Goal: Information Seeking & Learning: Learn about a topic

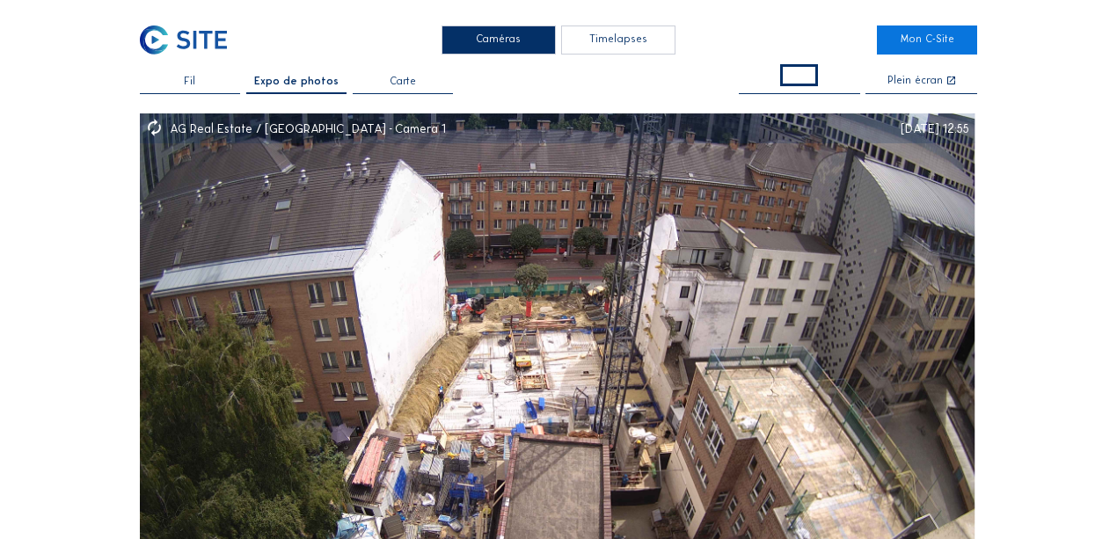
click at [594, 46] on div "Timelapses" at bounding box center [618, 40] width 114 height 29
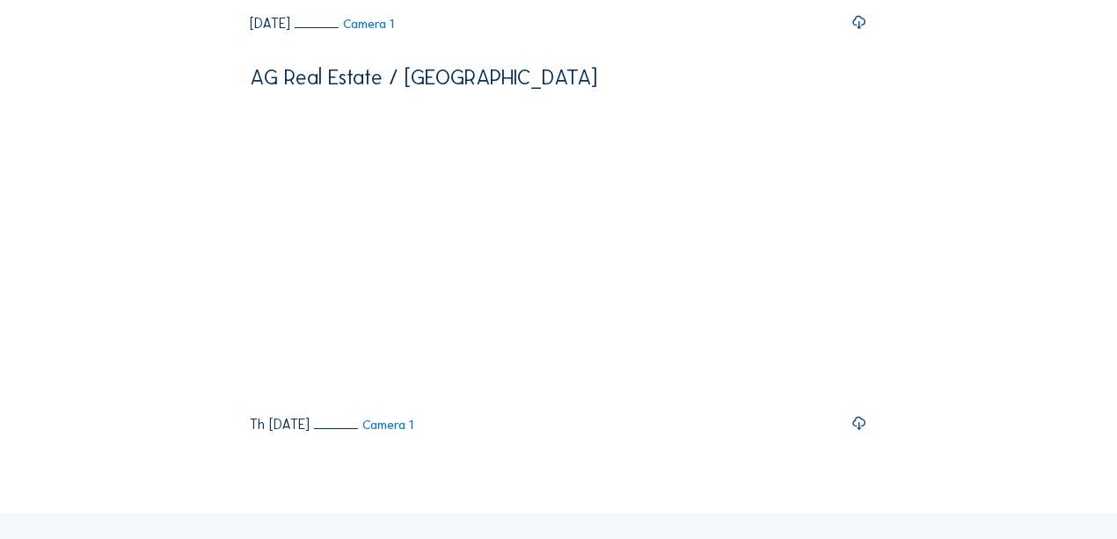
scroll to position [2444, 0]
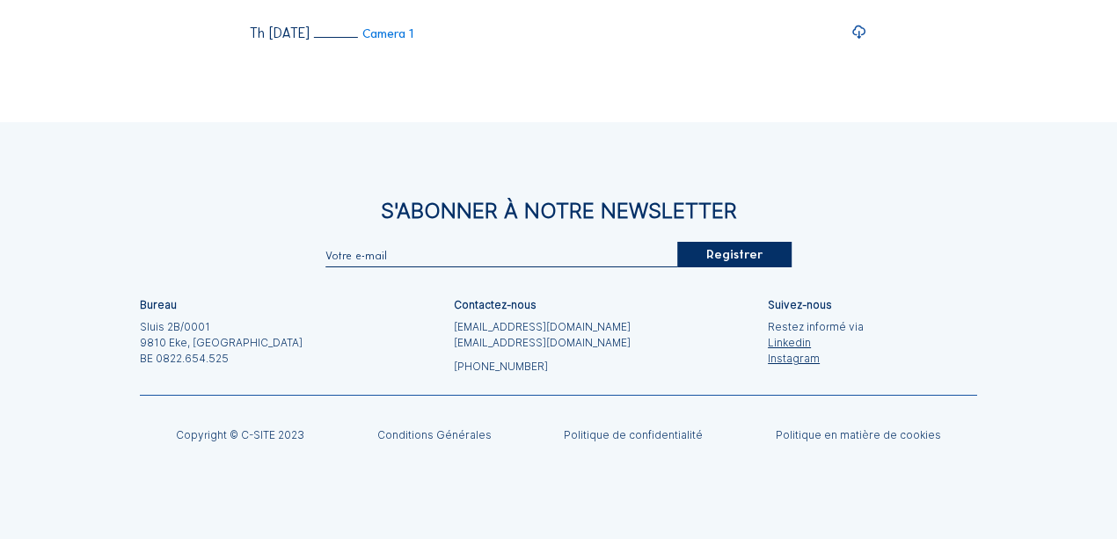
click at [860, 42] on icon at bounding box center [860, 32] width 16 height 19
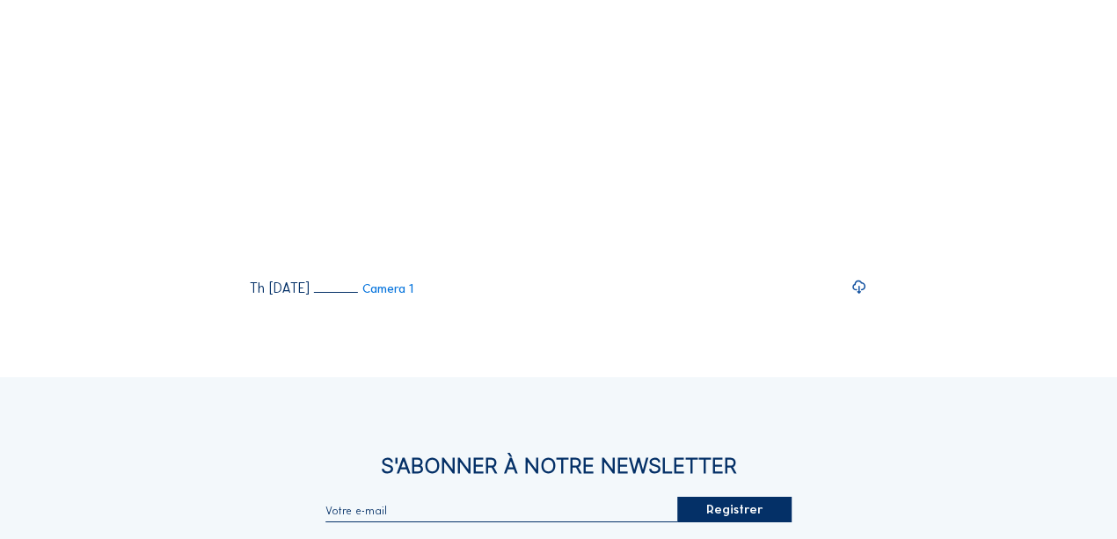
scroll to position [2150, 0]
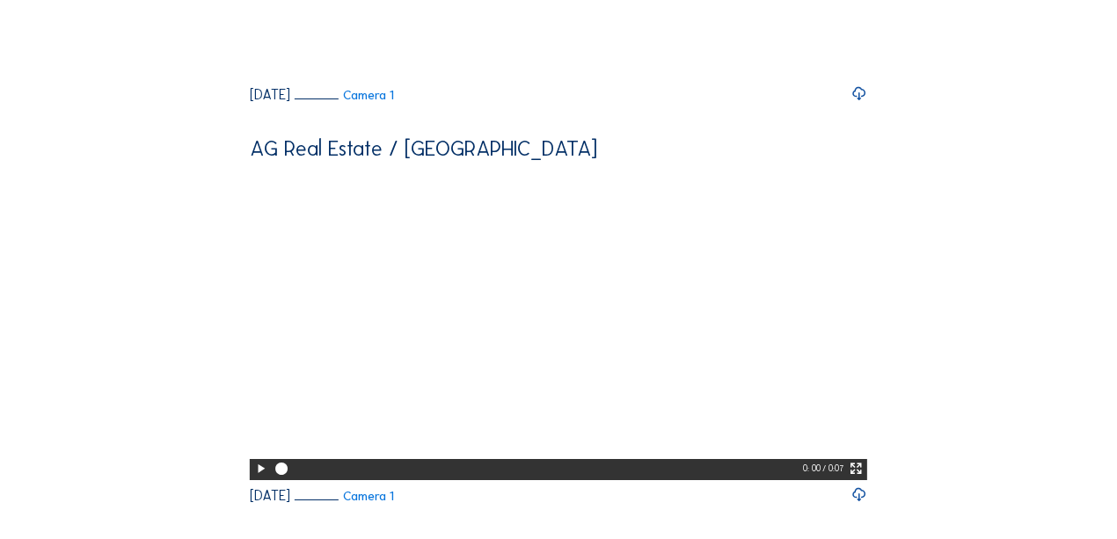
scroll to position [1564, 0]
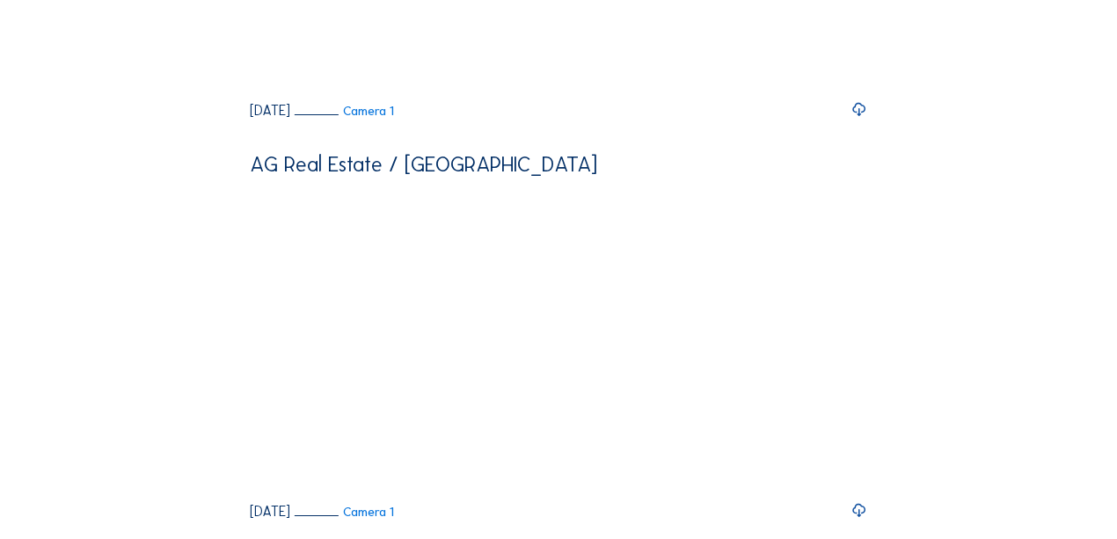
click at [865, 120] on icon at bounding box center [860, 109] width 16 height 19
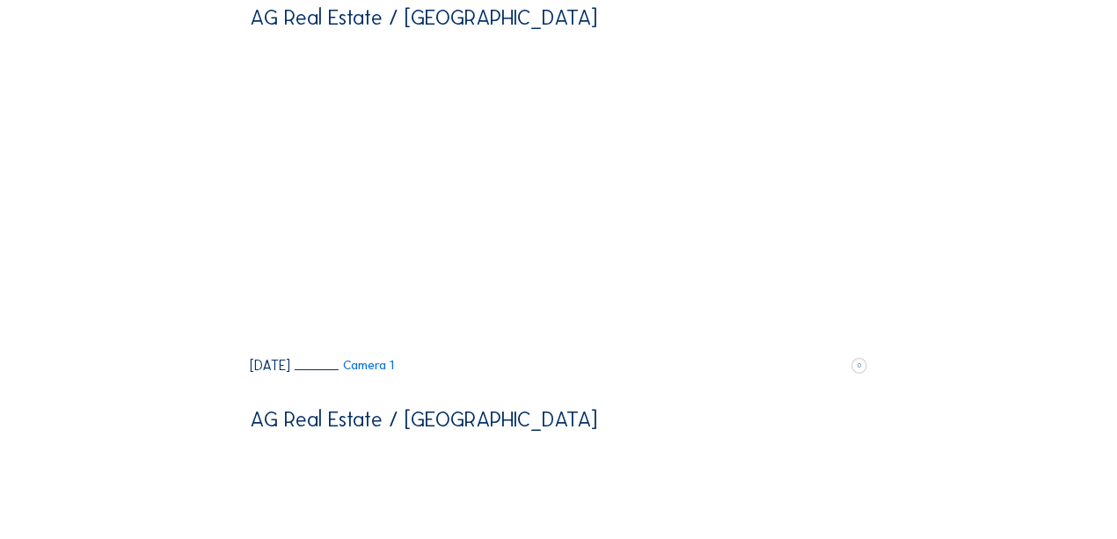
scroll to position [1271, 0]
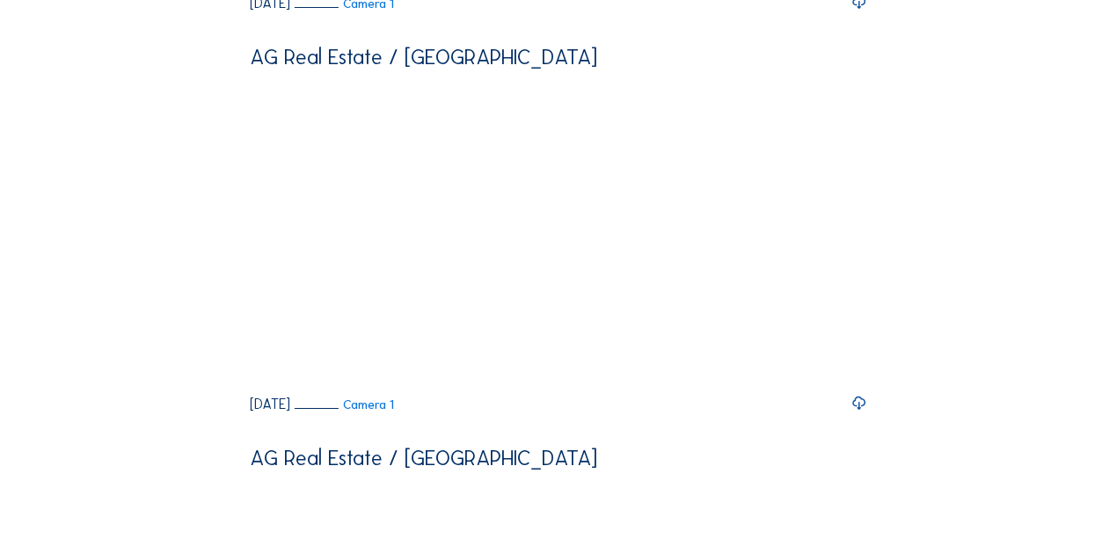
click at [861, 12] on icon at bounding box center [860, 2] width 16 height 19
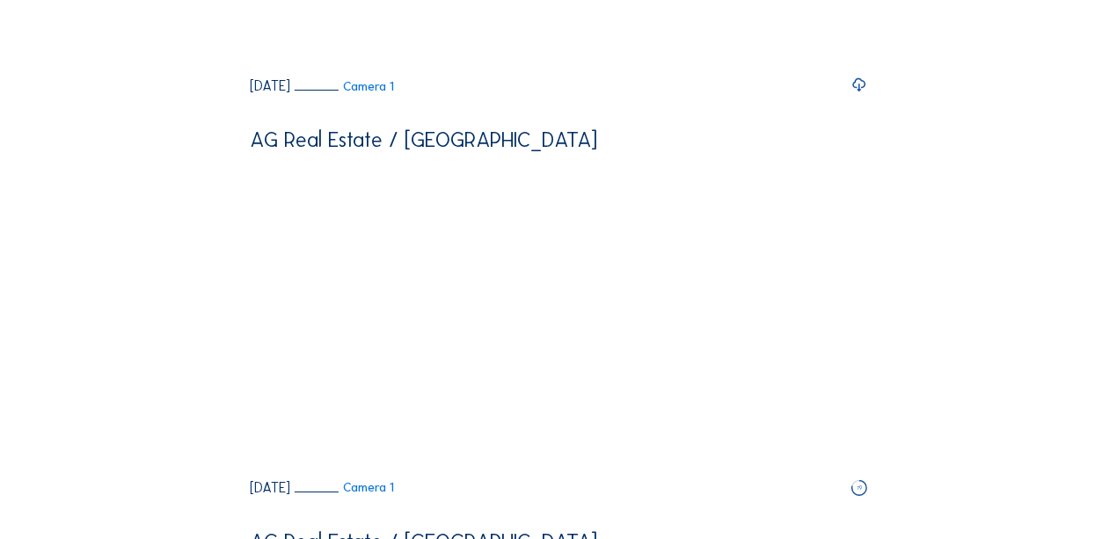
scroll to position [685, 0]
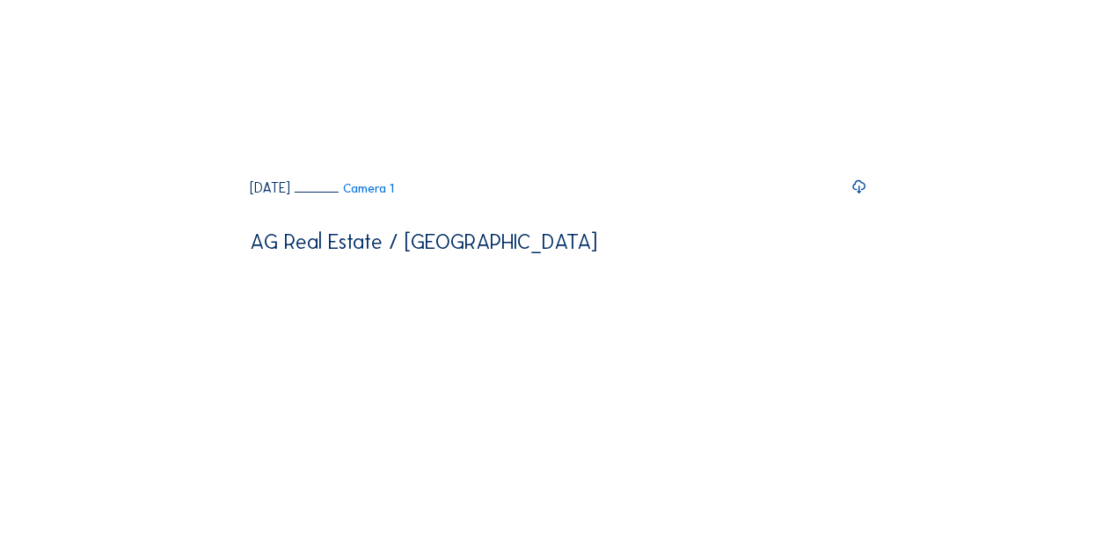
click at [861, 197] on icon at bounding box center [860, 187] width 16 height 19
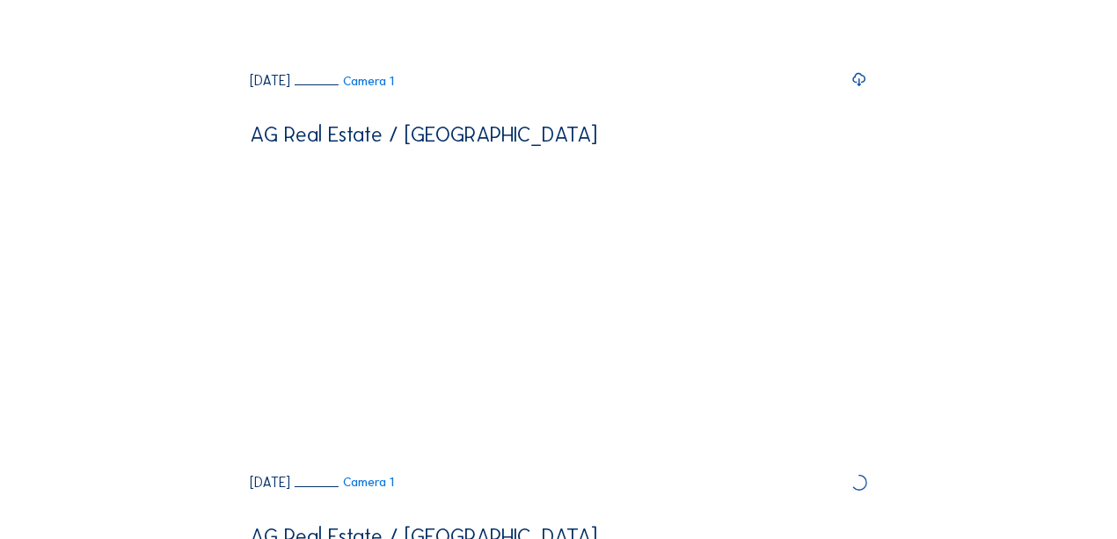
scroll to position [293, 0]
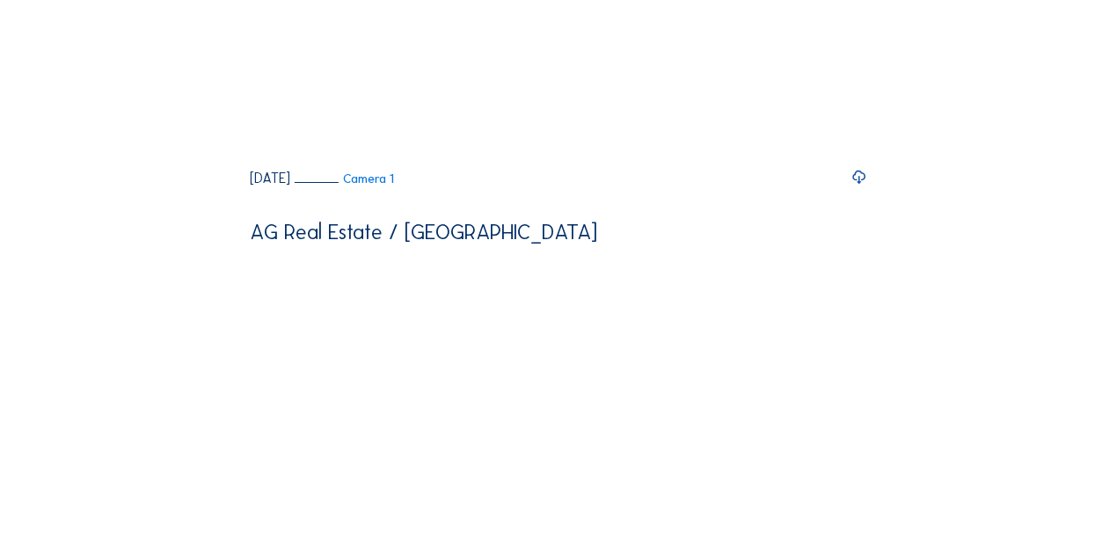
click at [864, 187] on icon at bounding box center [860, 177] width 16 height 19
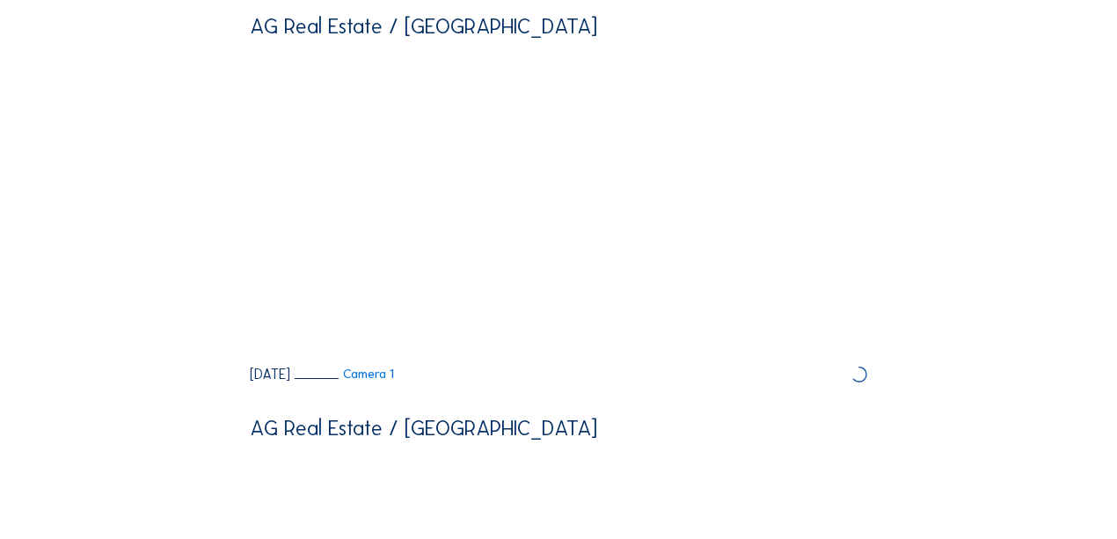
scroll to position [0, 0]
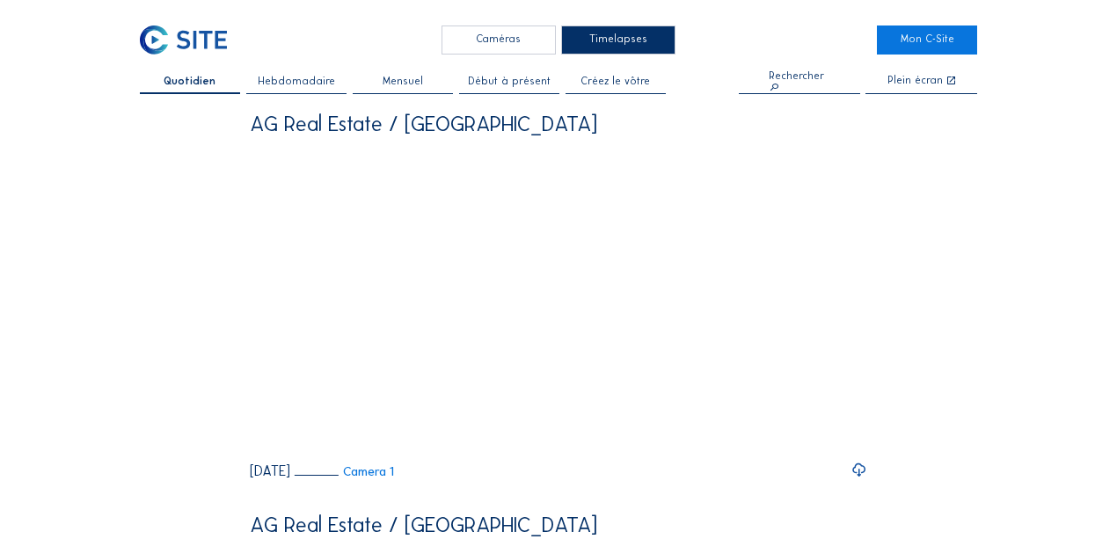
click at [190, 85] on span "Quotidien" at bounding box center [190, 82] width 52 height 11
drag, startPoint x: 214, startPoint y: 83, endPoint x: 484, endPoint y: 32, distance: 274.9
click at [484, 32] on div "Caméras" at bounding box center [499, 40] width 114 height 29
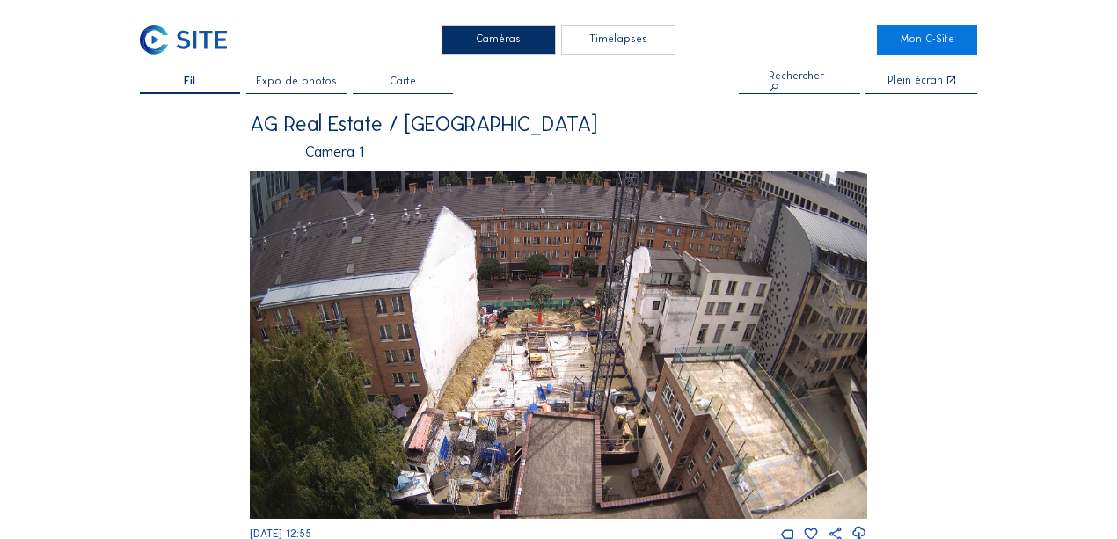
click at [316, 151] on div "Camera 1" at bounding box center [559, 151] width 618 height 15
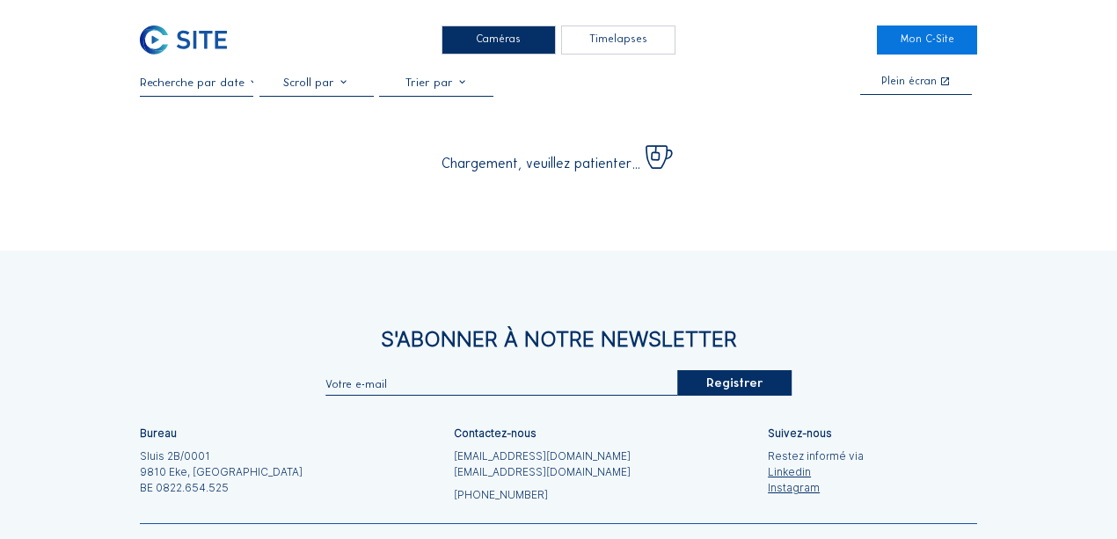
click at [236, 93] on div at bounding box center [197, 86] width 114 height 20
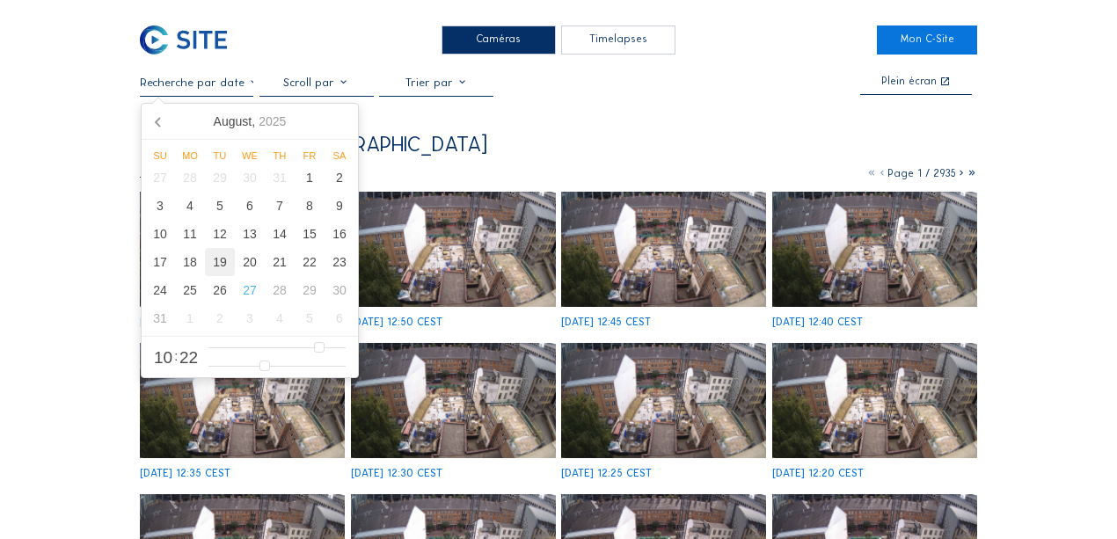
click at [228, 260] on div "19" at bounding box center [220, 262] width 30 height 28
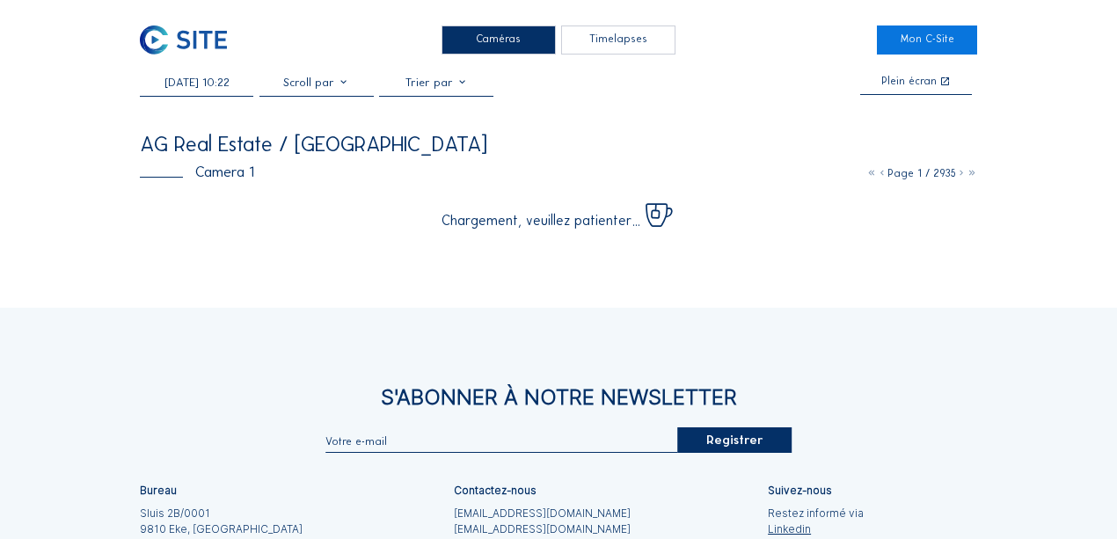
click at [608, 92] on div "[DATE] 10:22 Plein écran" at bounding box center [559, 86] width 839 height 20
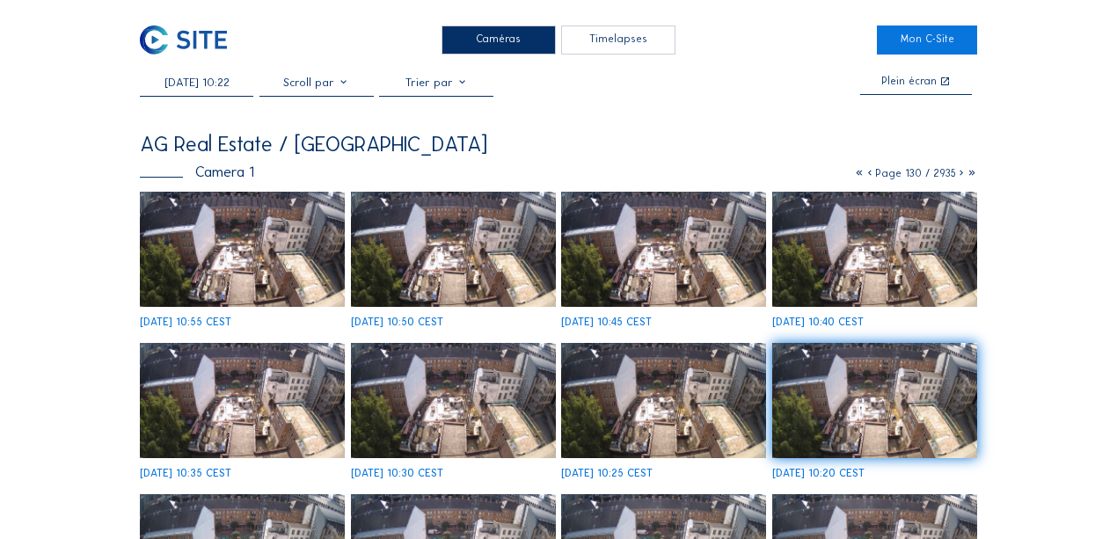
click at [248, 249] on img at bounding box center [242, 249] width 205 height 115
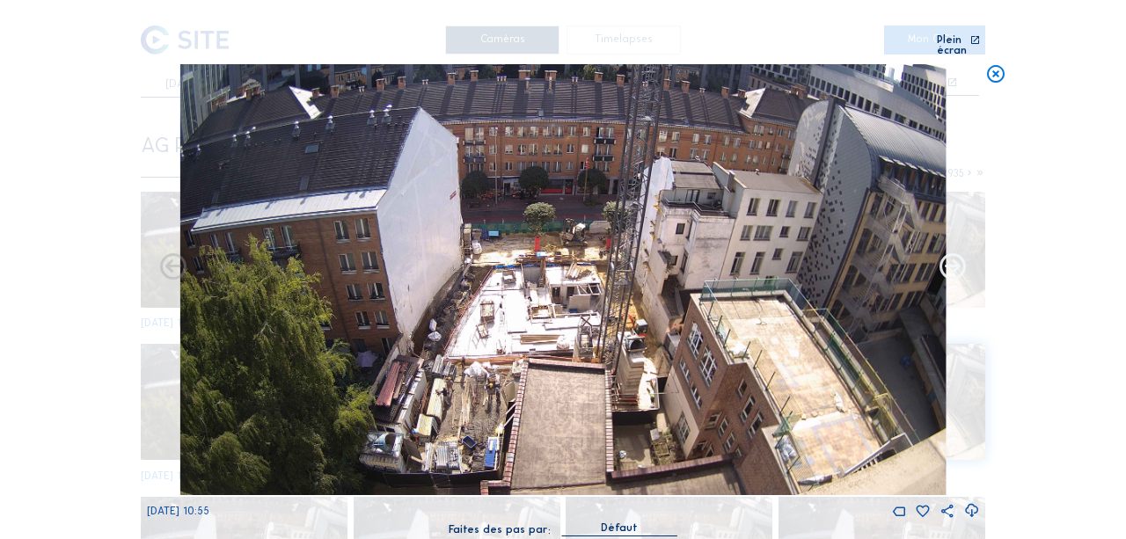
click at [957, 260] on icon at bounding box center [953, 269] width 32 height 32
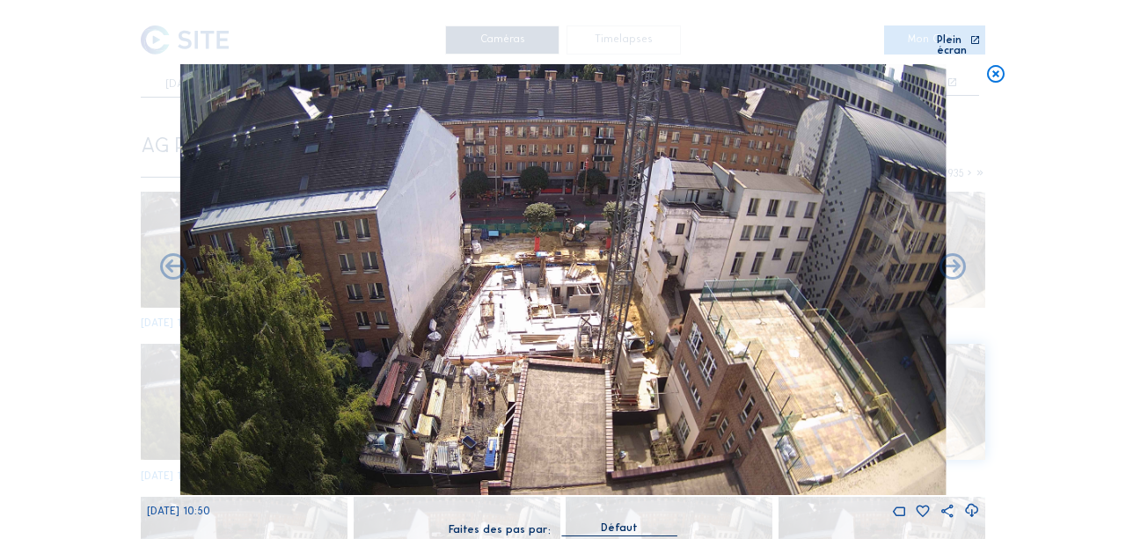
click at [957, 260] on icon at bounding box center [953, 269] width 32 height 32
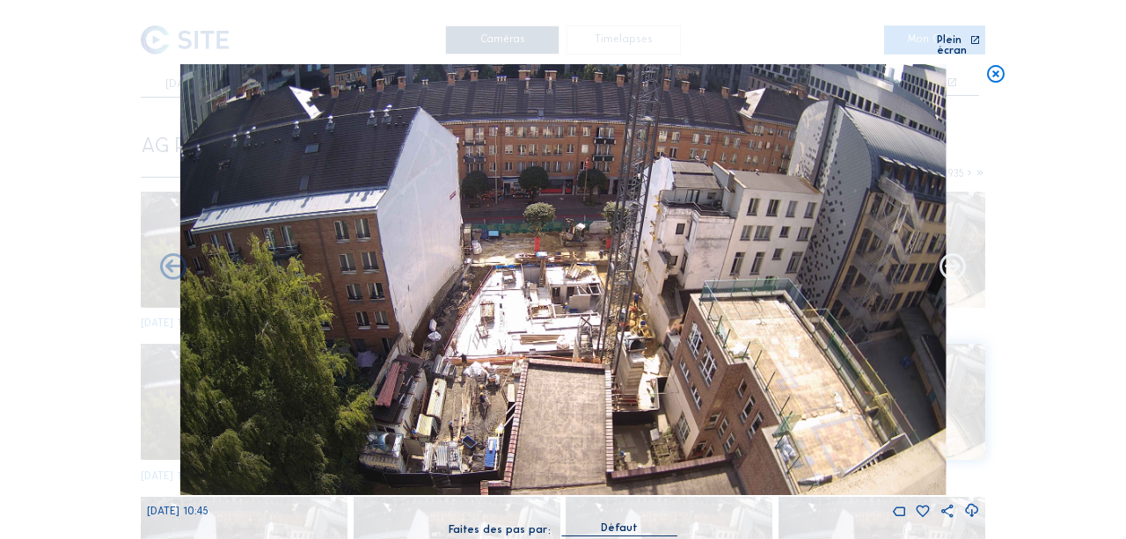
click at [963, 260] on icon at bounding box center [953, 269] width 32 height 32
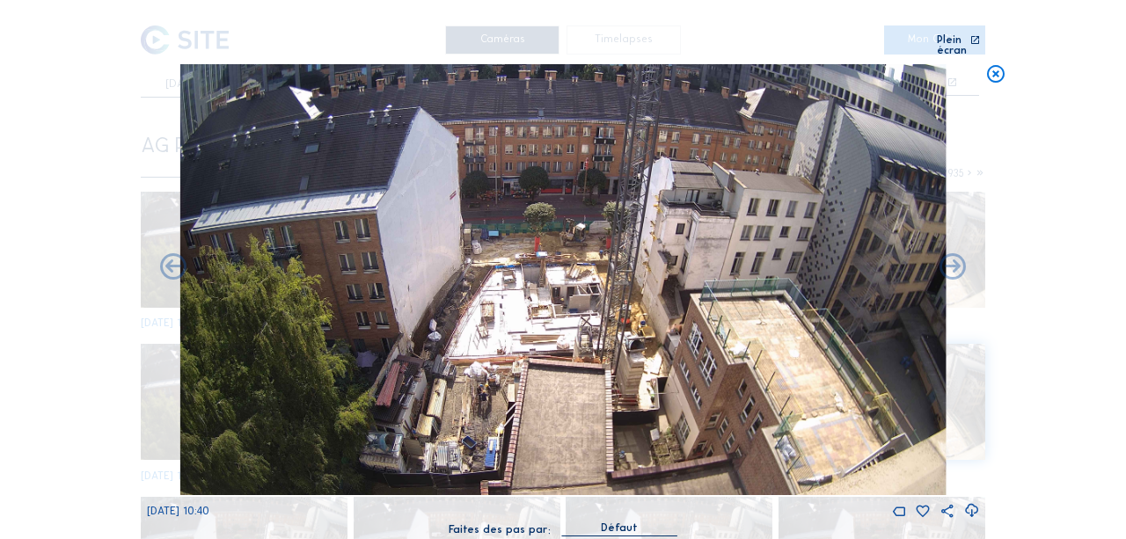
click at [963, 260] on icon at bounding box center [953, 269] width 32 height 32
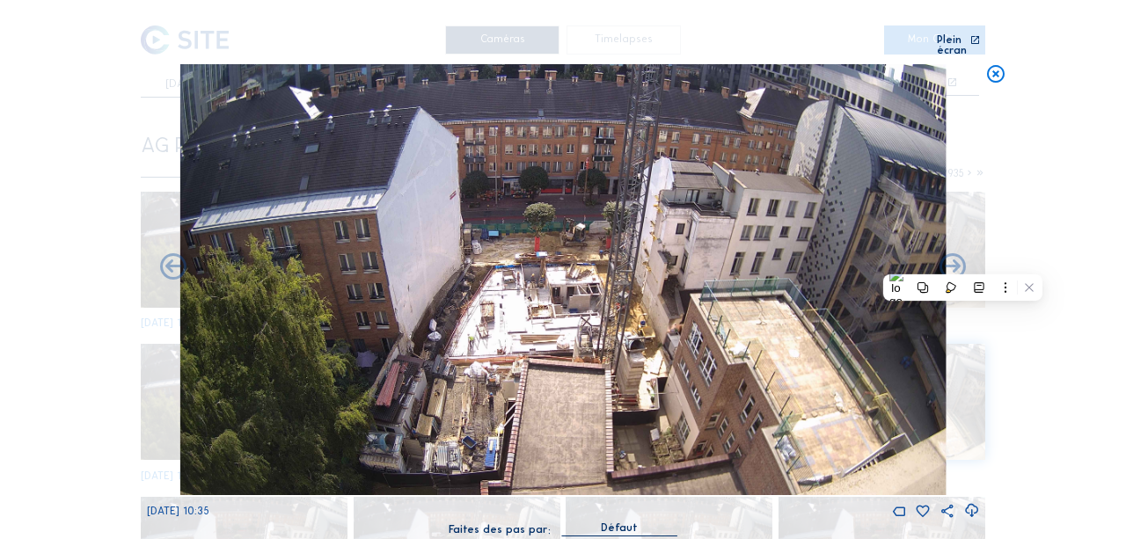
click at [963, 260] on icon at bounding box center [953, 269] width 32 height 32
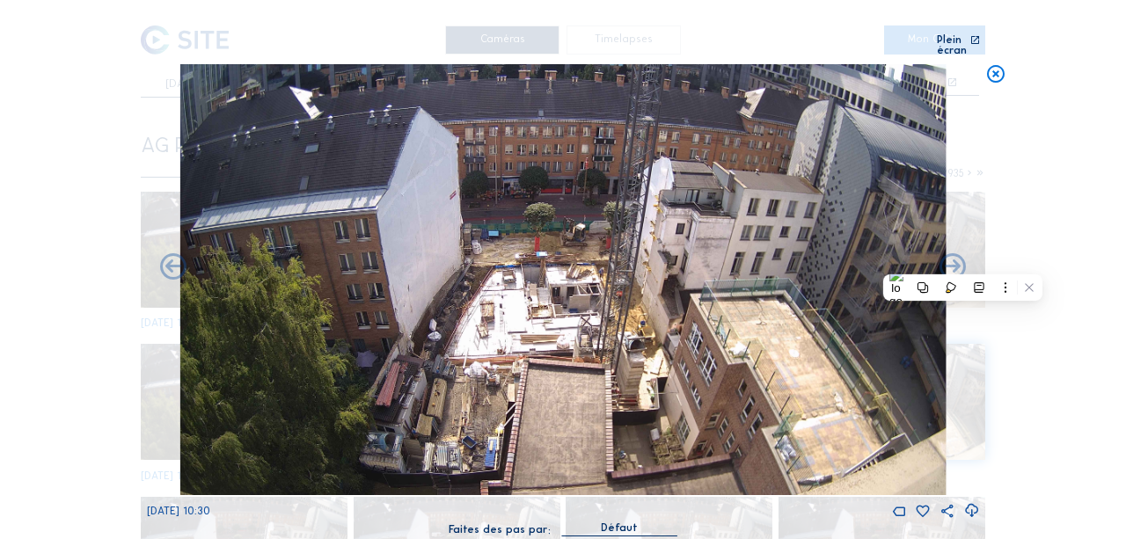
click at [963, 260] on icon at bounding box center [953, 269] width 32 height 32
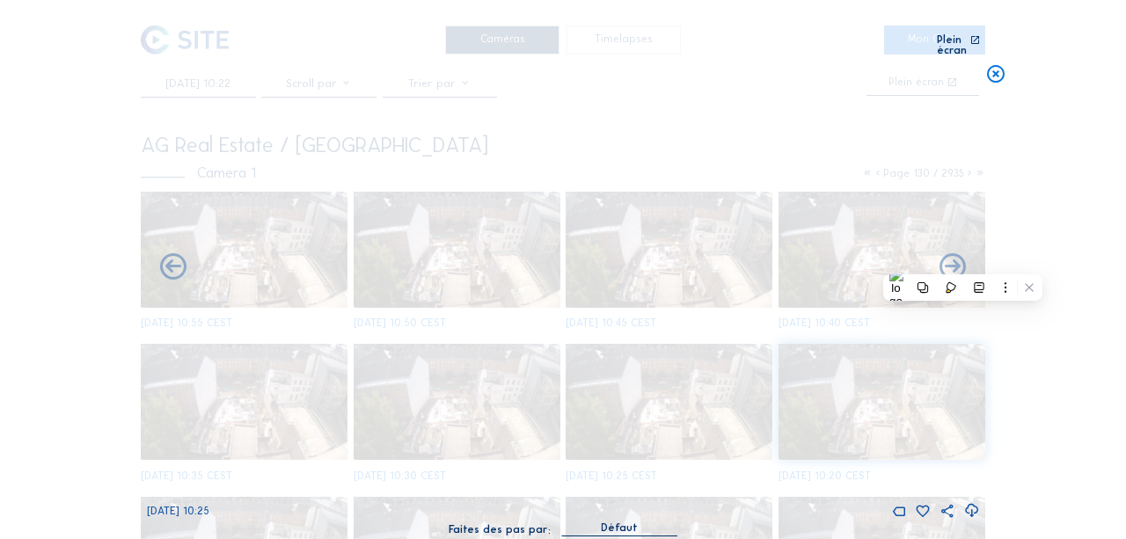
click at [963, 260] on icon at bounding box center [953, 269] width 32 height 32
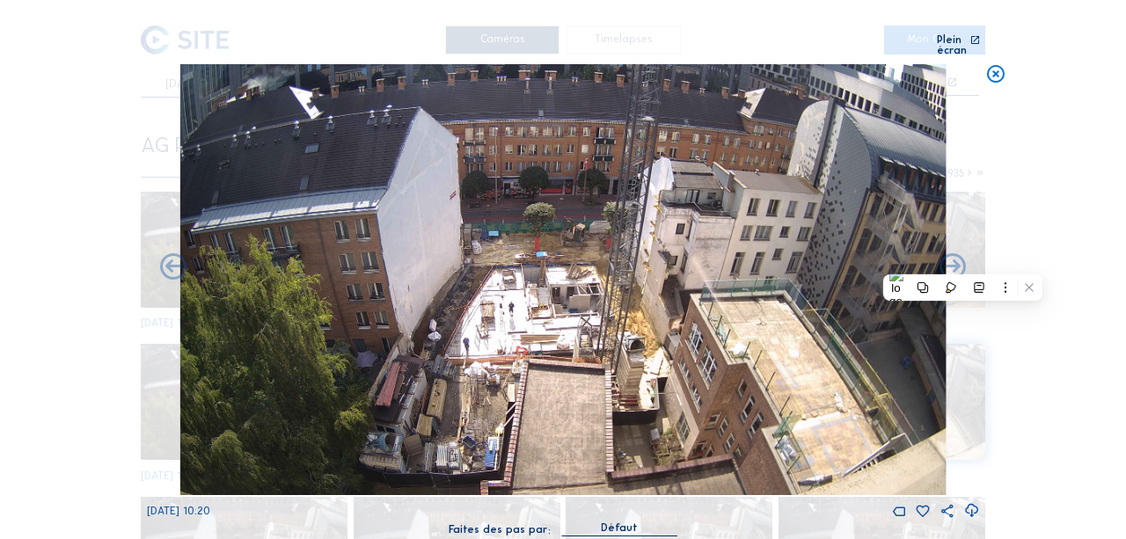
click at [963, 260] on icon at bounding box center [953, 269] width 32 height 32
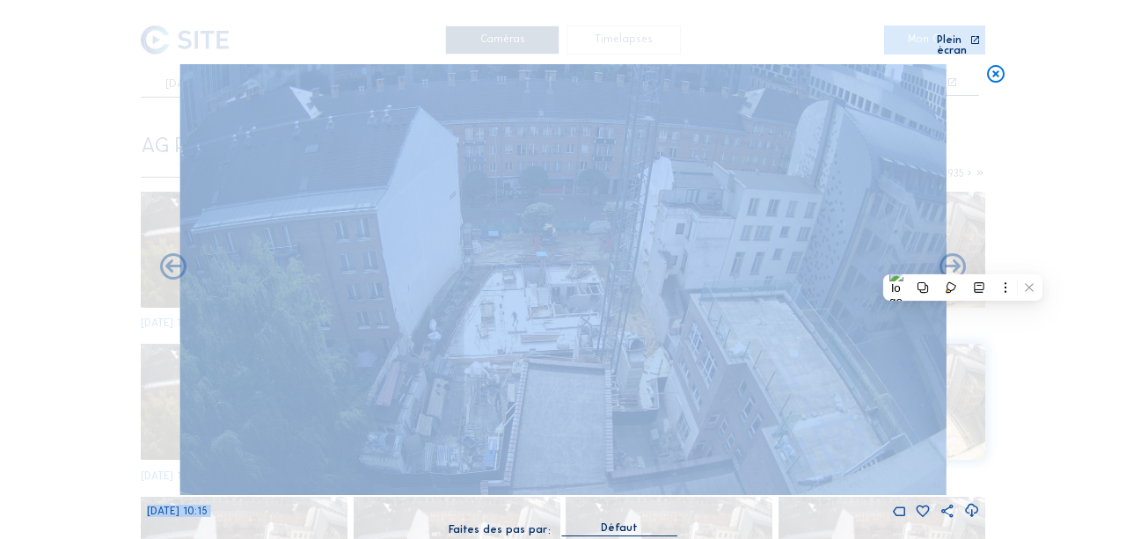
click at [963, 260] on icon at bounding box center [953, 269] width 32 height 32
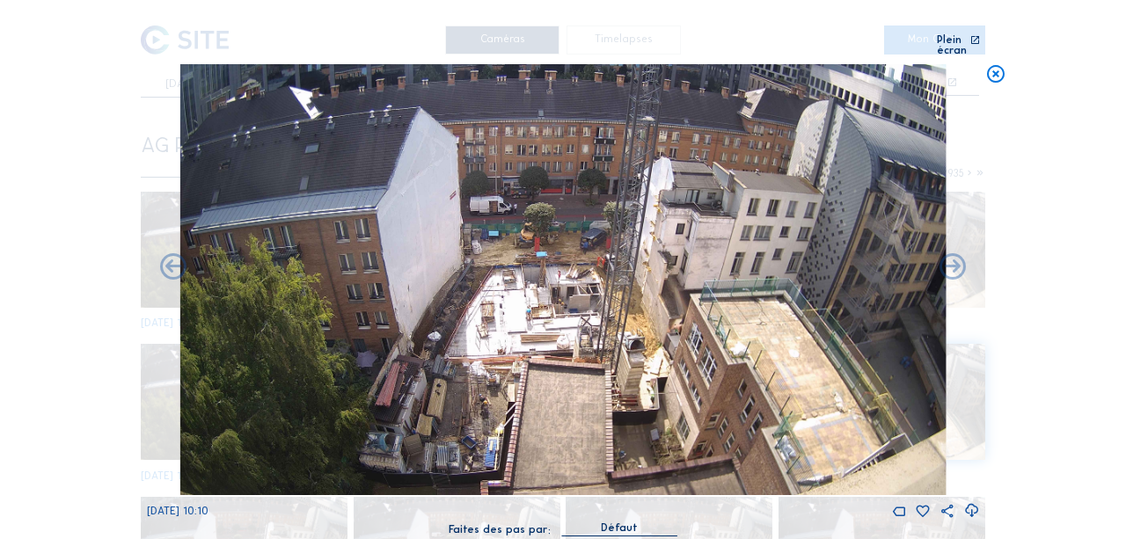
click at [963, 260] on icon at bounding box center [953, 269] width 32 height 32
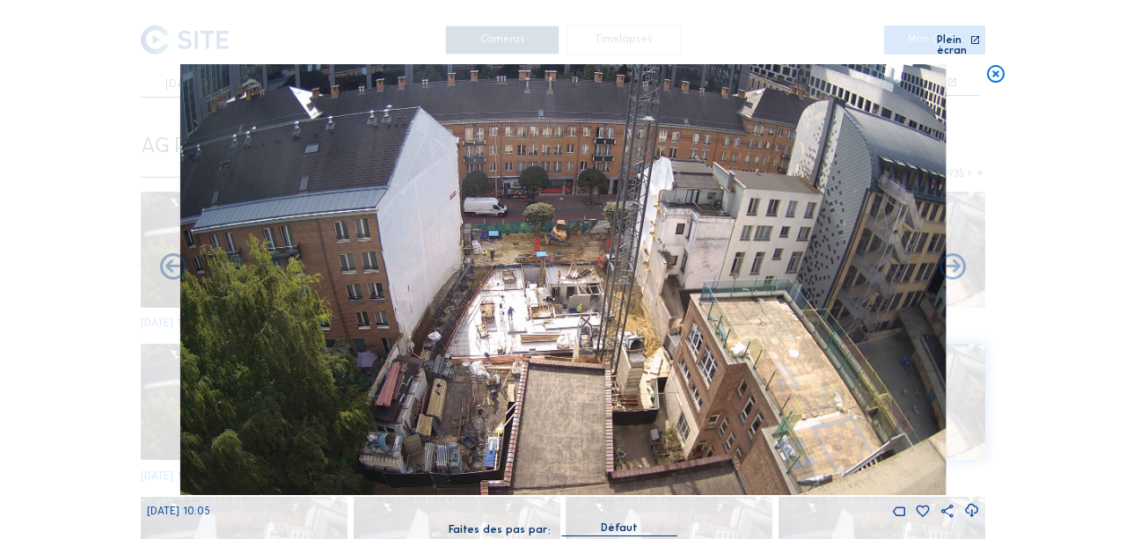
click at [963, 260] on icon at bounding box center [953, 269] width 32 height 32
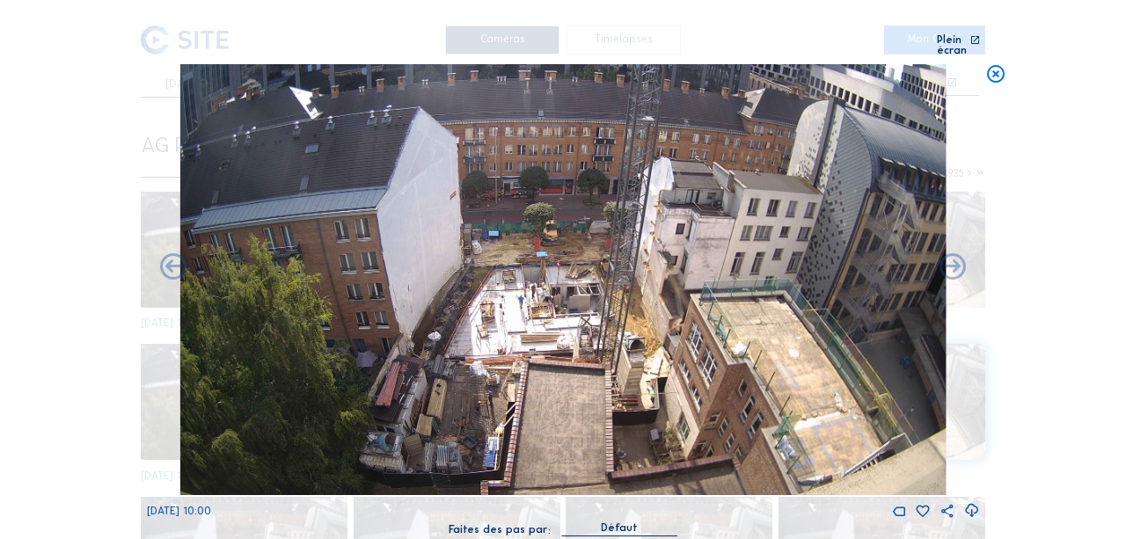
click at [963, 260] on icon at bounding box center [953, 269] width 32 height 32
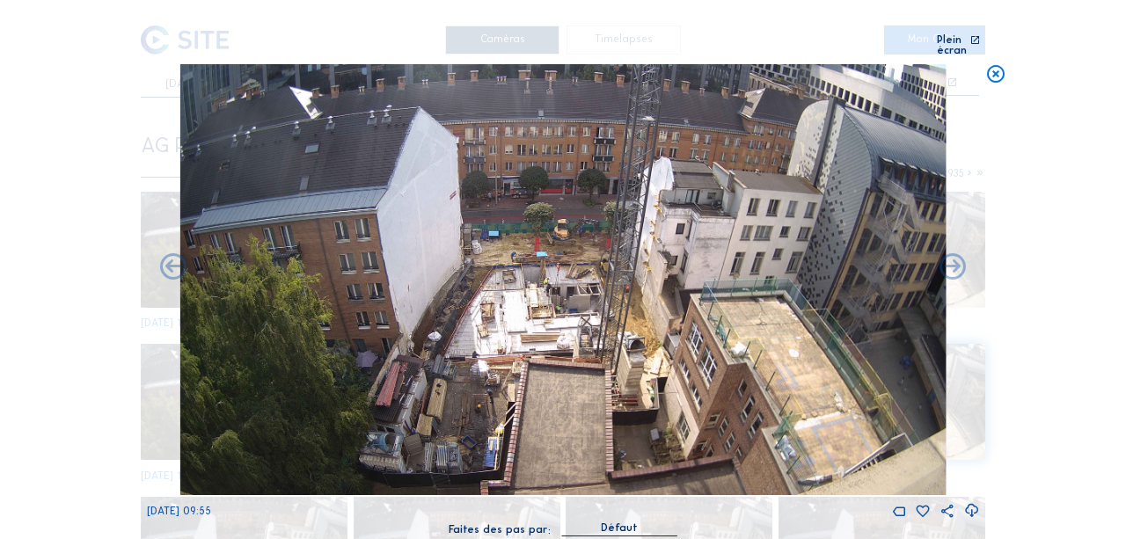
click at [963, 260] on icon at bounding box center [953, 269] width 32 height 32
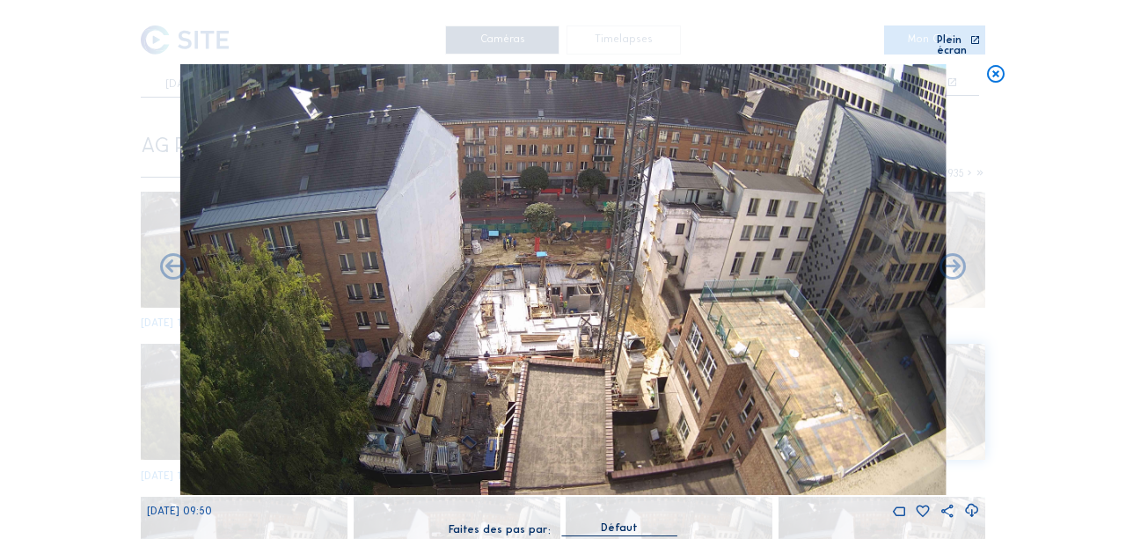
click at [963, 260] on icon at bounding box center [953, 269] width 32 height 32
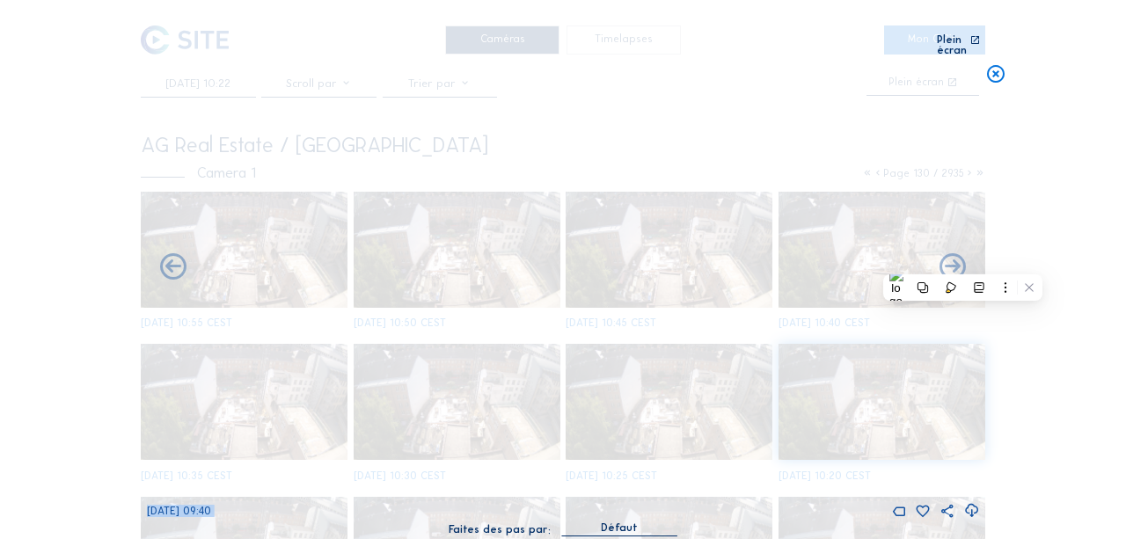
click at [963, 260] on icon at bounding box center [953, 269] width 32 height 32
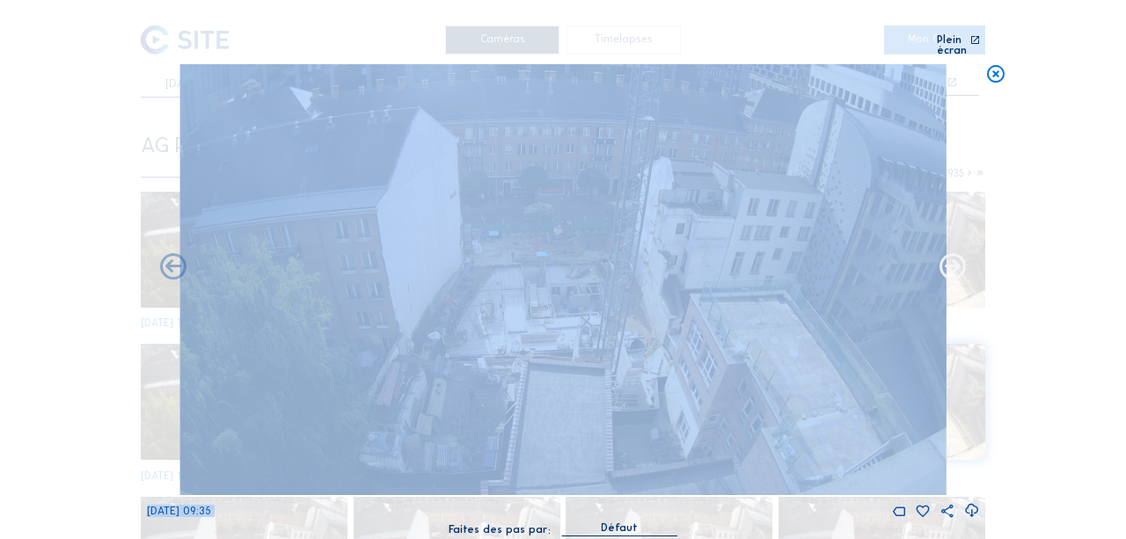
click at [957, 259] on icon at bounding box center [953, 269] width 32 height 32
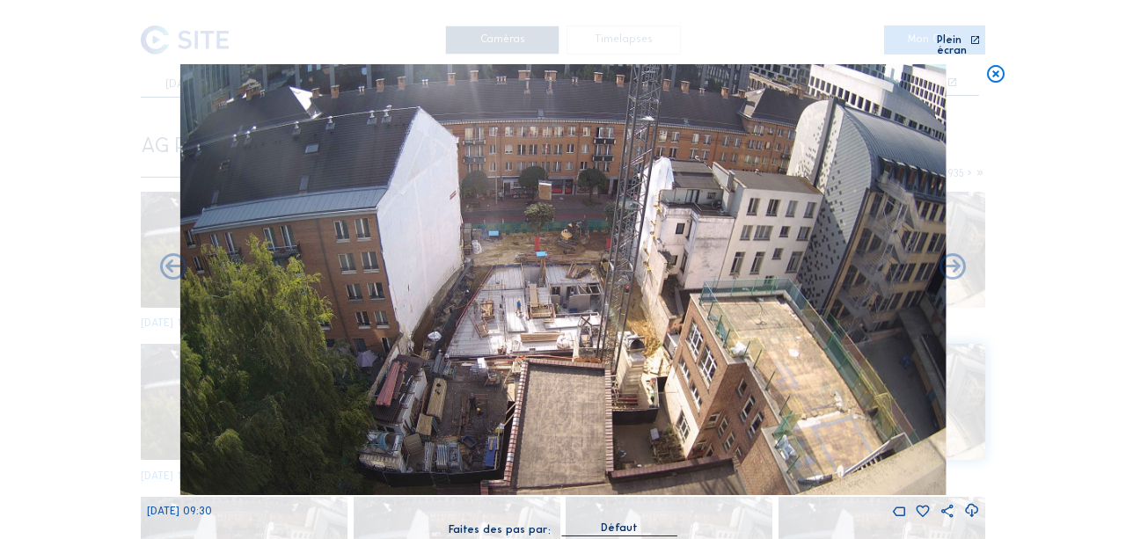
click at [936, 252] on img at bounding box center [562, 279] width 767 height 431
click at [181, 267] on icon at bounding box center [173, 269] width 32 height 32
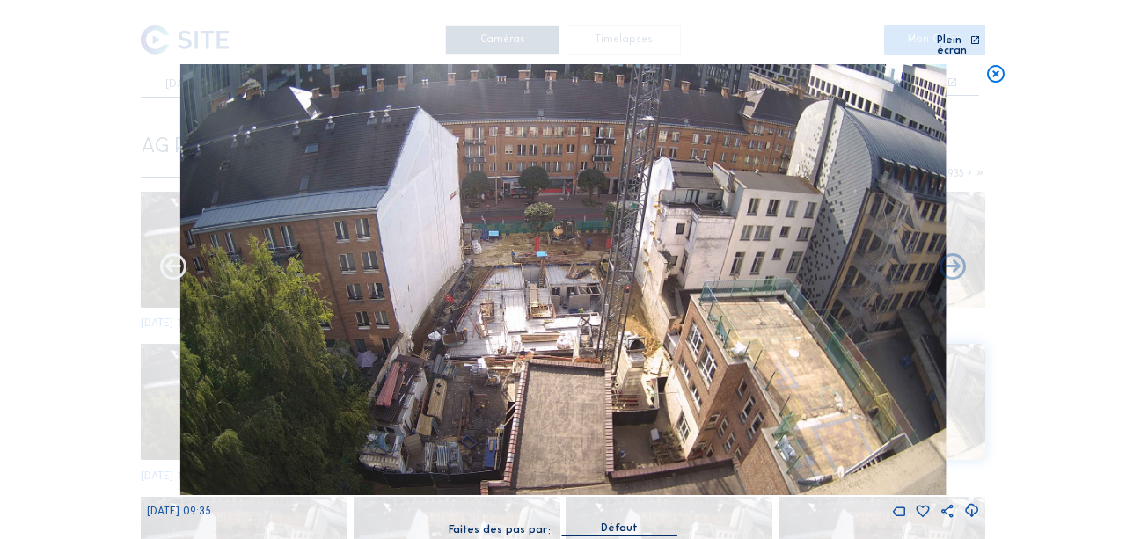
click at [181, 263] on icon at bounding box center [173, 269] width 32 height 32
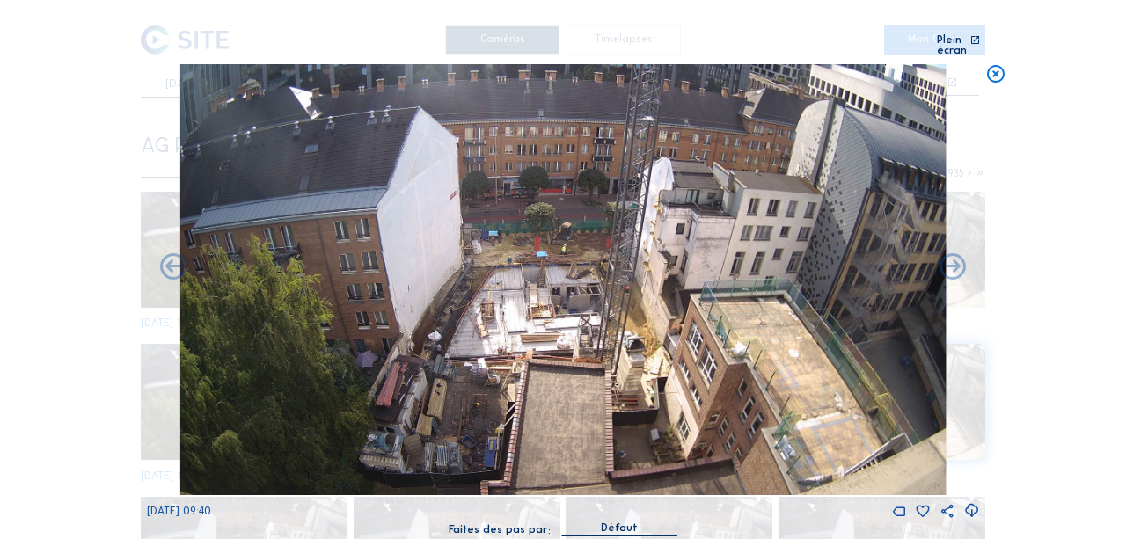
click at [181, 263] on icon at bounding box center [173, 269] width 32 height 32
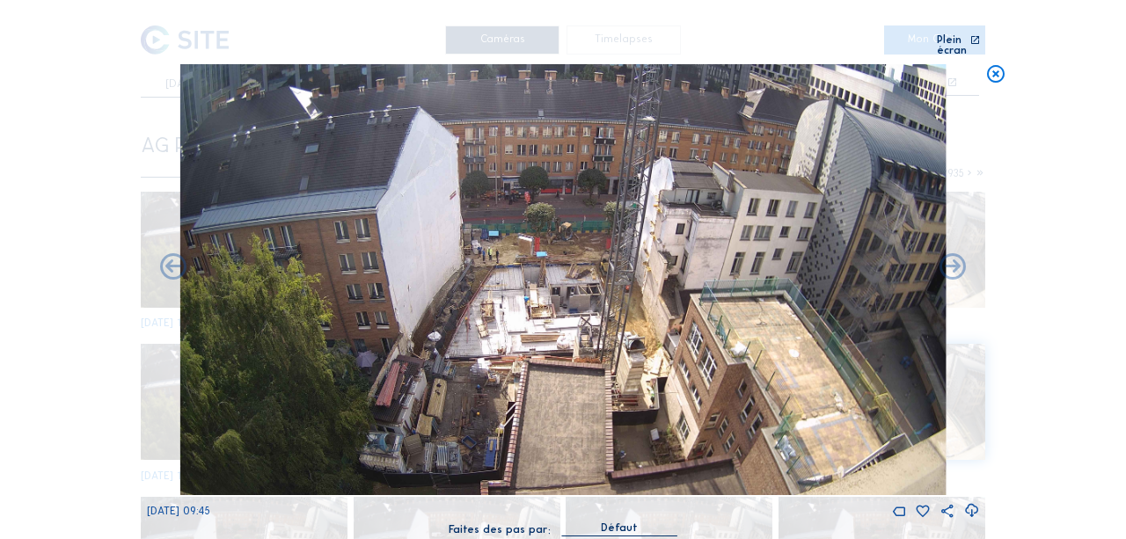
click at [969, 502] on icon at bounding box center [972, 511] width 16 height 19
click at [998, 64] on icon at bounding box center [995, 74] width 21 height 21
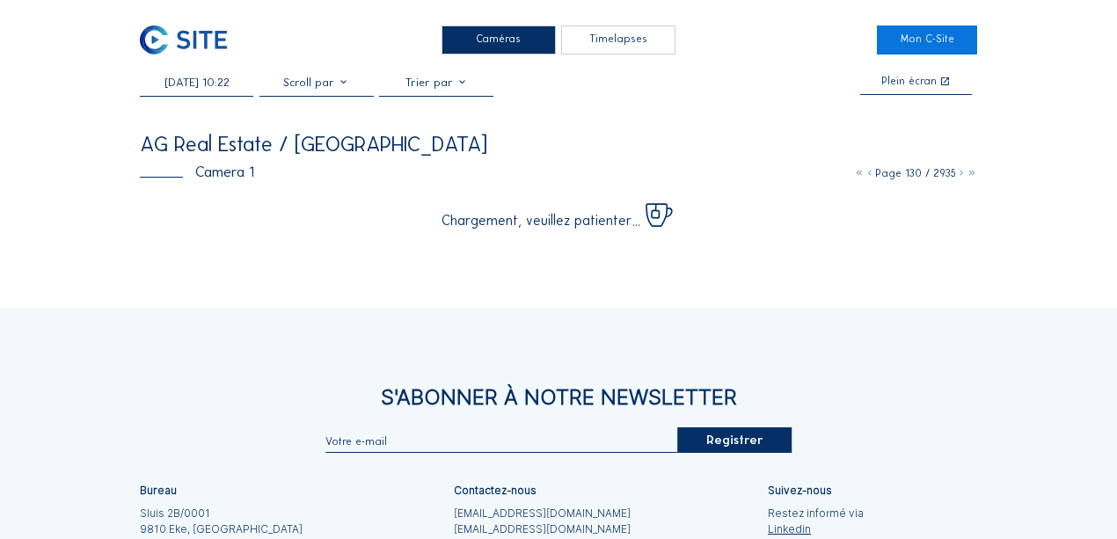
click at [229, 96] on div "[DATE] 10:22" at bounding box center [197, 86] width 114 height 20
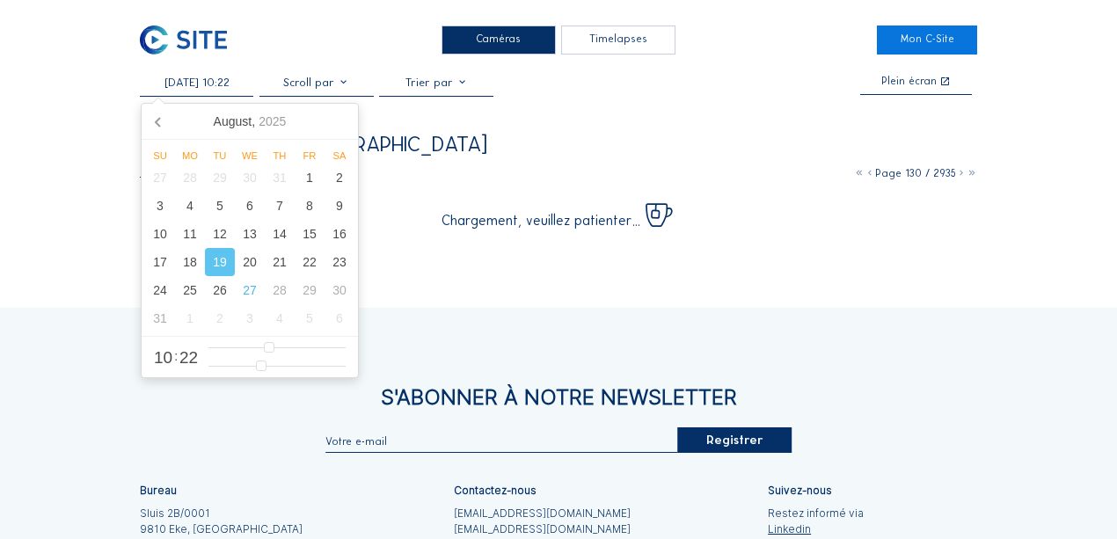
click at [226, 84] on input "[DATE] 10:22" at bounding box center [197, 82] width 114 height 13
click at [191, 271] on div "18" at bounding box center [190, 262] width 30 height 28
type input "[DATE] 10:22"
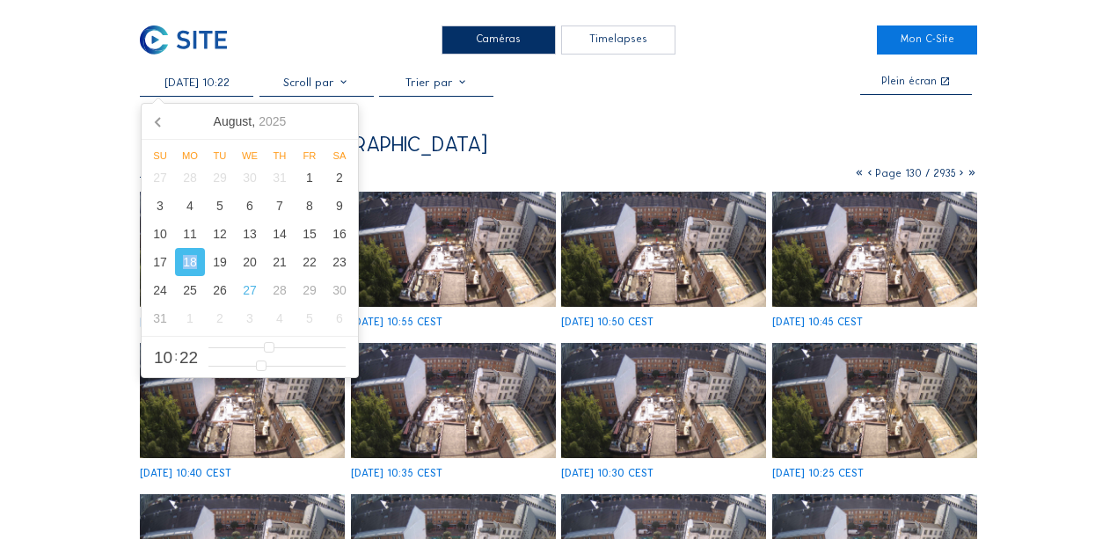
click at [191, 271] on div "18" at bounding box center [190, 262] width 30 height 28
click at [518, 140] on div "AG Real Estate / [GEOGRAPHIC_DATA]" at bounding box center [559, 144] width 839 height 21
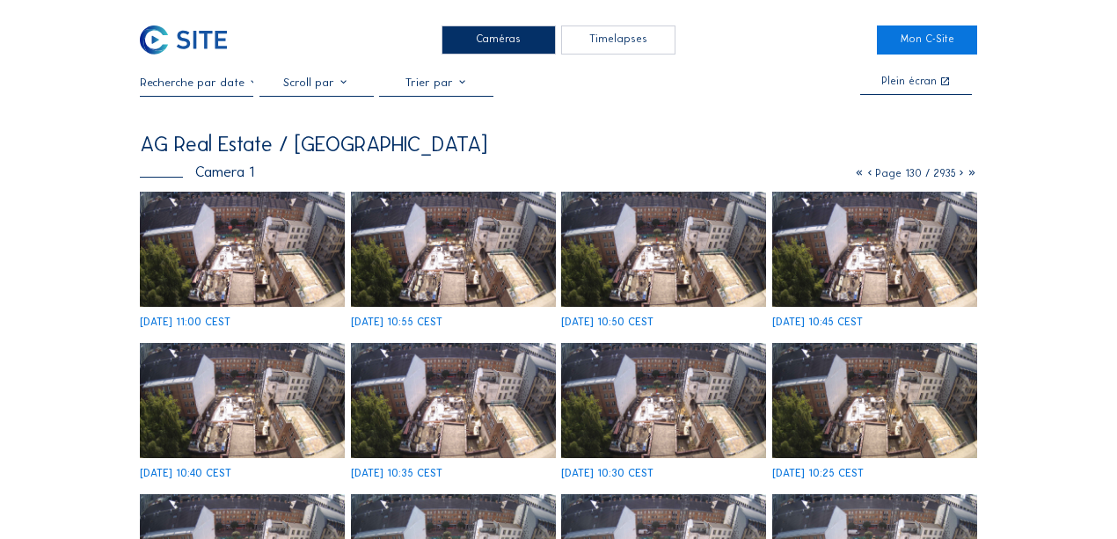
click at [287, 250] on img at bounding box center [242, 249] width 205 height 115
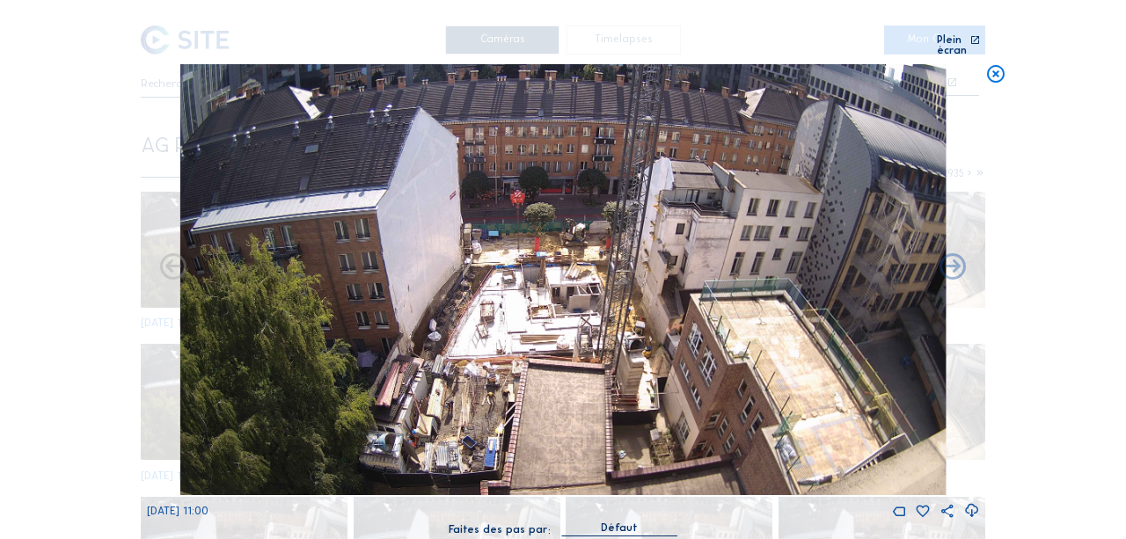
click at [1001, 66] on icon at bounding box center [995, 74] width 21 height 21
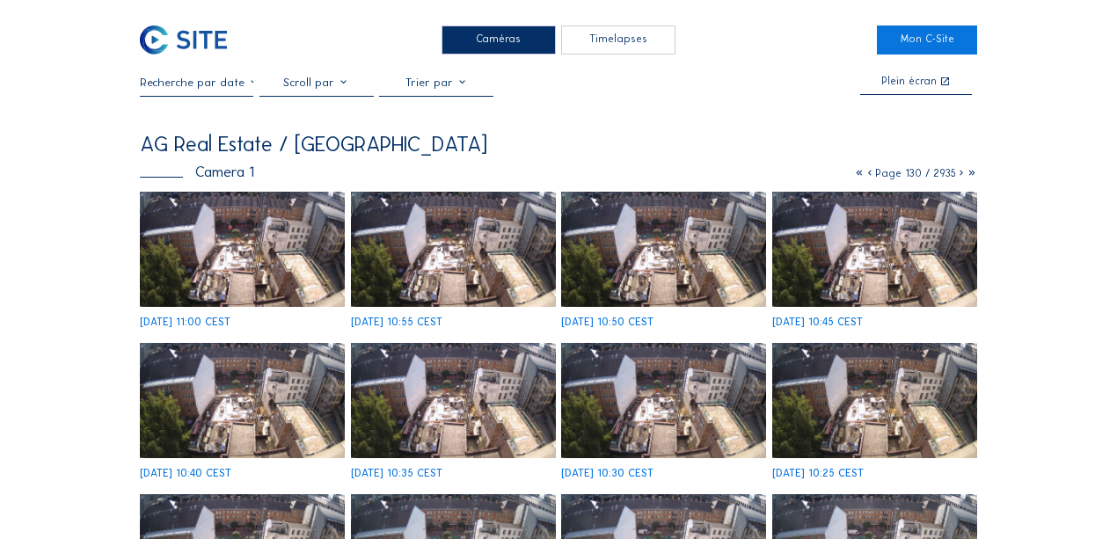
click at [213, 95] on div at bounding box center [197, 86] width 114 height 20
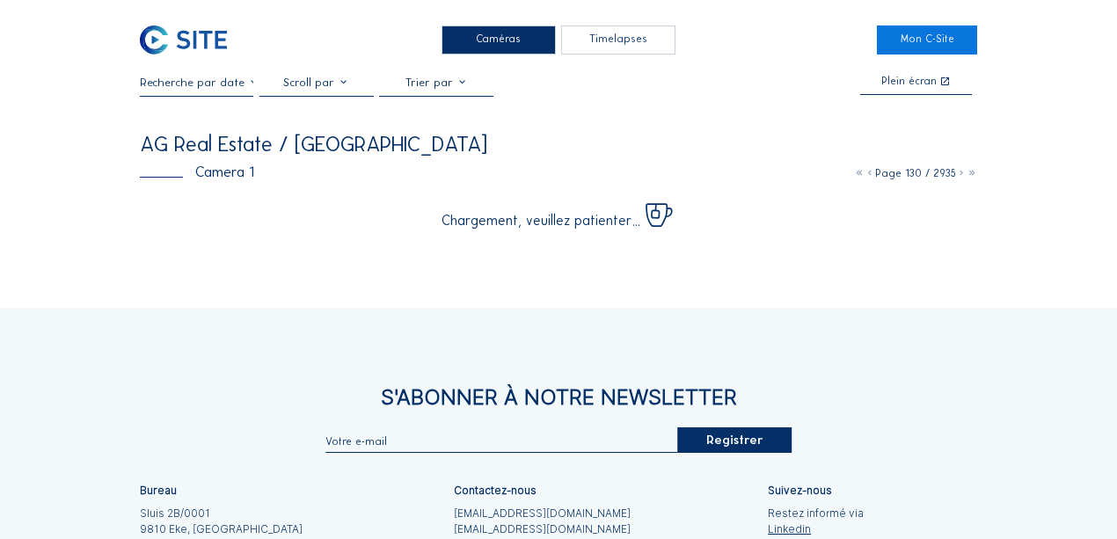
click at [218, 88] on input "text" at bounding box center [197, 82] width 114 height 13
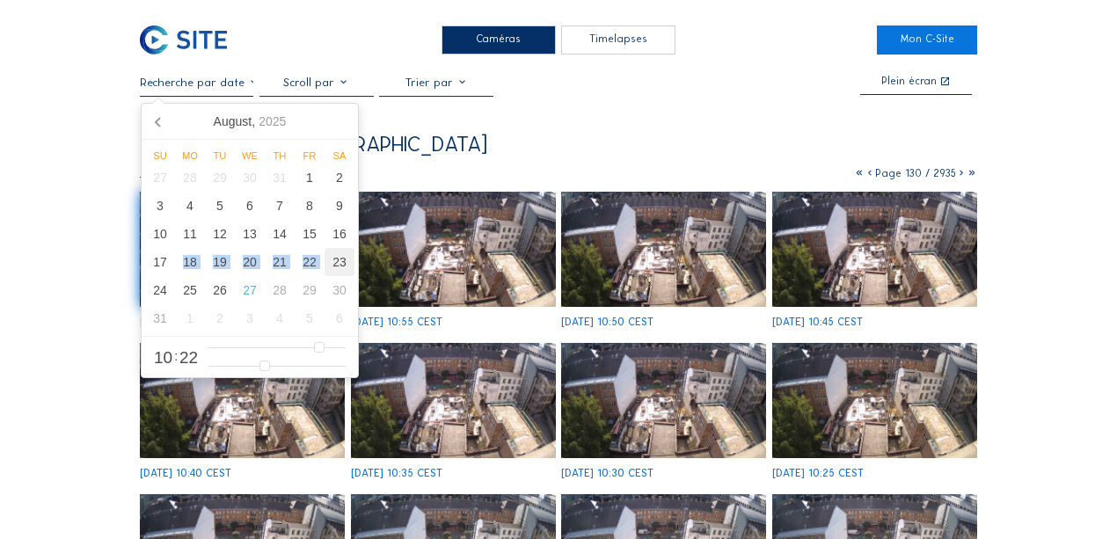
drag, startPoint x: 166, startPoint y: 260, endPoint x: 324, endPoint y: 275, distance: 158.1
click at [325, 275] on div "27 28 29 30 31 1 2 3 4 5 6 7 8 9 10 11 12 13 14 15 16 17 18 19 20 21 22 23 24 2…" at bounding box center [249, 248] width 209 height 169
click at [287, 242] on div "14" at bounding box center [280, 234] width 30 height 28
type input "[DATE] 10:22"
click at [287, 242] on div "14" at bounding box center [280, 234] width 30 height 28
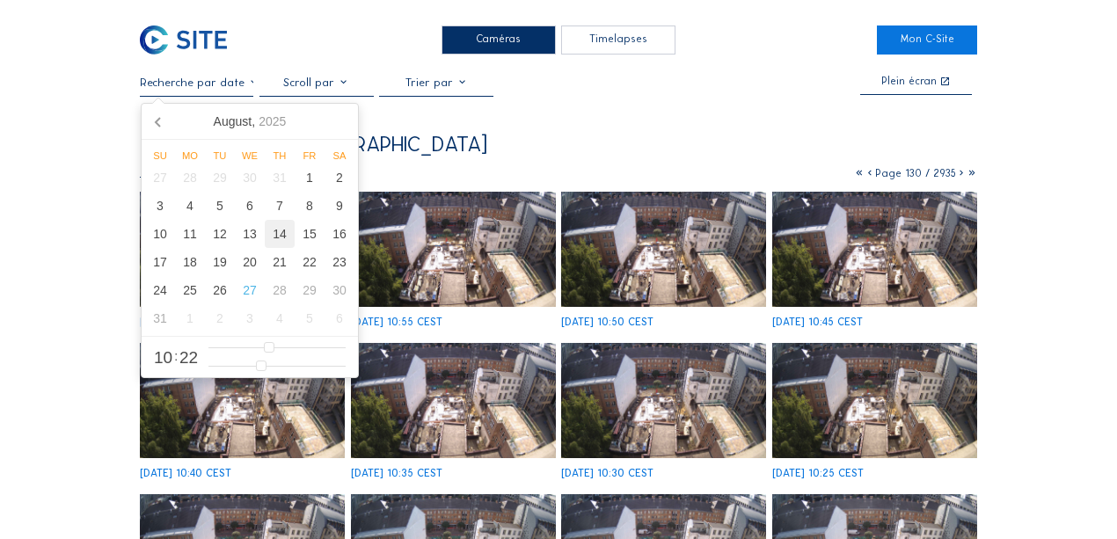
click at [287, 242] on div "14" at bounding box center [280, 234] width 30 height 28
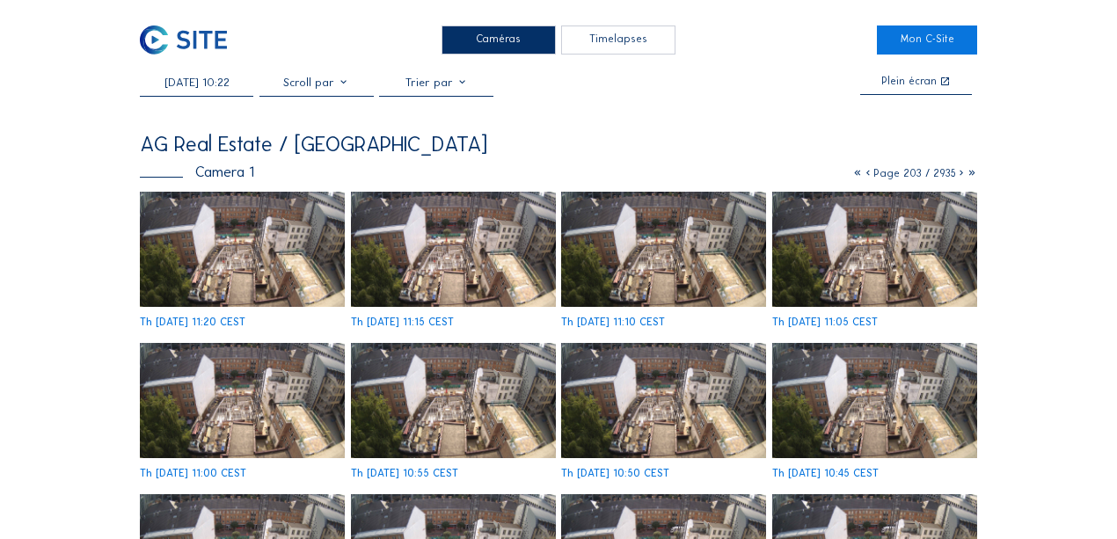
click at [258, 248] on img at bounding box center [242, 249] width 205 height 115
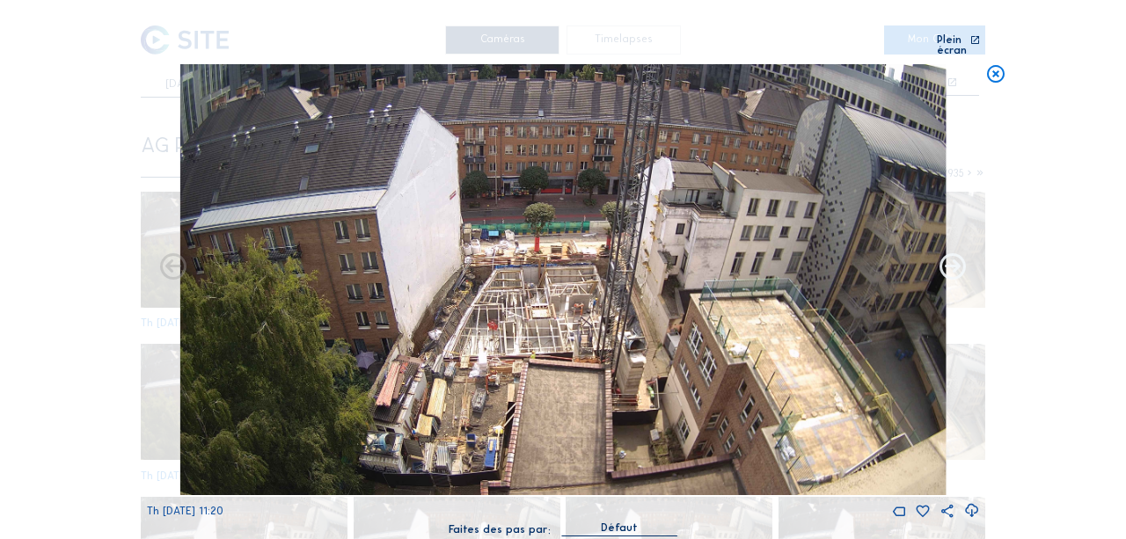
click at [955, 260] on icon at bounding box center [953, 269] width 32 height 32
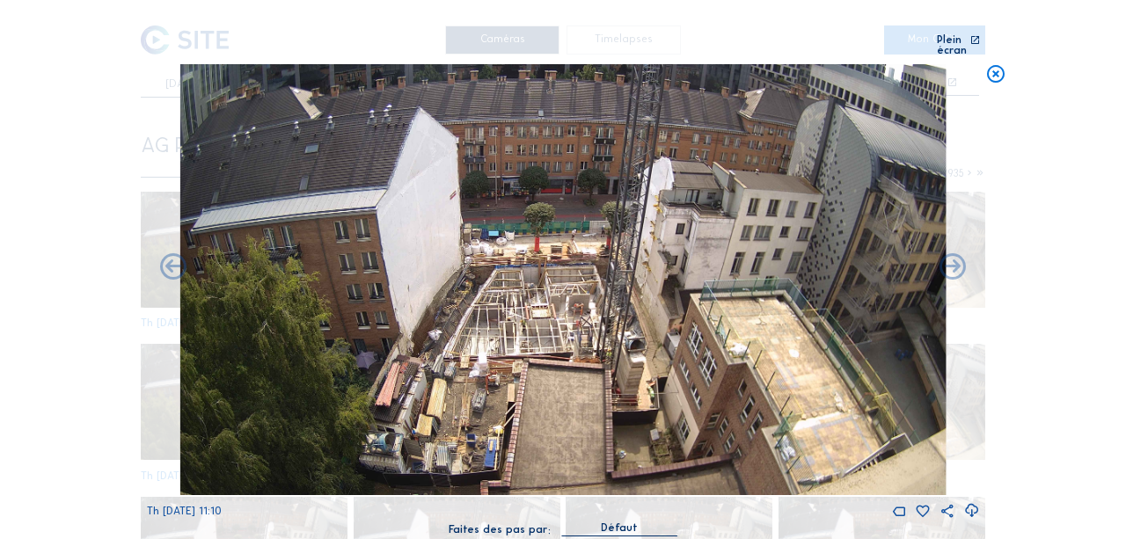
click at [955, 260] on icon at bounding box center [953, 269] width 32 height 32
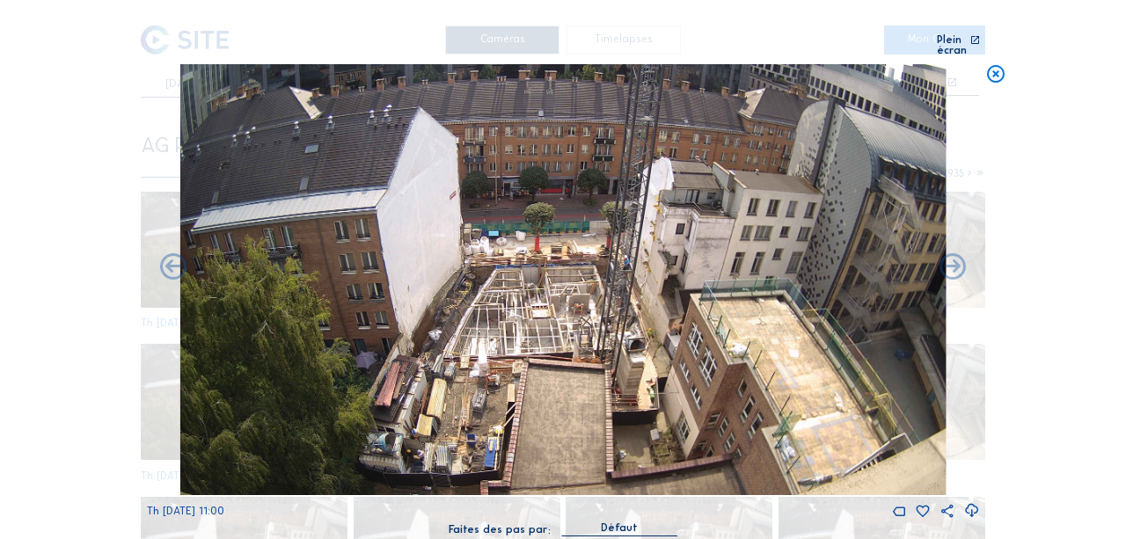
click at [955, 260] on icon at bounding box center [953, 269] width 32 height 32
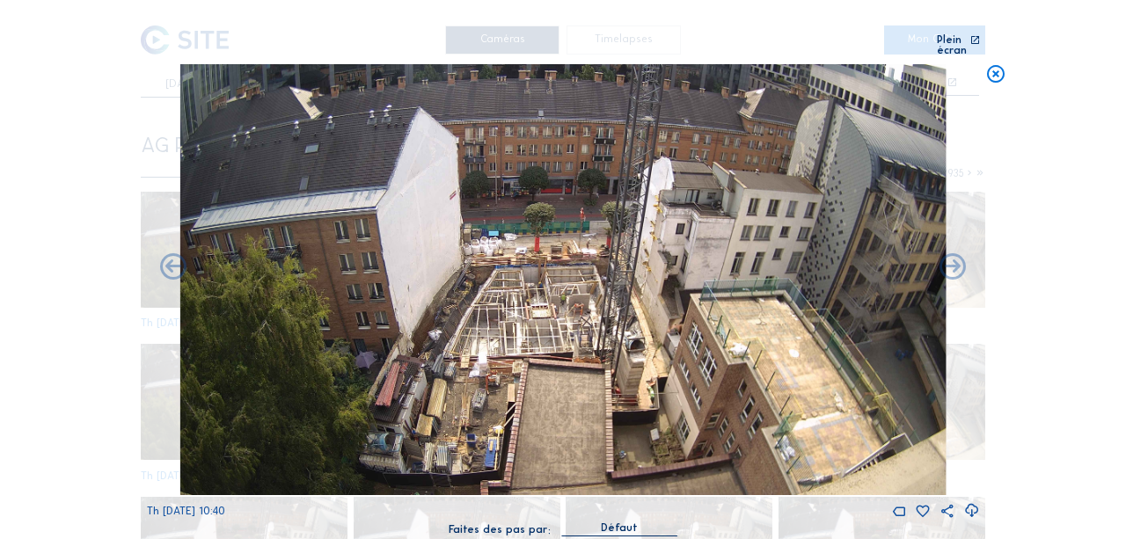
click at [990, 64] on icon at bounding box center [995, 74] width 21 height 21
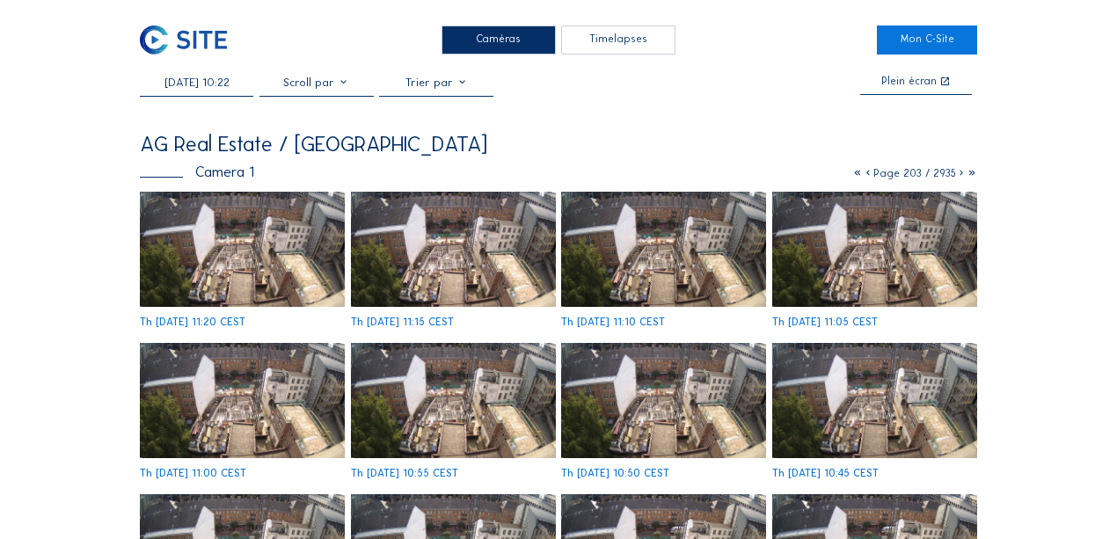
click at [225, 88] on input "[DATE] 10:22" at bounding box center [197, 82] width 114 height 13
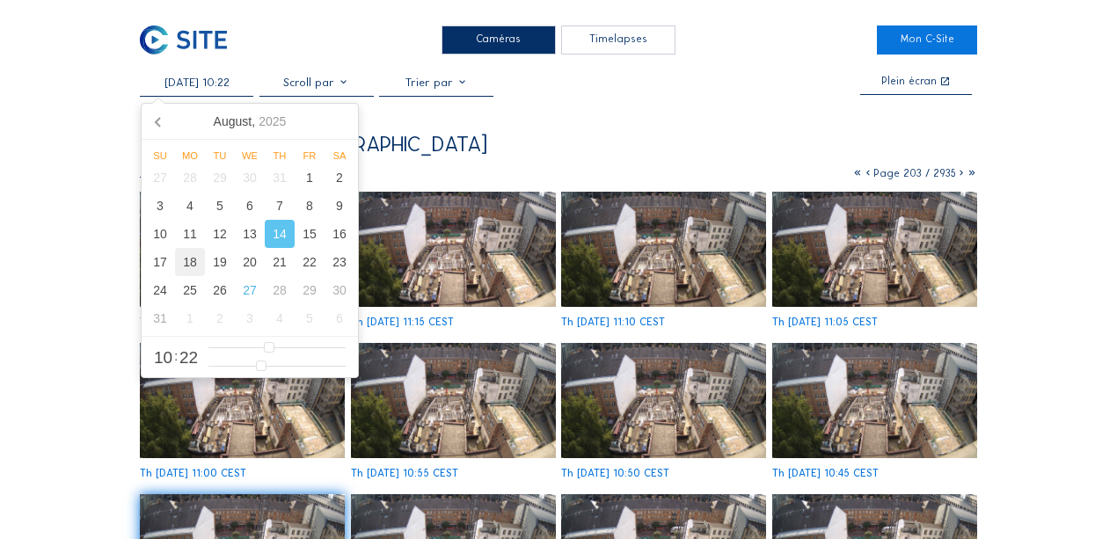
click at [178, 266] on div "18" at bounding box center [190, 262] width 30 height 28
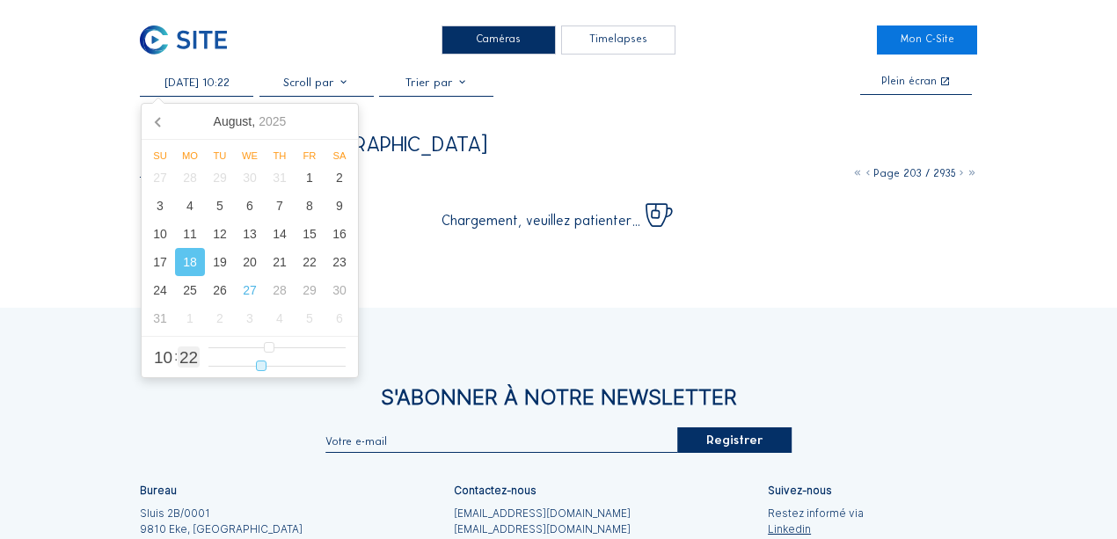
type input "[DATE] 10:05"
type input "5"
click at [224, 366] on input "range" at bounding box center [277, 366] width 137 height 15
type input "[DATE] 01:05"
type input "1"
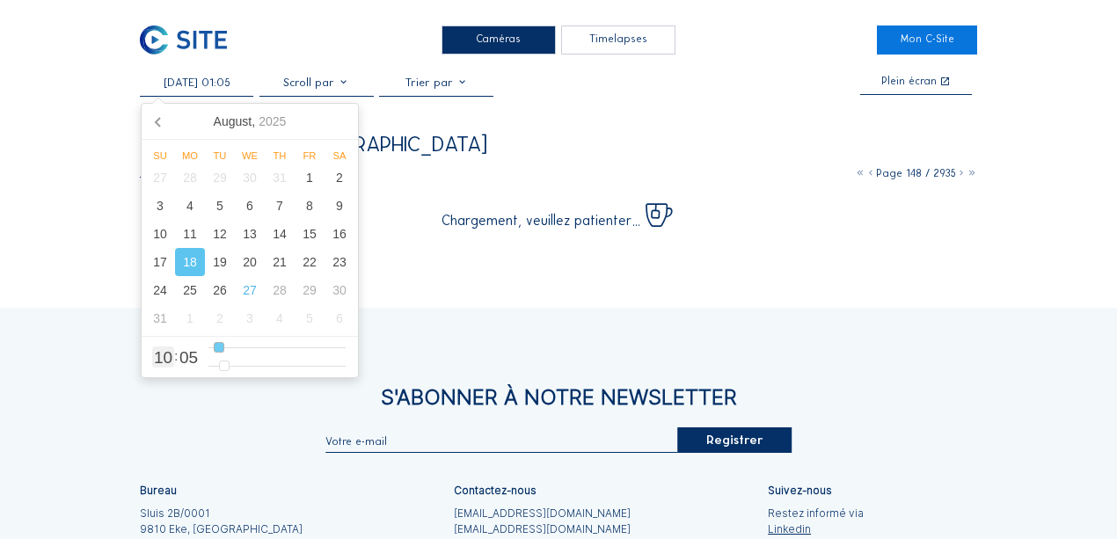
click at [218, 349] on input "range" at bounding box center [277, 348] width 137 height 15
type input "[DATE] 05:05"
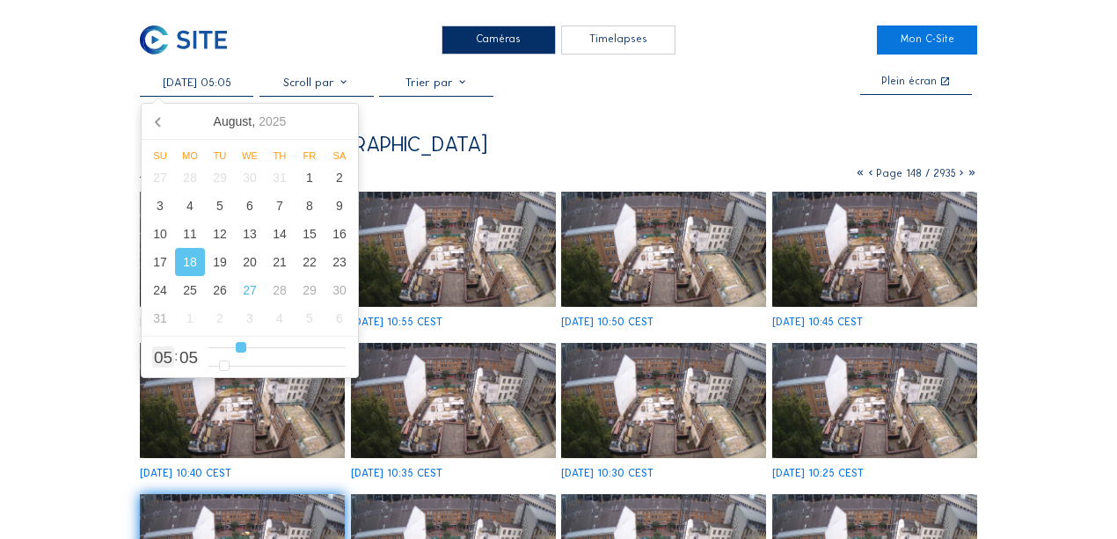
type input "5"
click at [241, 347] on input "range" at bounding box center [277, 348] width 137 height 15
type input "[DATE] 08:05"
type input "8"
click at [255, 347] on input "range" at bounding box center [277, 348] width 137 height 15
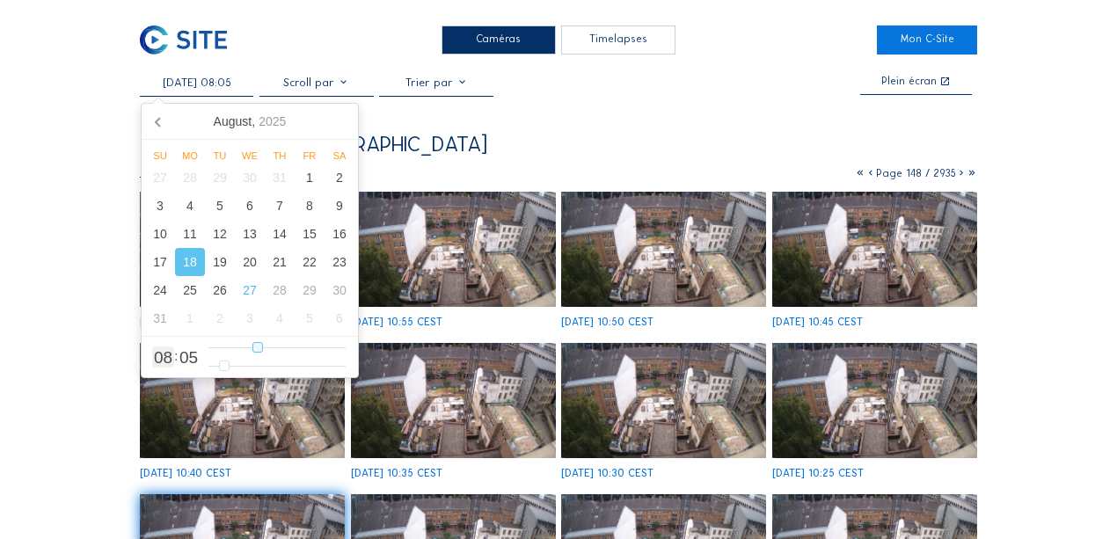
type input "[DATE] 10:05"
type input "10"
click at [266, 348] on input "range" at bounding box center [277, 348] width 137 height 15
type input "[DATE] 07:05"
type input "7"
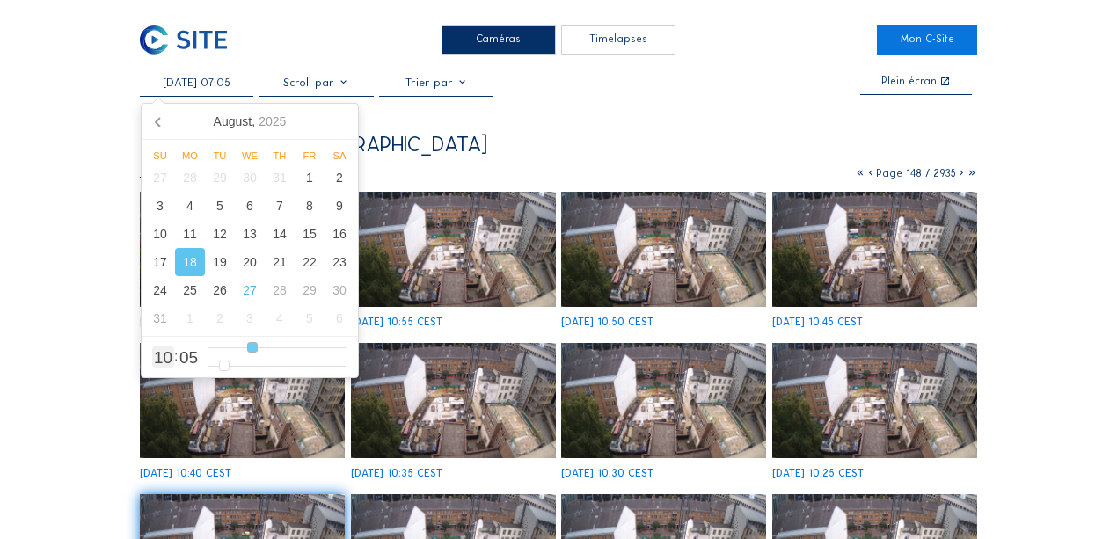
click at [252, 346] on input "range" at bounding box center [277, 348] width 137 height 15
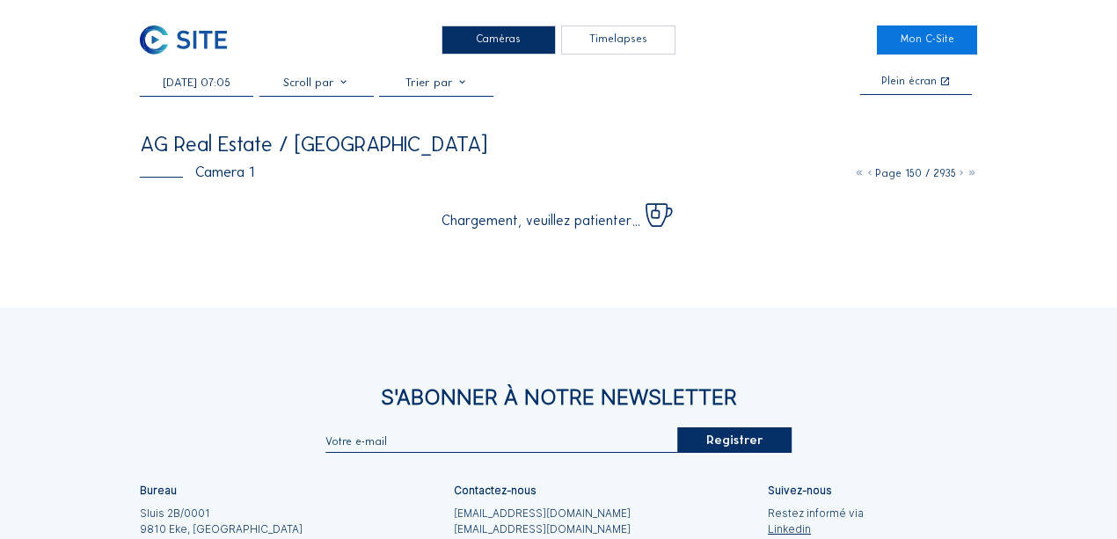
click at [68, 202] on div "Caméras Timelapses Mon C-Site [DATE] 07:05 Plein écran AG Real Estate / [GEOGRA…" at bounding box center [558, 368] width 1117 height 736
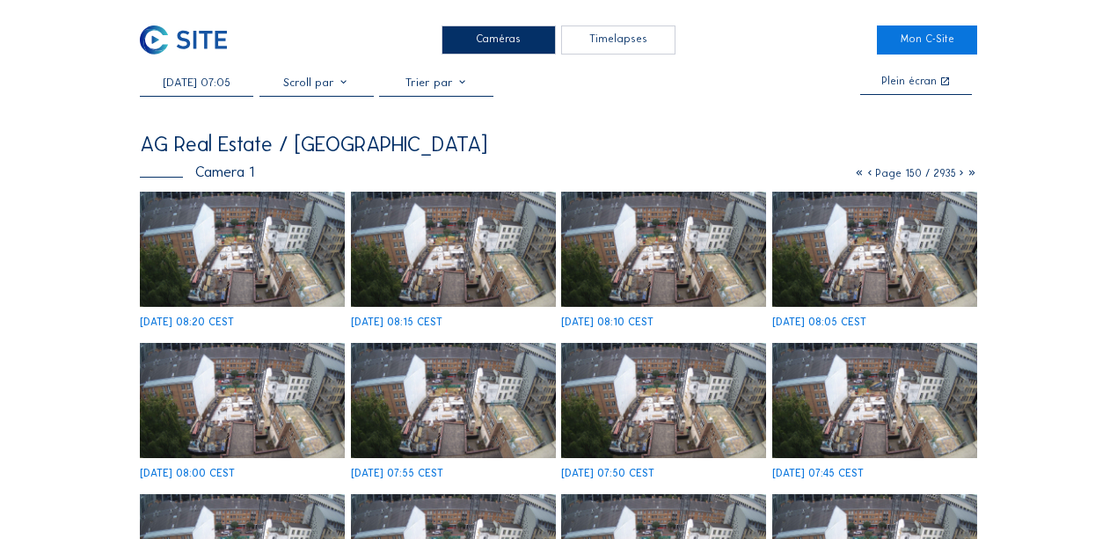
click at [247, 218] on img at bounding box center [242, 249] width 205 height 115
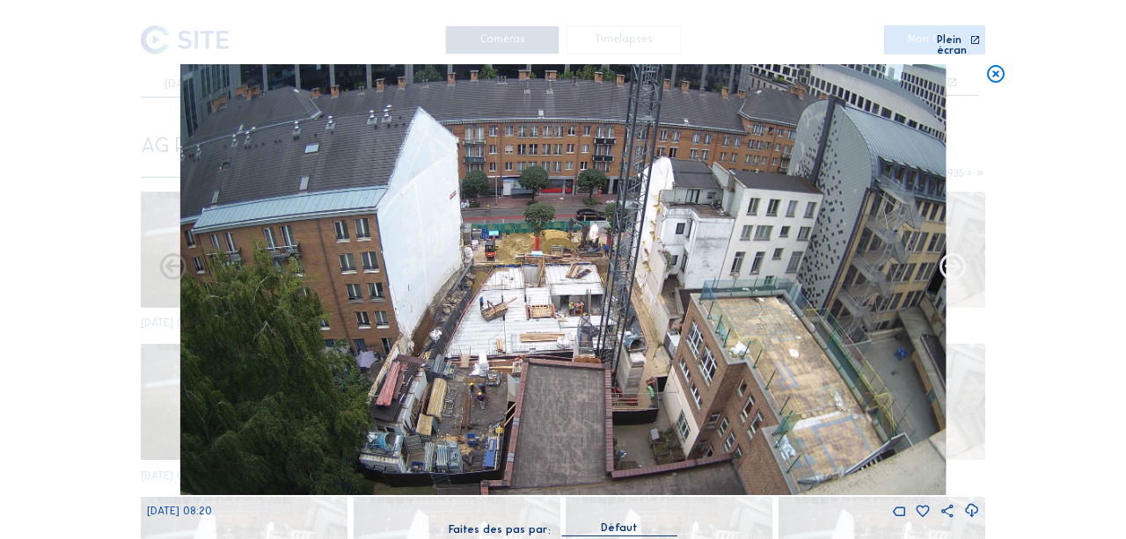
click at [947, 253] on icon at bounding box center [953, 269] width 32 height 32
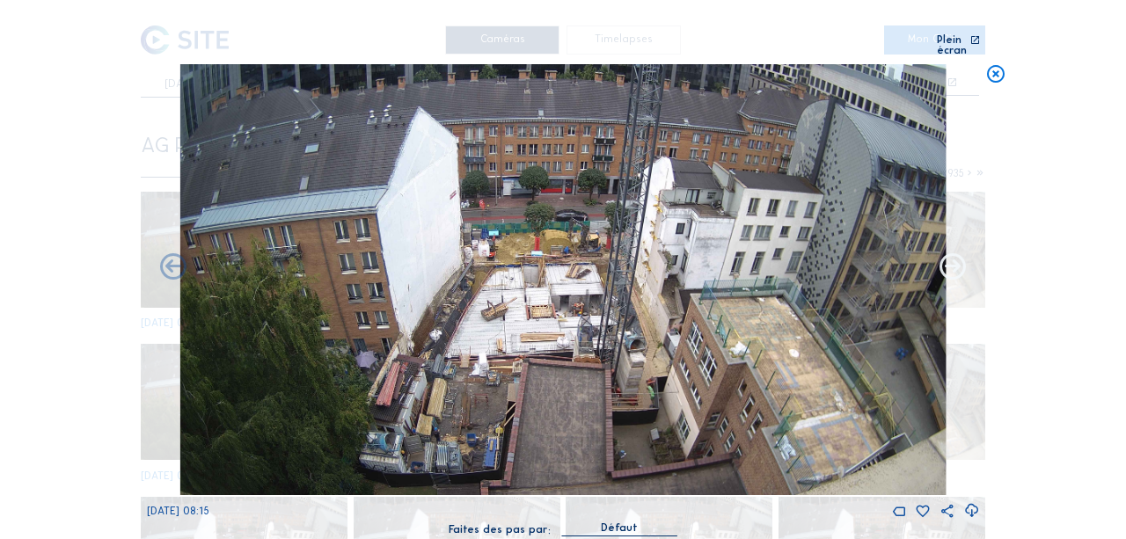
click at [941, 256] on icon at bounding box center [953, 269] width 32 height 32
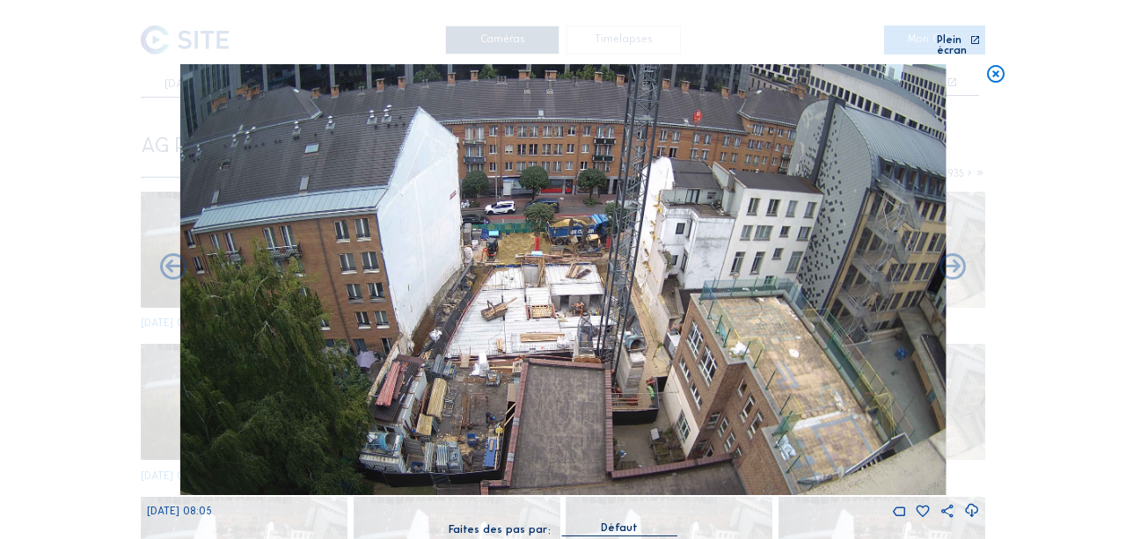
click at [941, 256] on icon at bounding box center [953, 269] width 32 height 32
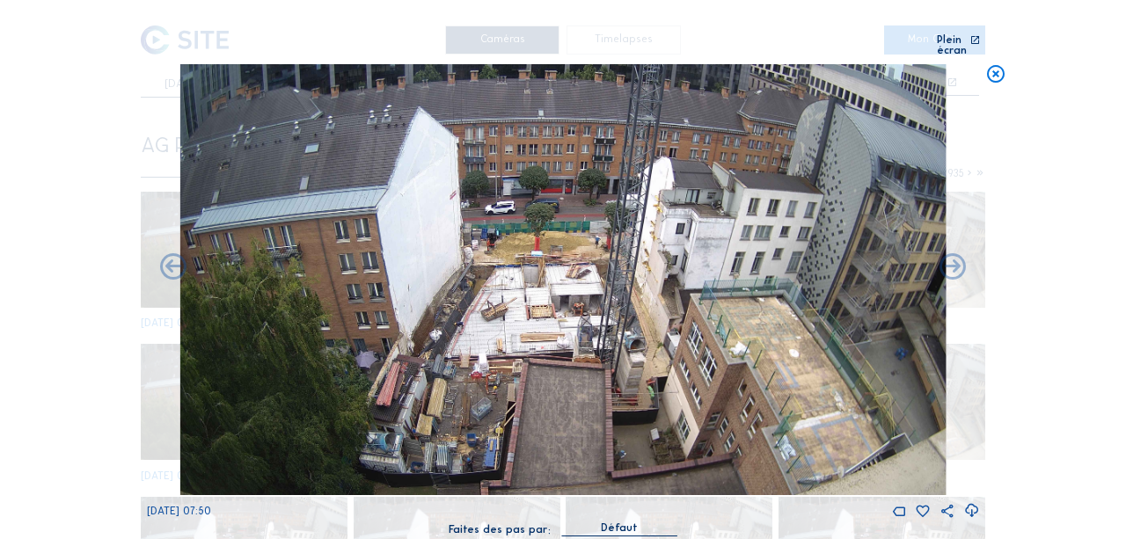
click at [941, 256] on icon at bounding box center [953, 269] width 32 height 32
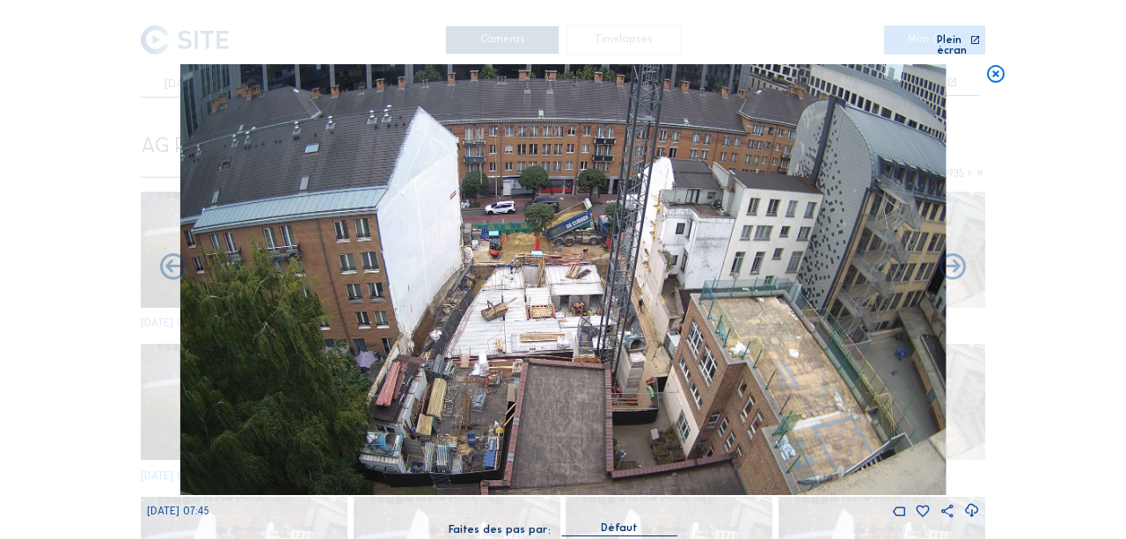
click at [941, 256] on icon at bounding box center [953, 269] width 32 height 32
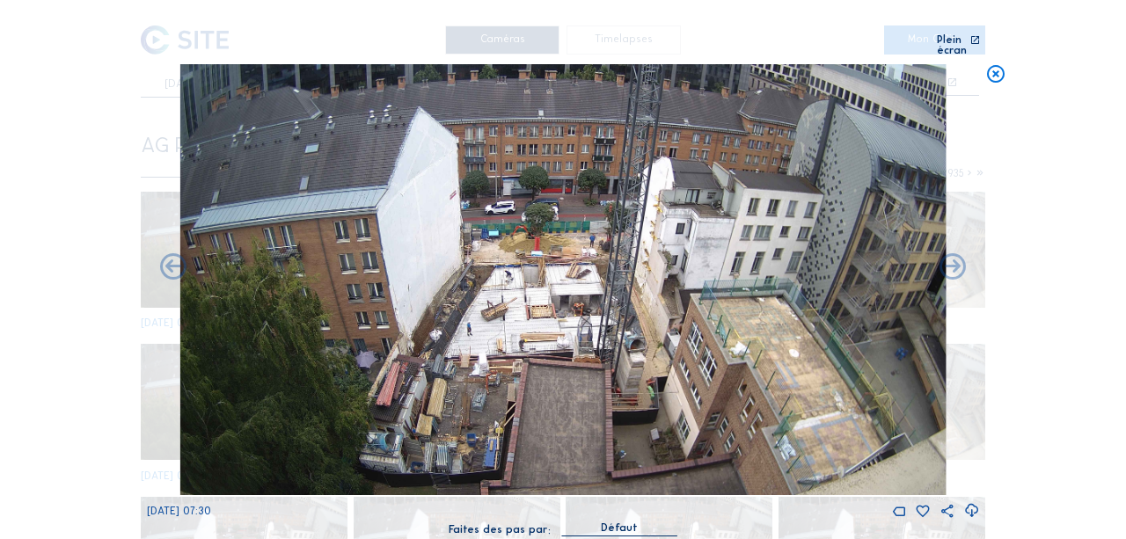
click at [941, 256] on icon at bounding box center [953, 269] width 32 height 32
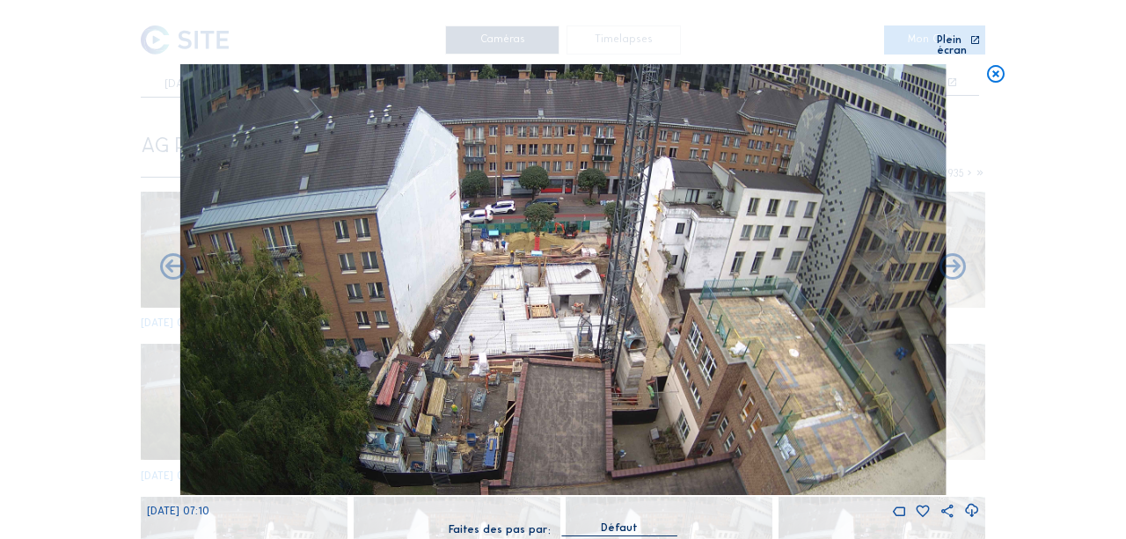
click at [941, 256] on icon at bounding box center [953, 269] width 32 height 32
click at [989, 67] on icon at bounding box center [995, 74] width 21 height 21
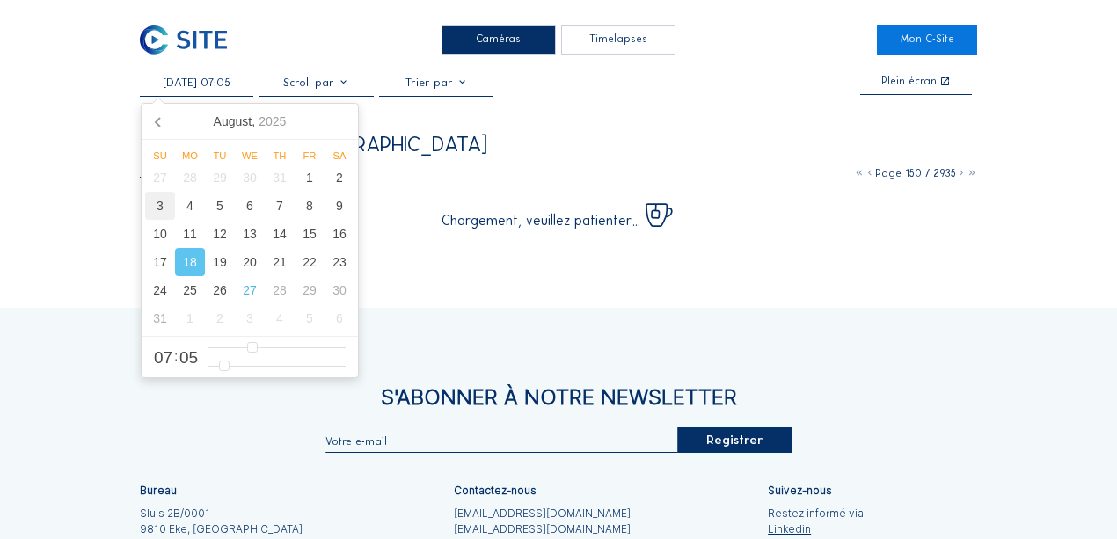
click at [179, 81] on input "[DATE] 07:05" at bounding box center [197, 82] width 114 height 13
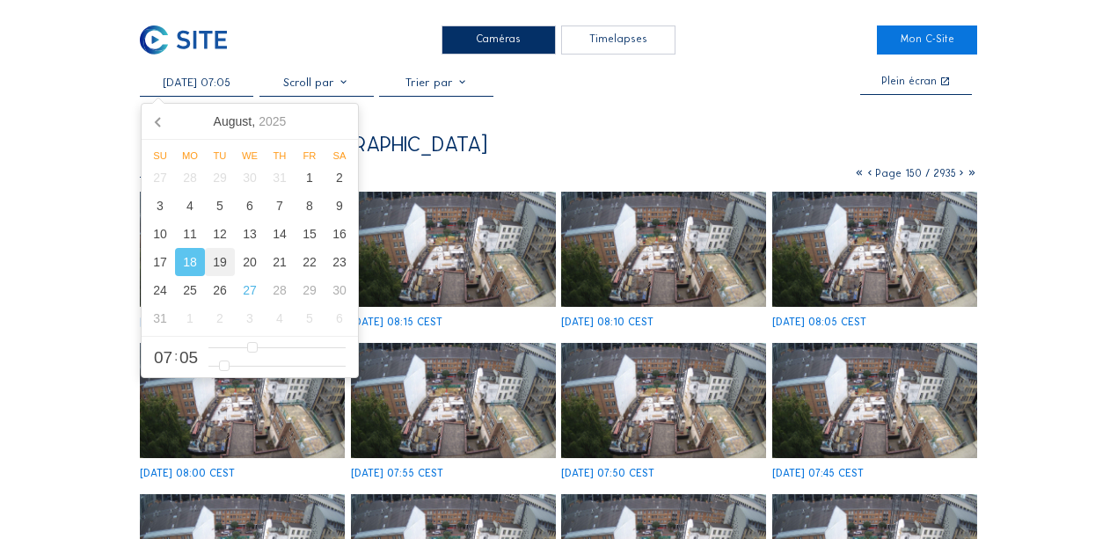
click at [216, 269] on div "19" at bounding box center [220, 262] width 30 height 28
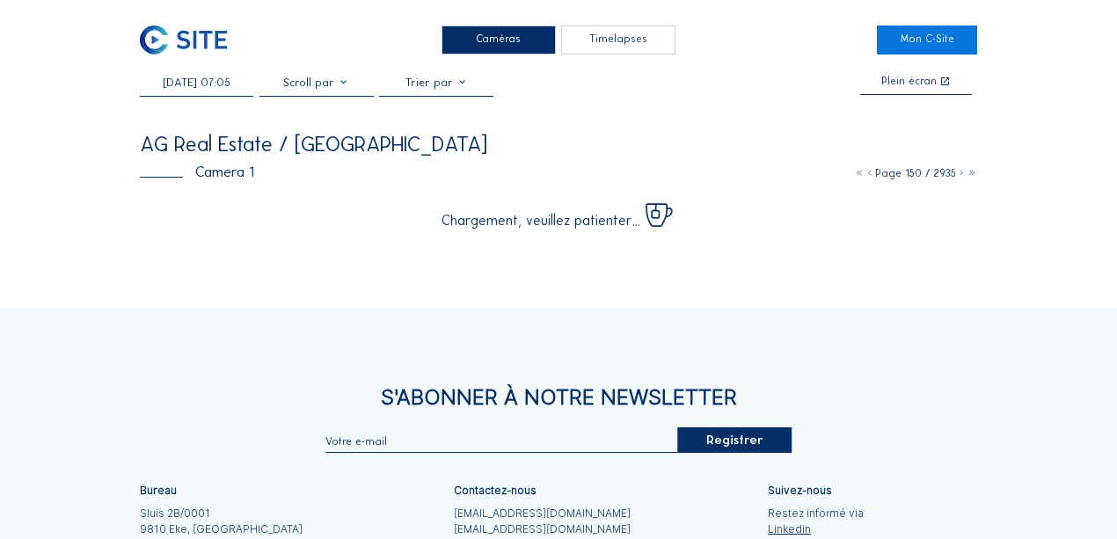
click at [576, 133] on div "[DATE] 07:05 Plein écran AG Real Estate / [GEOGRAPHIC_DATA] MDE Camera 1 Page 1…" at bounding box center [559, 151] width 839 height 151
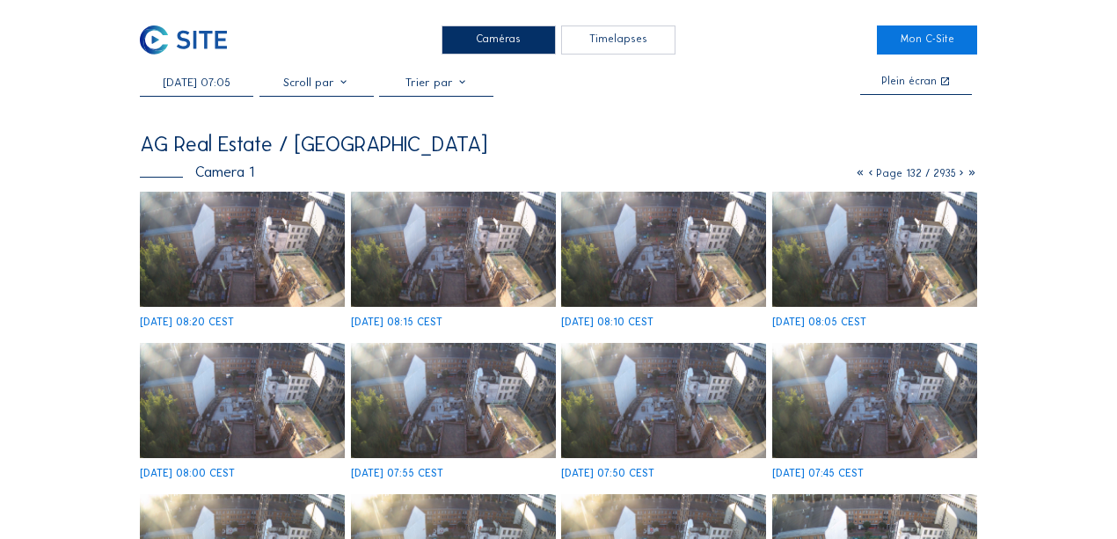
click at [269, 250] on img at bounding box center [242, 249] width 205 height 115
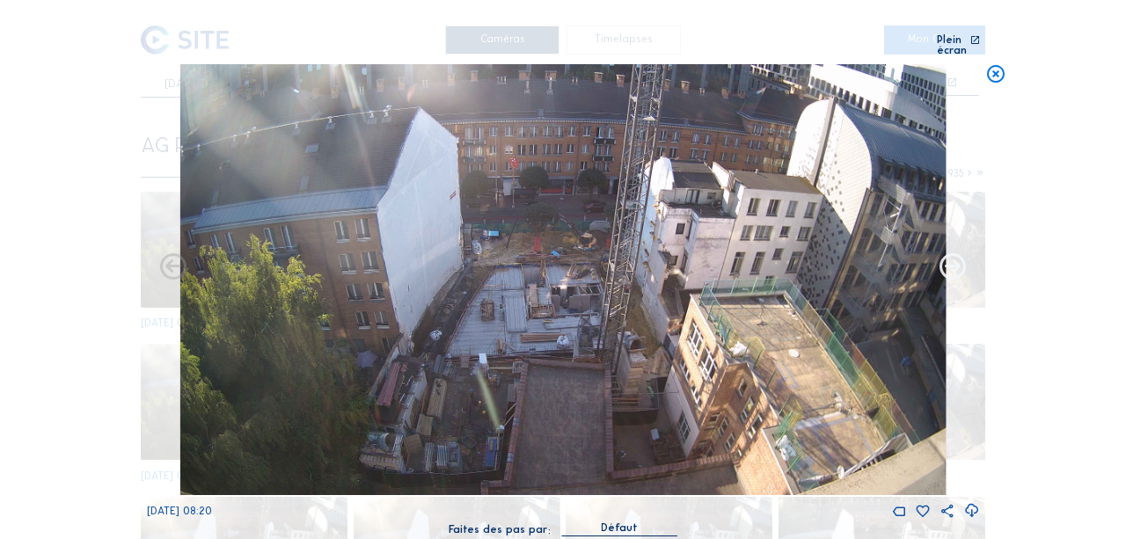
click at [950, 259] on icon at bounding box center [953, 269] width 32 height 32
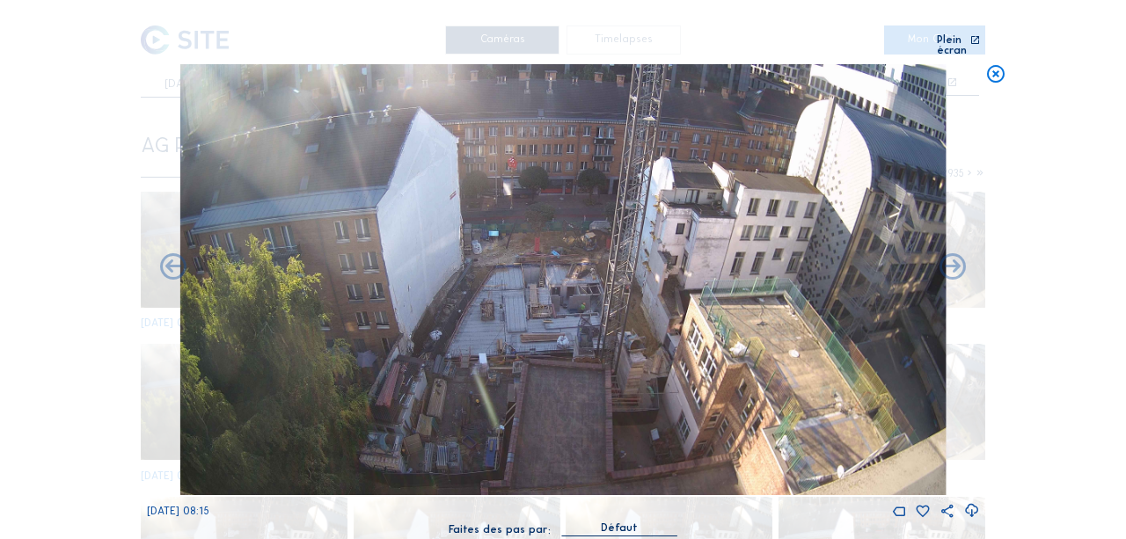
click at [950, 259] on icon at bounding box center [953, 269] width 32 height 32
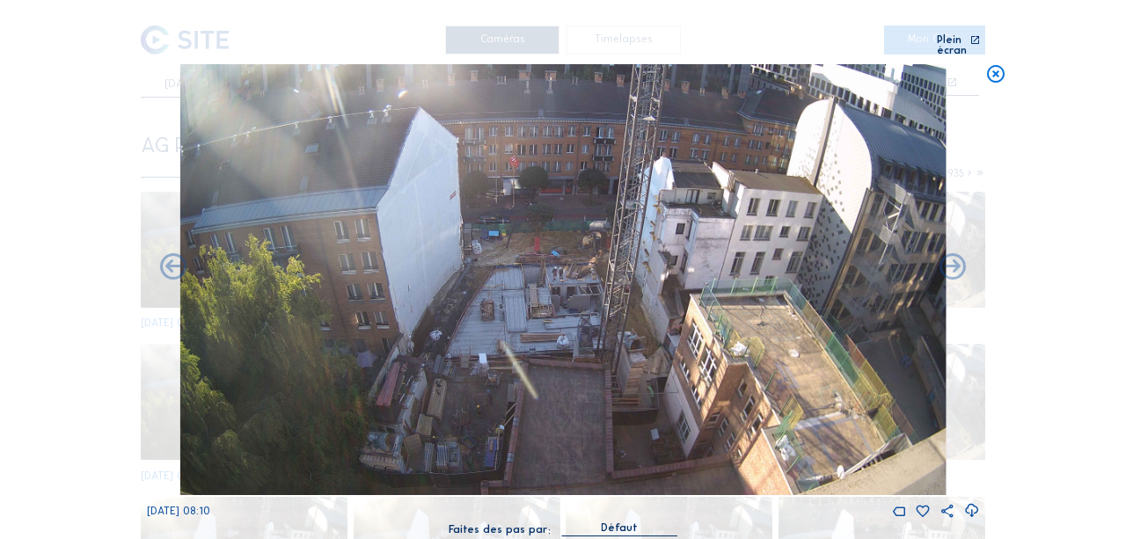
click at [950, 259] on icon at bounding box center [953, 269] width 32 height 32
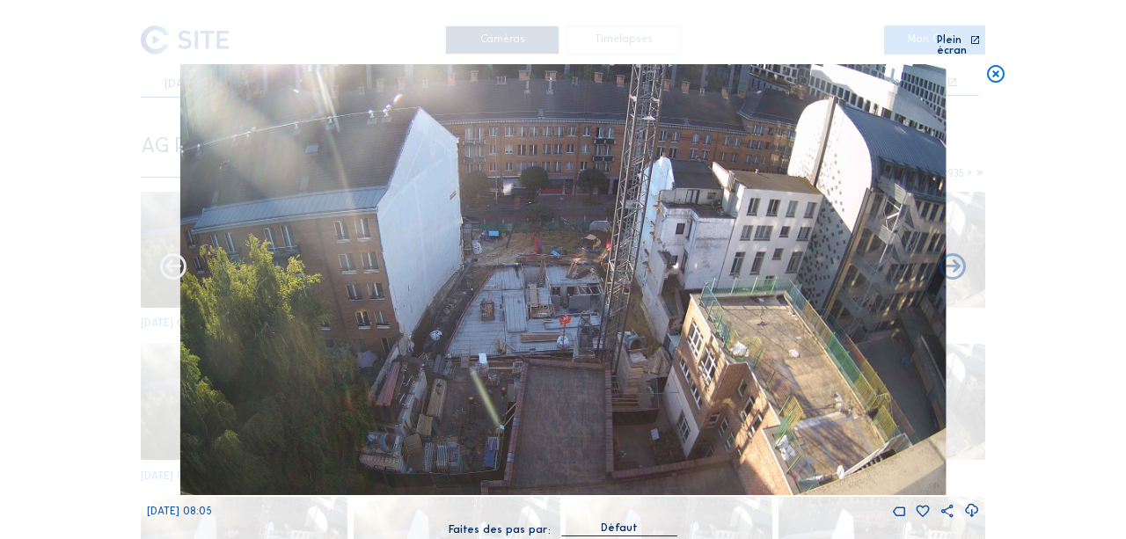
click at [172, 259] on icon at bounding box center [173, 269] width 32 height 32
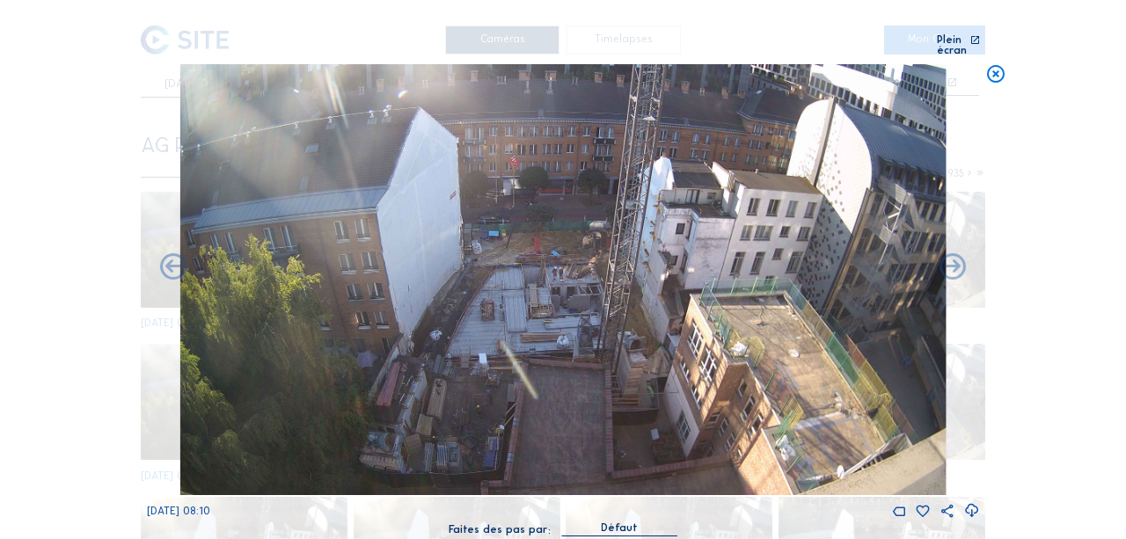
click at [172, 259] on icon at bounding box center [173, 269] width 32 height 32
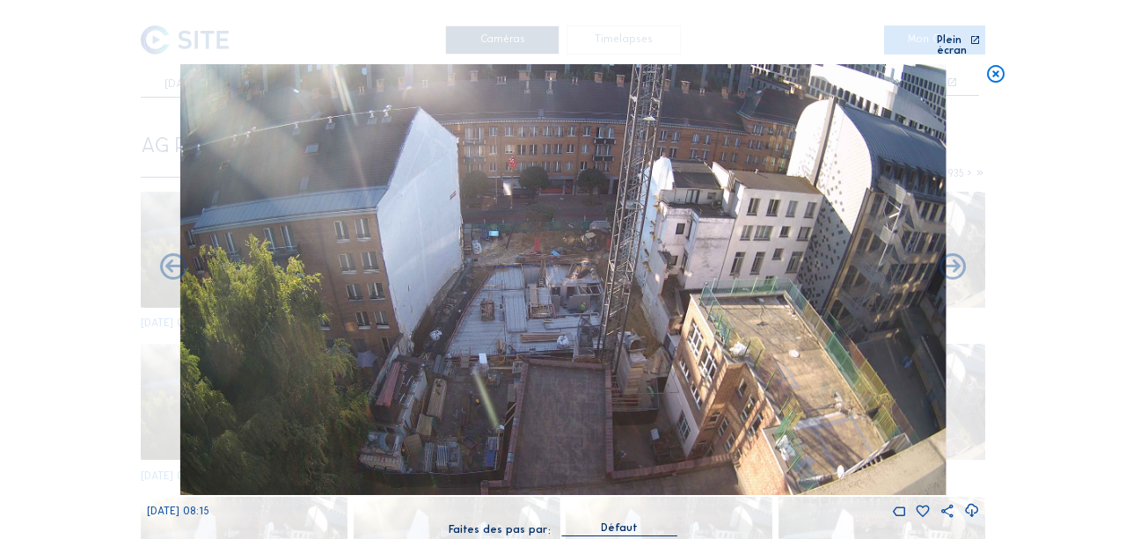
click at [172, 259] on icon at bounding box center [173, 269] width 32 height 32
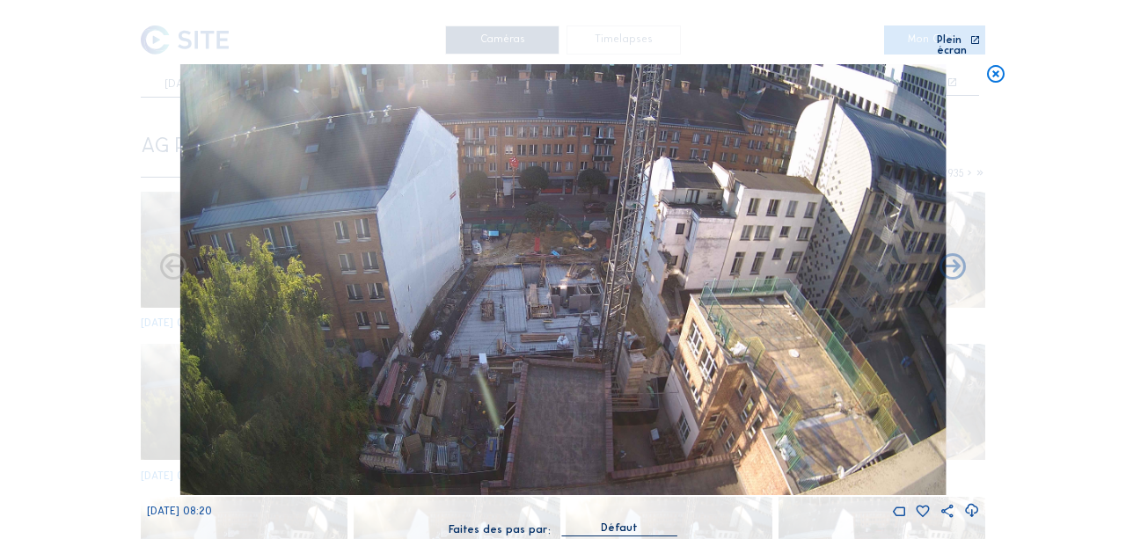
click at [172, 259] on icon at bounding box center [173, 269] width 32 height 32
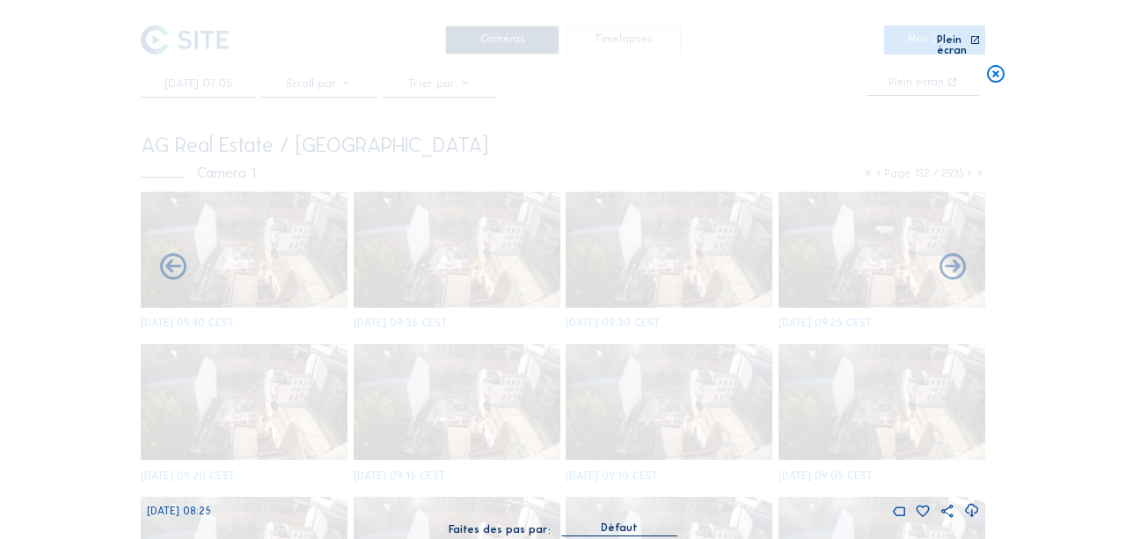
click at [172, 259] on icon at bounding box center [173, 269] width 32 height 32
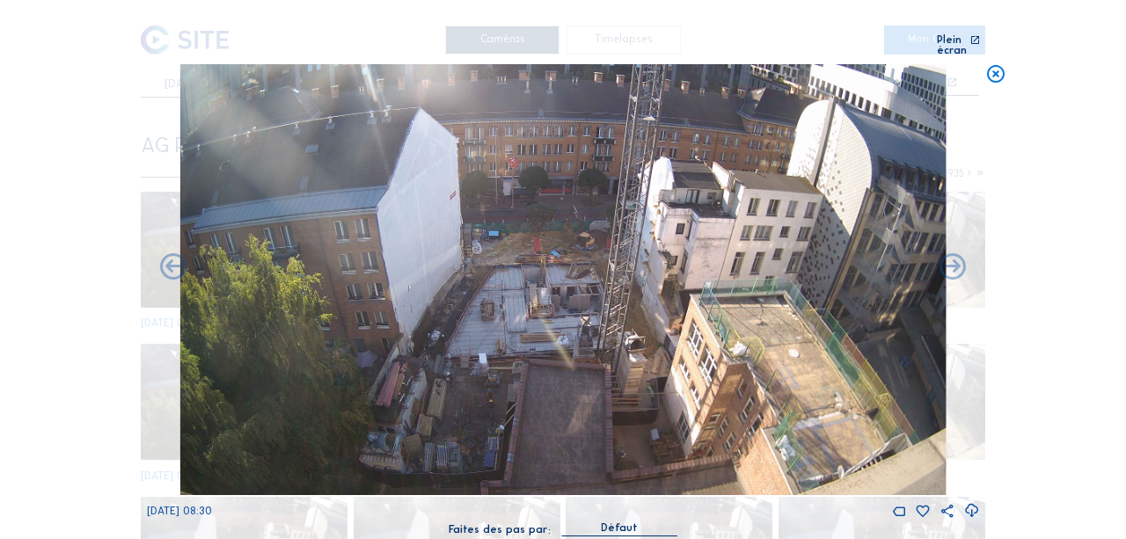
click at [172, 259] on icon at bounding box center [173, 269] width 32 height 32
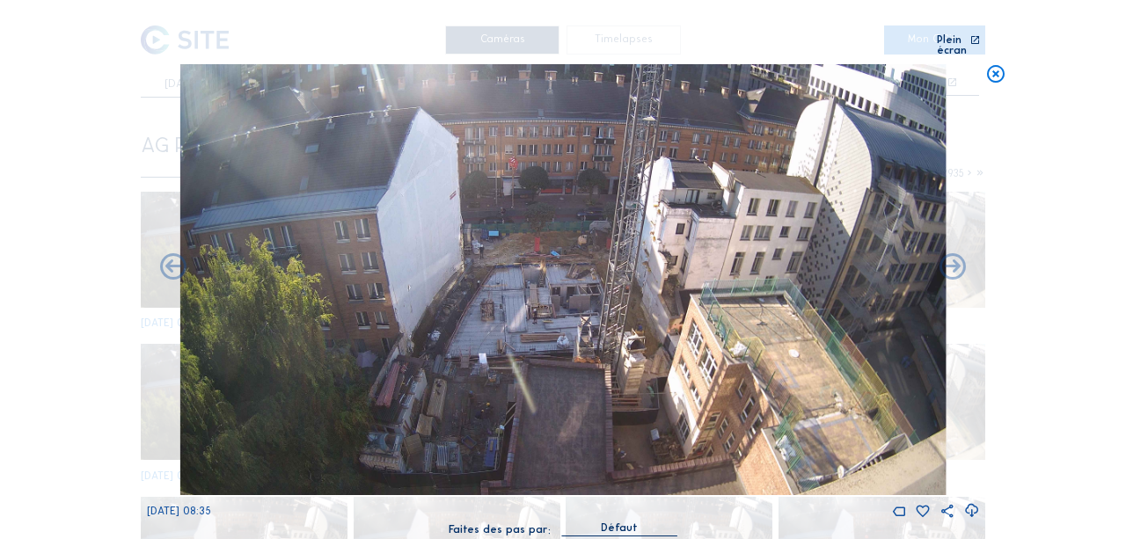
click at [172, 259] on icon at bounding box center [173, 269] width 32 height 32
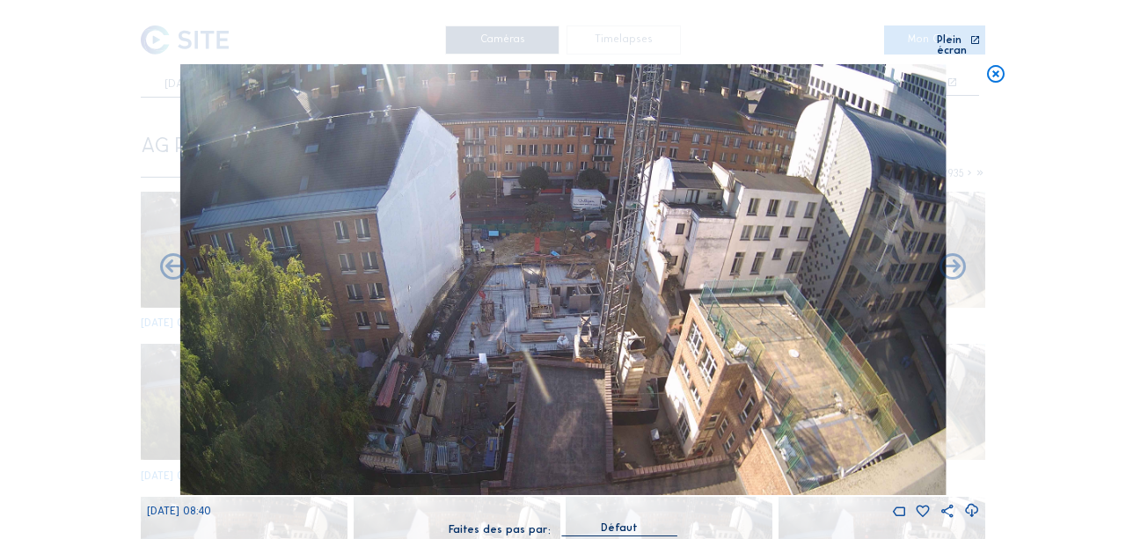
click at [172, 259] on icon at bounding box center [173, 269] width 32 height 32
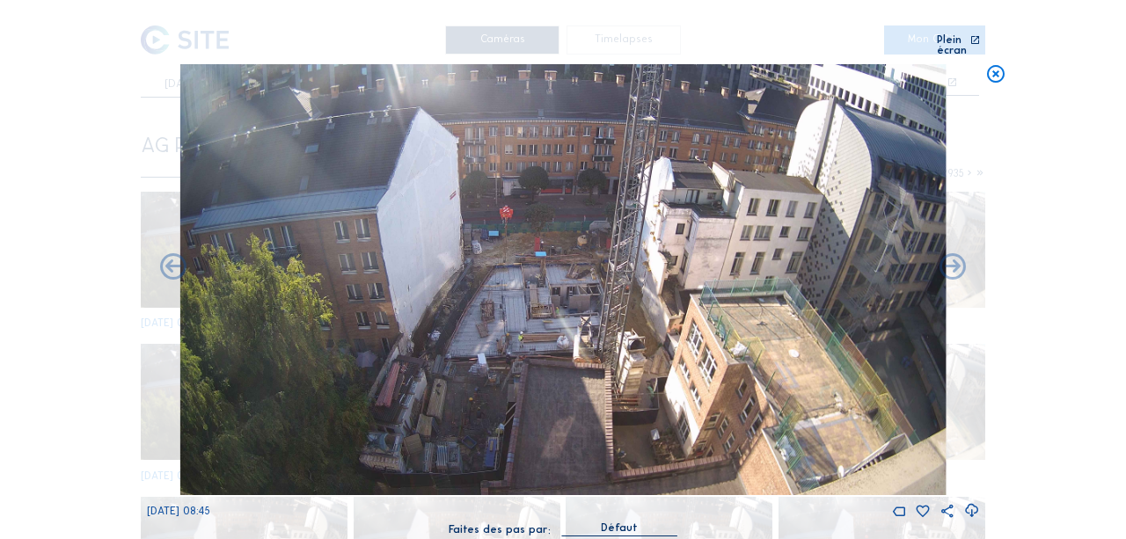
click at [172, 259] on icon at bounding box center [173, 269] width 32 height 32
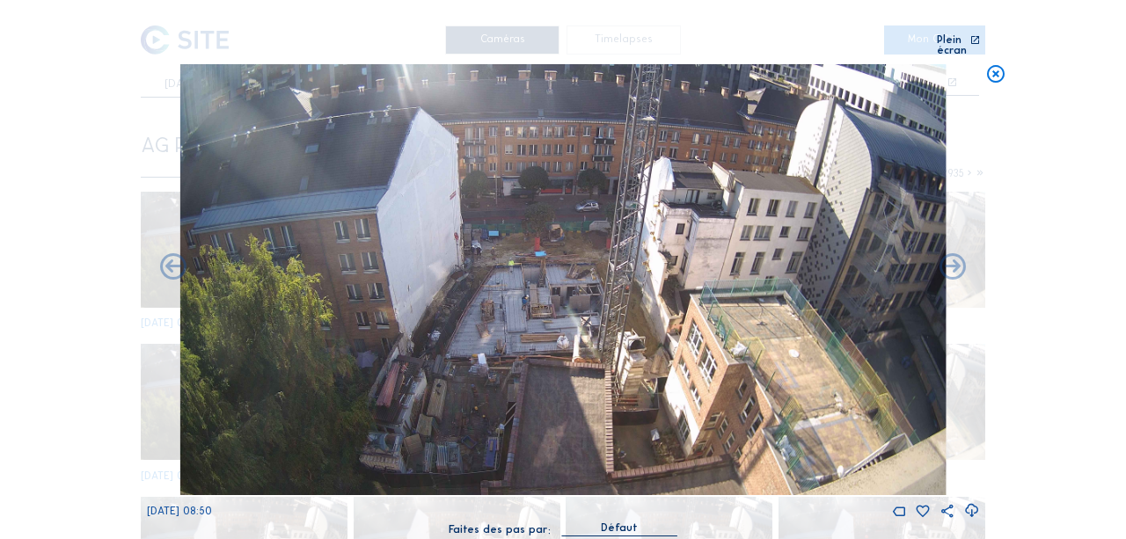
click at [971, 502] on icon at bounding box center [972, 511] width 16 height 19
click at [179, 259] on icon at bounding box center [173, 269] width 32 height 32
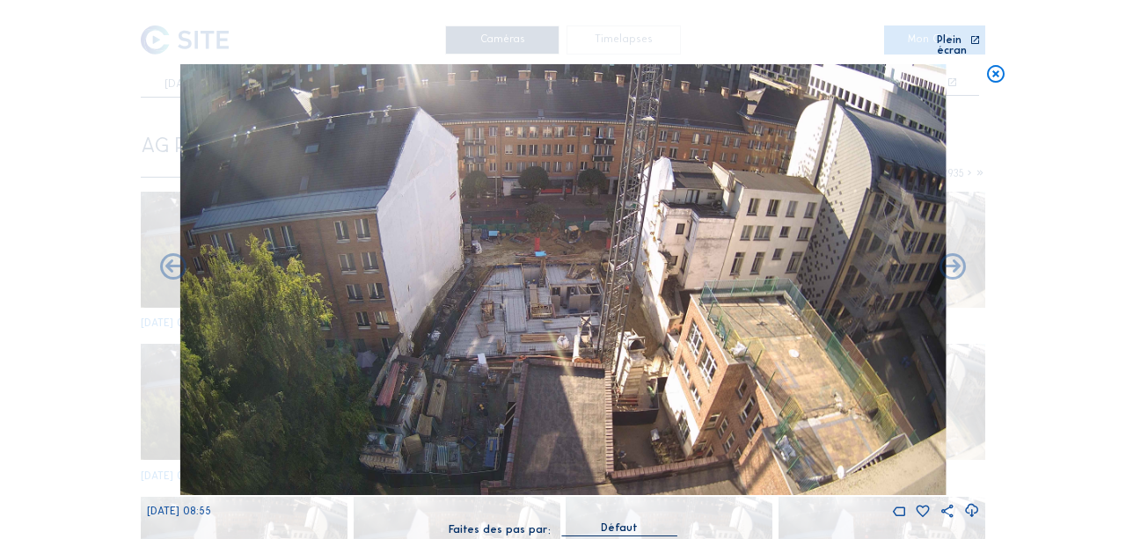
click at [179, 259] on icon at bounding box center [173, 269] width 32 height 32
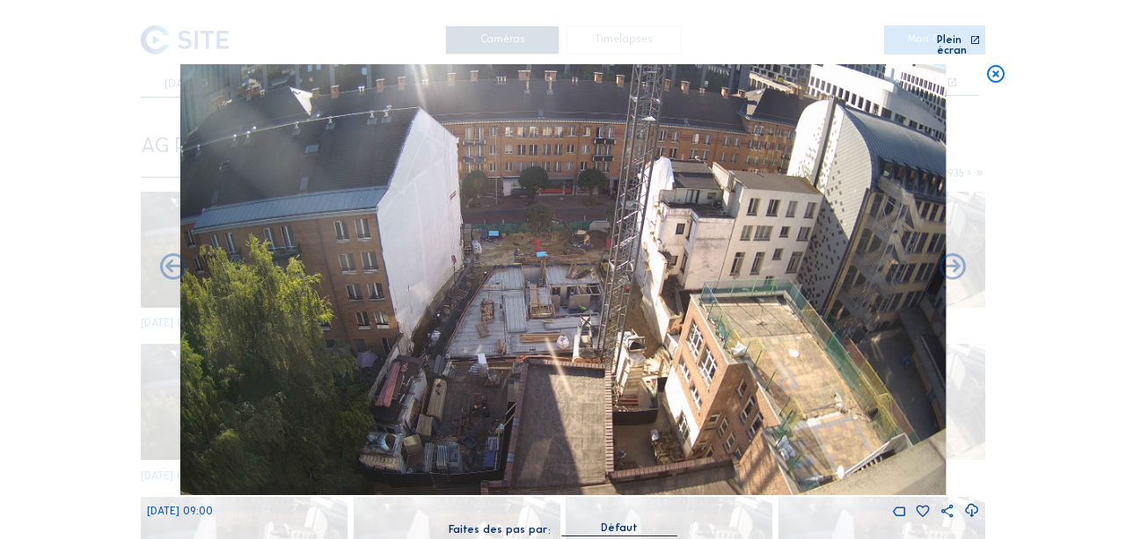
click at [179, 259] on icon at bounding box center [173, 269] width 32 height 32
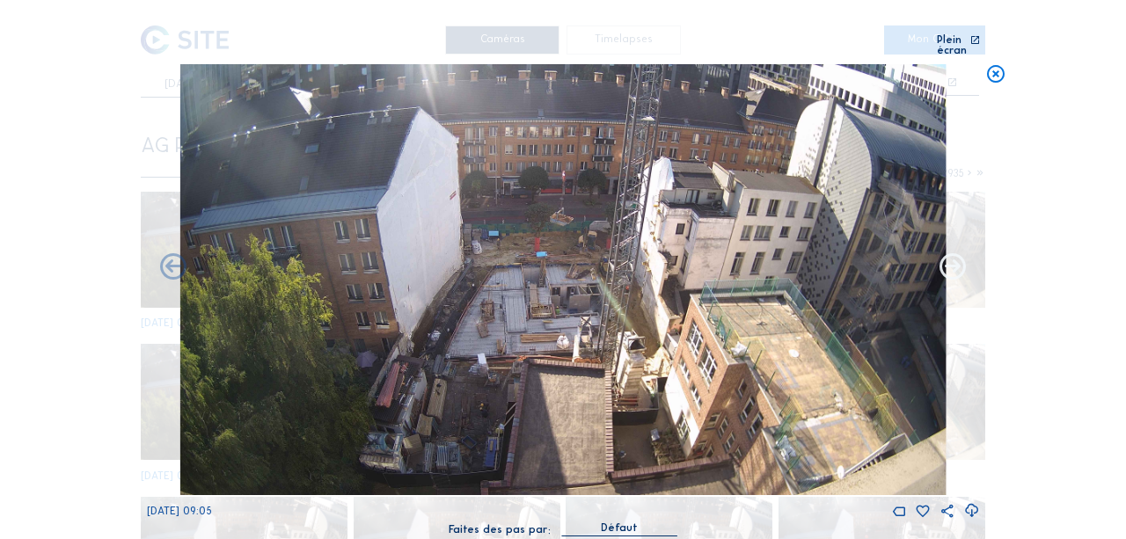
click at [956, 260] on icon at bounding box center [953, 269] width 32 height 32
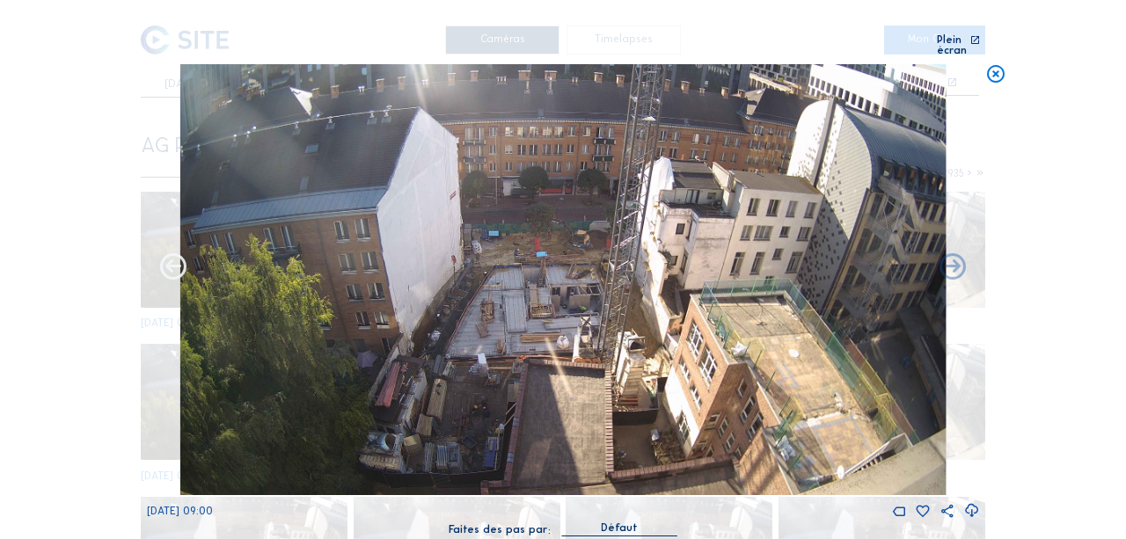
click at [174, 259] on icon at bounding box center [173, 269] width 32 height 32
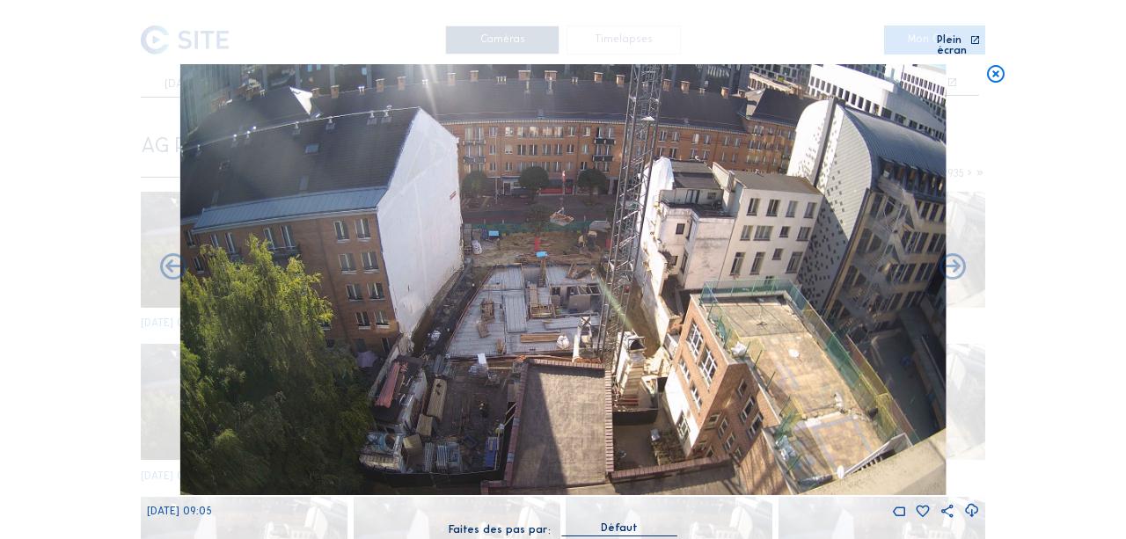
click at [174, 259] on icon at bounding box center [173, 269] width 32 height 32
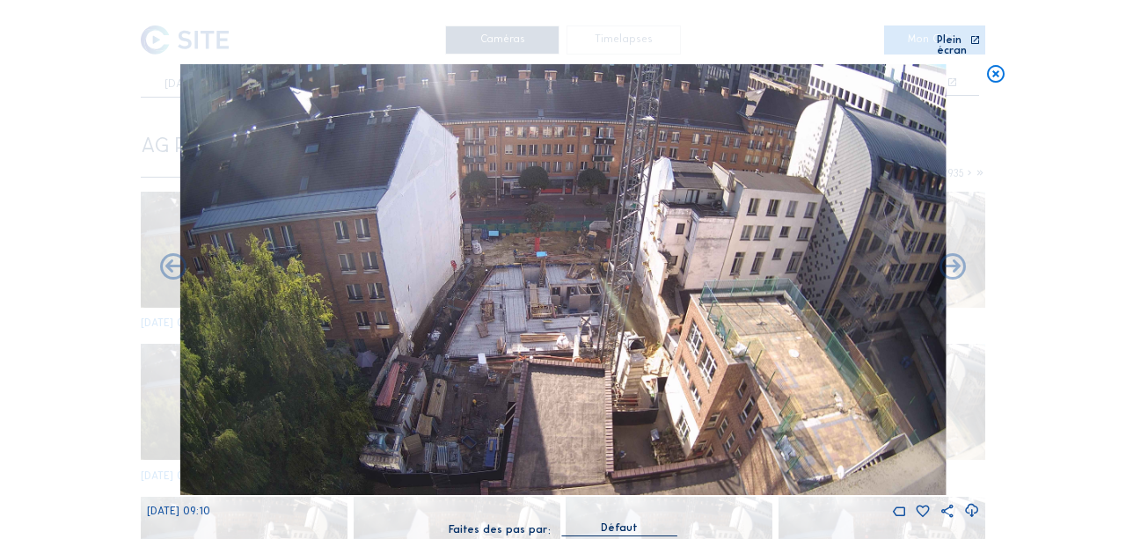
click at [174, 259] on icon at bounding box center [173, 269] width 32 height 32
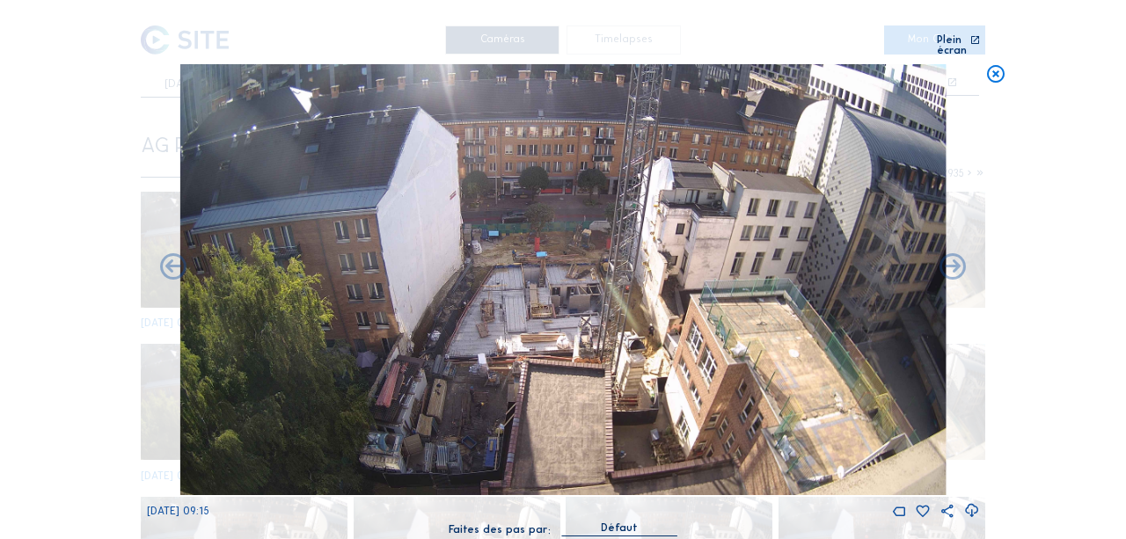
click at [174, 259] on icon at bounding box center [173, 269] width 32 height 32
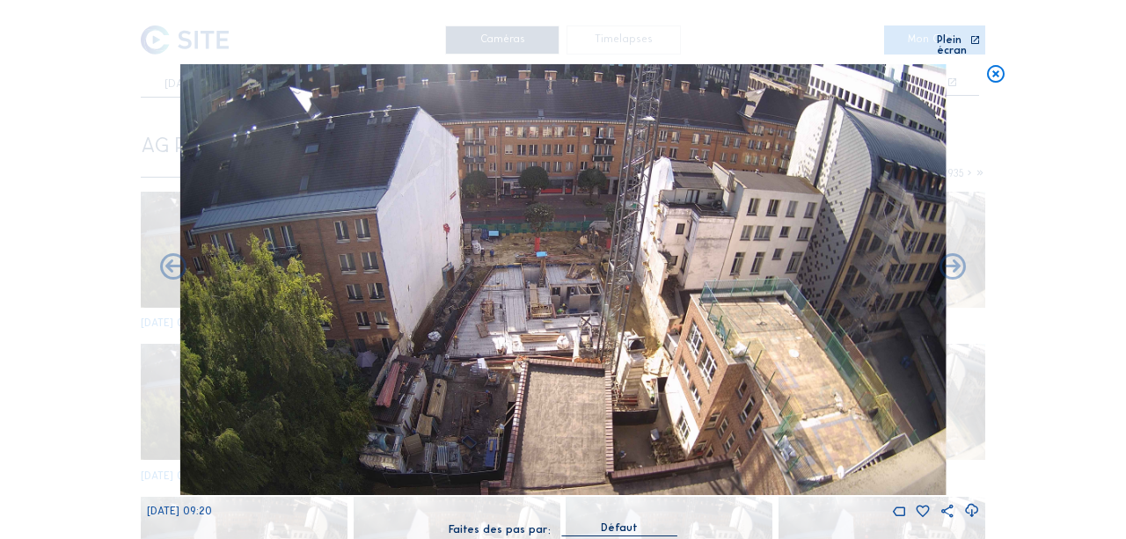
click at [174, 259] on icon at bounding box center [173, 269] width 32 height 32
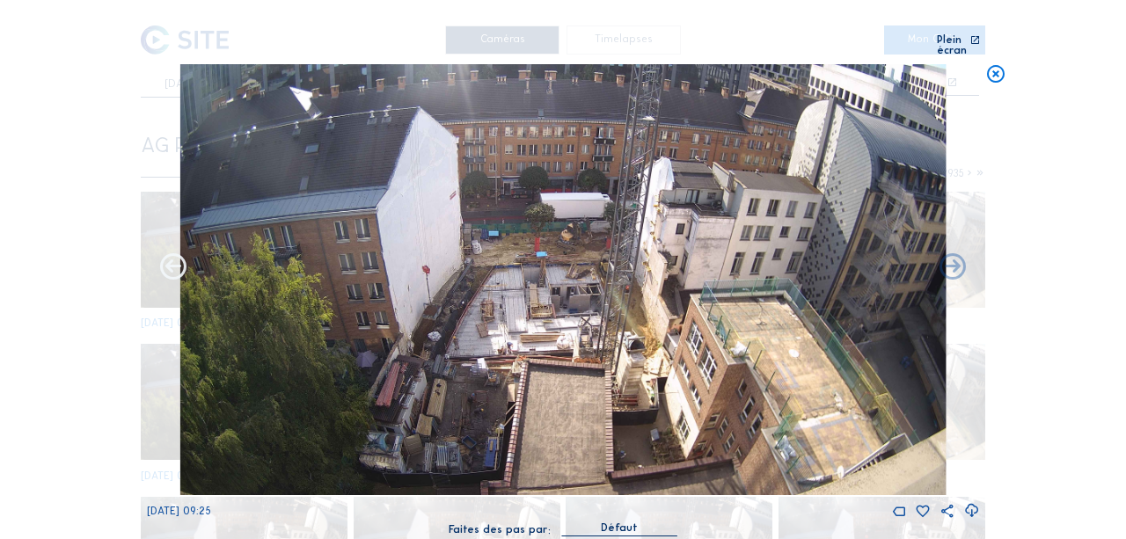
click at [176, 259] on icon at bounding box center [173, 269] width 32 height 32
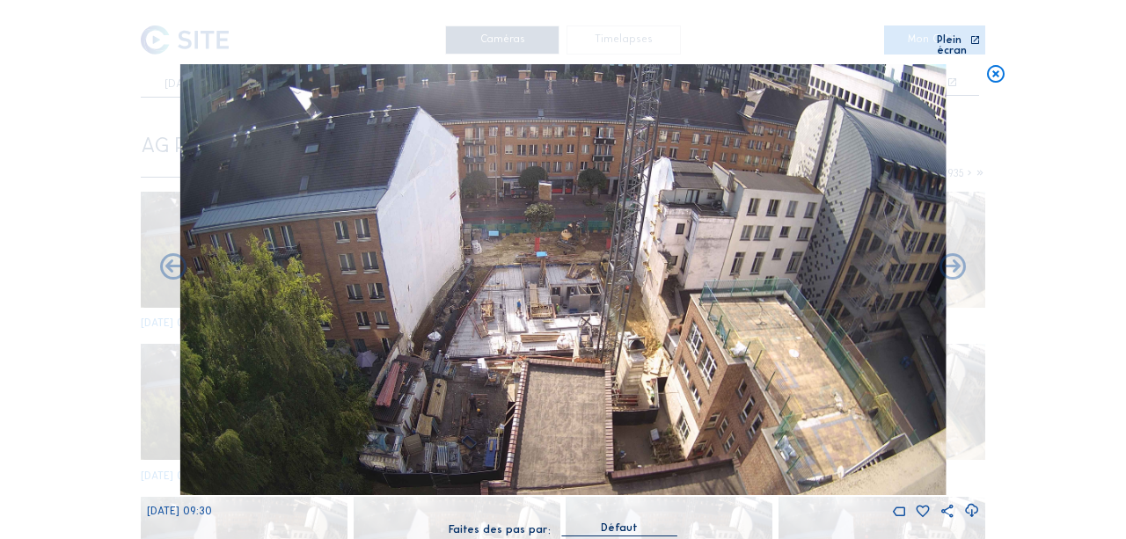
click at [176, 259] on icon at bounding box center [173, 269] width 32 height 32
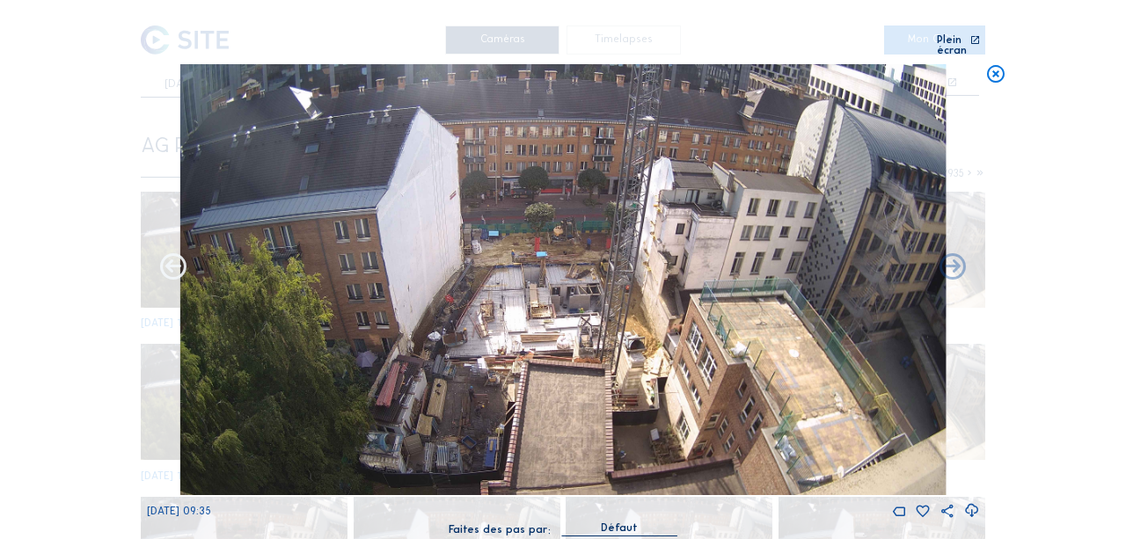
click at [176, 259] on icon at bounding box center [173, 269] width 32 height 32
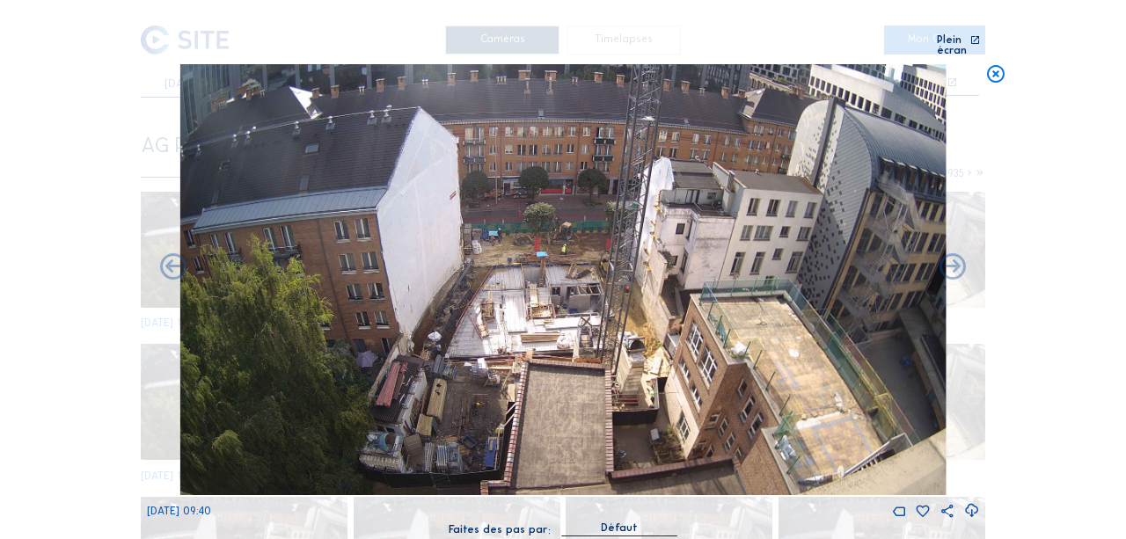
click at [176, 259] on icon at bounding box center [173, 269] width 32 height 32
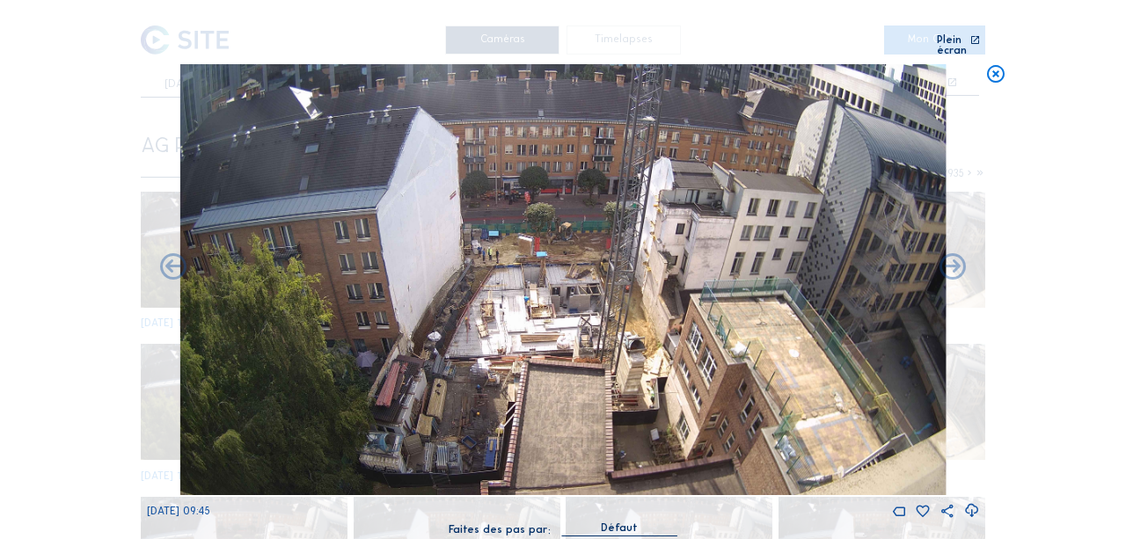
click at [176, 259] on icon at bounding box center [173, 269] width 32 height 32
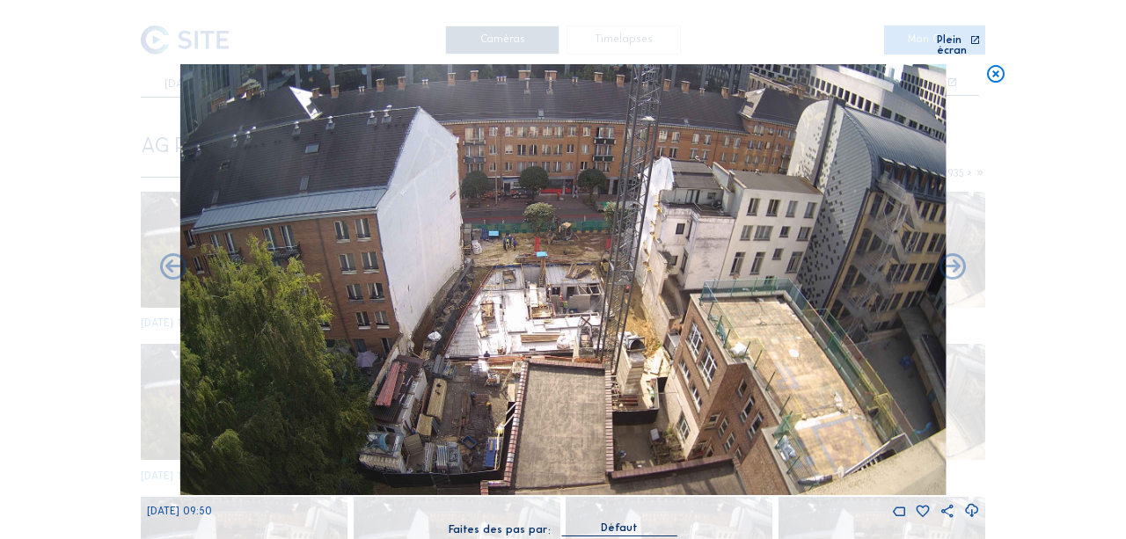
click at [176, 259] on icon at bounding box center [173, 269] width 32 height 32
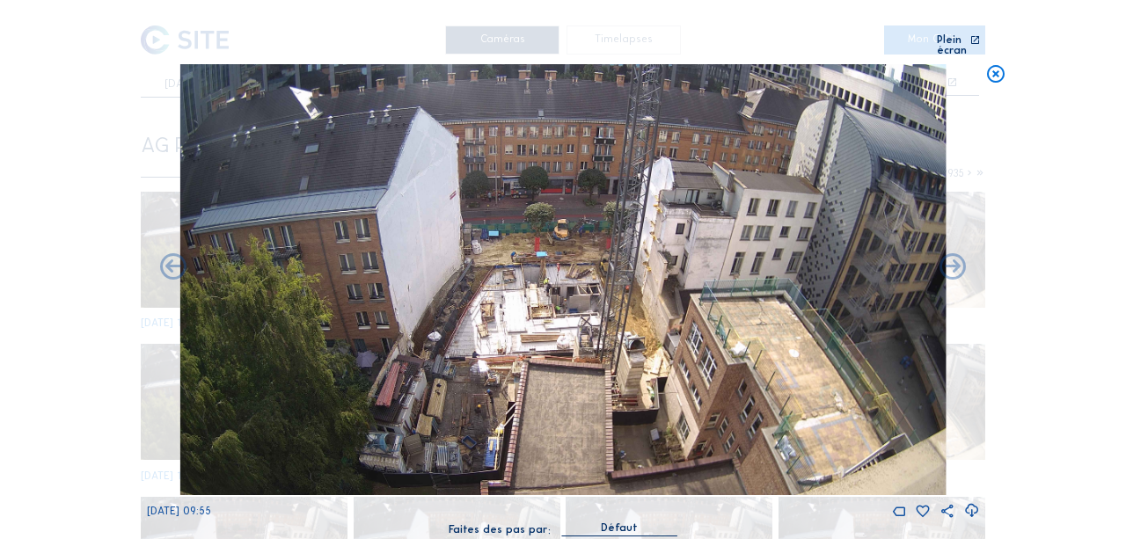
click at [176, 259] on icon at bounding box center [173, 269] width 32 height 32
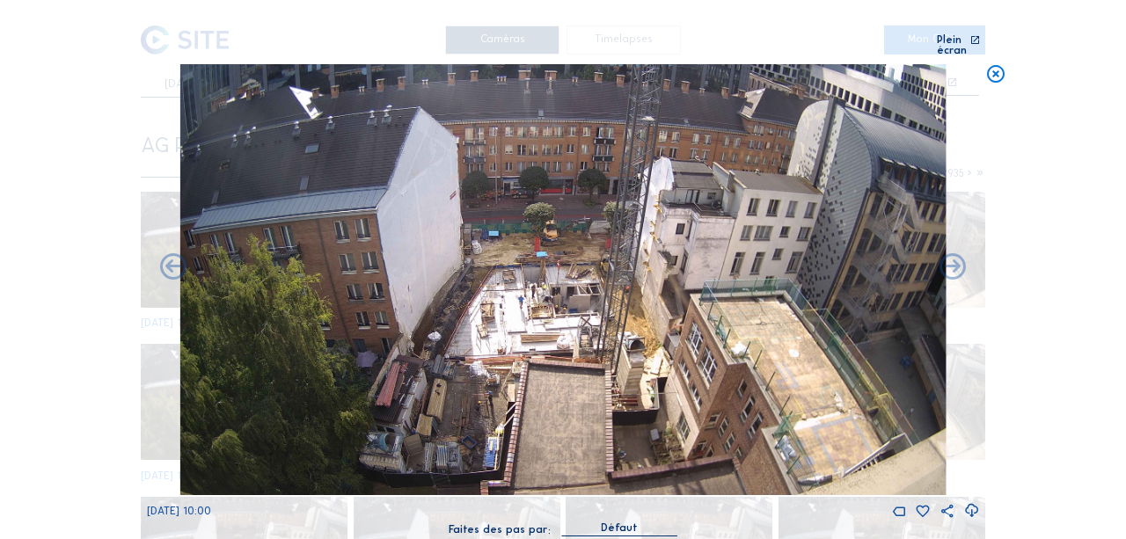
click at [176, 259] on icon at bounding box center [173, 269] width 32 height 32
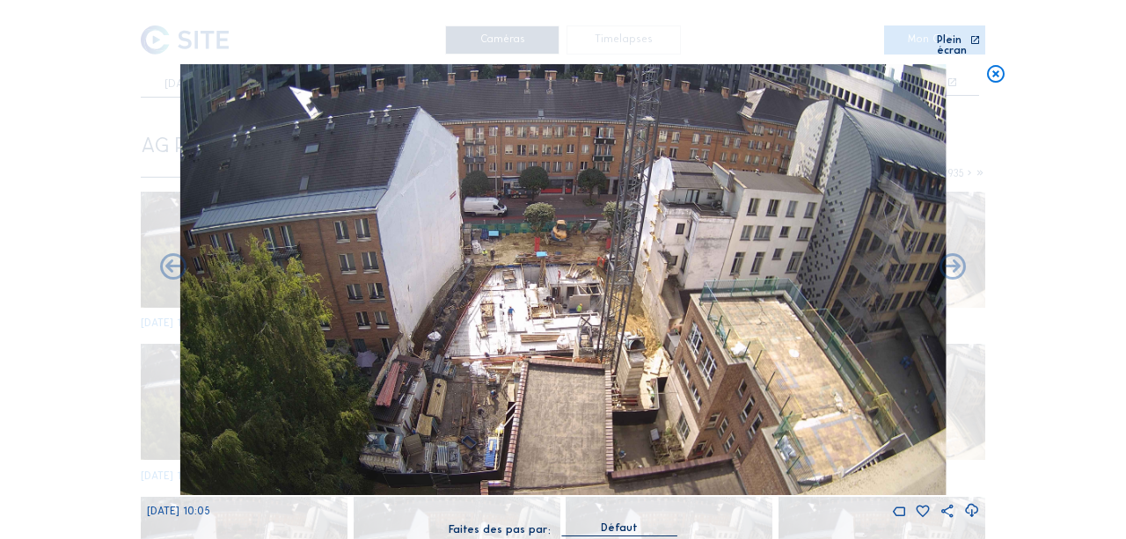
click at [176, 259] on icon at bounding box center [173, 269] width 32 height 32
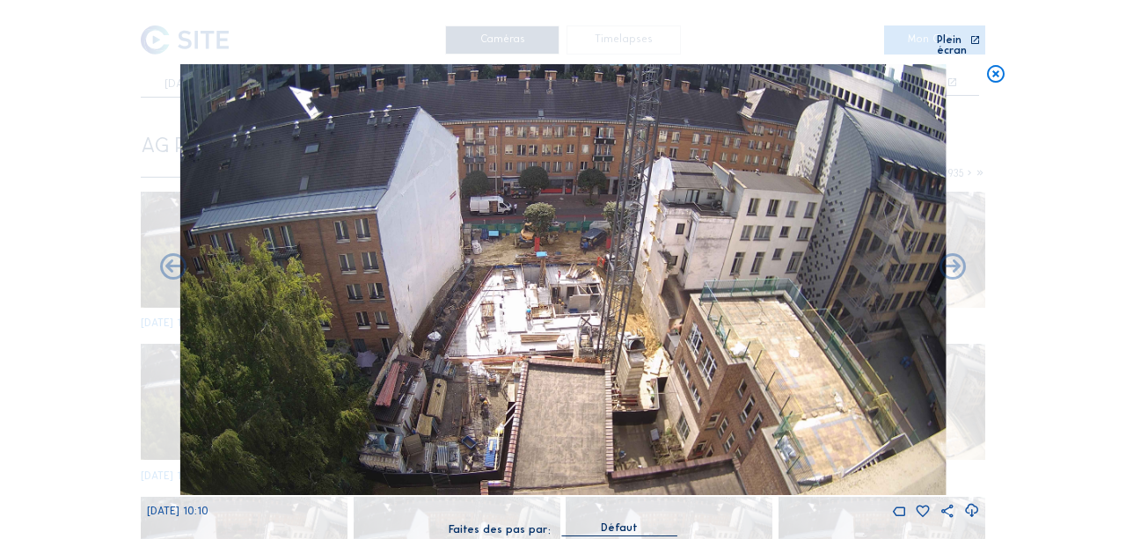
click at [176, 259] on icon at bounding box center [173, 269] width 32 height 32
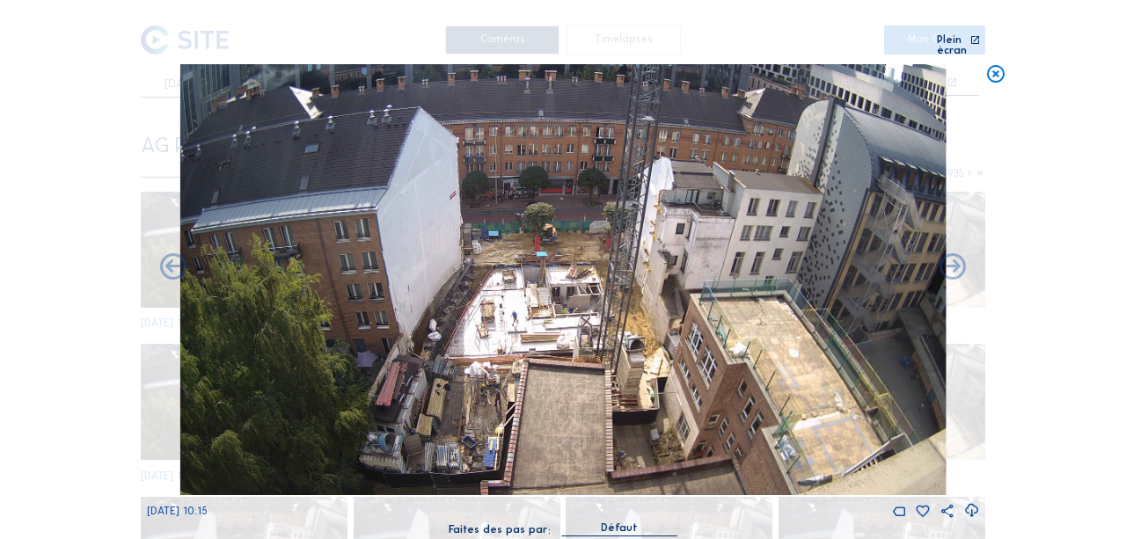
click at [176, 259] on icon at bounding box center [173, 269] width 32 height 32
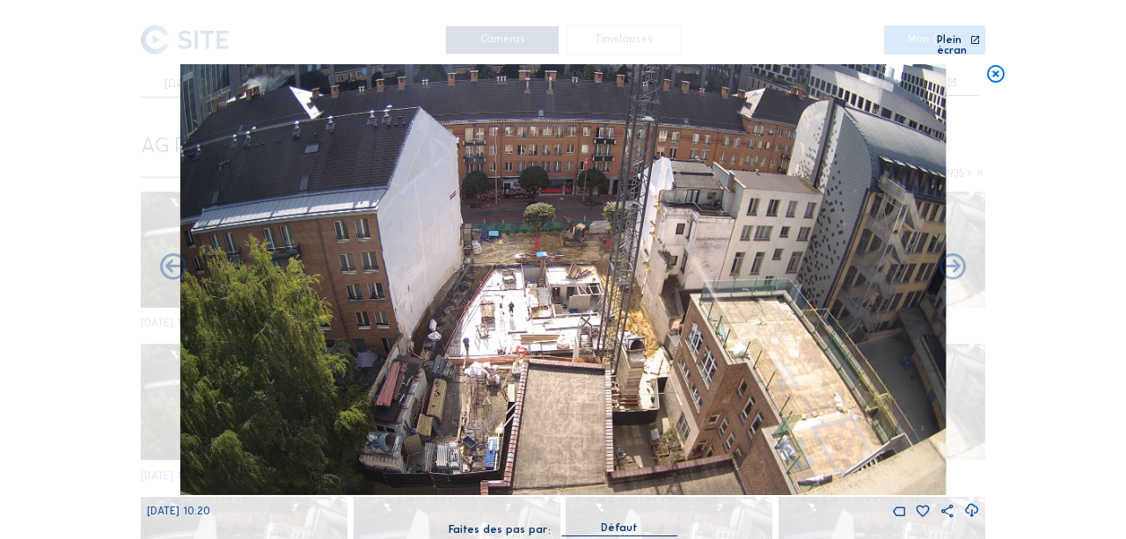
click at [176, 259] on icon at bounding box center [173, 269] width 32 height 32
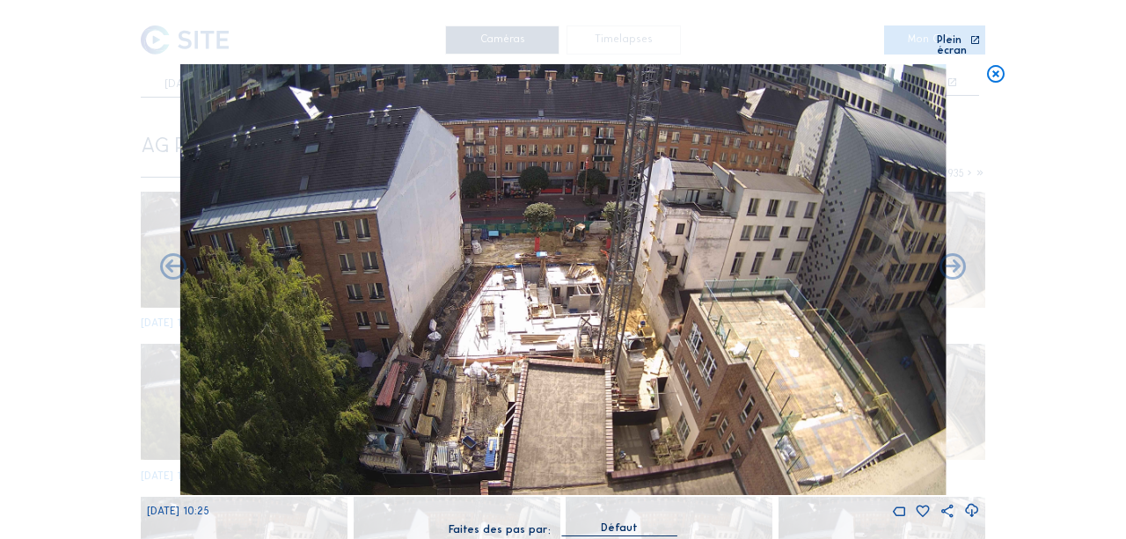
click at [176, 259] on icon at bounding box center [173, 269] width 32 height 32
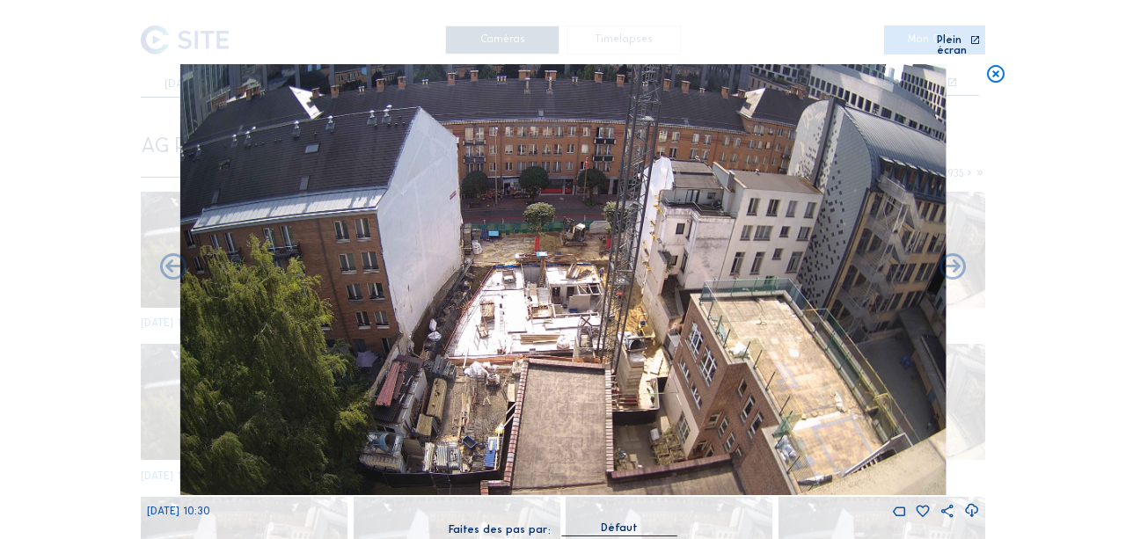
click at [176, 259] on icon at bounding box center [173, 269] width 32 height 32
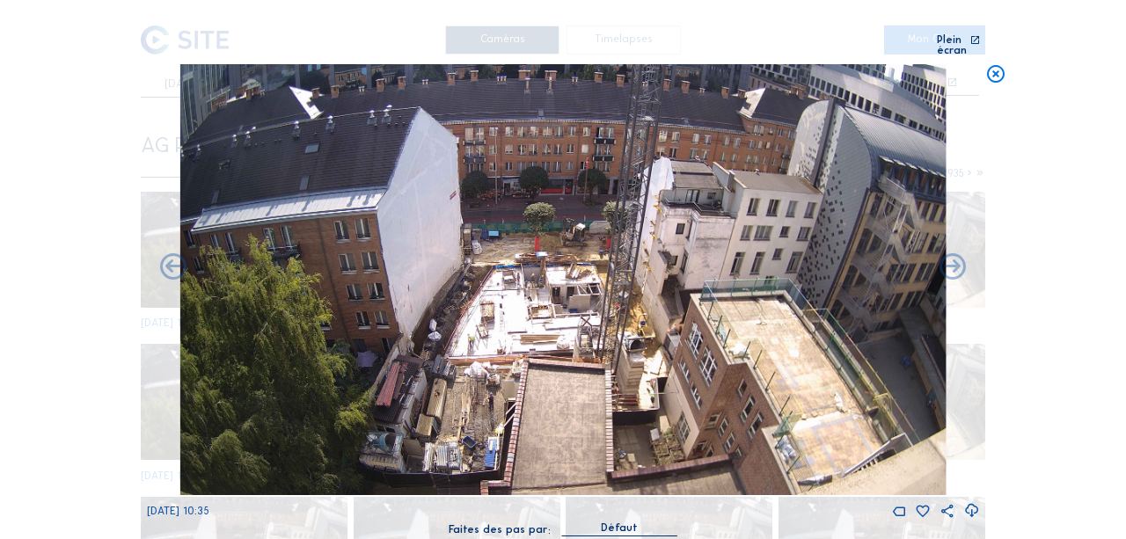
click at [176, 259] on icon at bounding box center [173, 269] width 32 height 32
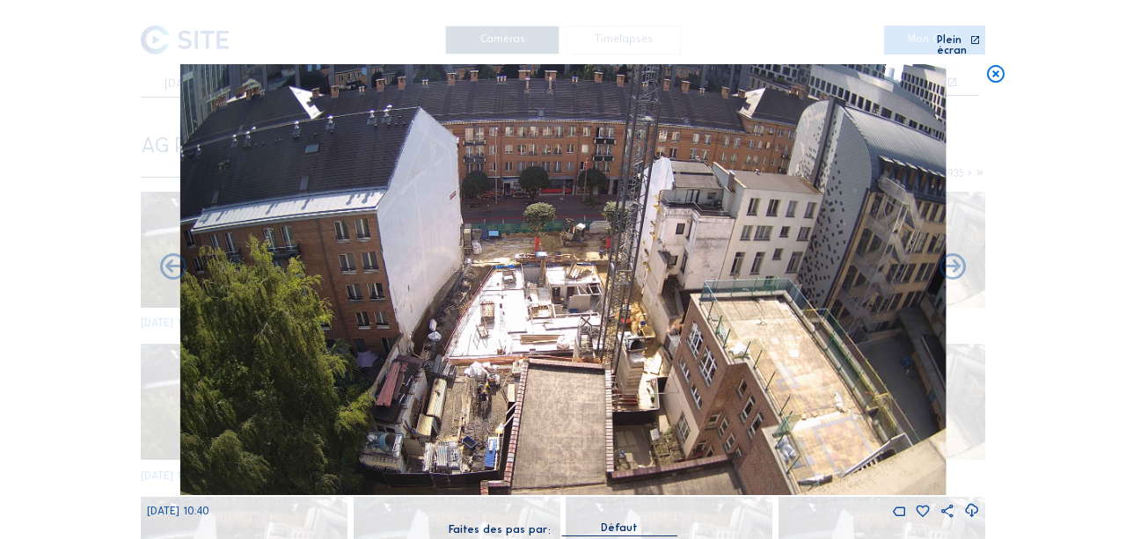
click at [176, 259] on icon at bounding box center [173, 269] width 32 height 32
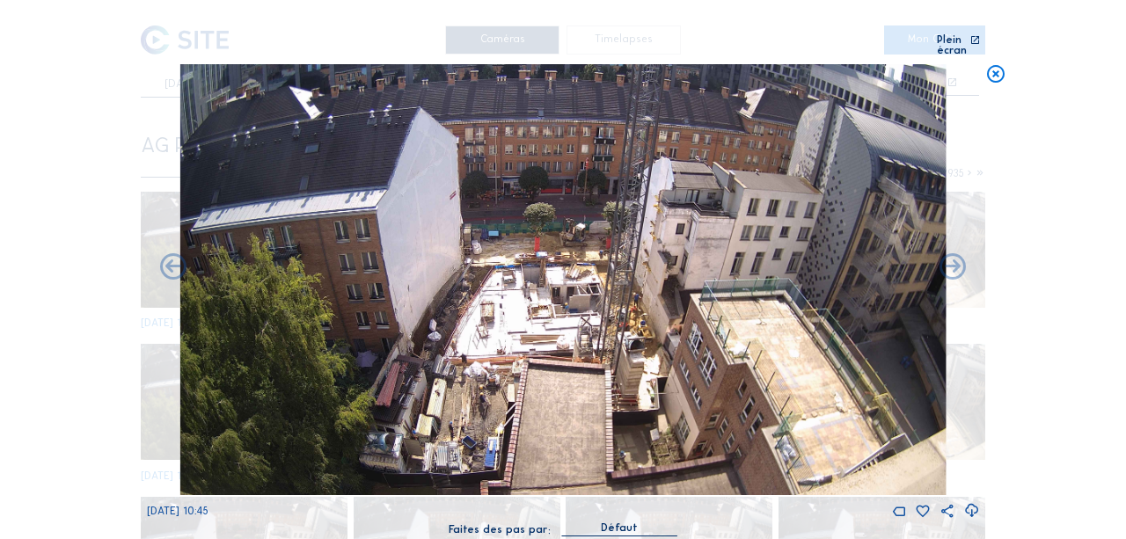
click at [176, 259] on icon at bounding box center [173, 269] width 32 height 32
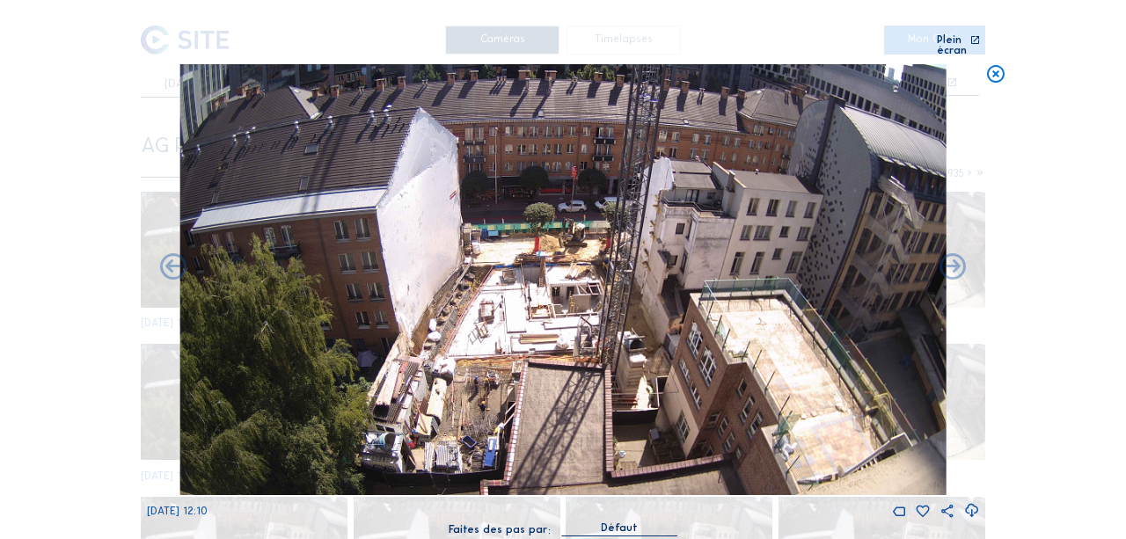
click at [176, 259] on div "Scroll pour voyager dans le temps | Appuie sur le 'Alt' [PERSON_NAME] + Scroll …" at bounding box center [563, 269] width 1126 height 539
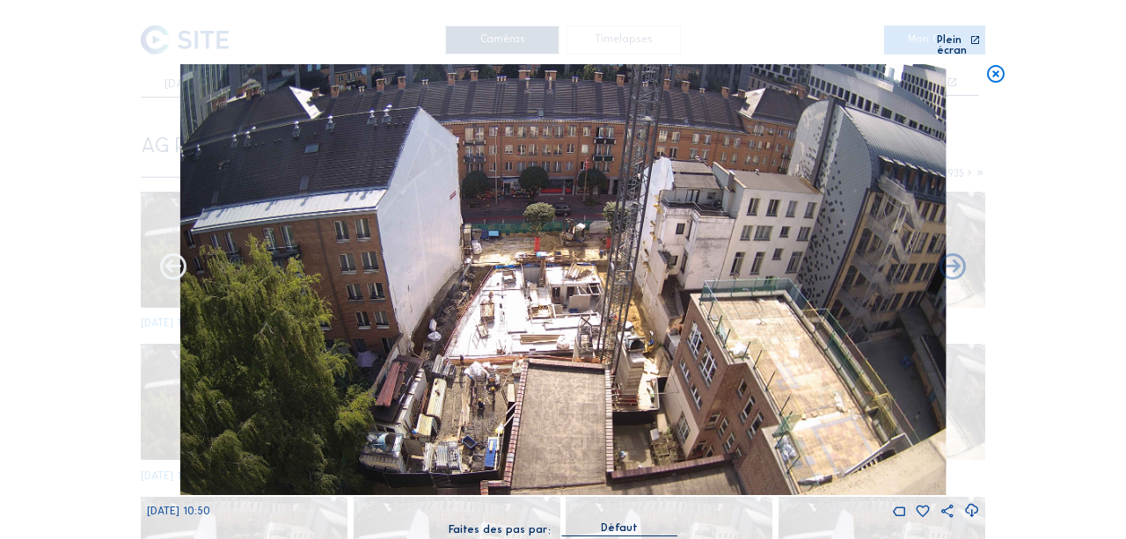
click at [176, 259] on icon at bounding box center [173, 269] width 32 height 32
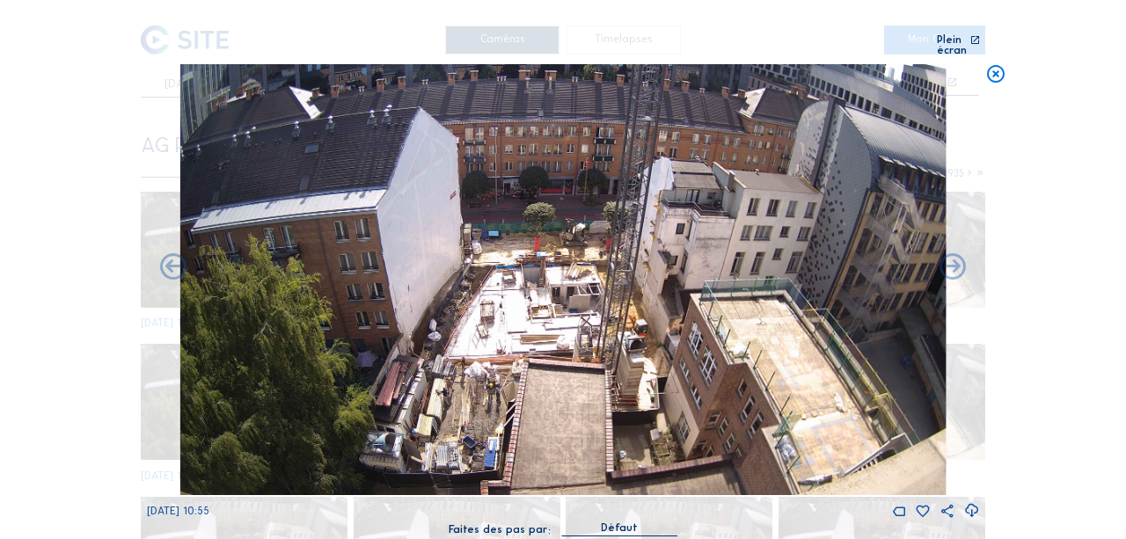
click at [176, 259] on icon at bounding box center [173, 269] width 32 height 32
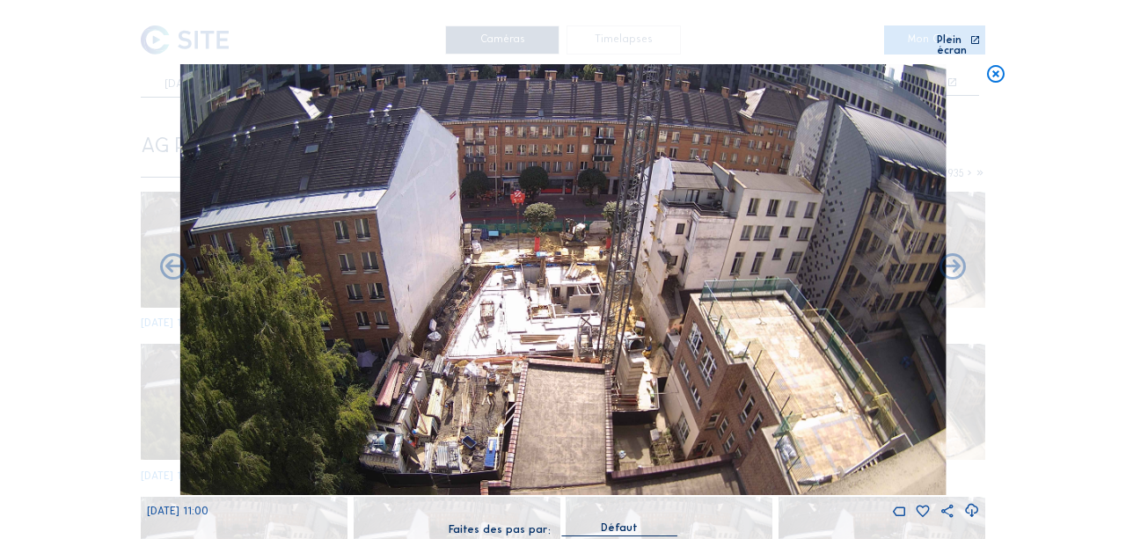
click at [176, 259] on icon at bounding box center [173, 269] width 32 height 32
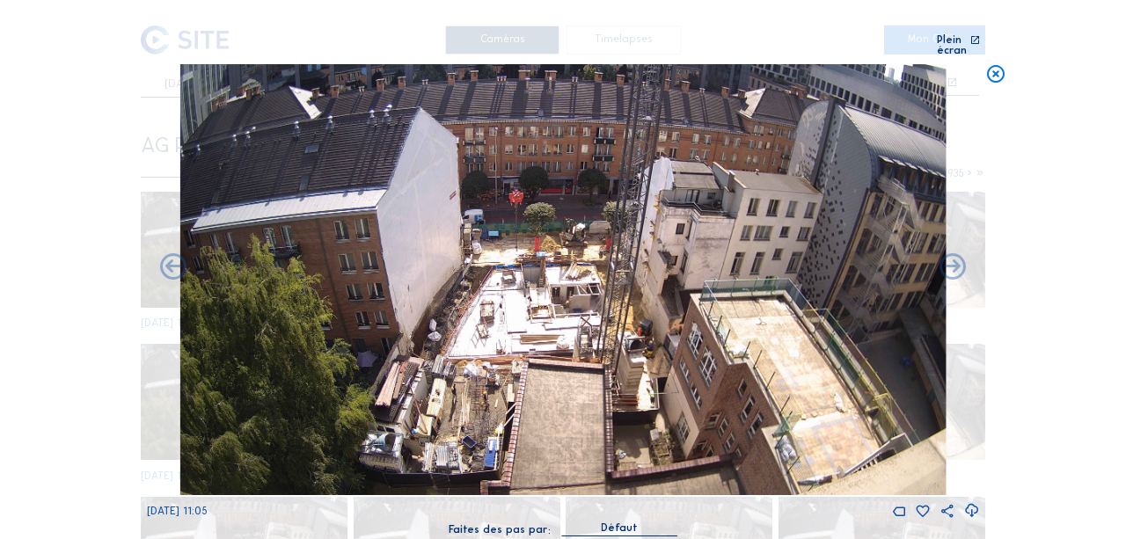
click at [176, 259] on icon at bounding box center [173, 269] width 32 height 32
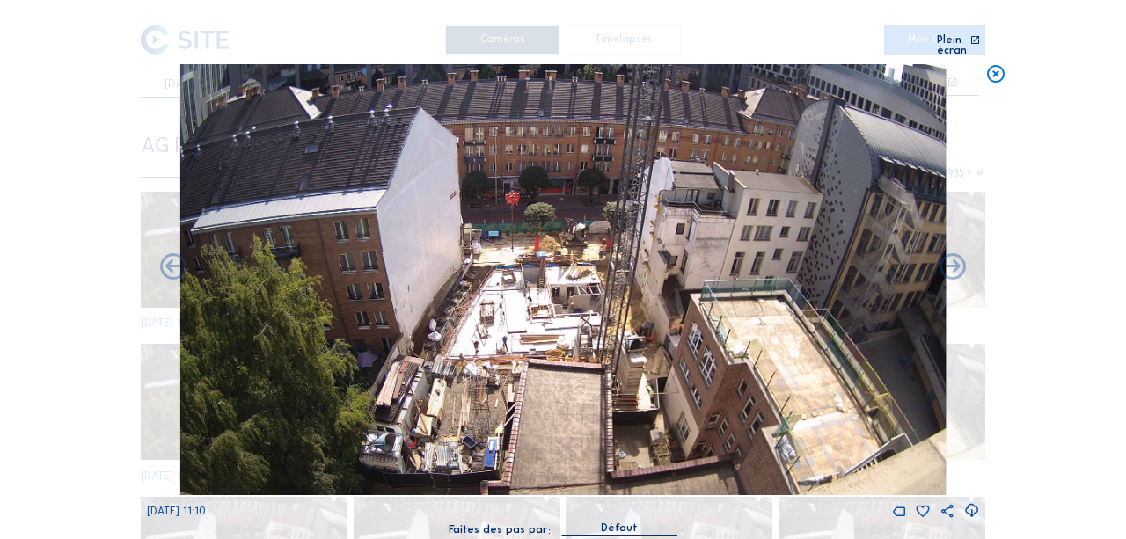
click at [176, 259] on icon at bounding box center [173, 269] width 32 height 32
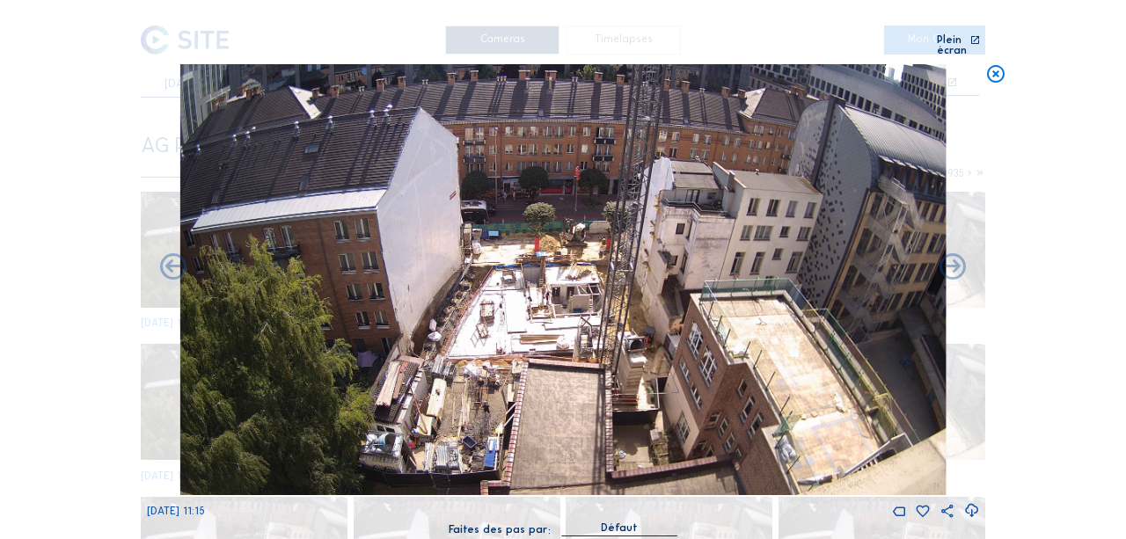
click at [176, 259] on icon at bounding box center [173, 269] width 32 height 32
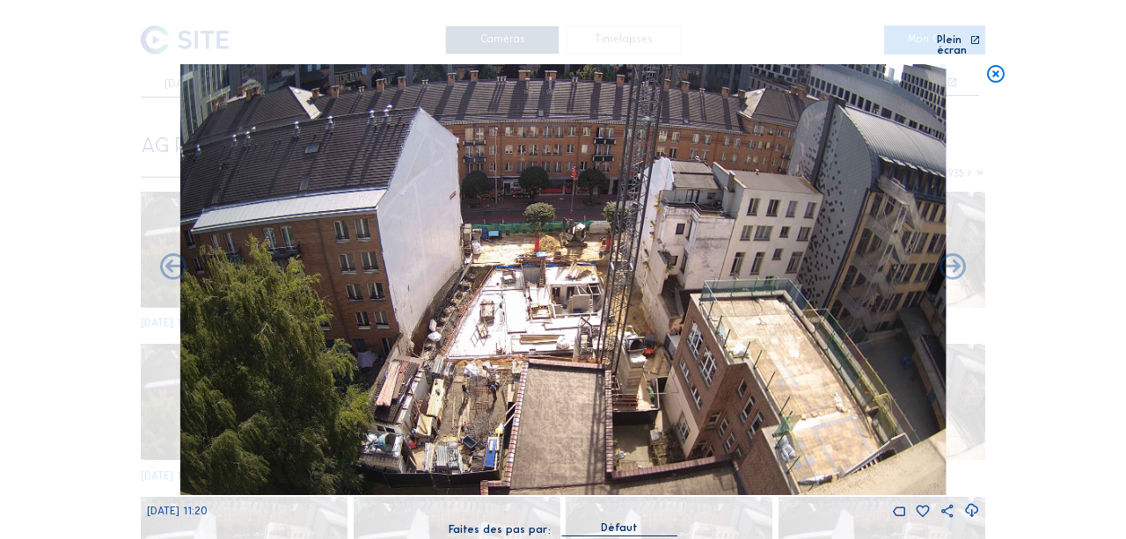
click at [176, 259] on icon at bounding box center [173, 269] width 32 height 32
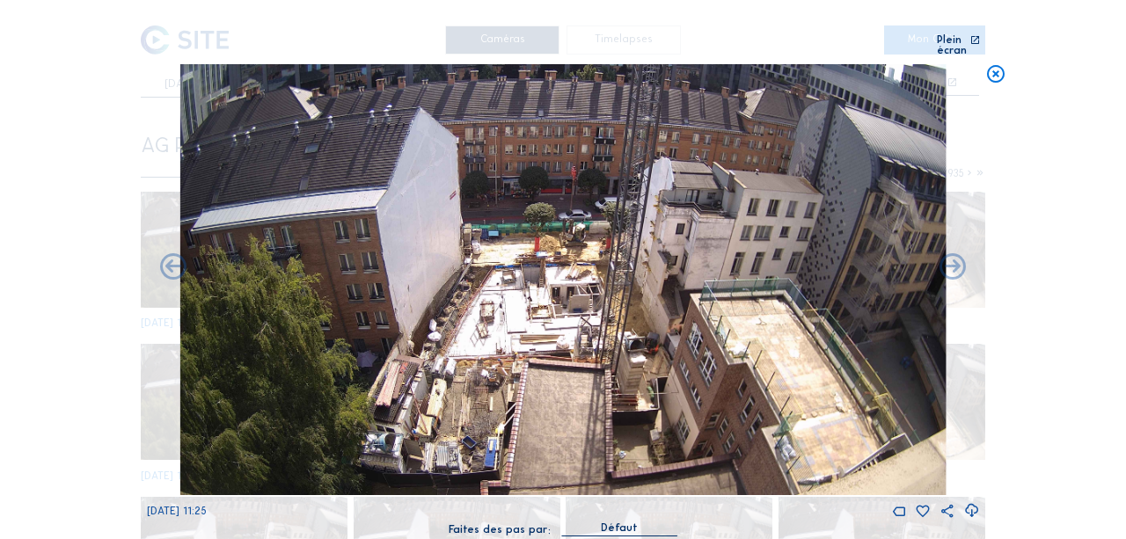
click at [176, 259] on icon at bounding box center [173, 269] width 32 height 32
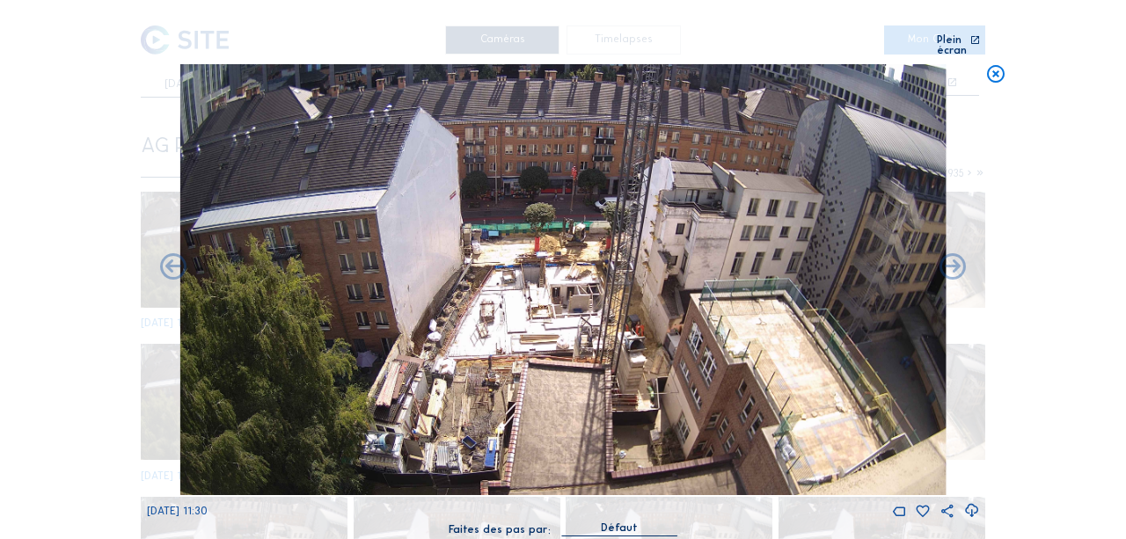
click at [176, 259] on icon at bounding box center [173, 269] width 32 height 32
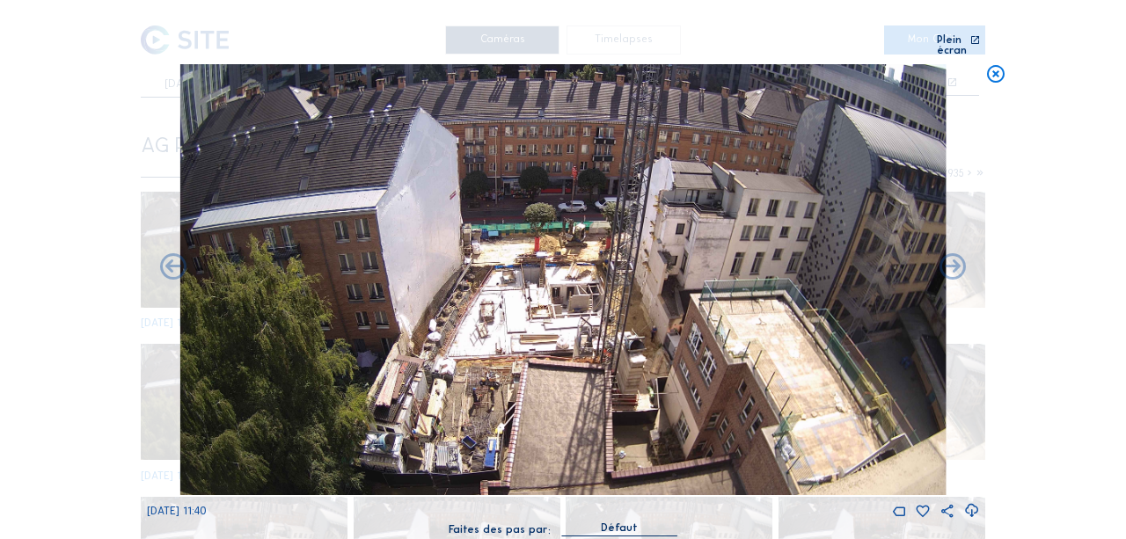
click at [176, 259] on icon at bounding box center [173, 269] width 32 height 32
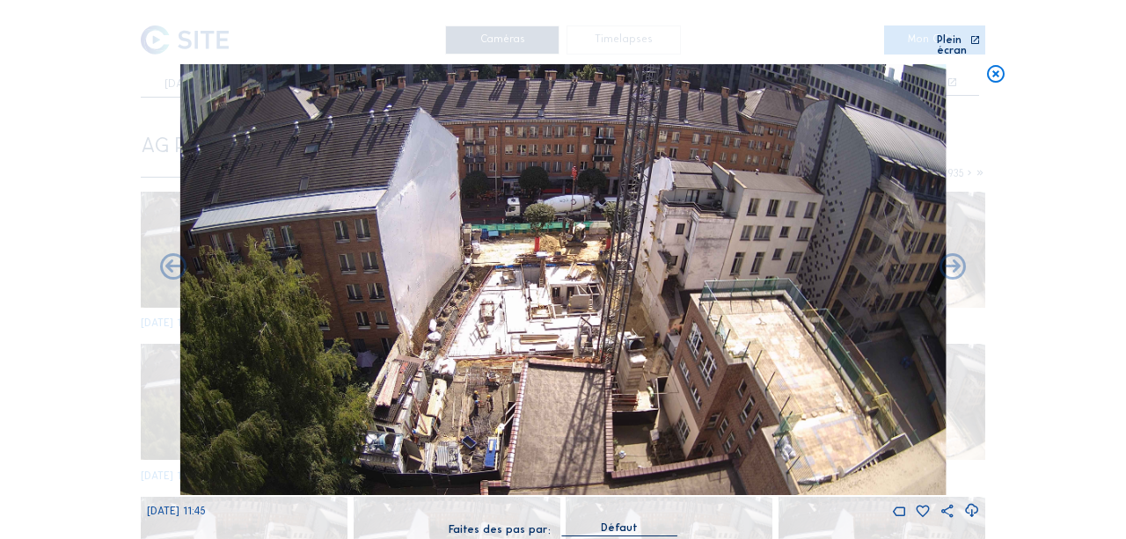
click at [176, 259] on icon at bounding box center [173, 269] width 32 height 32
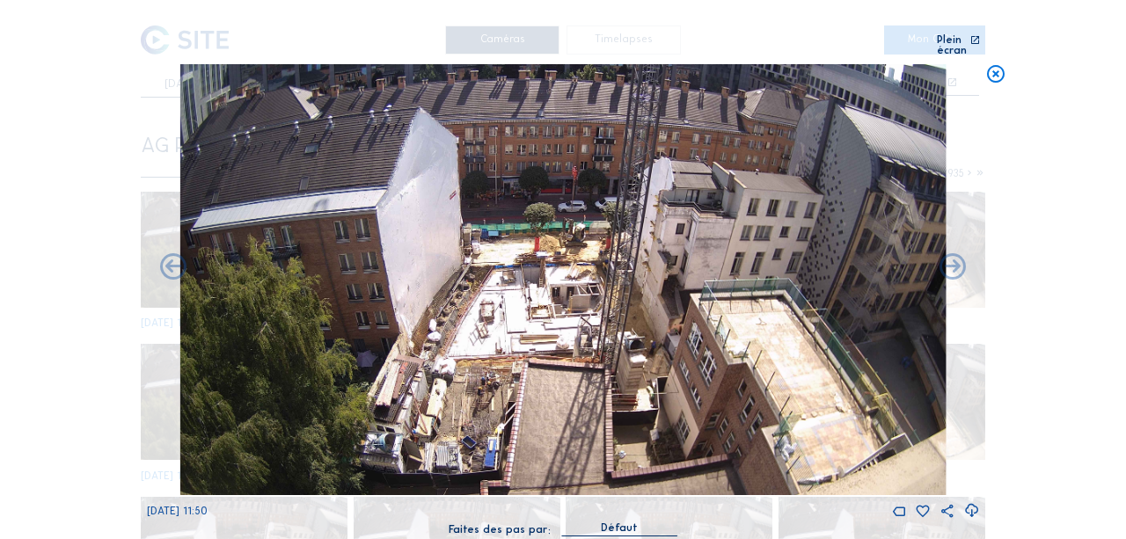
click at [176, 259] on icon at bounding box center [173, 269] width 32 height 32
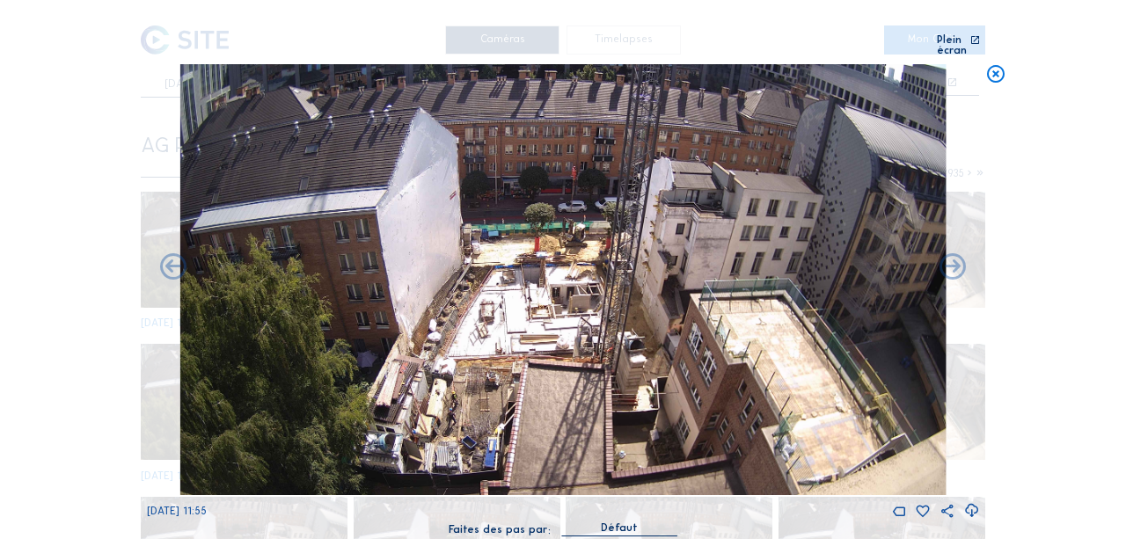
click at [176, 259] on icon at bounding box center [173, 269] width 32 height 32
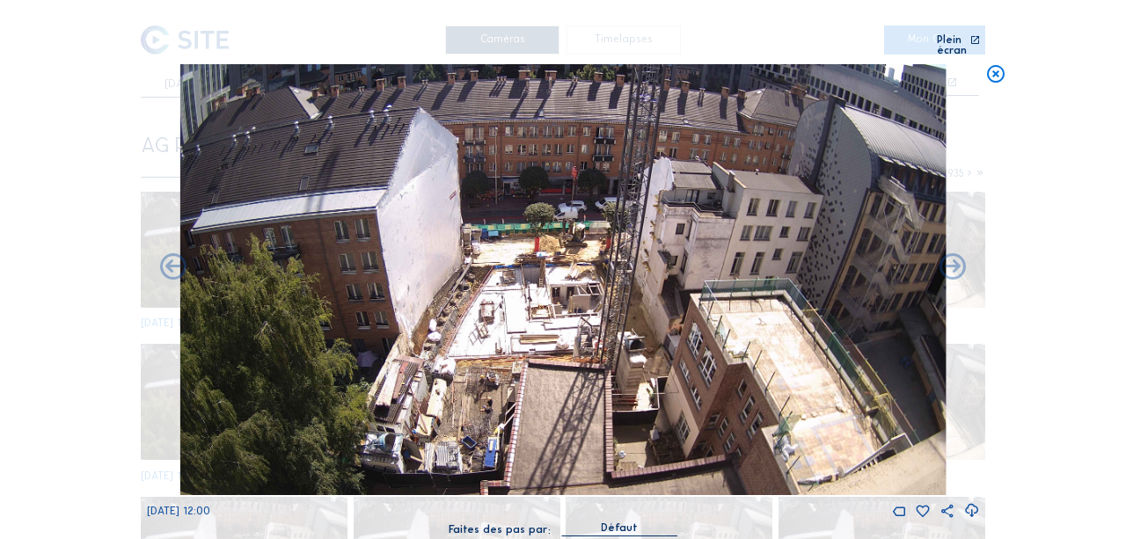
click at [176, 259] on icon at bounding box center [173, 269] width 32 height 32
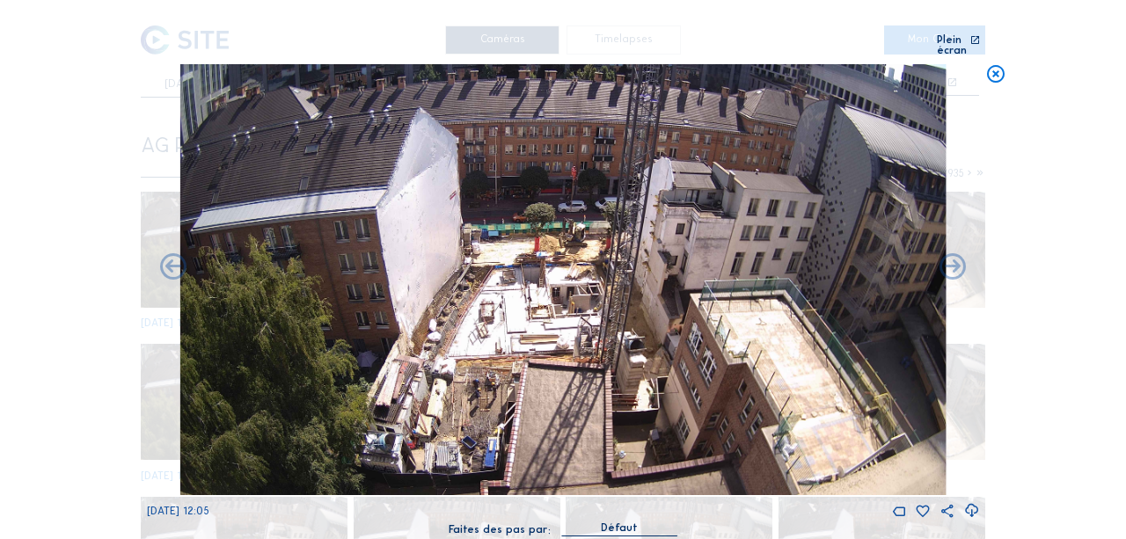
click at [176, 259] on icon at bounding box center [173, 269] width 32 height 32
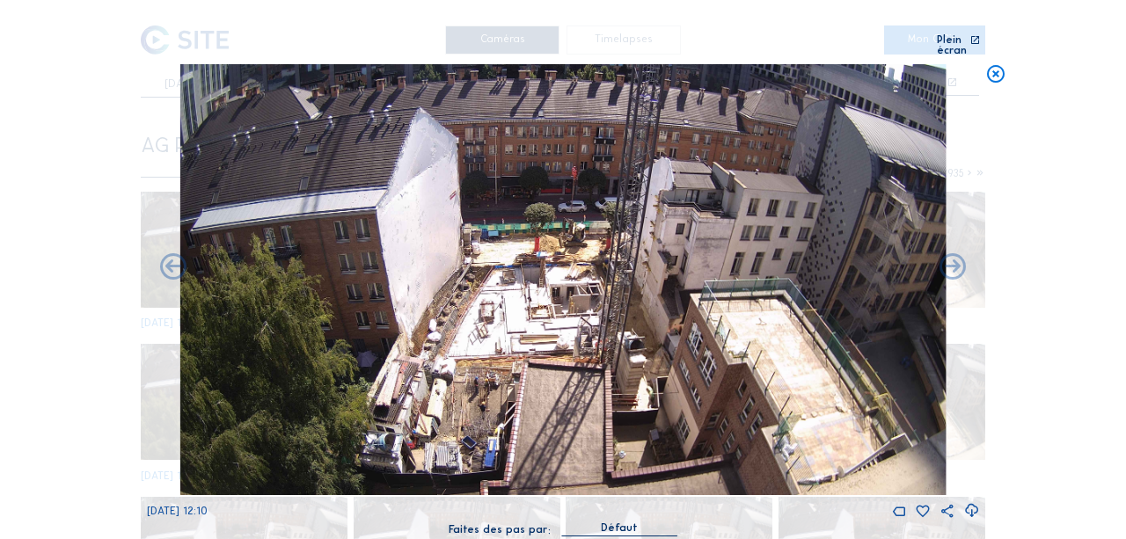
click at [176, 259] on icon at bounding box center [173, 269] width 32 height 32
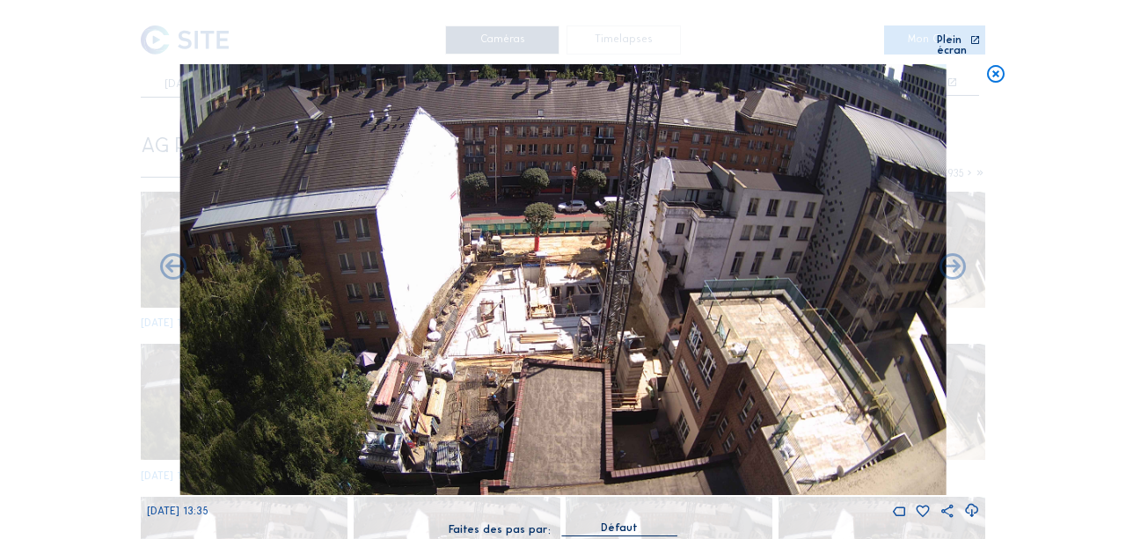
click at [176, 259] on div "Scroll pour voyager dans le temps | Appuie sur le 'Alt' [PERSON_NAME] + Scroll …" at bounding box center [563, 269] width 1126 height 539
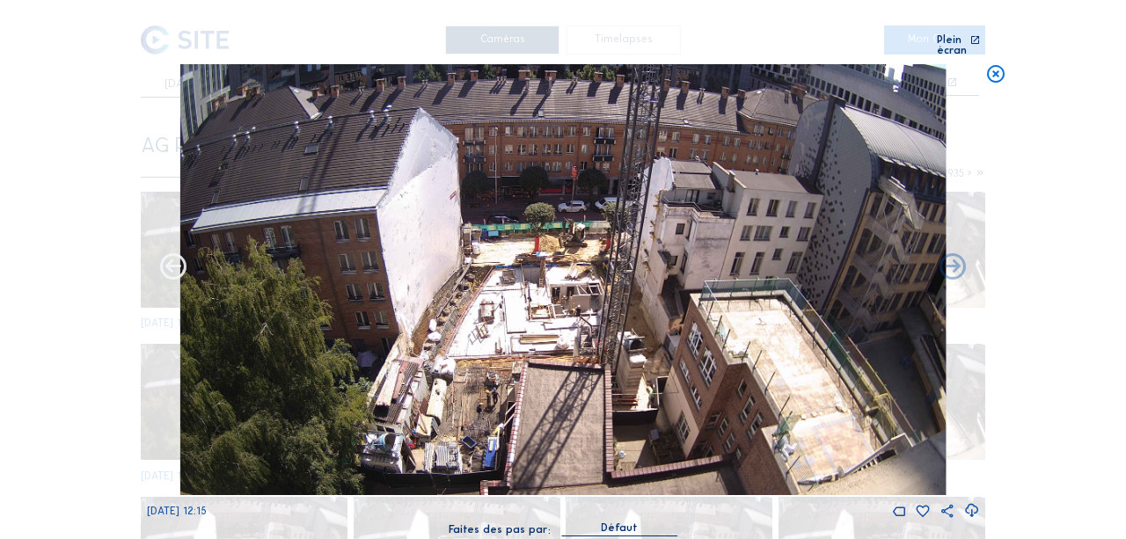
click at [176, 259] on icon at bounding box center [173, 269] width 32 height 32
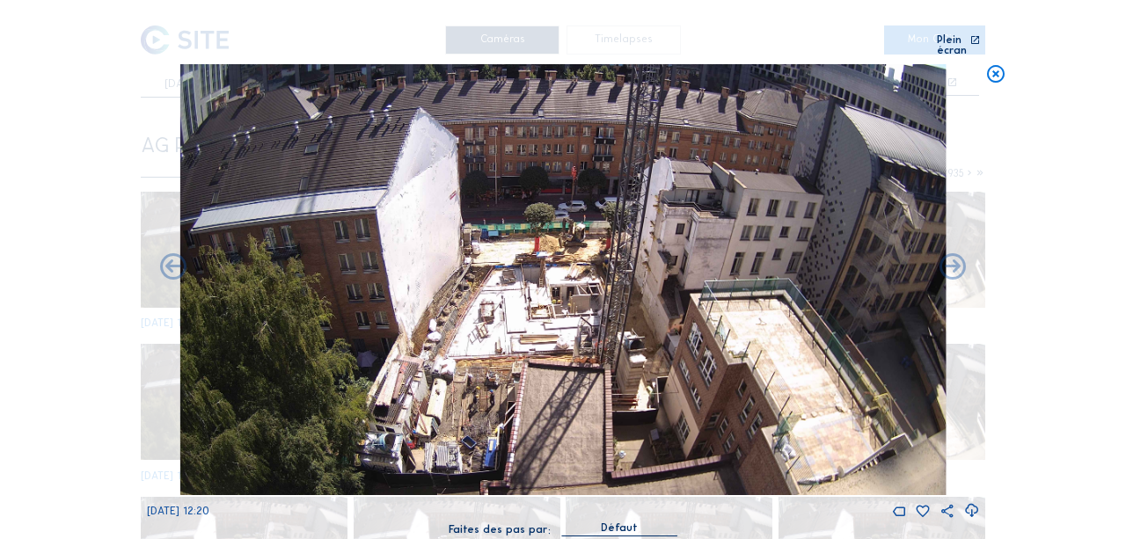
click at [176, 259] on icon at bounding box center [173, 269] width 32 height 32
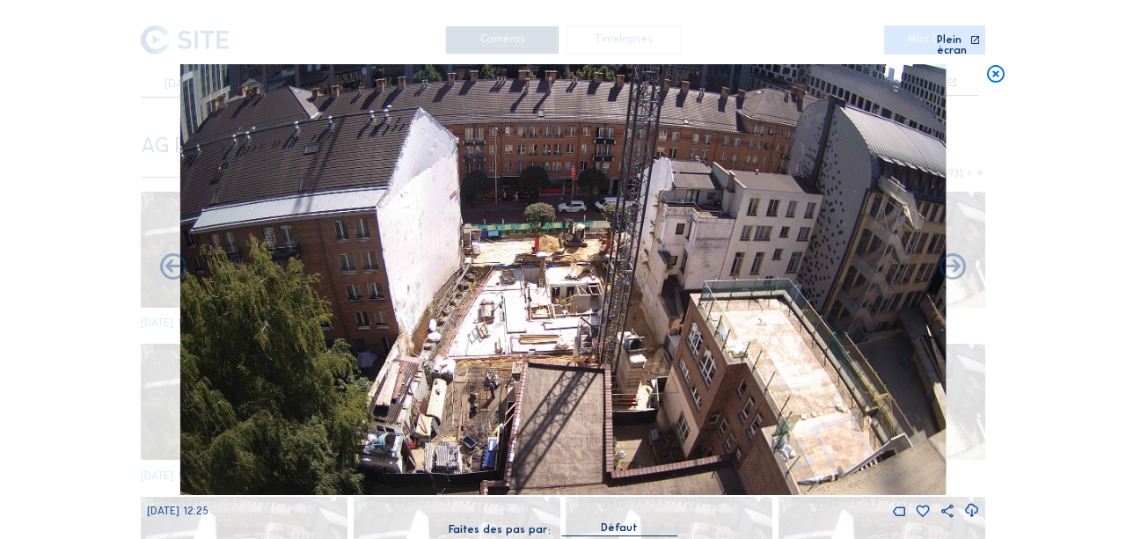
click at [176, 259] on icon at bounding box center [173, 269] width 32 height 32
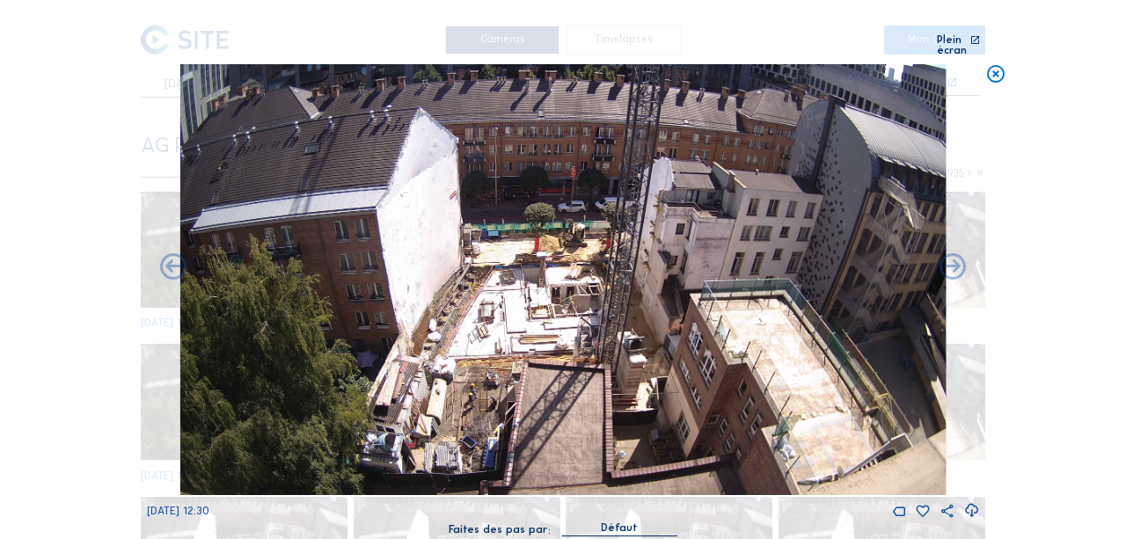
click at [176, 259] on icon at bounding box center [173, 269] width 32 height 32
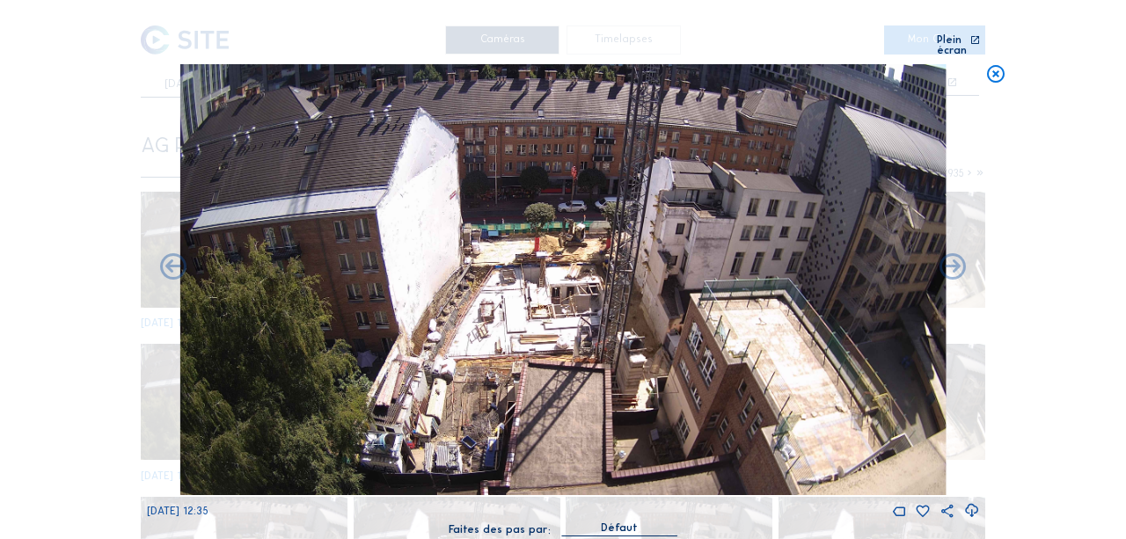
click at [176, 259] on icon at bounding box center [173, 269] width 32 height 32
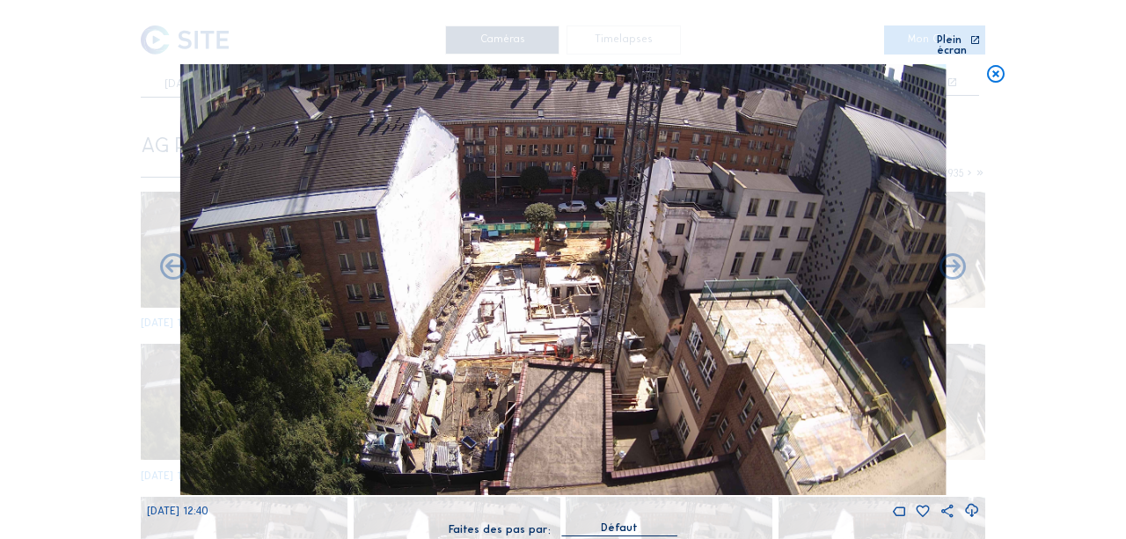
click at [176, 259] on icon at bounding box center [173, 269] width 32 height 32
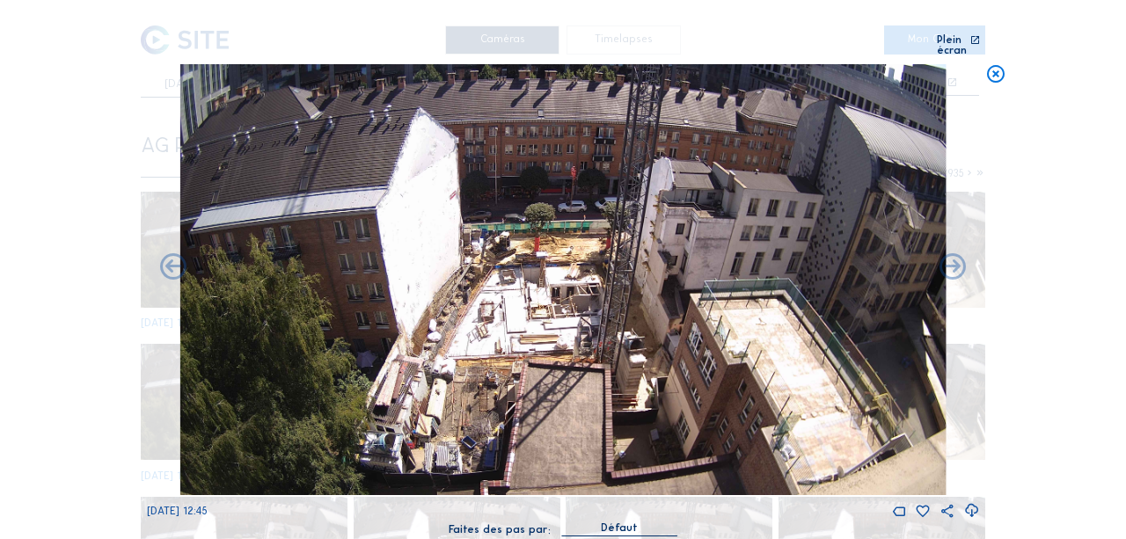
click at [176, 259] on icon at bounding box center [173, 269] width 32 height 32
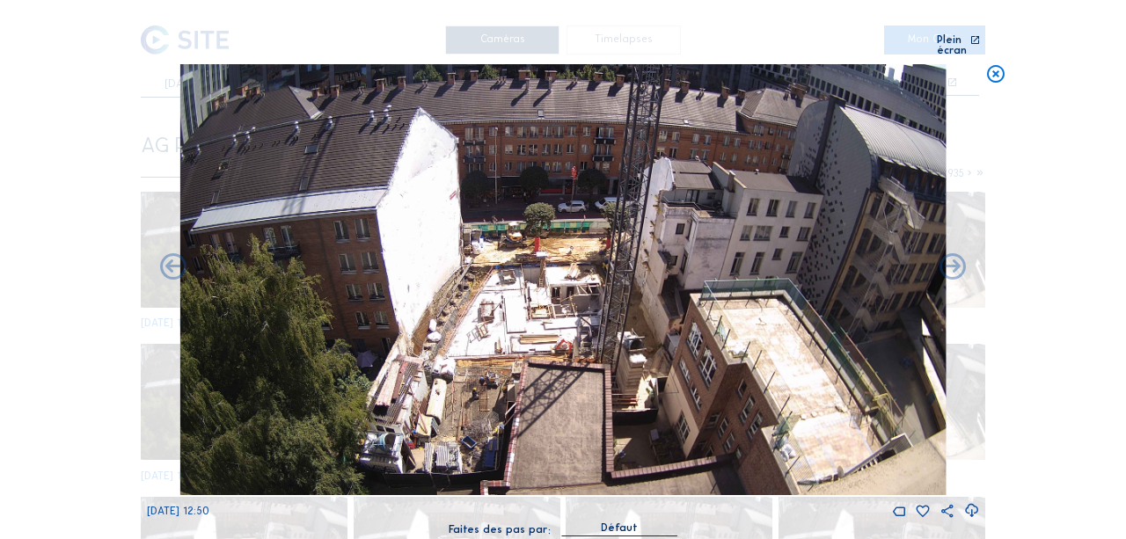
click at [176, 259] on icon at bounding box center [173, 269] width 32 height 32
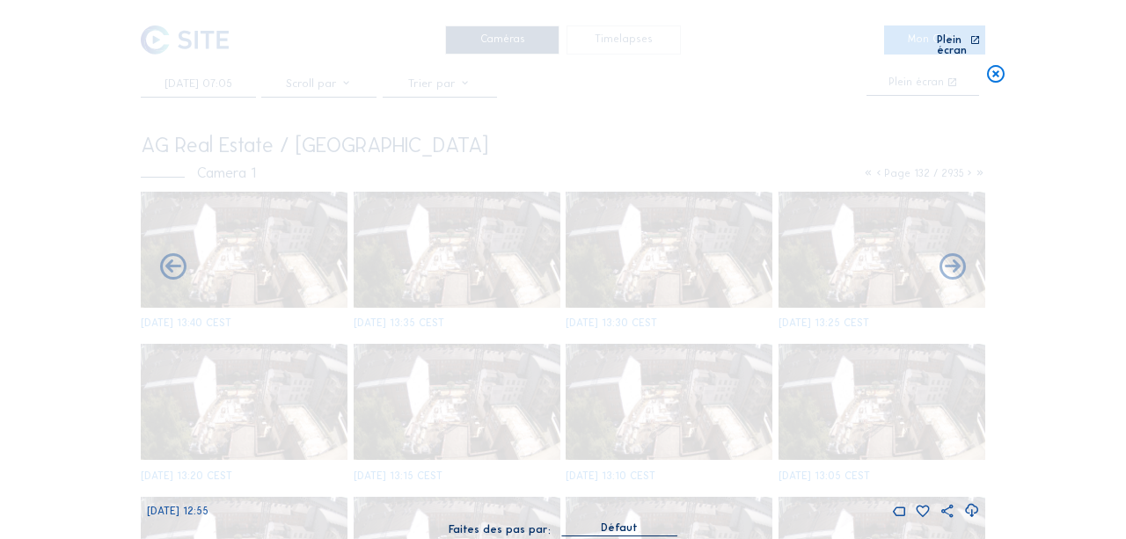
click at [176, 259] on icon at bounding box center [173, 269] width 32 height 32
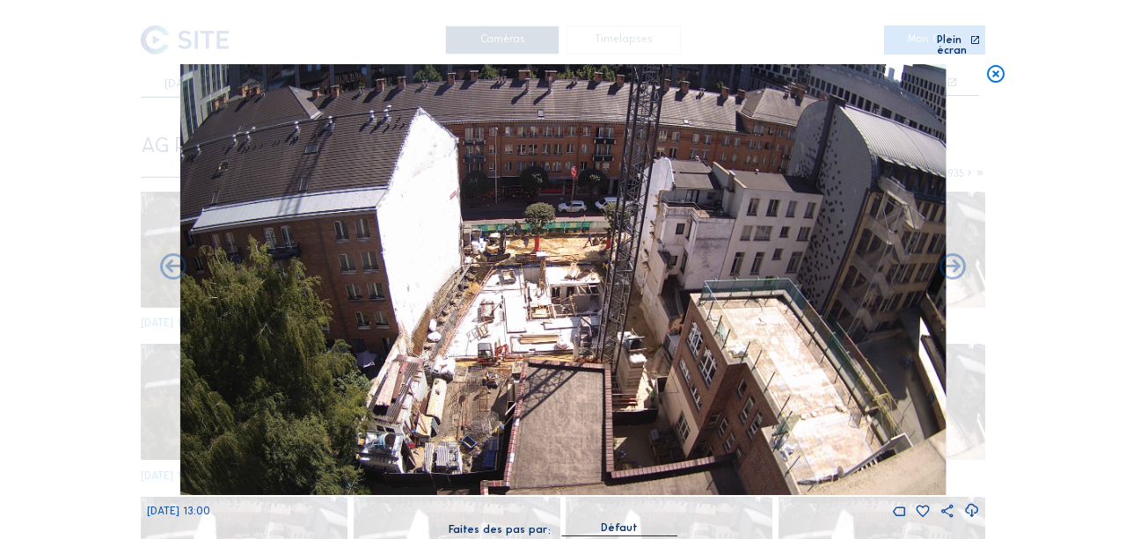
click at [176, 259] on icon at bounding box center [173, 269] width 32 height 32
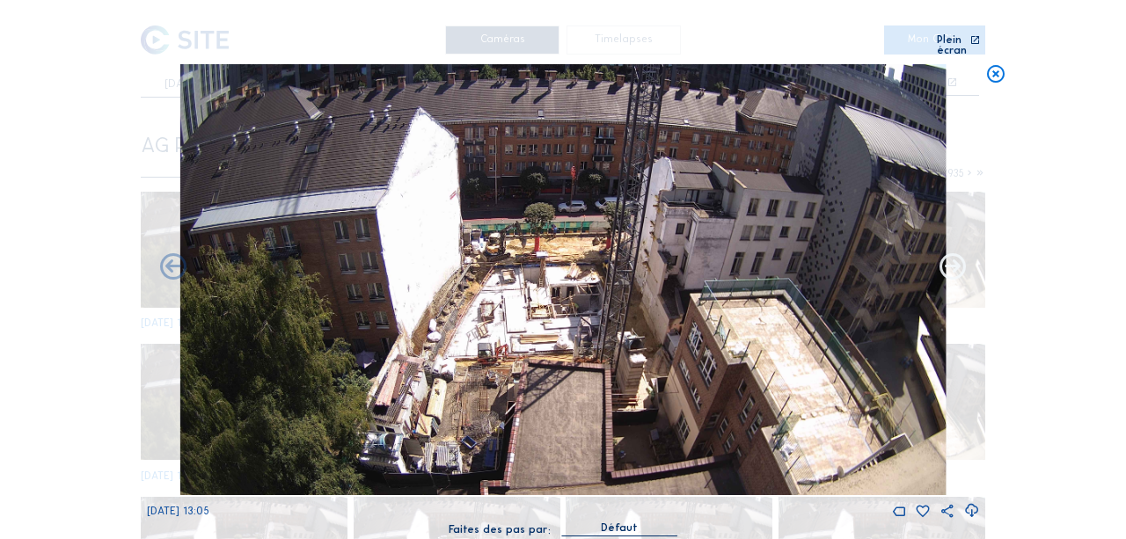
click at [948, 260] on icon at bounding box center [953, 269] width 32 height 32
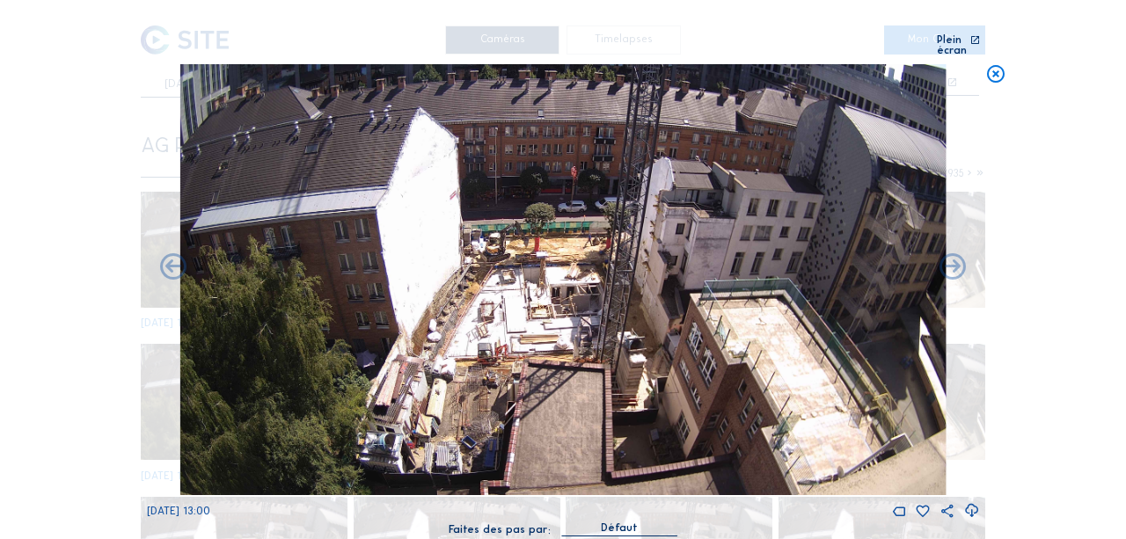
click at [948, 260] on icon at bounding box center [953, 269] width 32 height 32
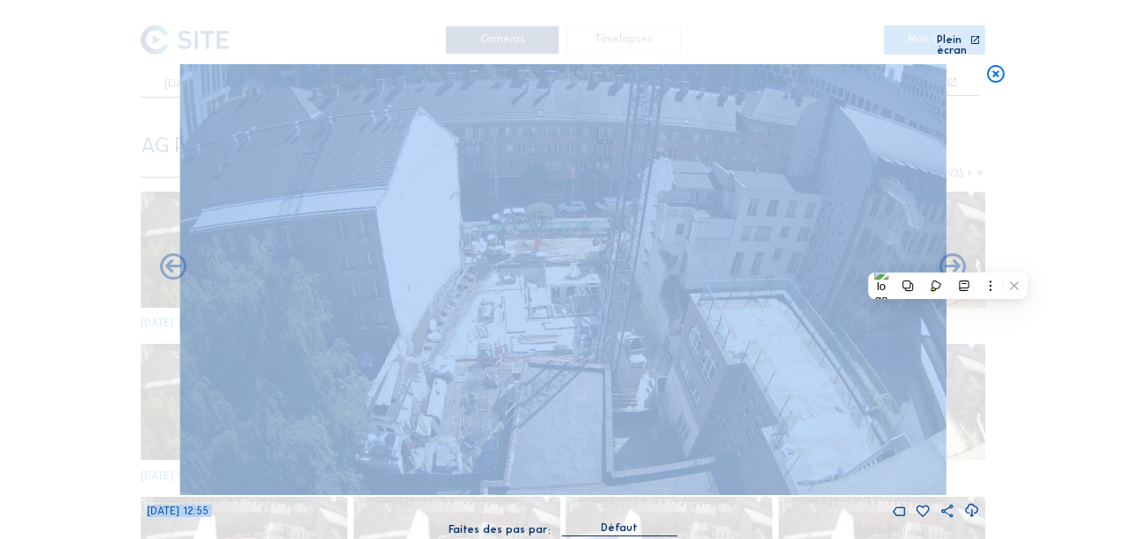
click at [1016, 220] on div "Scroll pour voyager dans le temps | Appuie sur le 'Alt' [PERSON_NAME] + Scroll …" at bounding box center [563, 269] width 1126 height 539
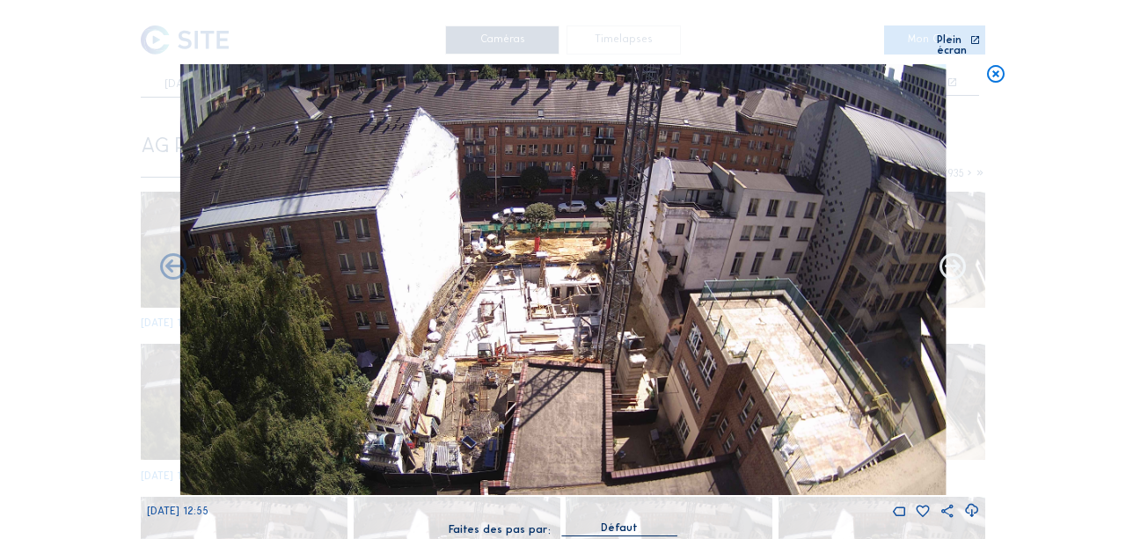
click at [954, 260] on icon at bounding box center [953, 269] width 32 height 32
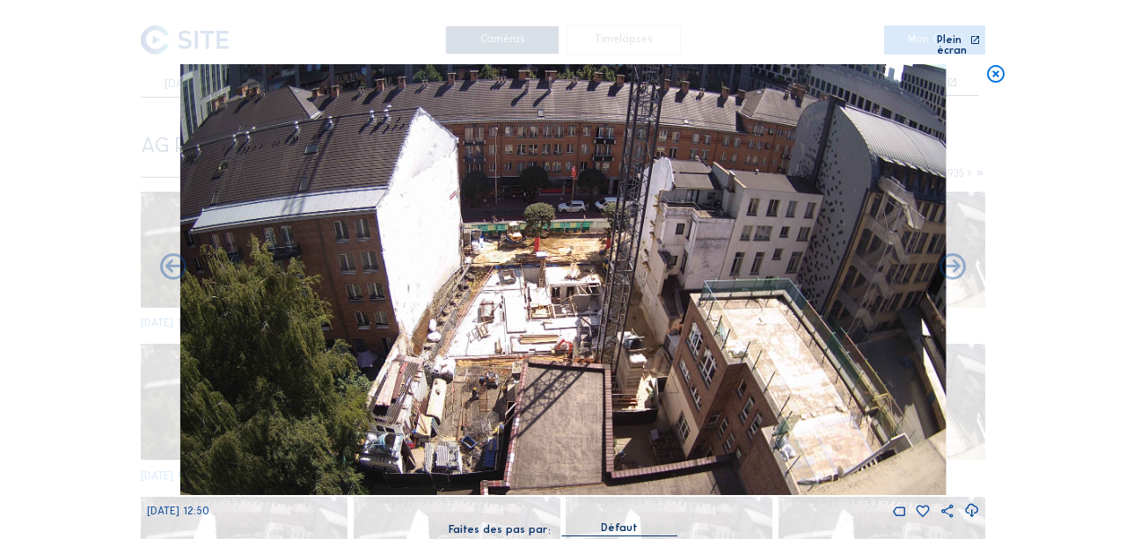
click at [954, 260] on icon at bounding box center [953, 269] width 32 height 32
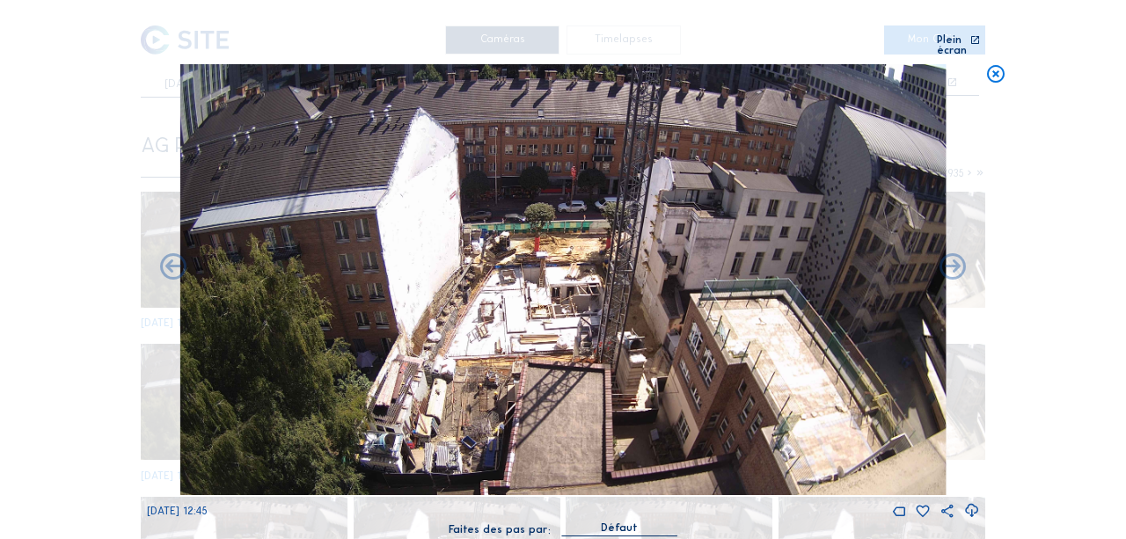
click at [954, 260] on icon at bounding box center [953, 269] width 32 height 32
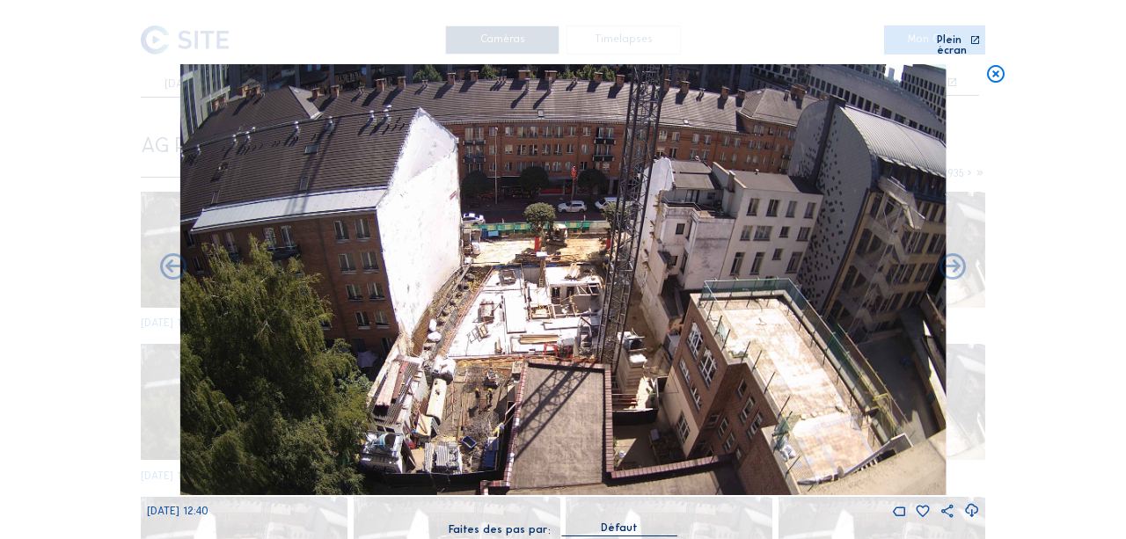
click at [954, 260] on icon at bounding box center [953, 269] width 32 height 32
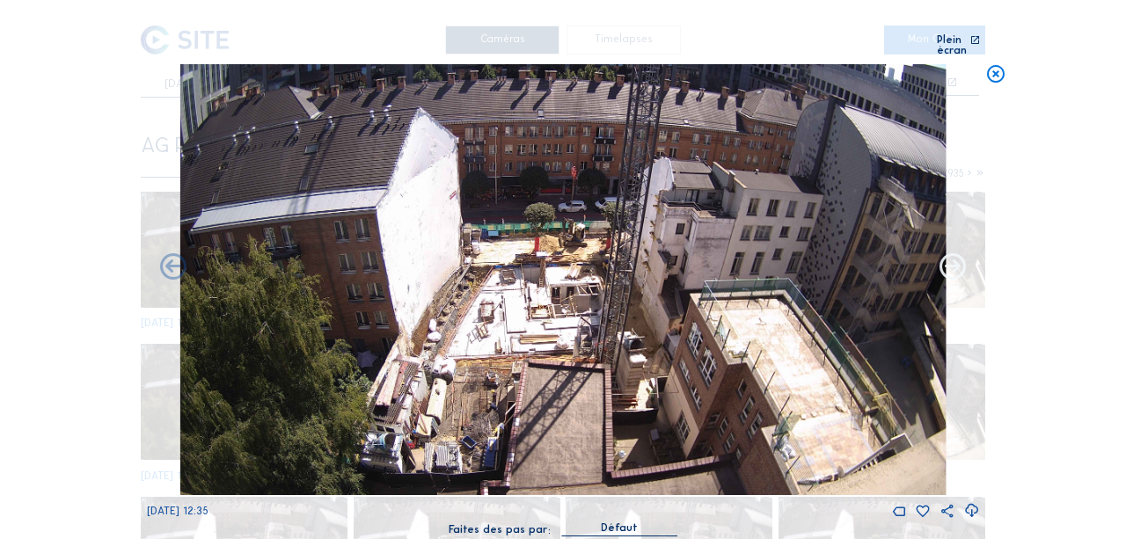
click at [952, 259] on icon at bounding box center [953, 269] width 32 height 32
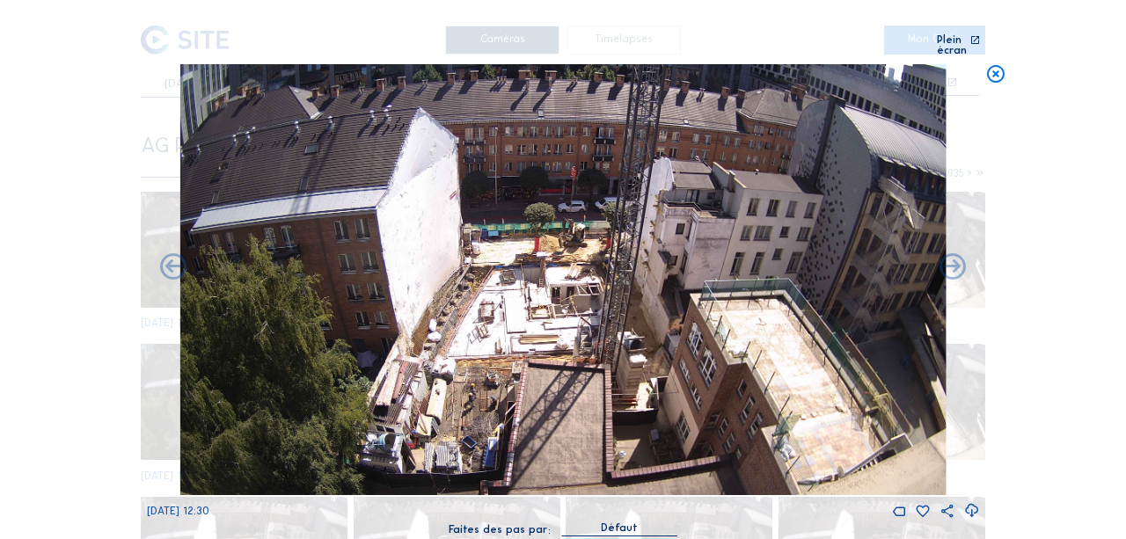
click at [952, 259] on icon at bounding box center [953, 269] width 32 height 32
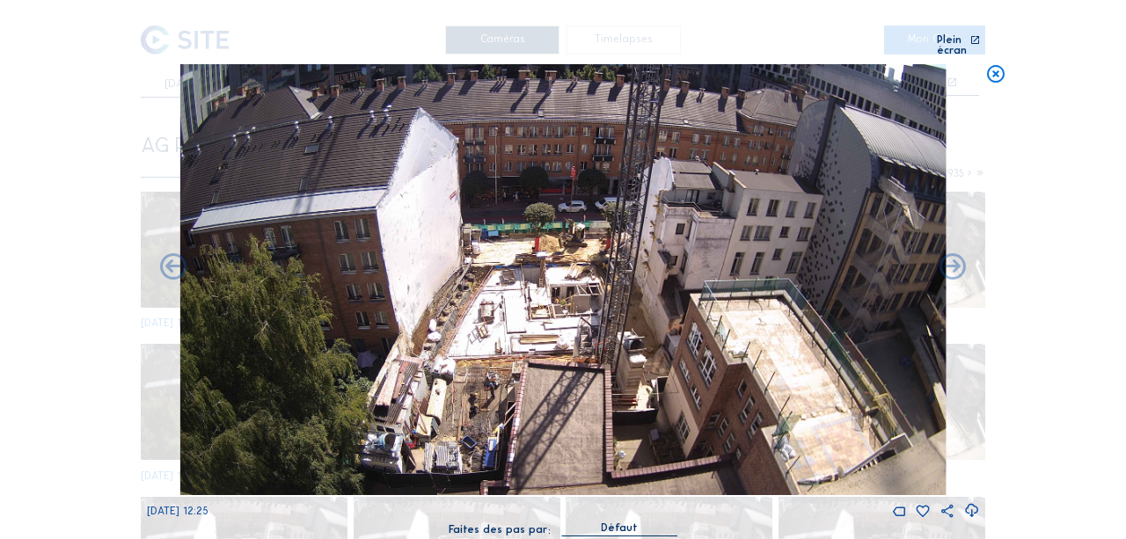
click at [952, 259] on icon at bounding box center [953, 269] width 32 height 32
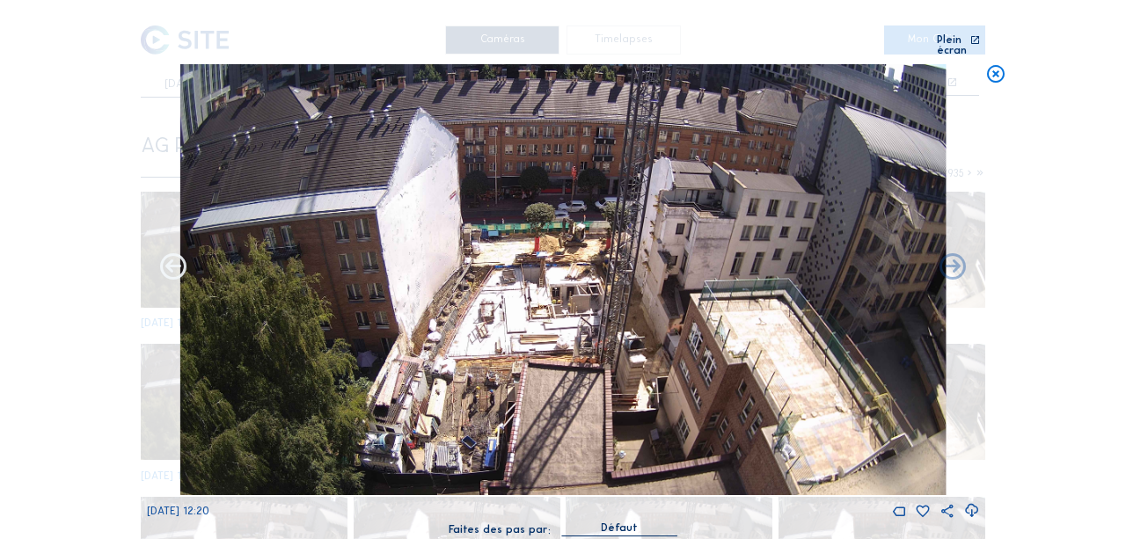
click at [178, 258] on icon at bounding box center [173, 269] width 32 height 32
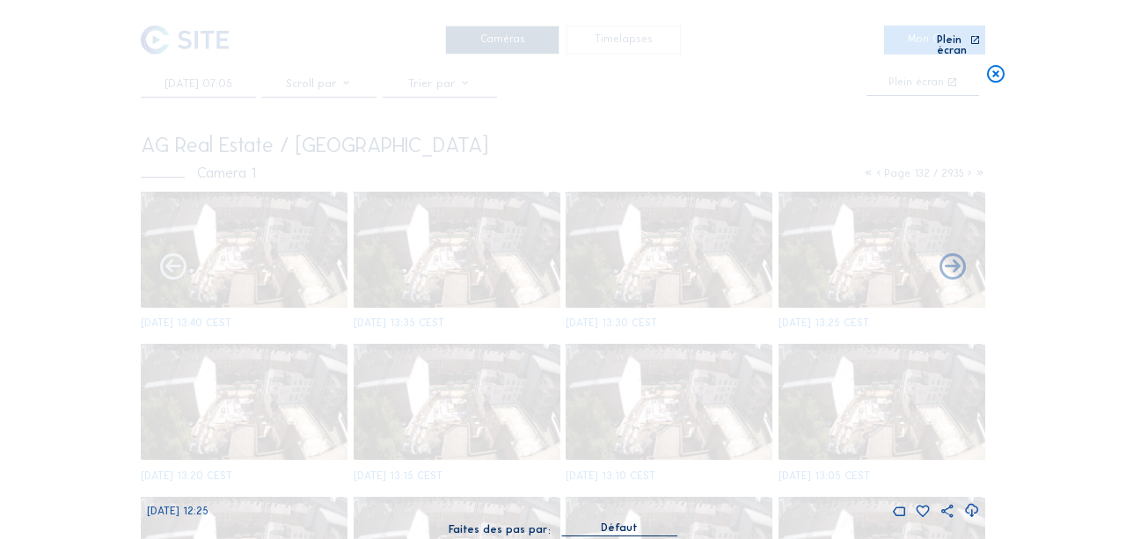
click at [178, 260] on icon at bounding box center [173, 269] width 32 height 32
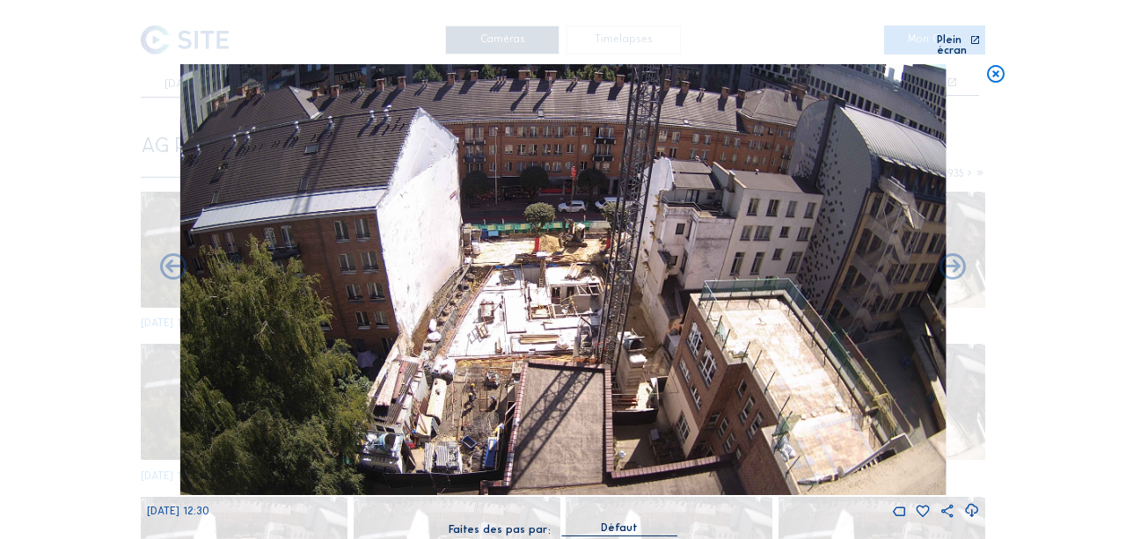
click at [178, 260] on icon at bounding box center [173, 269] width 32 height 32
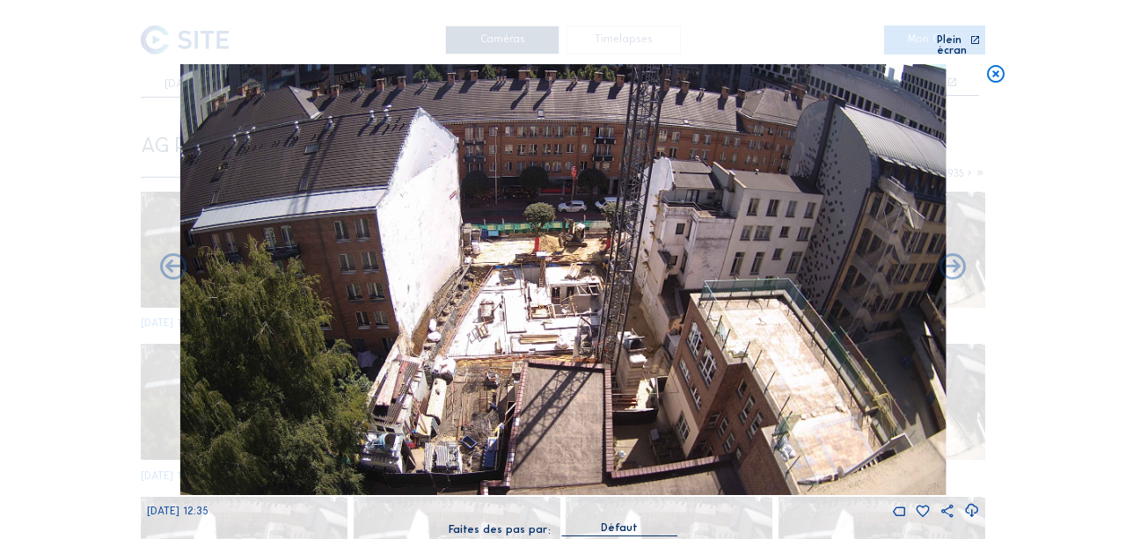
click at [178, 260] on icon at bounding box center [173, 269] width 32 height 32
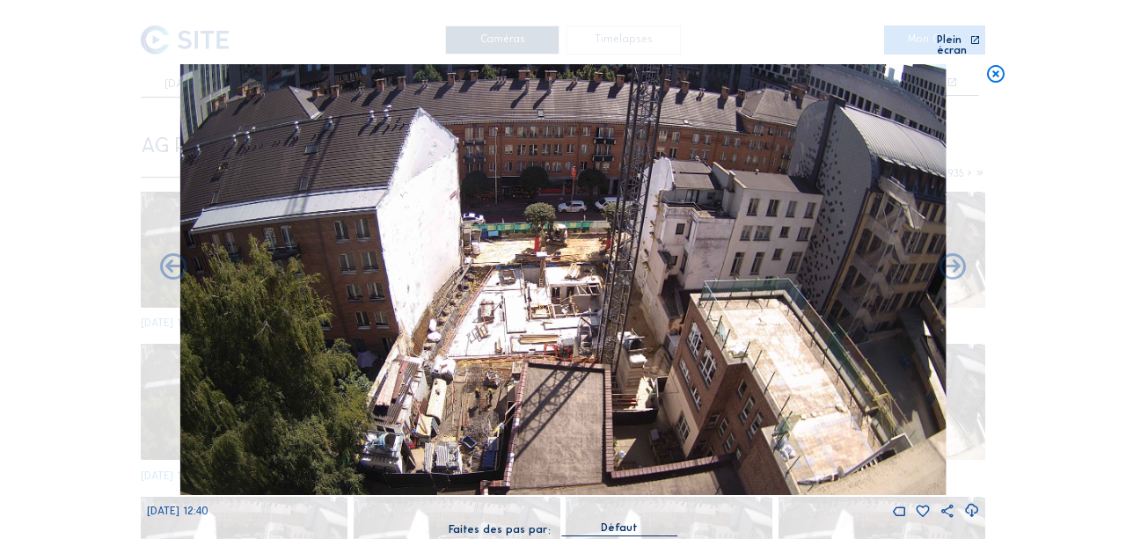
click at [178, 260] on icon at bounding box center [173, 269] width 32 height 32
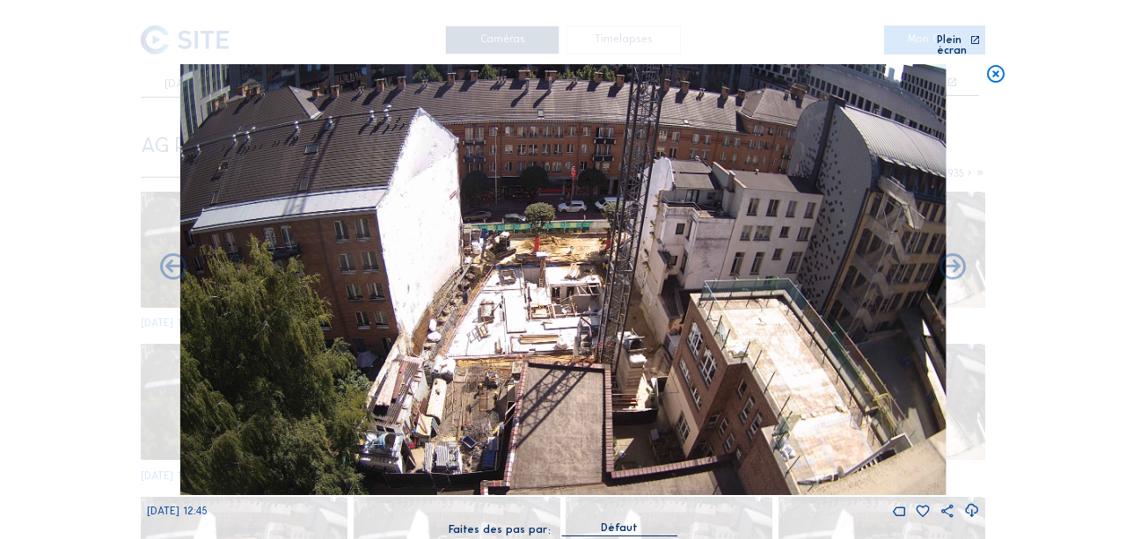
click at [178, 260] on icon at bounding box center [173, 269] width 32 height 32
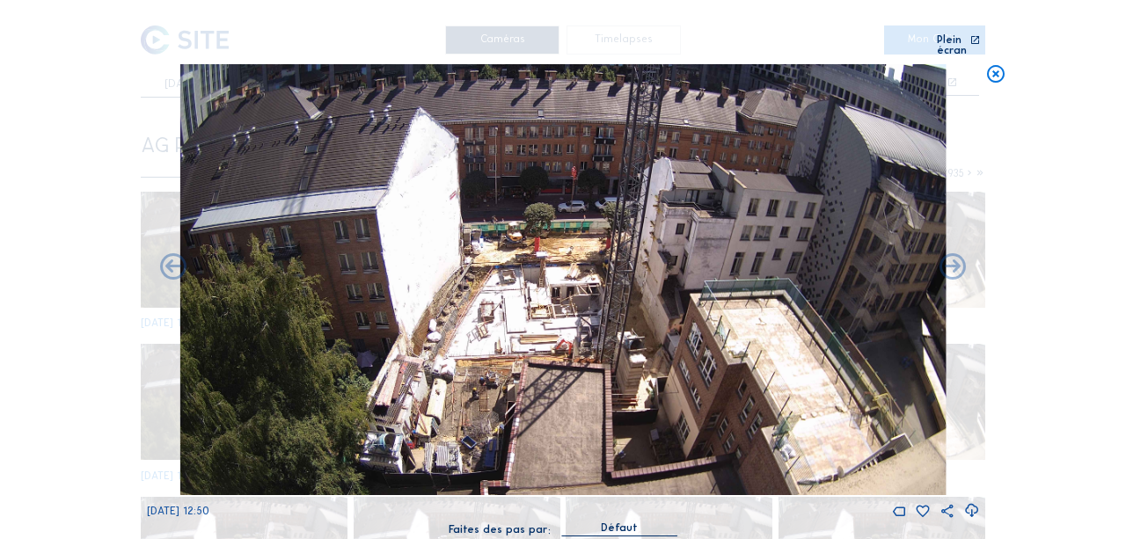
click at [178, 260] on icon at bounding box center [173, 269] width 32 height 32
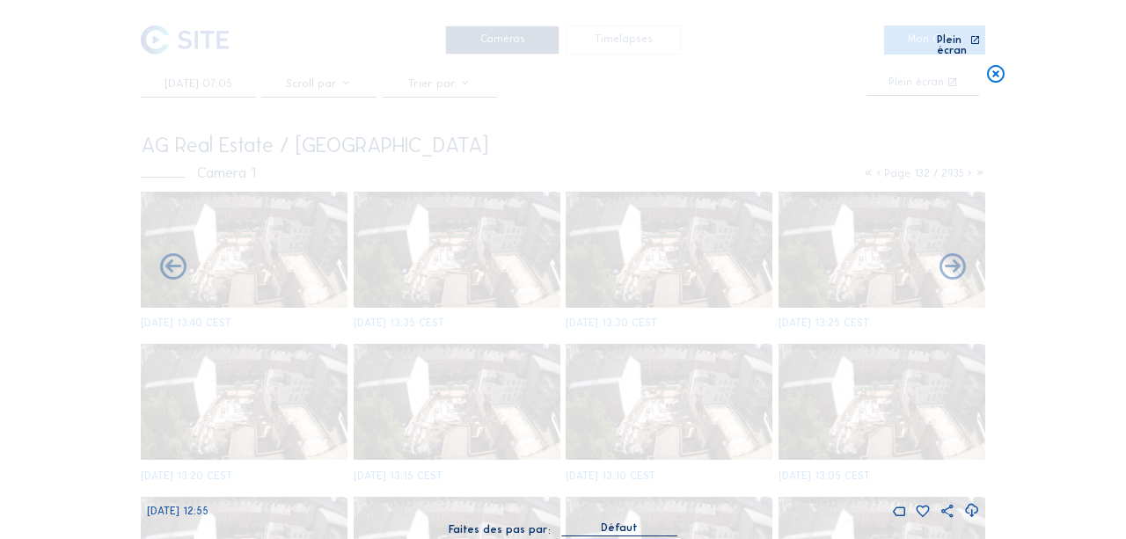
click at [178, 260] on icon at bounding box center [173, 269] width 32 height 32
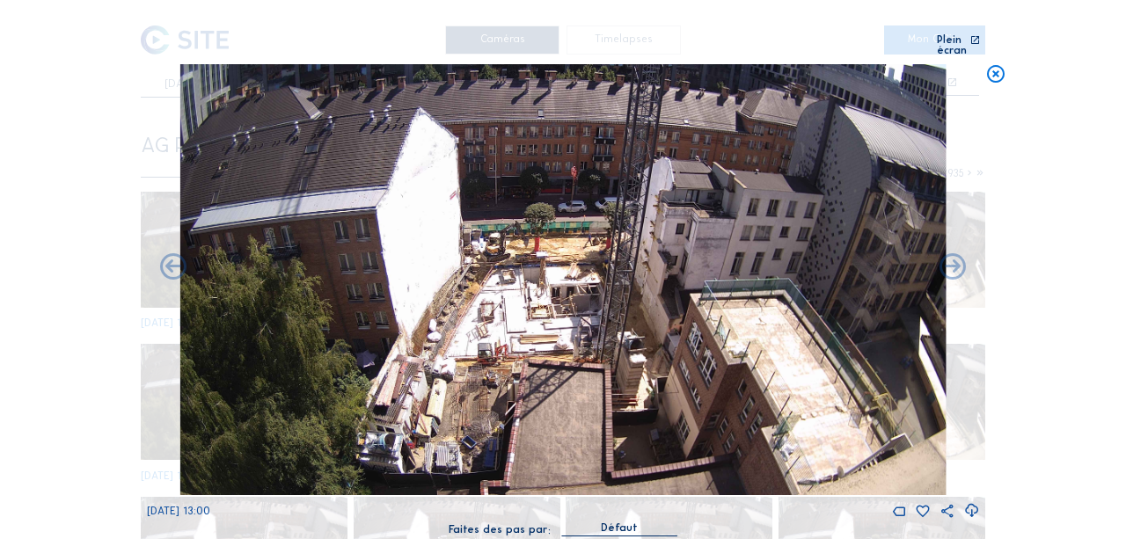
click at [178, 260] on icon at bounding box center [173, 269] width 32 height 32
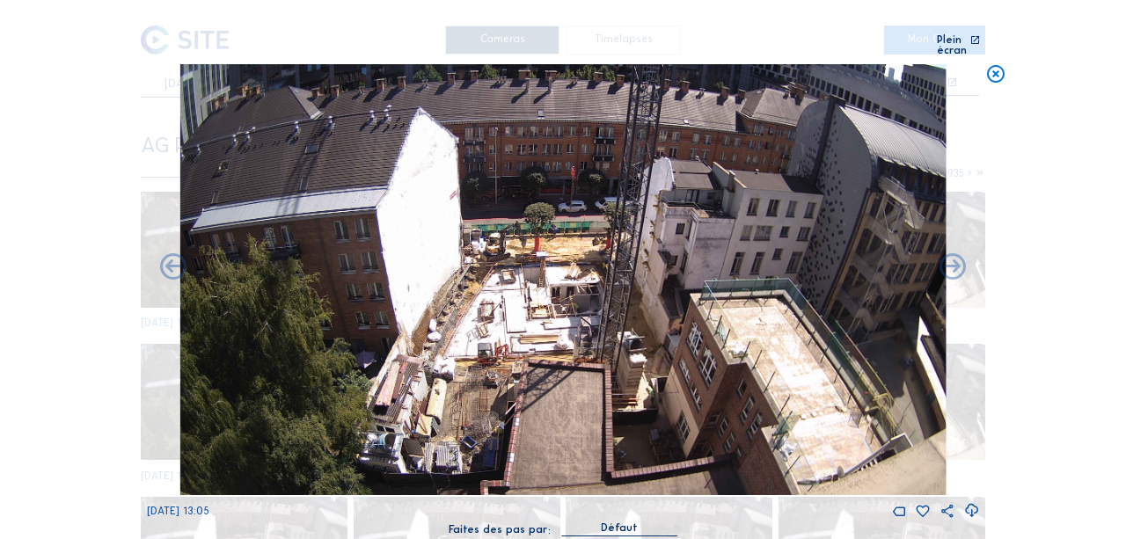
click at [178, 260] on icon at bounding box center [173, 269] width 32 height 32
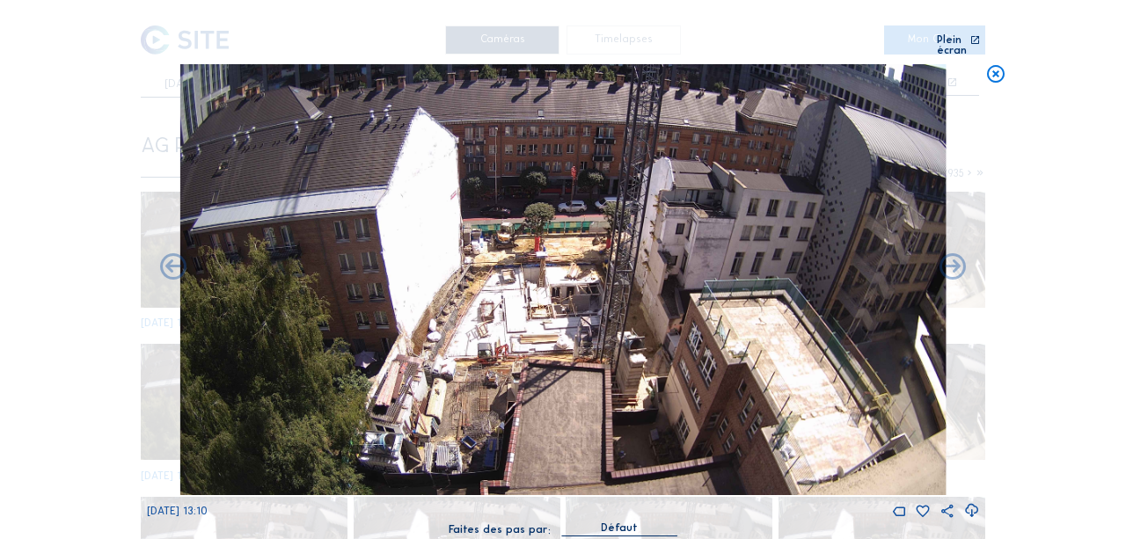
click at [178, 260] on icon at bounding box center [173, 269] width 32 height 32
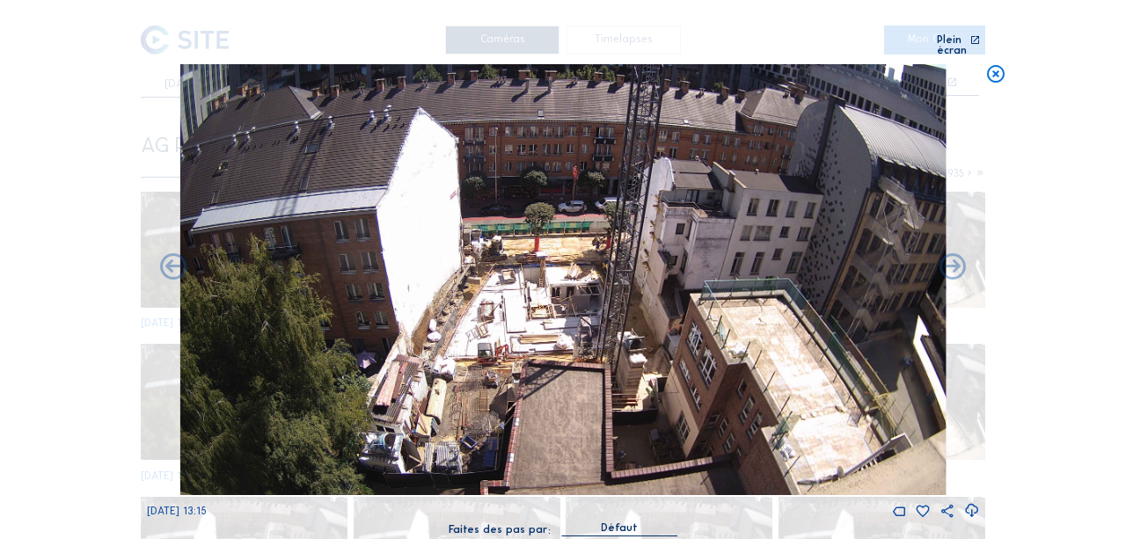
click at [178, 260] on icon at bounding box center [173, 269] width 32 height 32
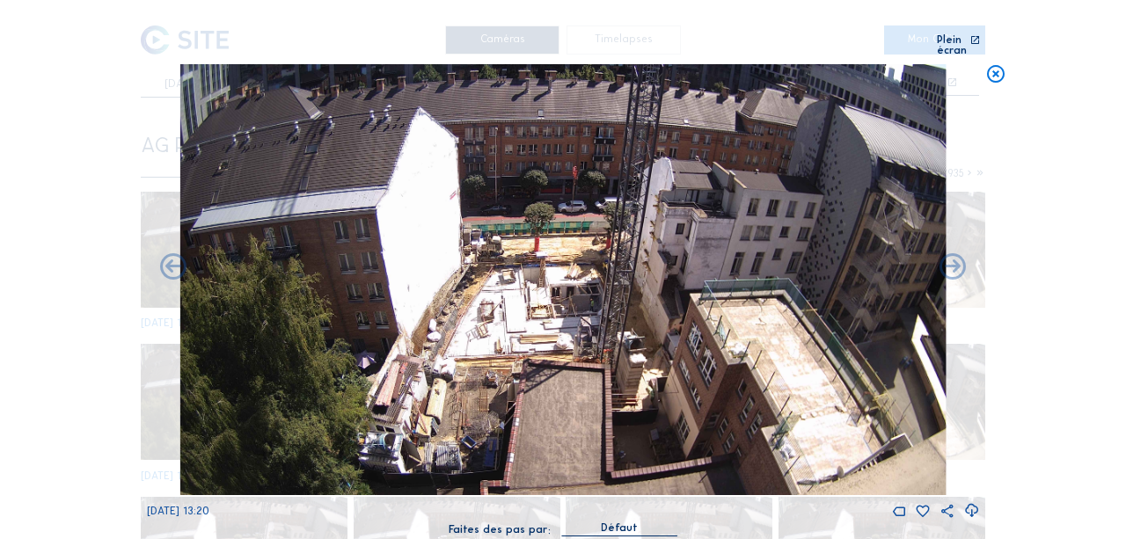
click at [178, 260] on icon at bounding box center [173, 269] width 32 height 32
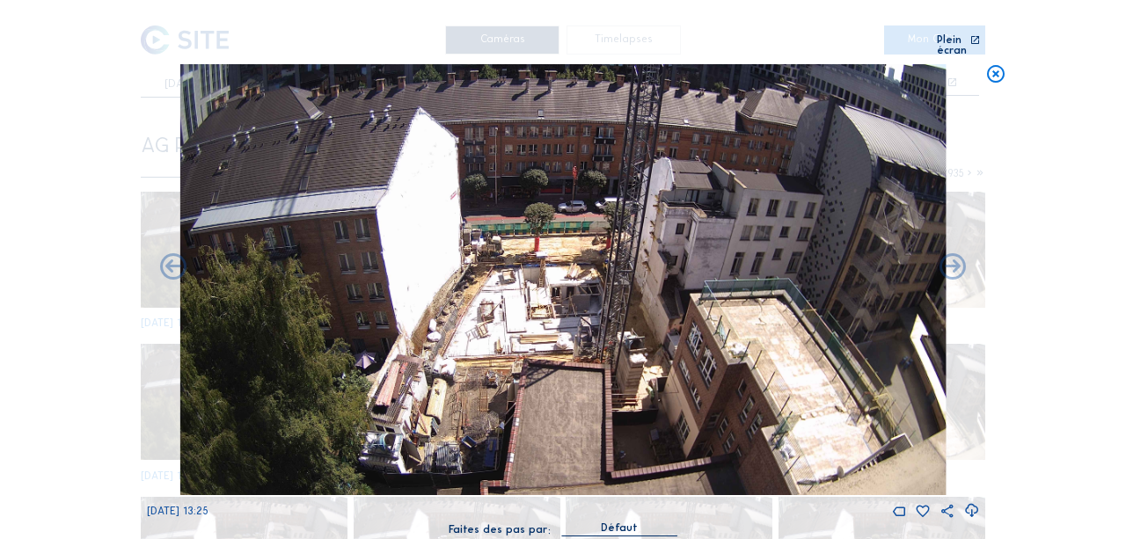
click at [178, 260] on icon at bounding box center [173, 269] width 32 height 32
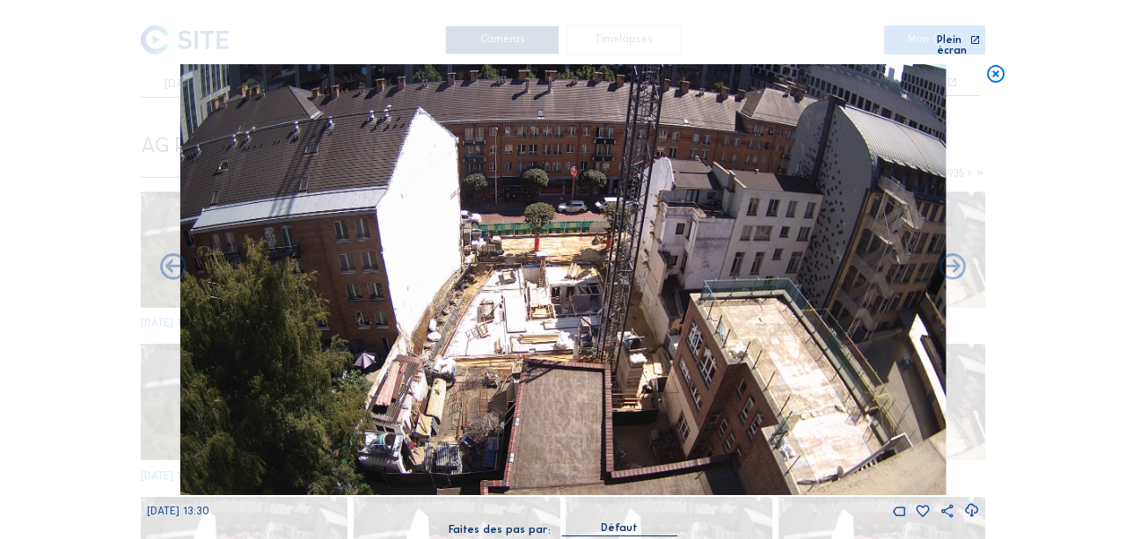
click at [178, 260] on icon at bounding box center [173, 269] width 32 height 32
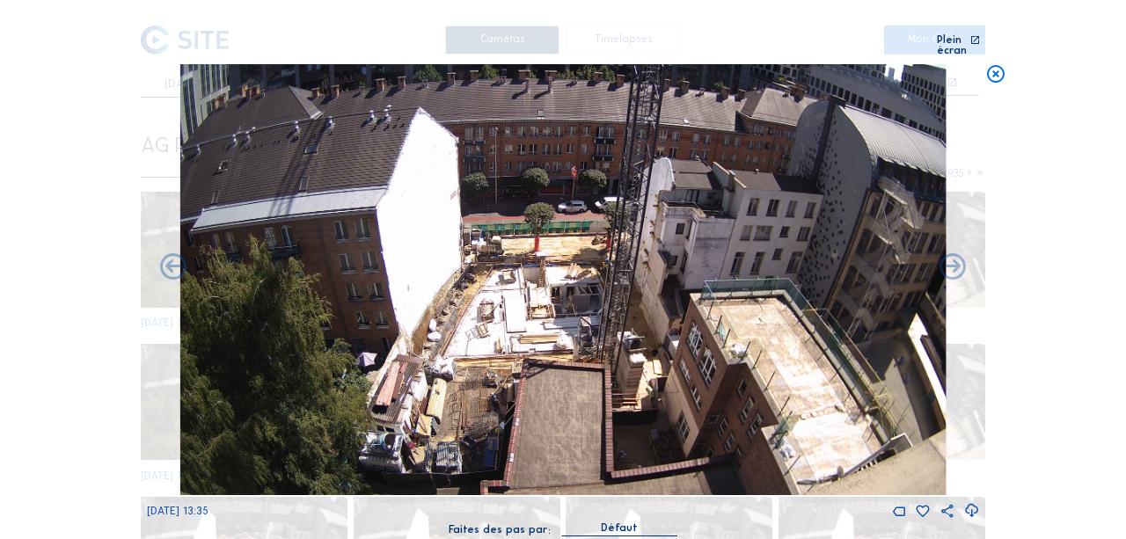
click at [178, 260] on icon at bounding box center [173, 269] width 32 height 32
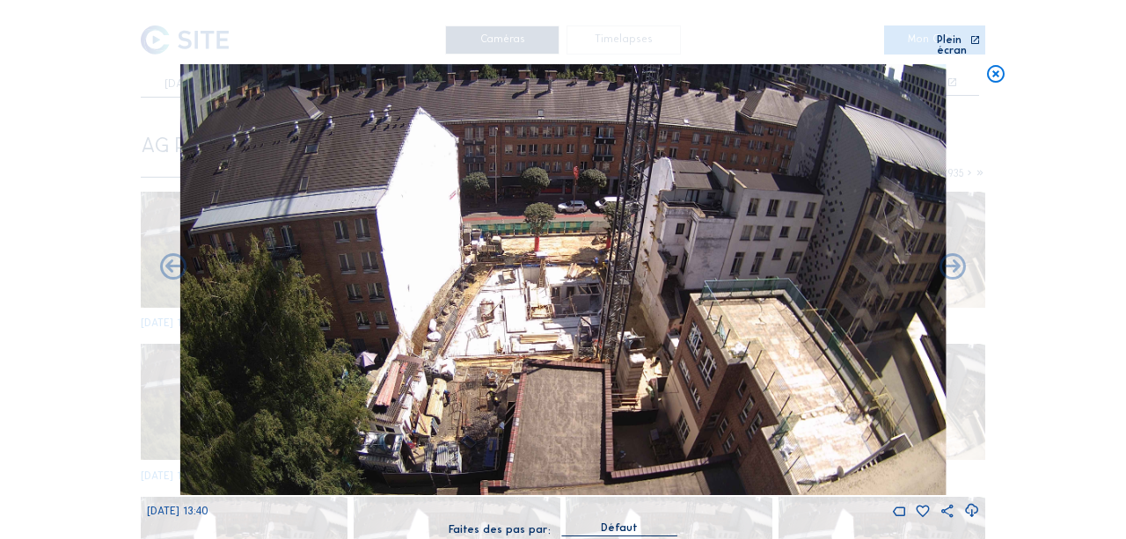
click at [178, 260] on icon at bounding box center [173, 269] width 32 height 32
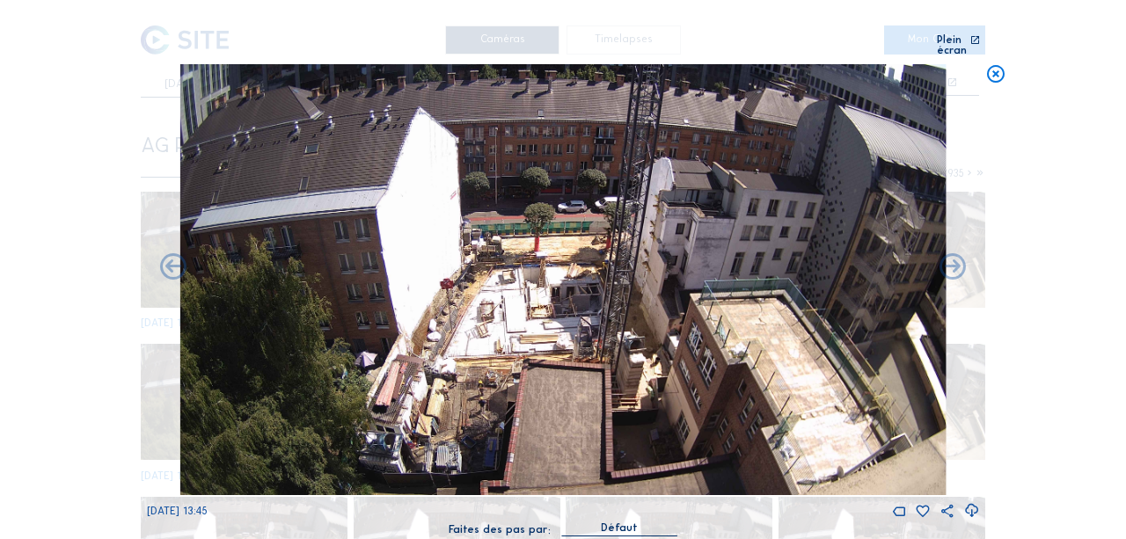
click at [178, 260] on icon at bounding box center [173, 269] width 32 height 32
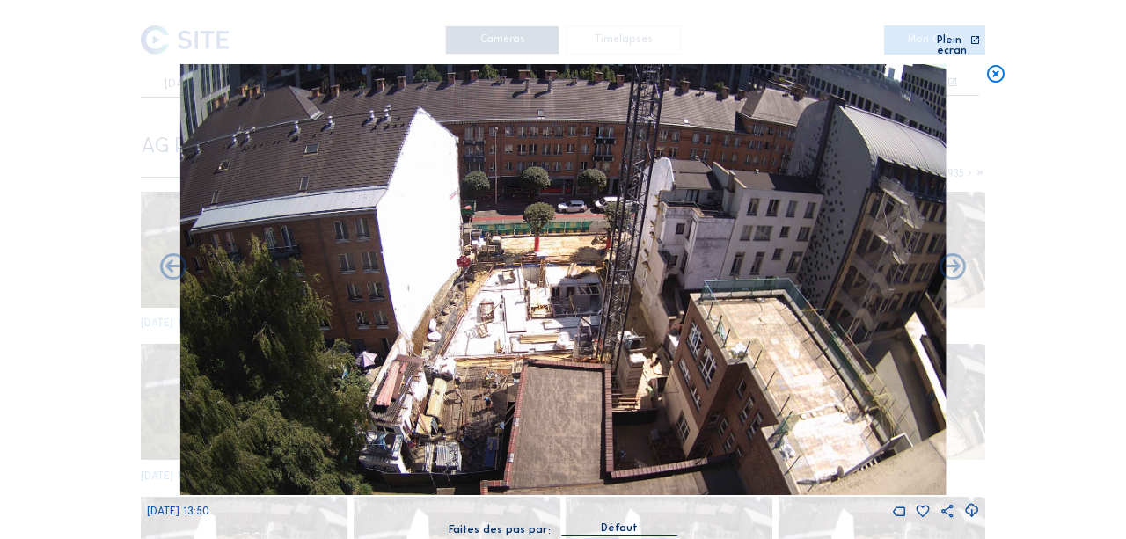
click at [178, 260] on icon at bounding box center [173, 269] width 32 height 32
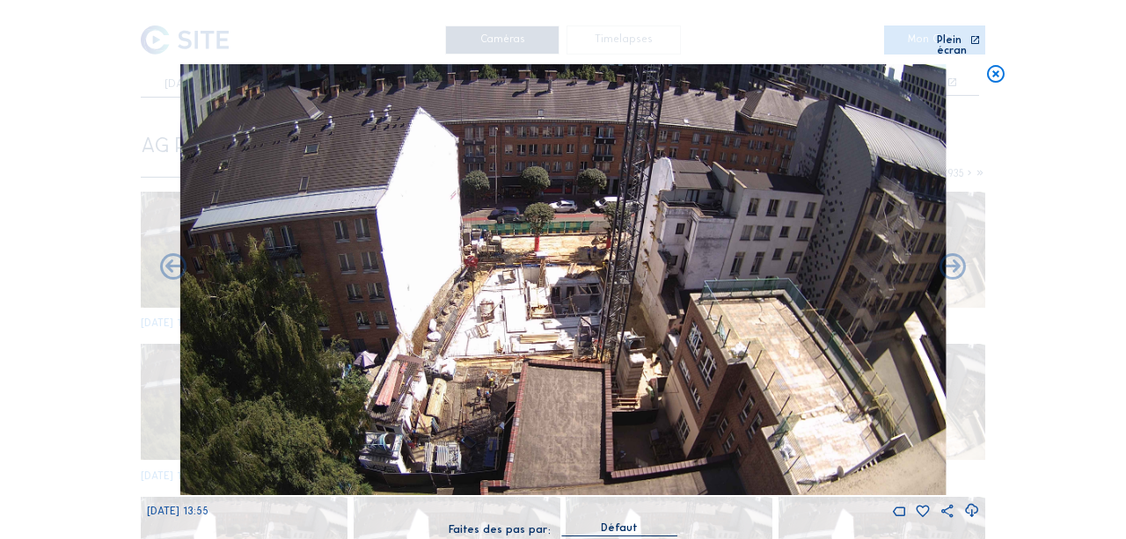
click at [178, 260] on icon at bounding box center [173, 269] width 32 height 32
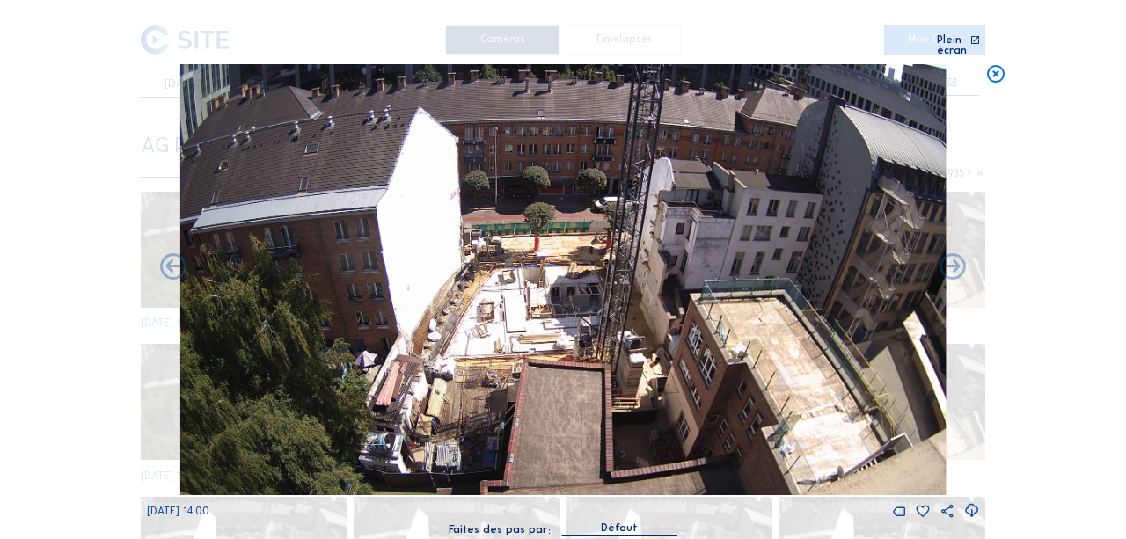
click at [178, 260] on icon at bounding box center [173, 269] width 32 height 32
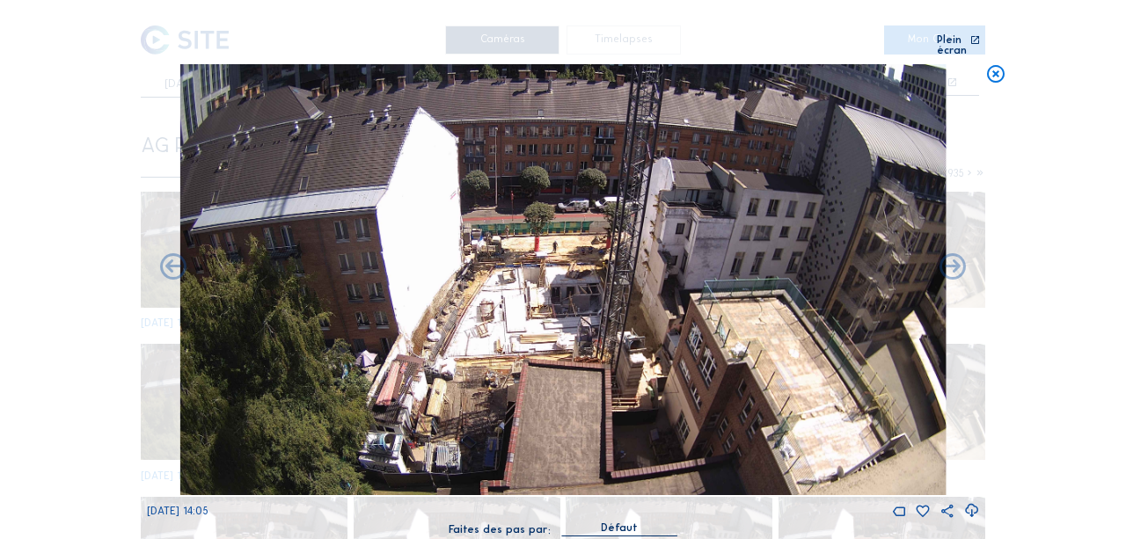
click at [178, 260] on icon at bounding box center [173, 269] width 32 height 32
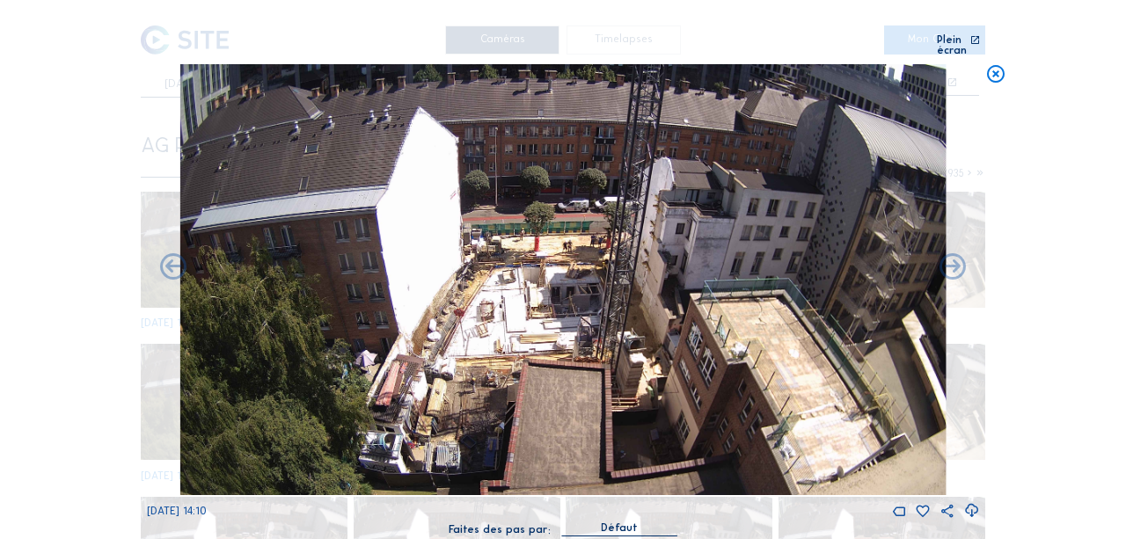
click at [178, 260] on icon at bounding box center [173, 269] width 32 height 32
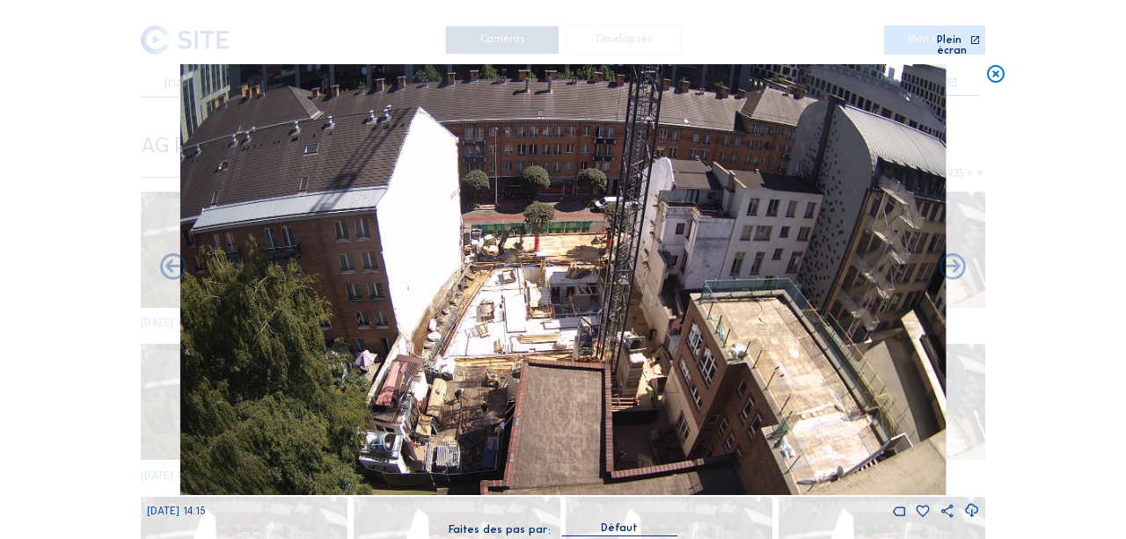
click at [178, 260] on icon at bounding box center [173, 269] width 32 height 32
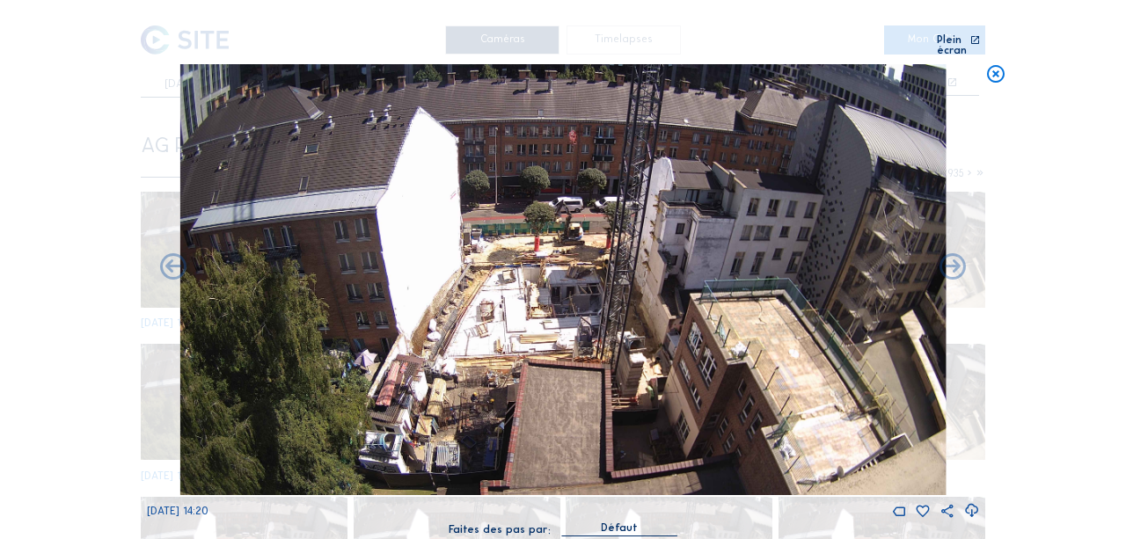
click at [178, 260] on icon at bounding box center [173, 269] width 32 height 32
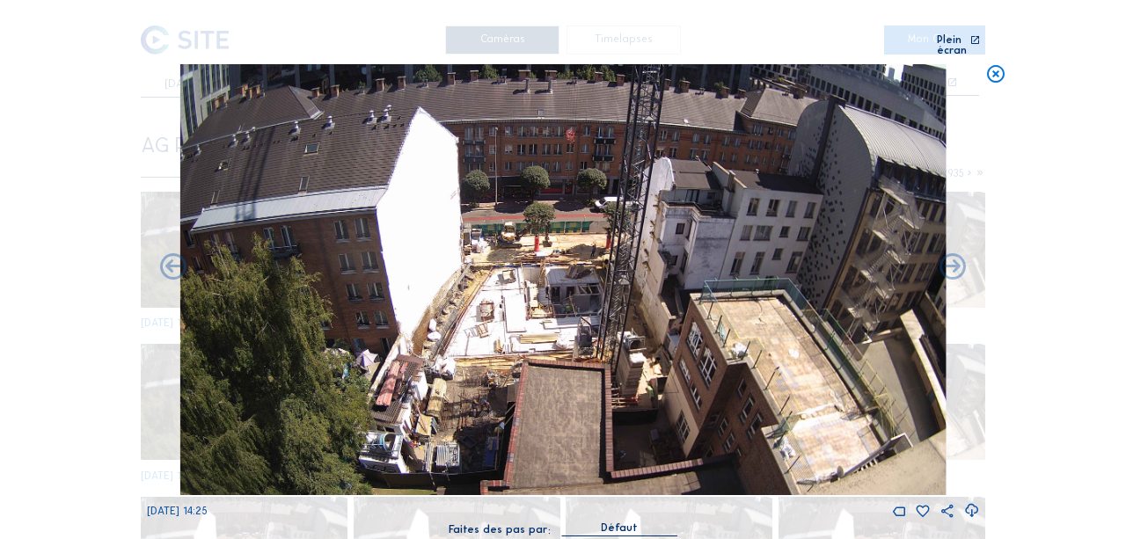
click at [178, 260] on icon at bounding box center [173, 269] width 32 height 32
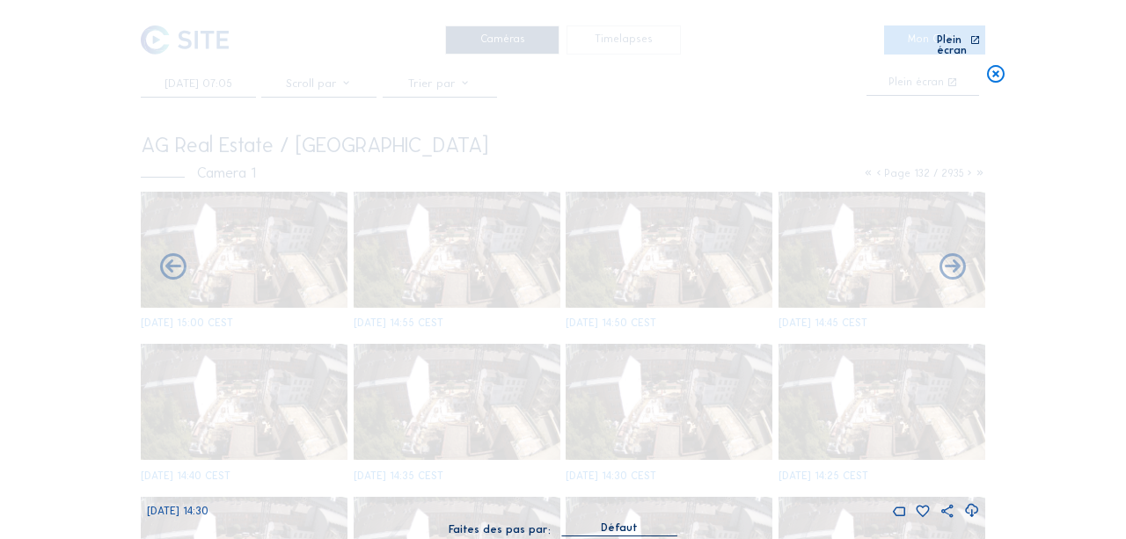
click at [178, 260] on icon at bounding box center [173, 269] width 32 height 32
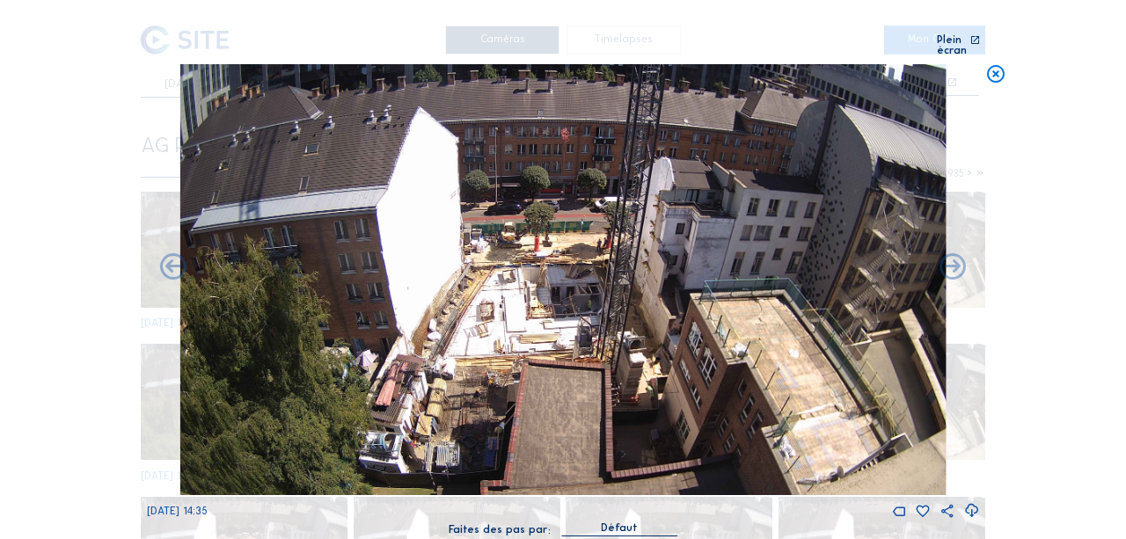
click at [178, 260] on icon at bounding box center [173, 269] width 32 height 32
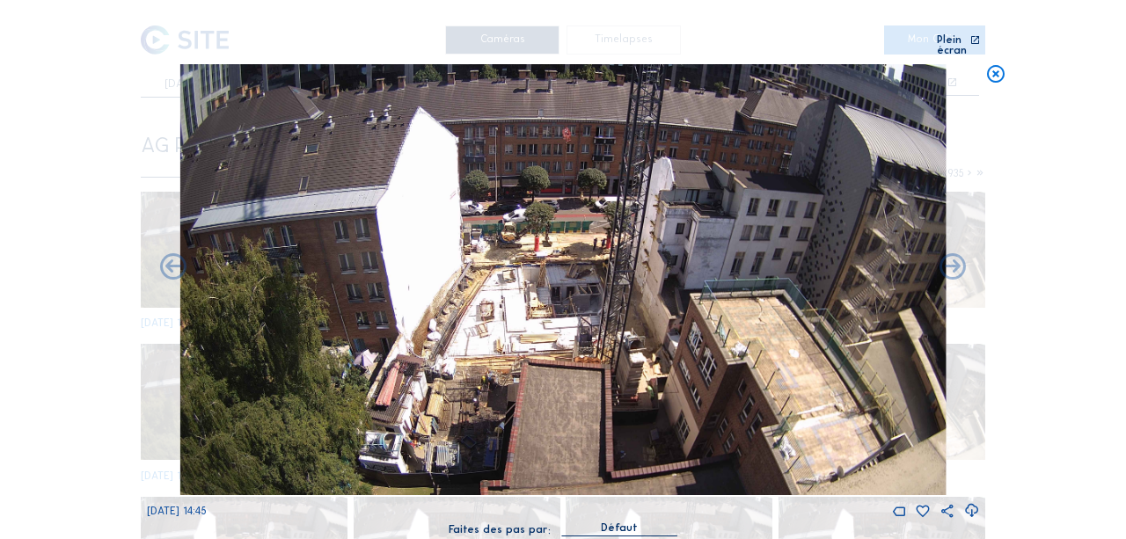
click at [178, 260] on icon at bounding box center [173, 269] width 32 height 32
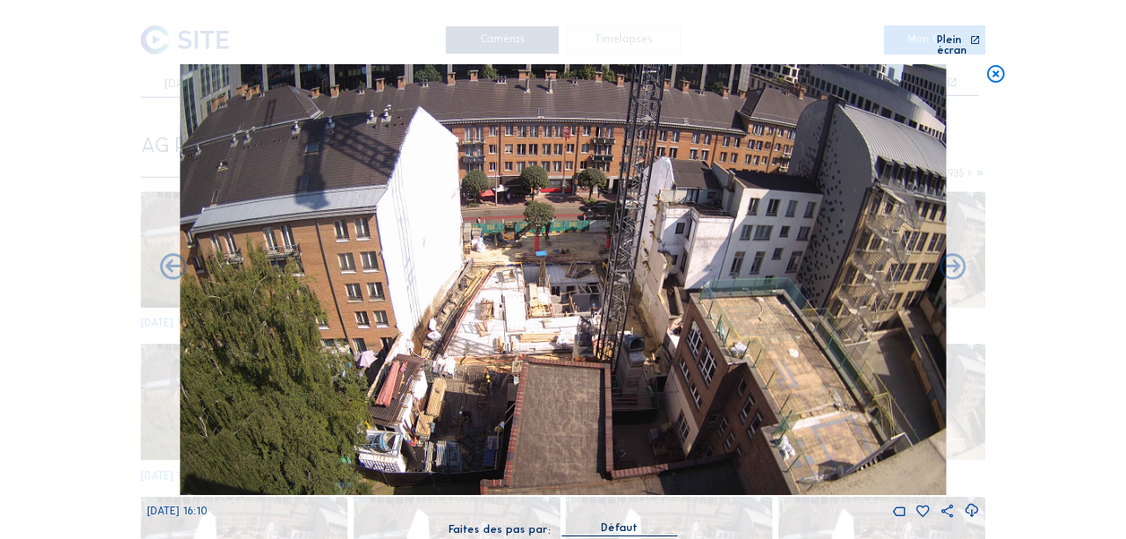
click at [178, 260] on div "Scroll pour voyager dans le temps | Appuie sur le 'Alt' [PERSON_NAME] + Scroll …" at bounding box center [563, 269] width 1126 height 539
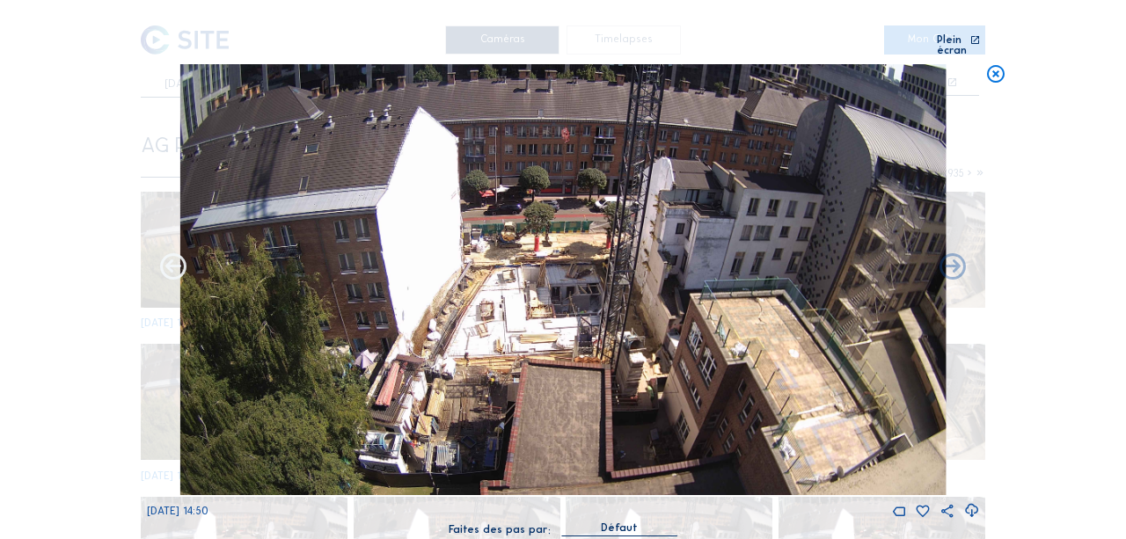
click at [178, 260] on icon at bounding box center [173, 269] width 32 height 32
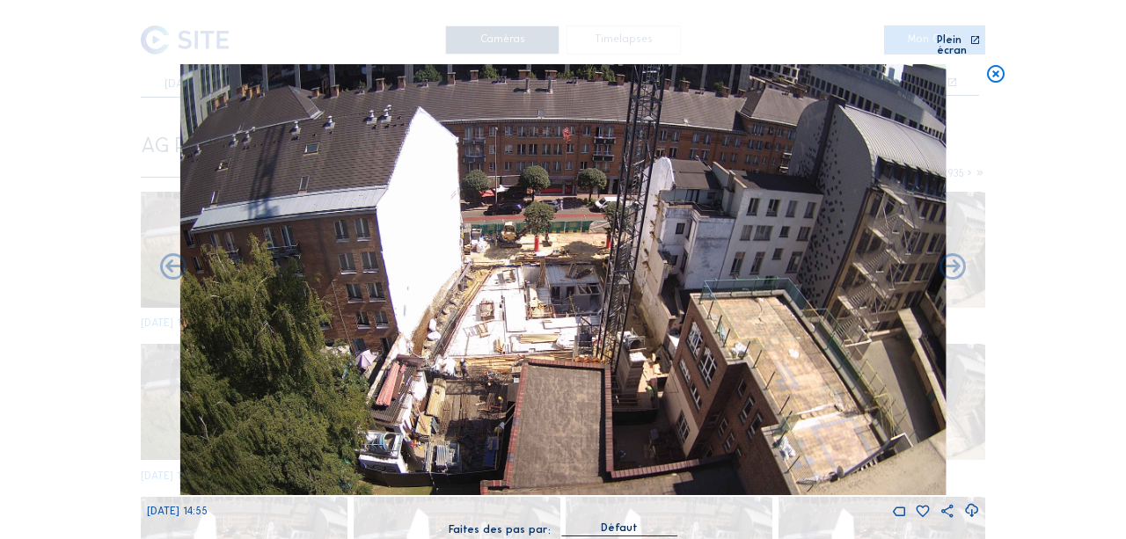
click at [178, 260] on icon at bounding box center [173, 269] width 32 height 32
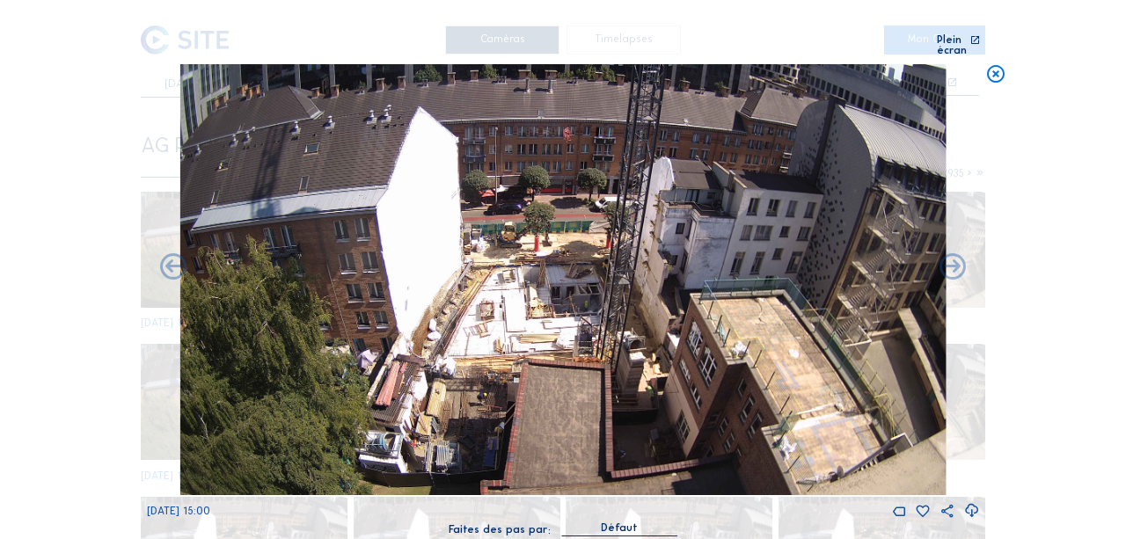
click at [178, 260] on icon at bounding box center [173, 269] width 32 height 32
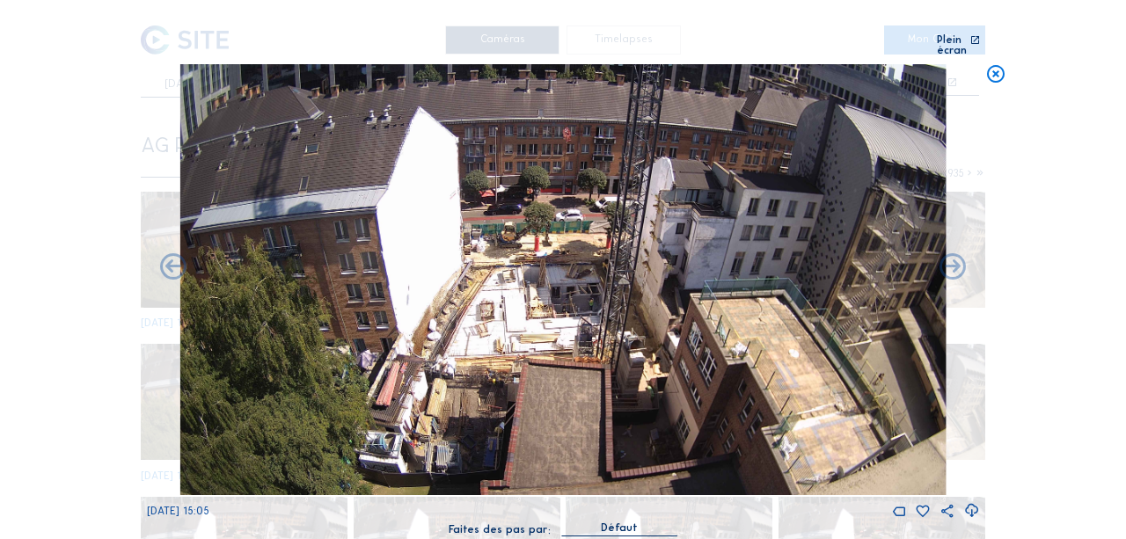
click at [178, 260] on icon at bounding box center [173, 269] width 32 height 32
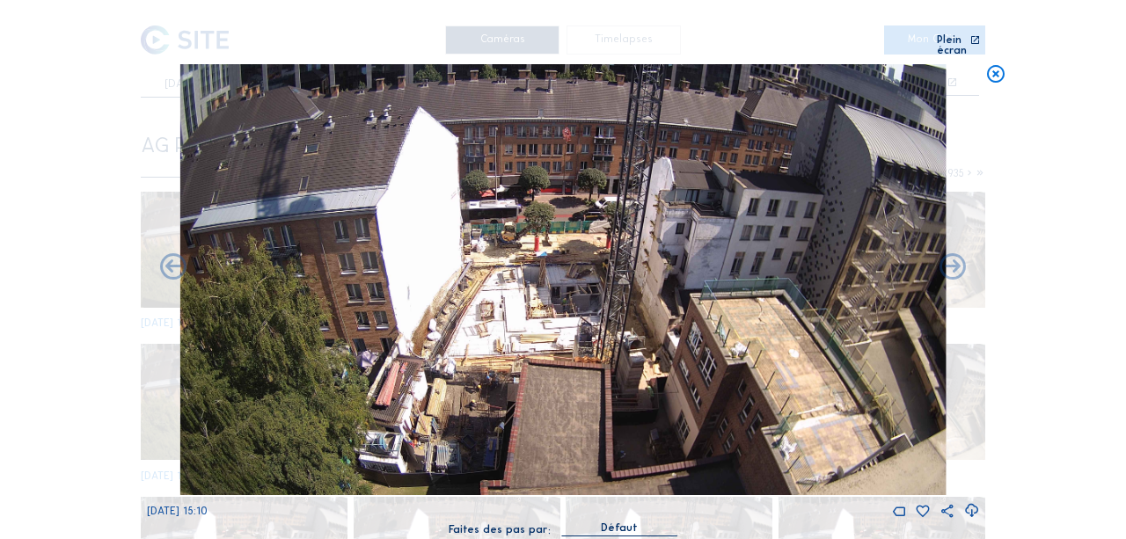
click at [178, 260] on icon at bounding box center [173, 269] width 32 height 32
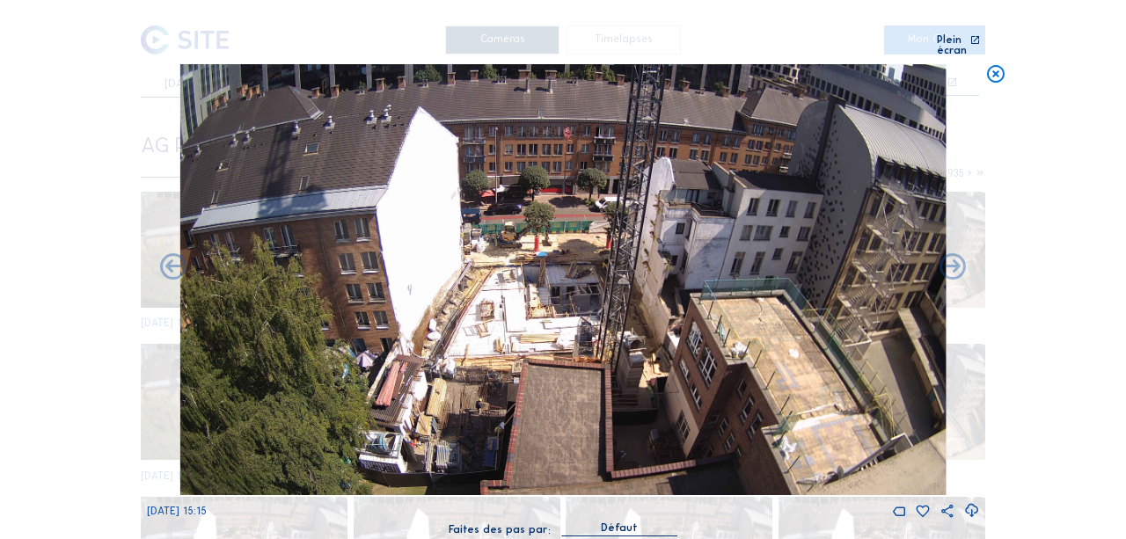
click at [178, 260] on icon at bounding box center [173, 269] width 32 height 32
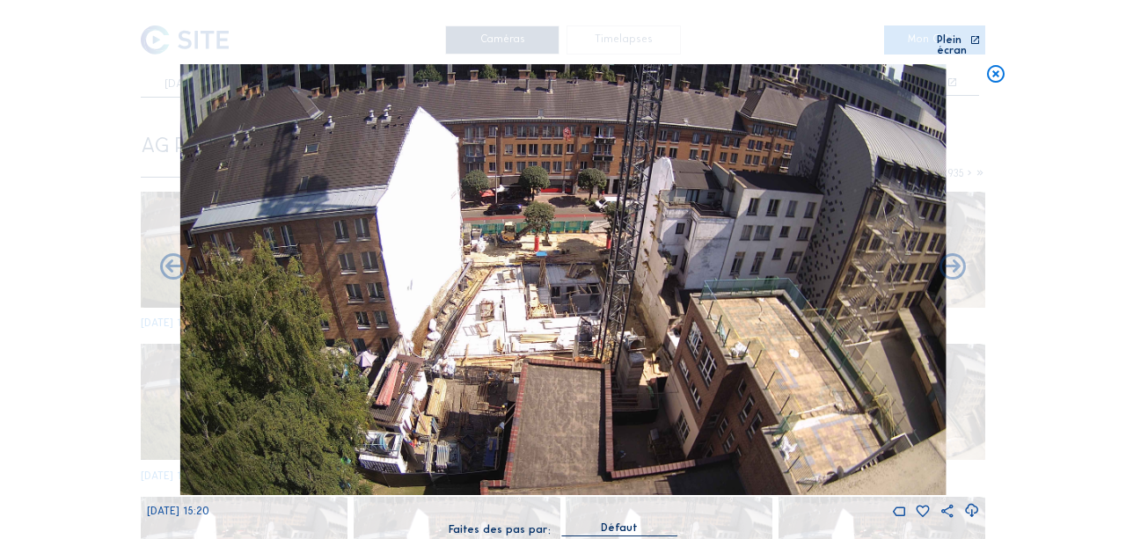
click at [178, 260] on icon at bounding box center [173, 269] width 32 height 32
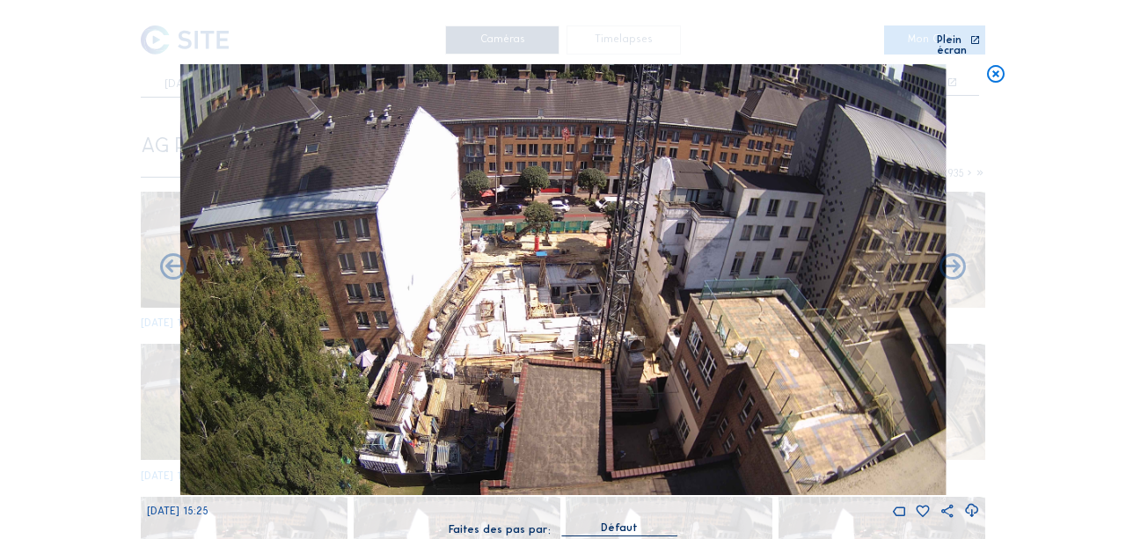
click at [178, 260] on icon at bounding box center [173, 269] width 32 height 32
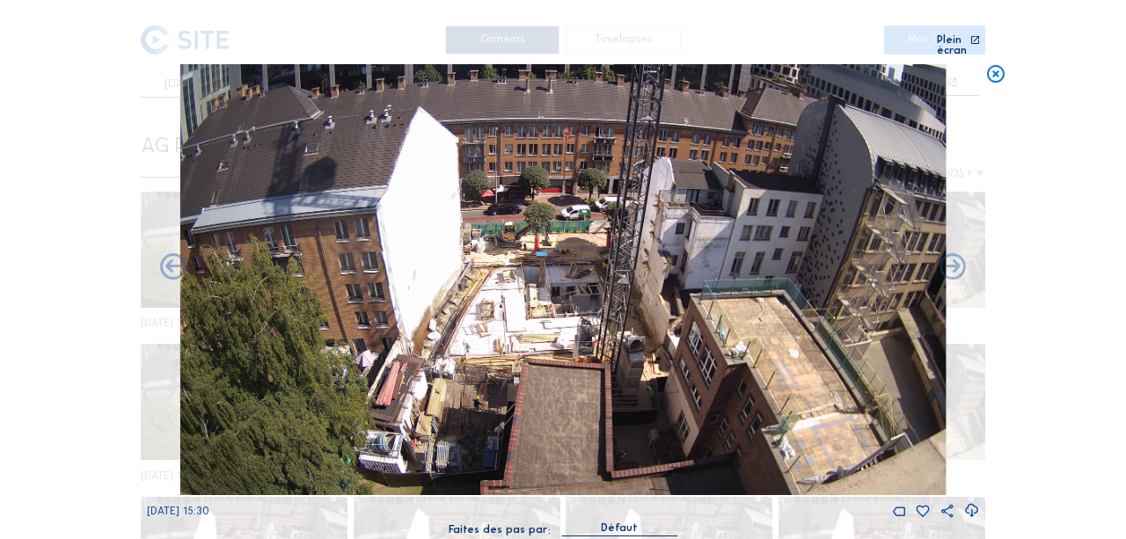
click at [178, 260] on icon at bounding box center [173, 269] width 32 height 32
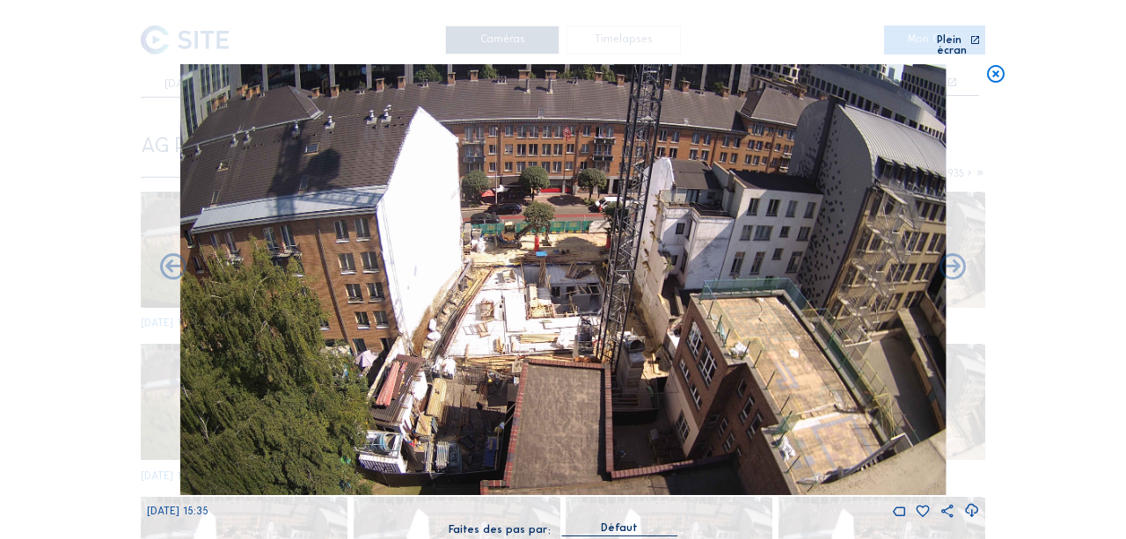
click at [178, 260] on icon at bounding box center [173, 269] width 32 height 32
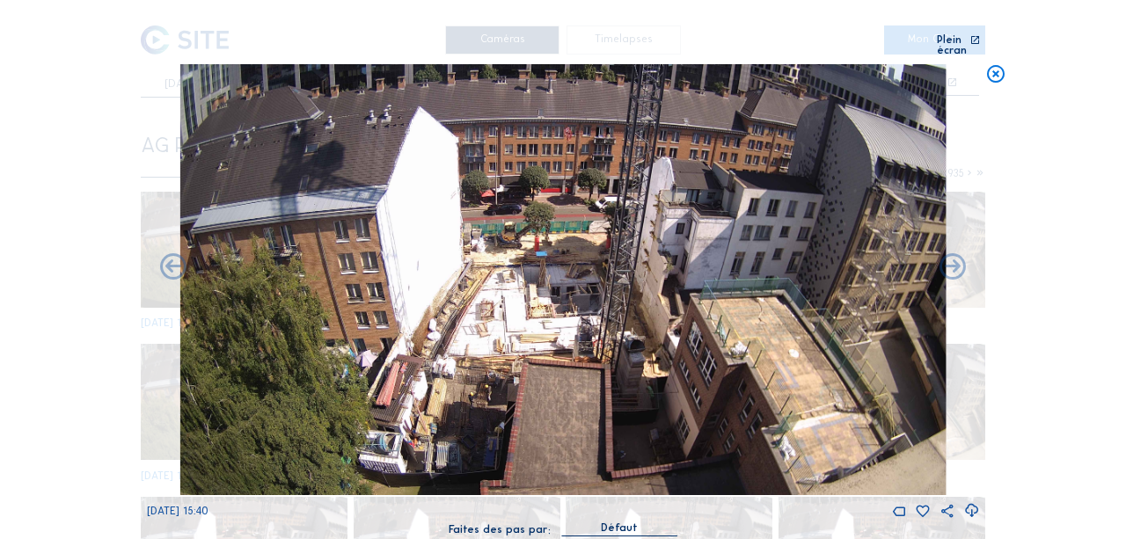
click at [178, 260] on icon at bounding box center [173, 269] width 32 height 32
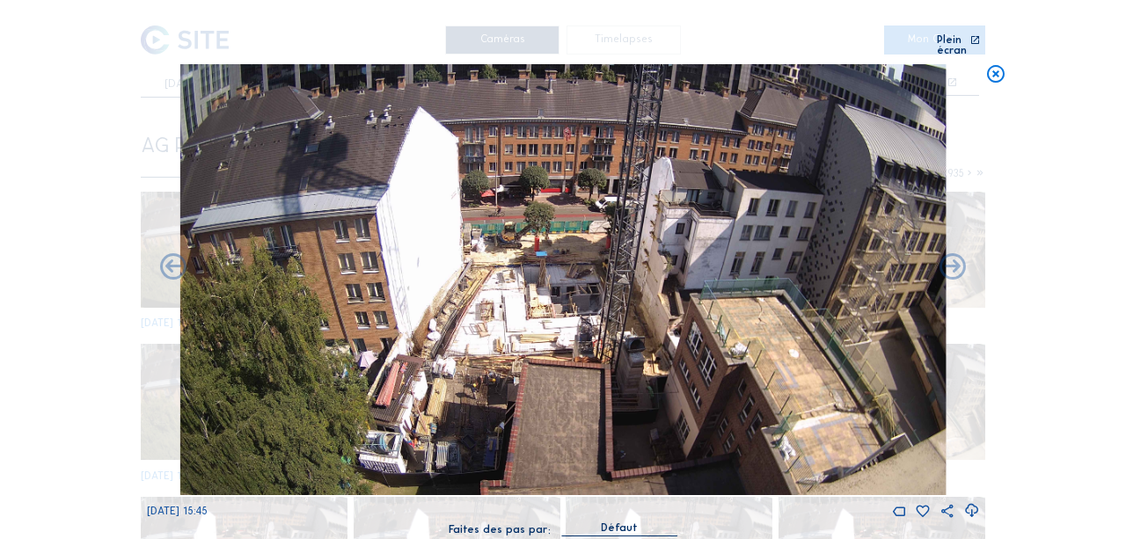
click at [178, 260] on icon at bounding box center [173, 269] width 32 height 32
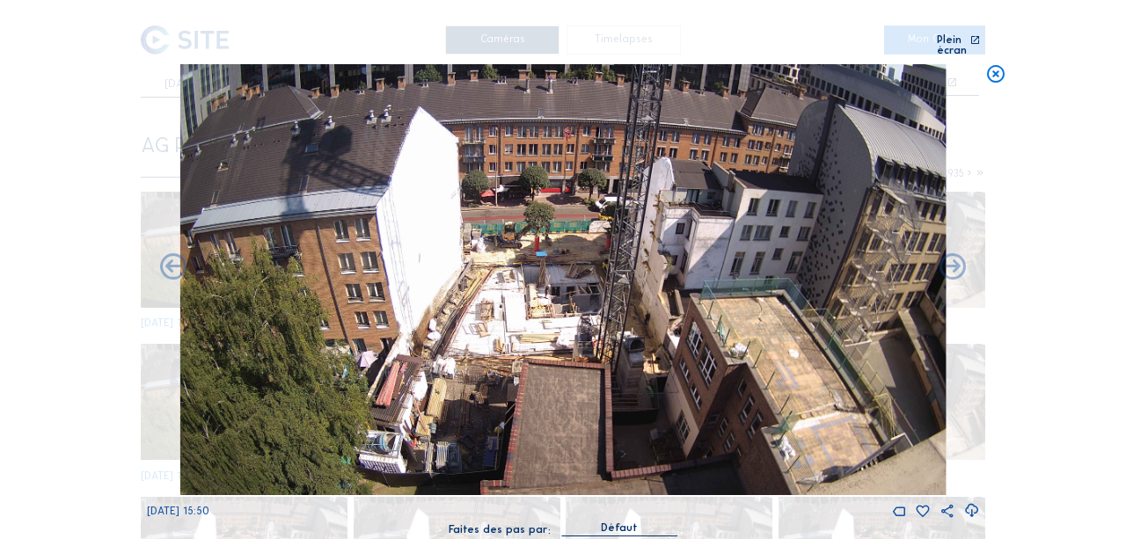
click at [178, 260] on icon at bounding box center [173, 269] width 32 height 32
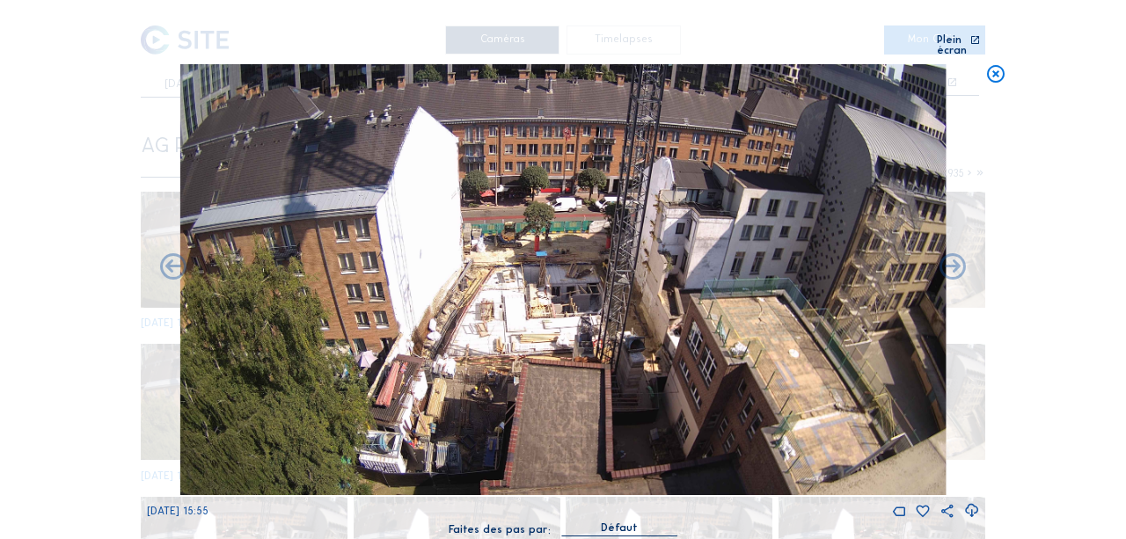
click at [178, 260] on icon at bounding box center [173, 269] width 32 height 32
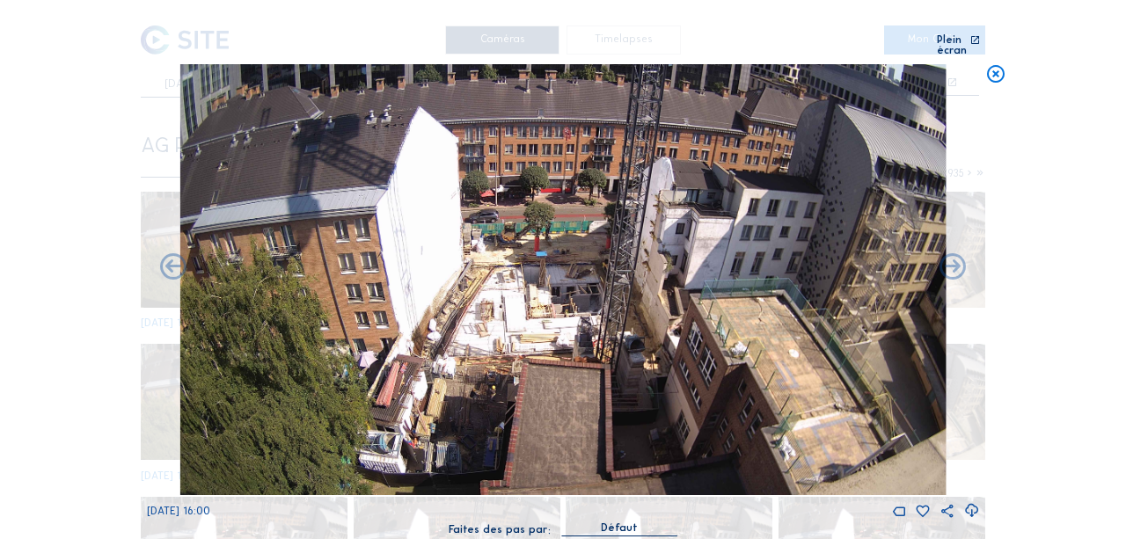
click at [178, 260] on icon at bounding box center [173, 269] width 32 height 32
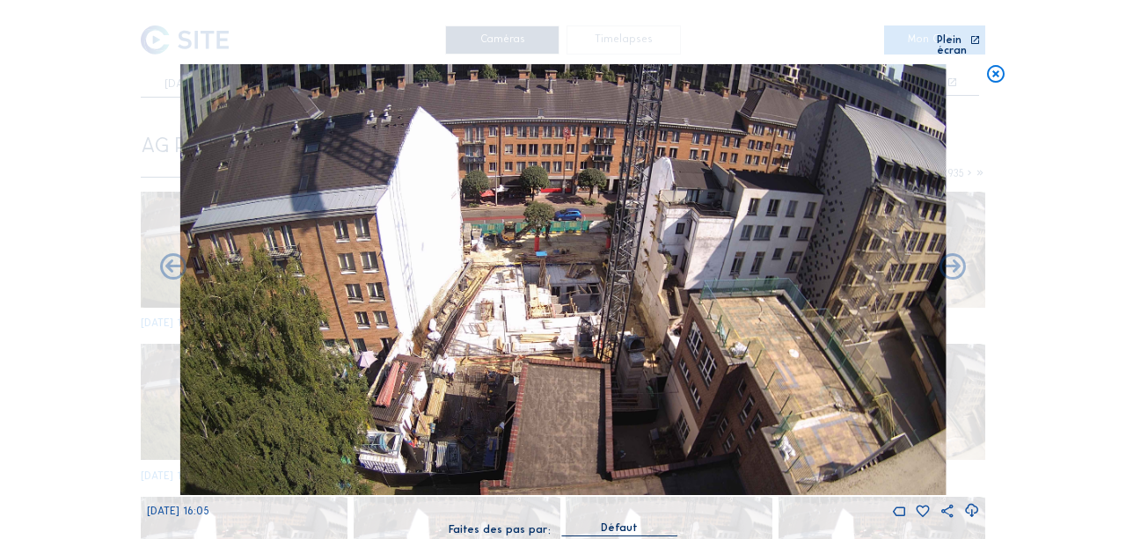
click at [178, 260] on icon at bounding box center [173, 269] width 32 height 32
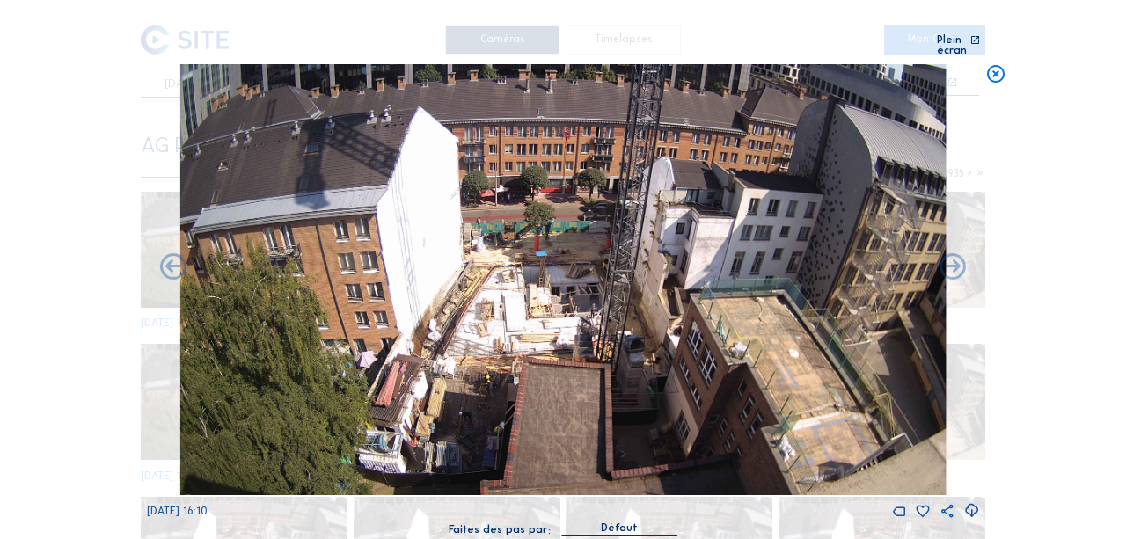
click at [178, 260] on icon at bounding box center [173, 269] width 32 height 32
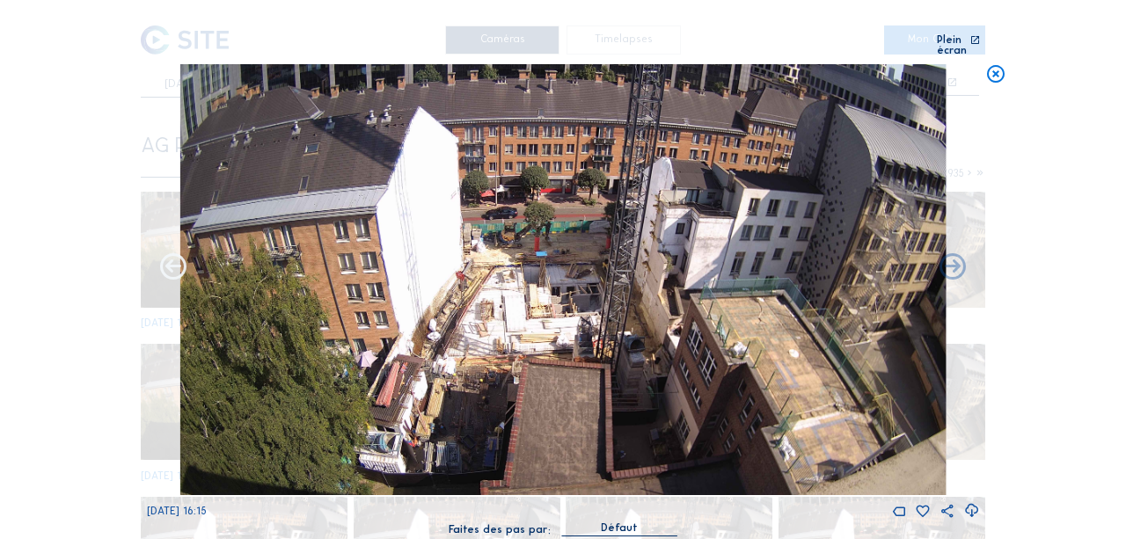
click at [178, 260] on icon at bounding box center [173, 269] width 32 height 32
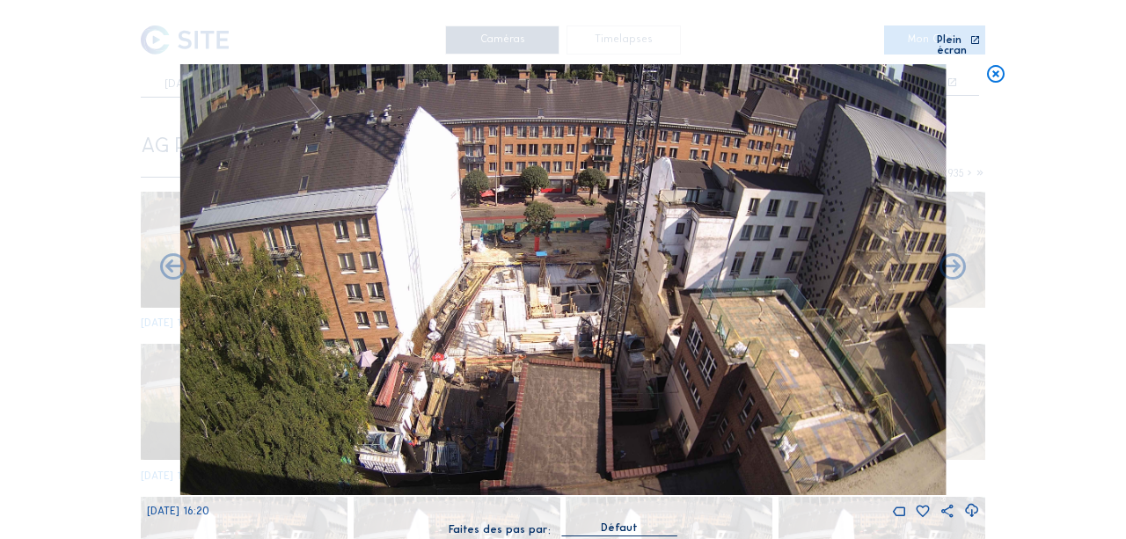
click at [178, 260] on icon at bounding box center [173, 269] width 32 height 32
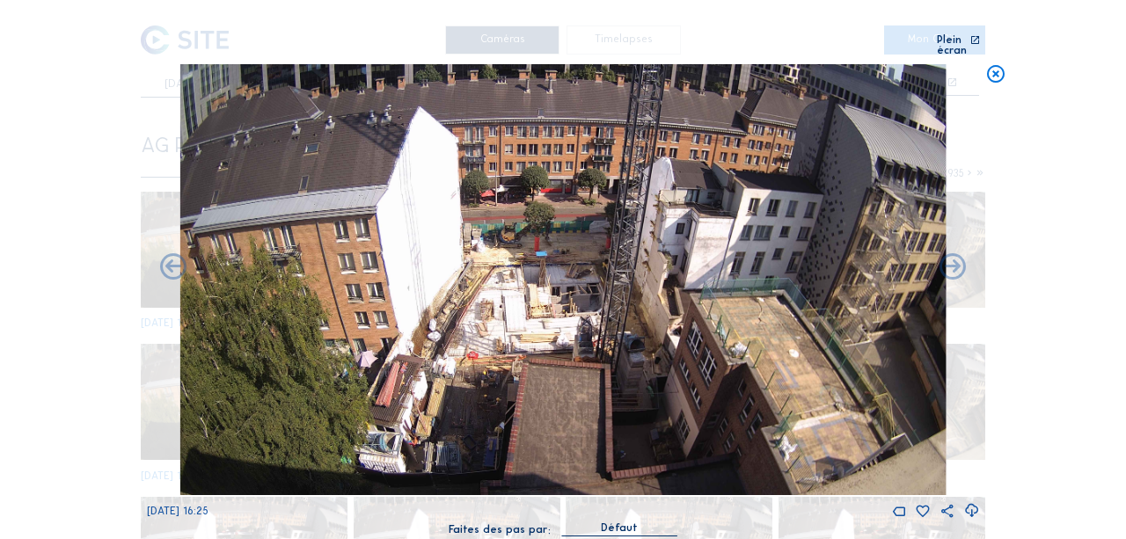
click at [178, 260] on icon at bounding box center [173, 269] width 32 height 32
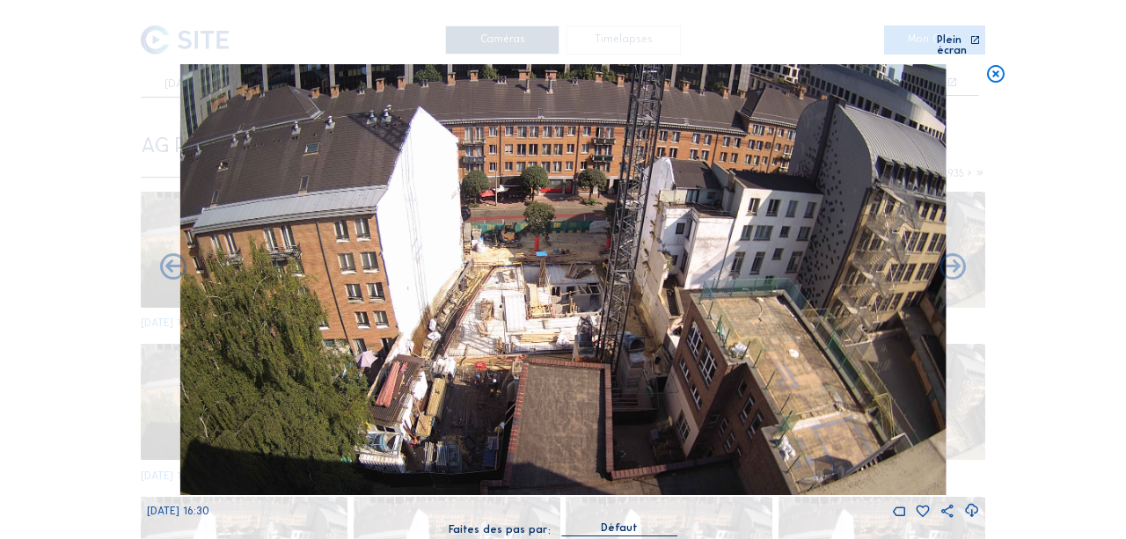
click at [178, 260] on icon at bounding box center [173, 269] width 32 height 32
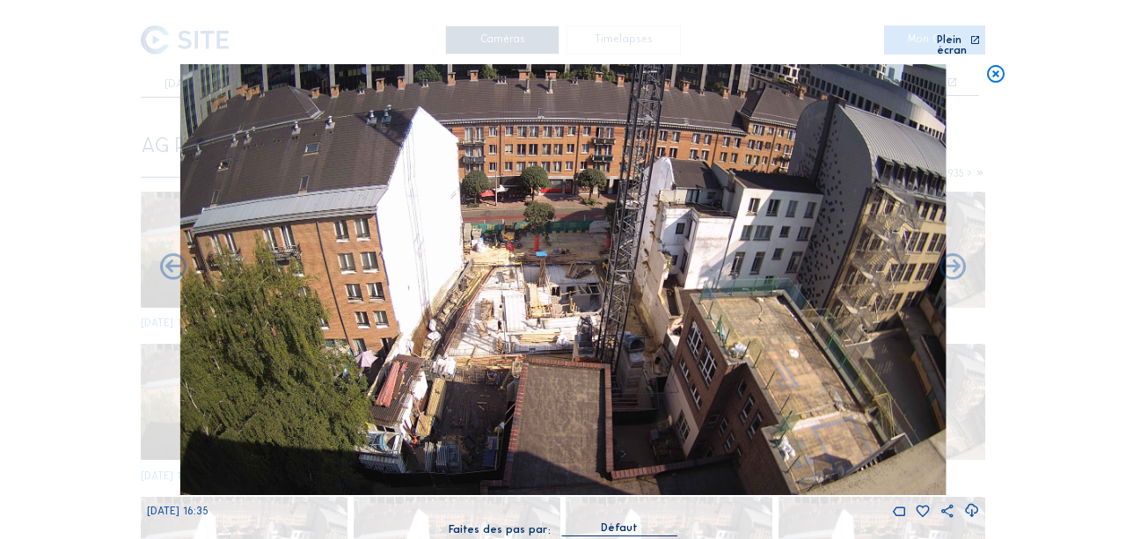
click at [178, 260] on icon at bounding box center [173, 269] width 32 height 32
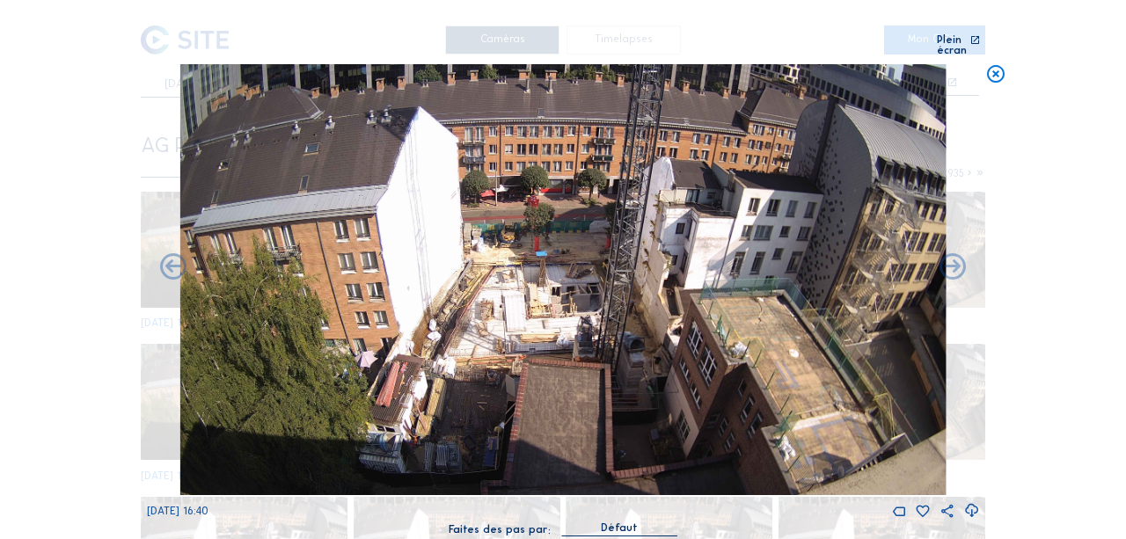
click at [178, 260] on icon at bounding box center [173, 269] width 32 height 32
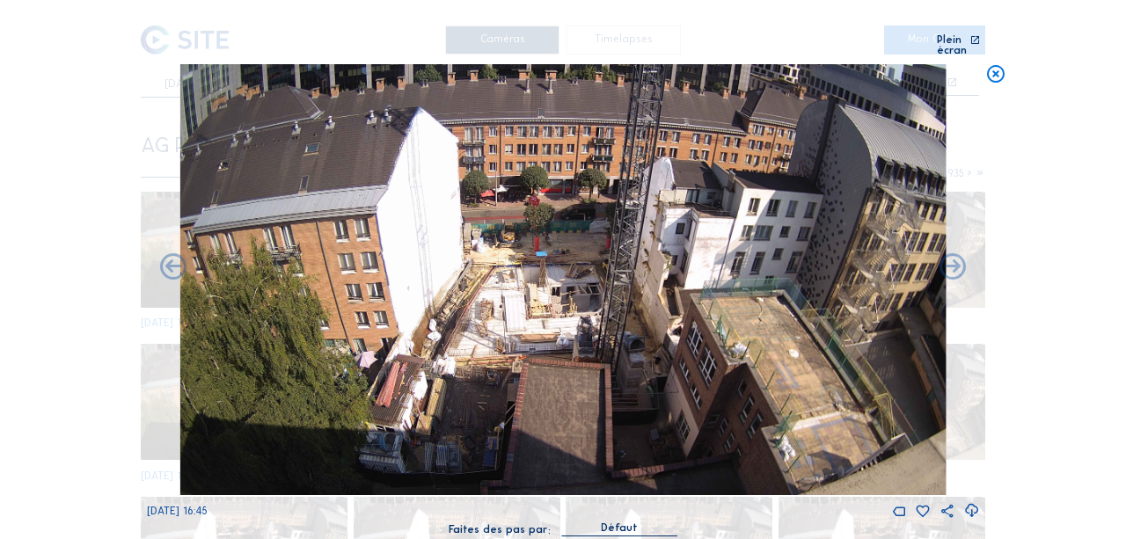
click at [178, 260] on icon at bounding box center [173, 269] width 32 height 32
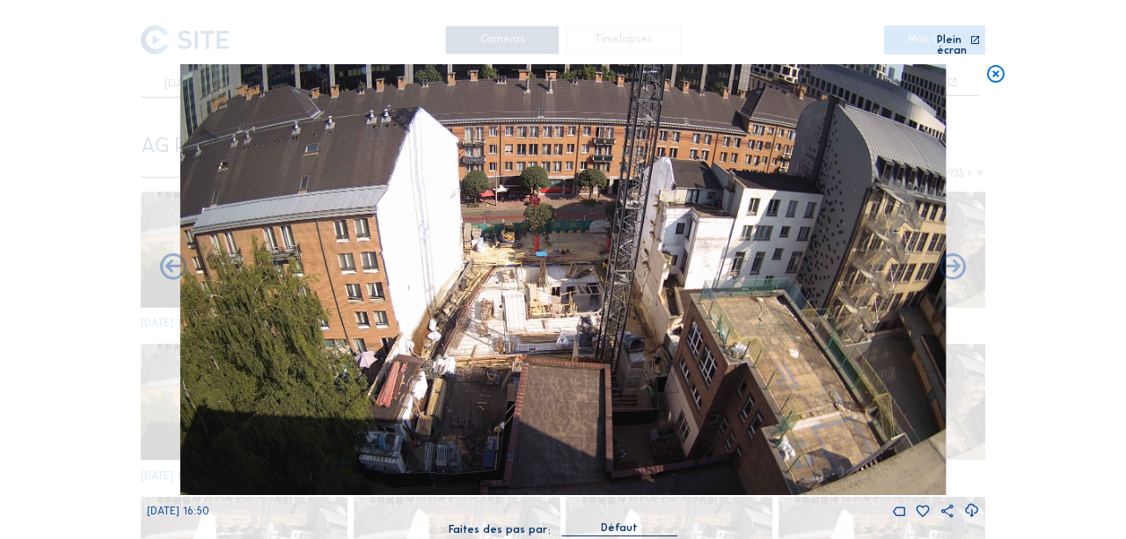
click at [178, 260] on icon at bounding box center [173, 269] width 32 height 32
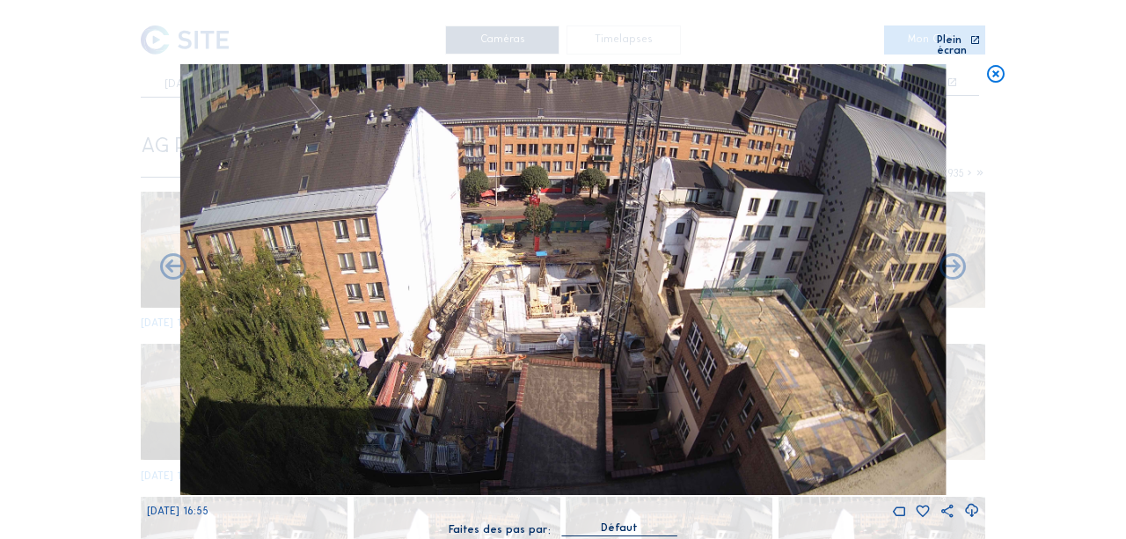
click at [178, 260] on icon at bounding box center [173, 269] width 32 height 32
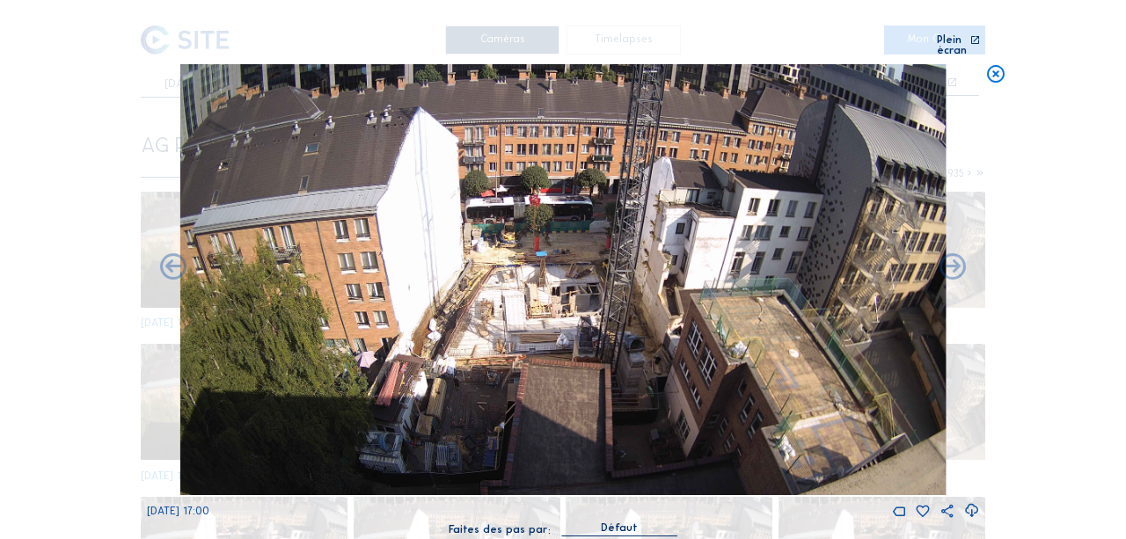
click at [178, 260] on icon at bounding box center [173, 269] width 32 height 32
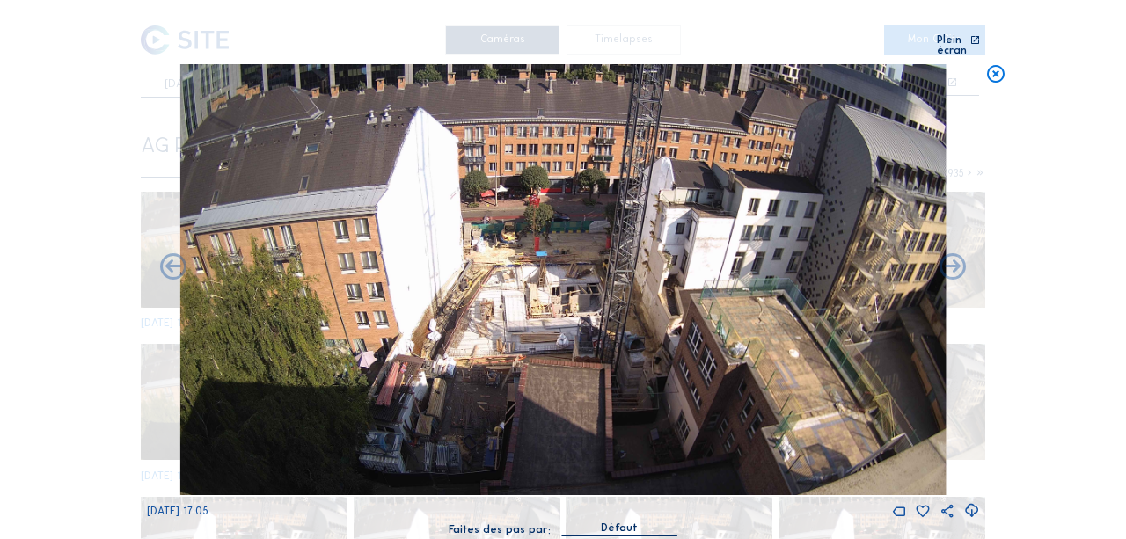
click at [178, 260] on icon at bounding box center [173, 269] width 32 height 32
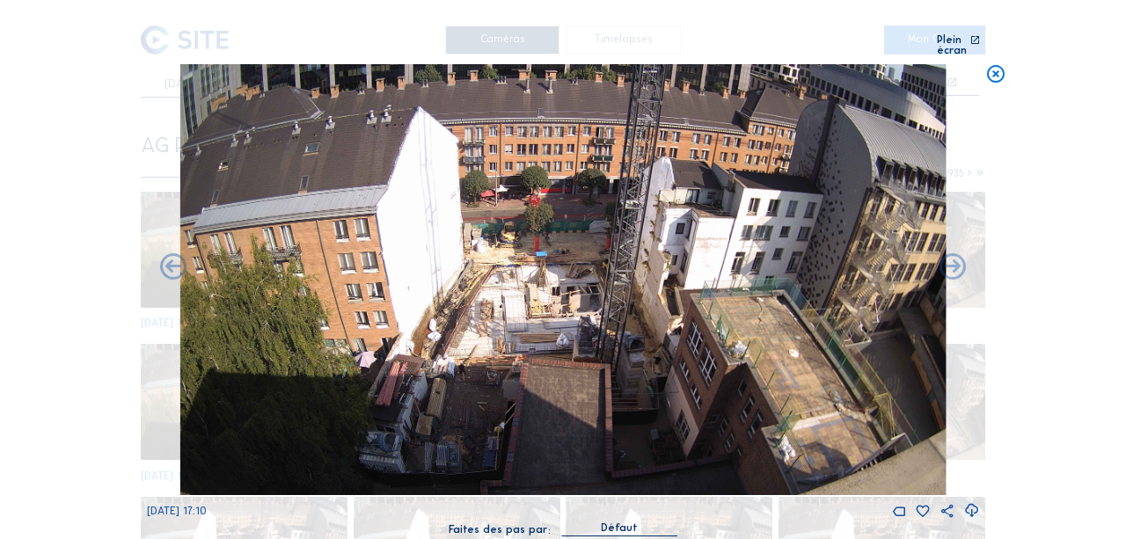
click at [178, 260] on icon at bounding box center [173, 269] width 32 height 32
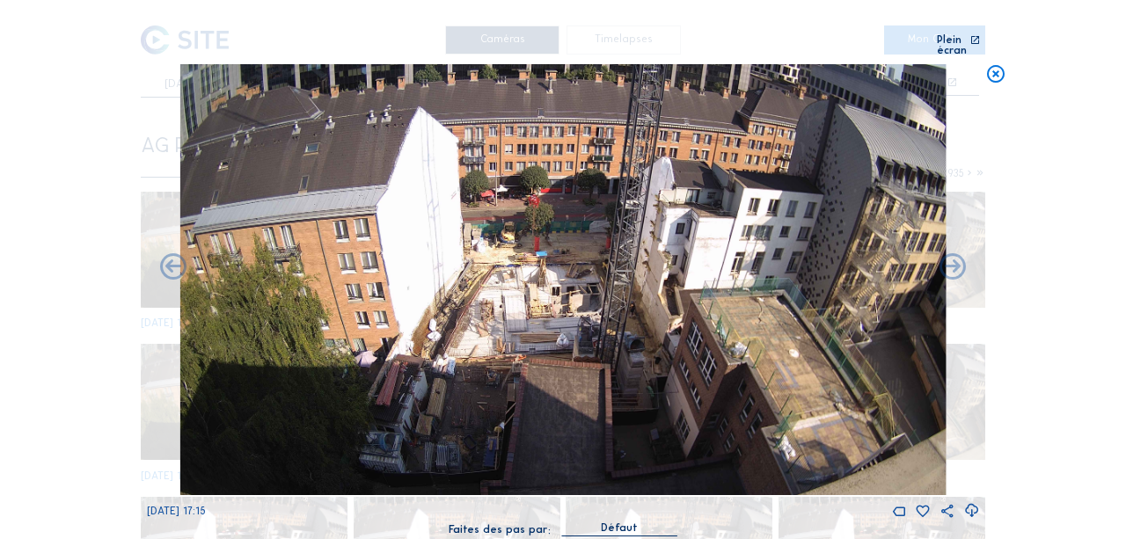
click at [178, 260] on icon at bounding box center [173, 269] width 32 height 32
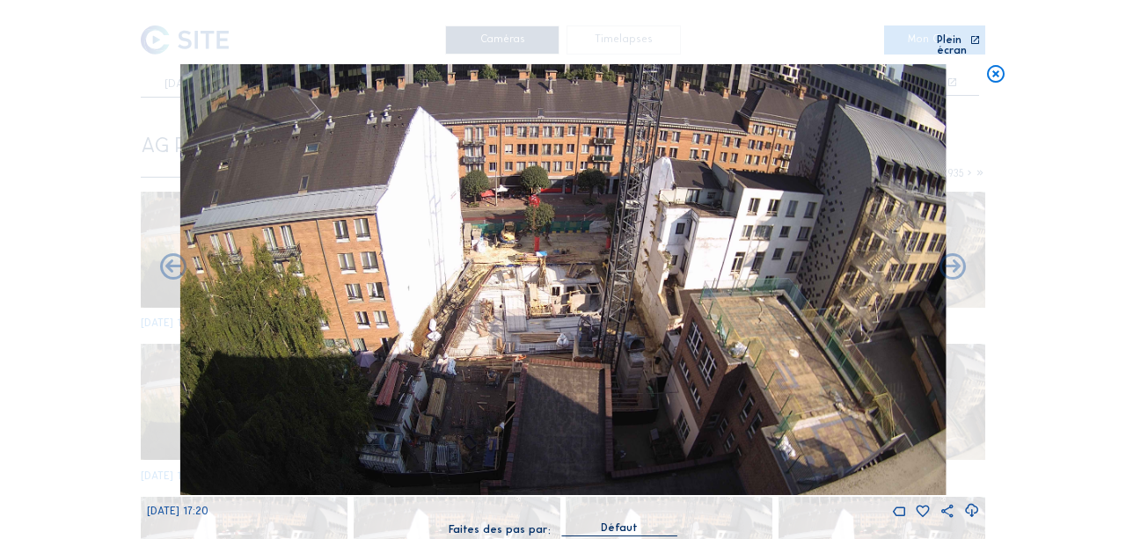
click at [178, 260] on icon at bounding box center [173, 269] width 32 height 32
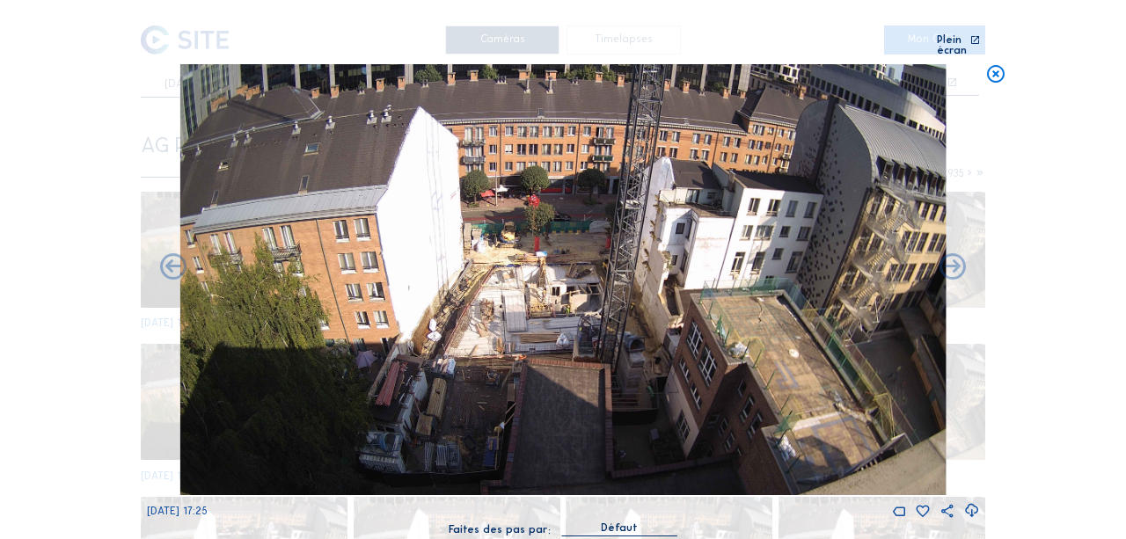
click at [178, 260] on icon at bounding box center [173, 269] width 32 height 32
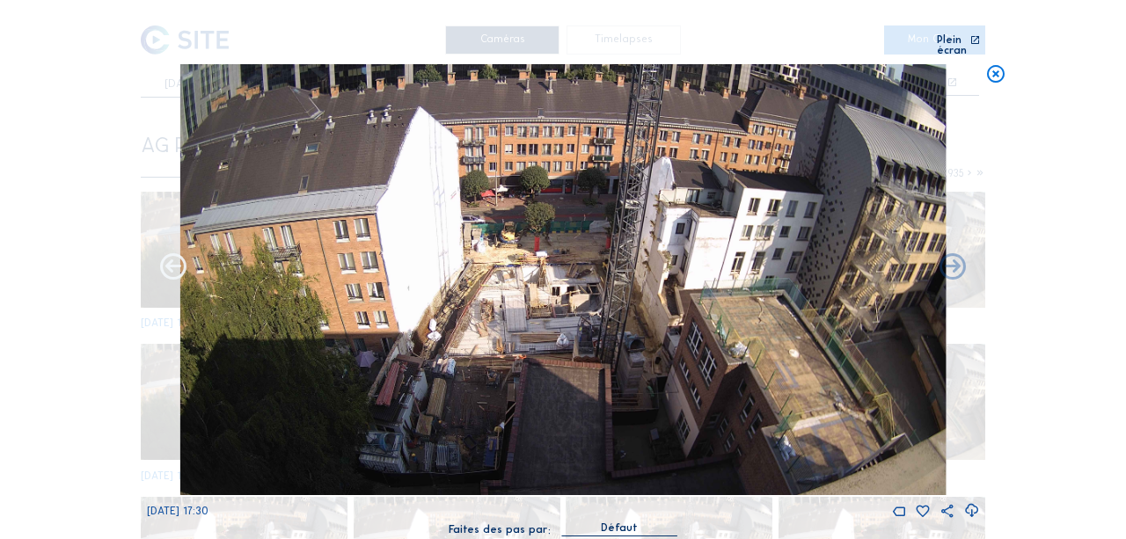
click at [178, 260] on icon at bounding box center [173, 269] width 32 height 32
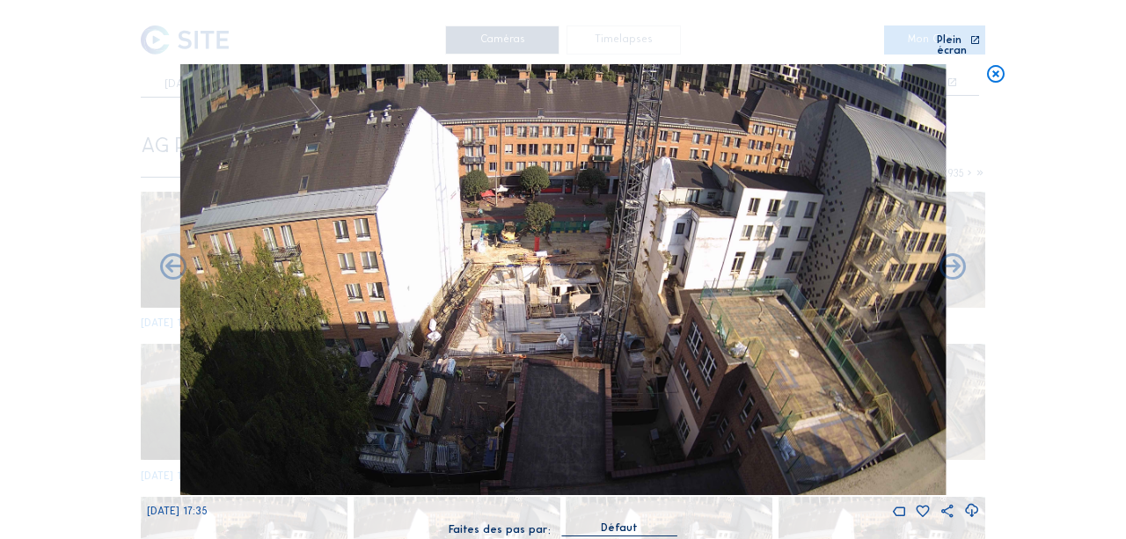
click at [178, 260] on icon at bounding box center [173, 269] width 32 height 32
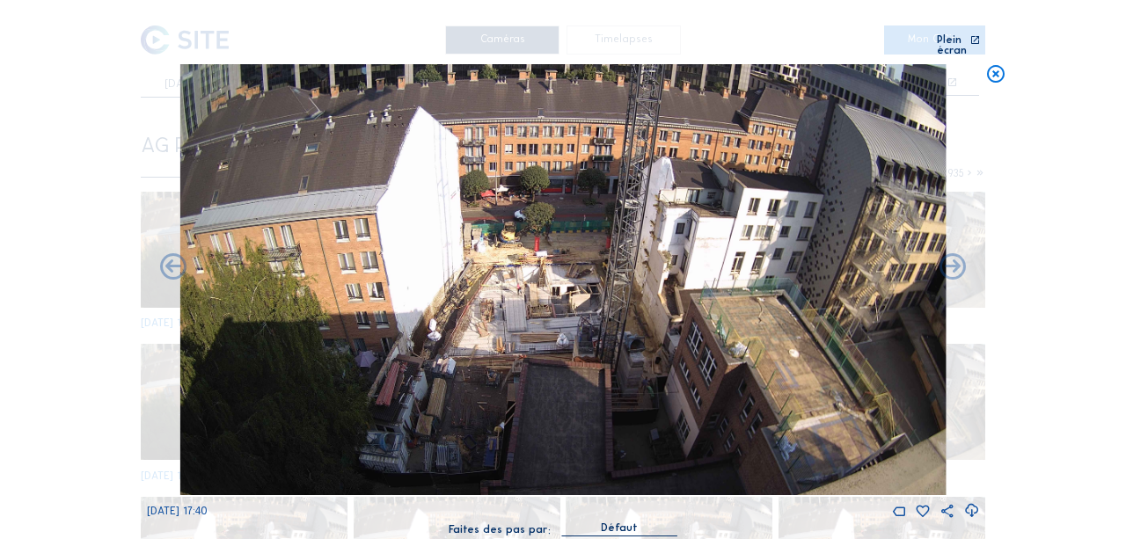
click at [178, 260] on icon at bounding box center [173, 269] width 32 height 32
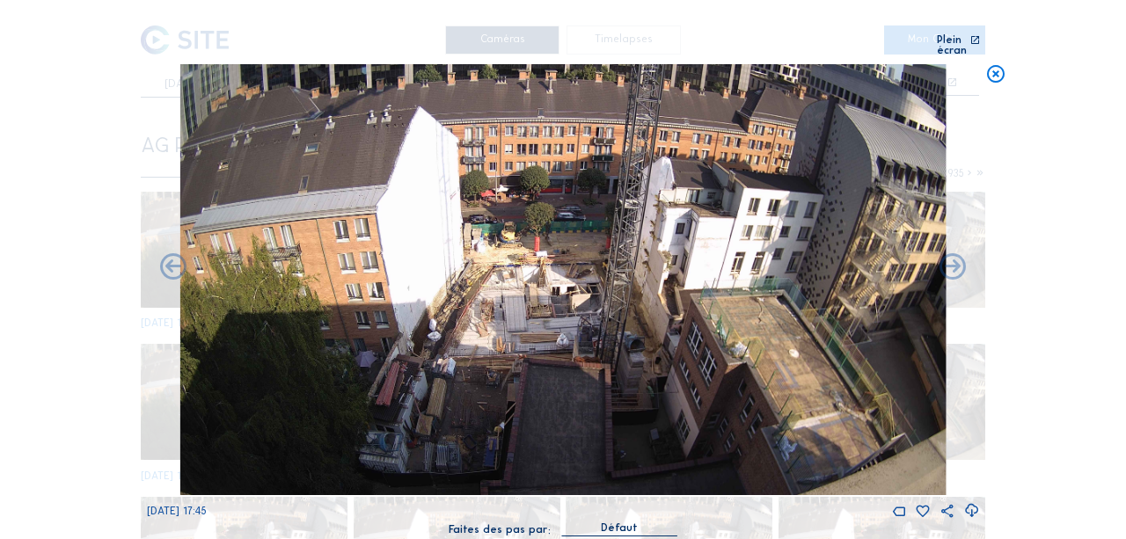
click at [178, 260] on icon at bounding box center [173, 269] width 32 height 32
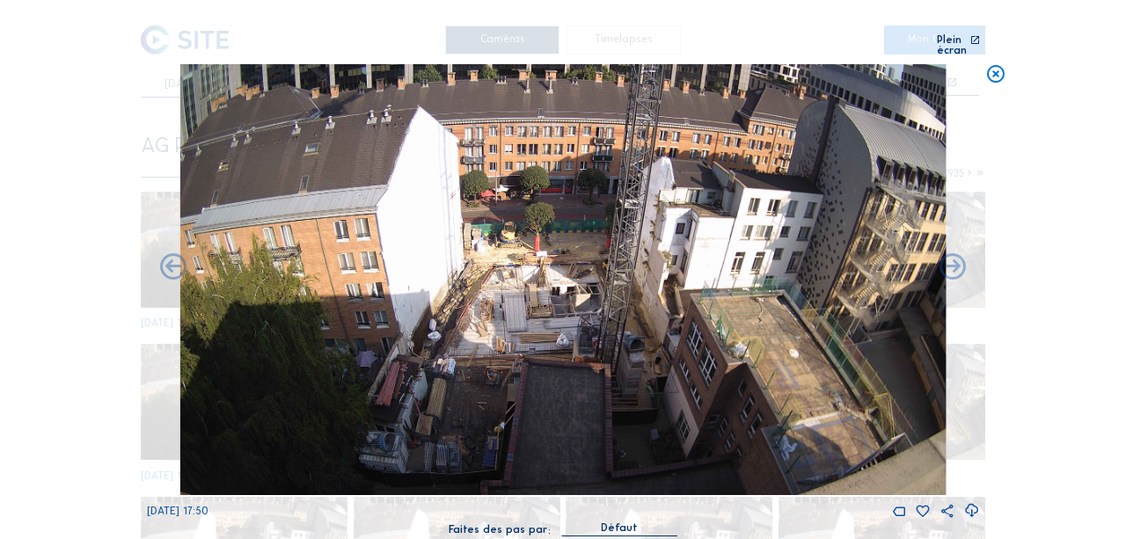
click at [178, 260] on icon at bounding box center [173, 269] width 32 height 32
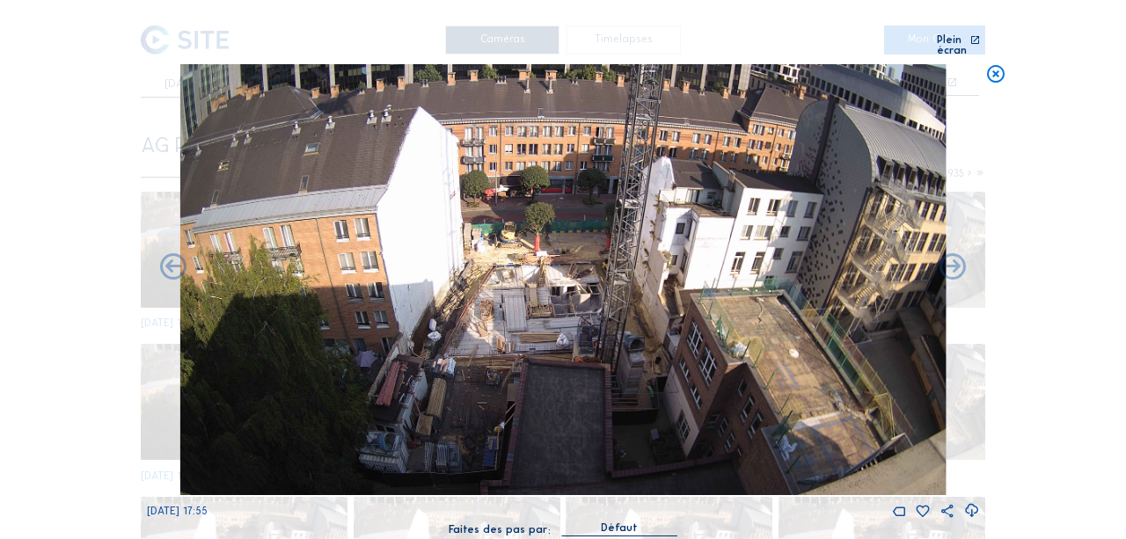
click at [993, 66] on icon at bounding box center [995, 74] width 21 height 21
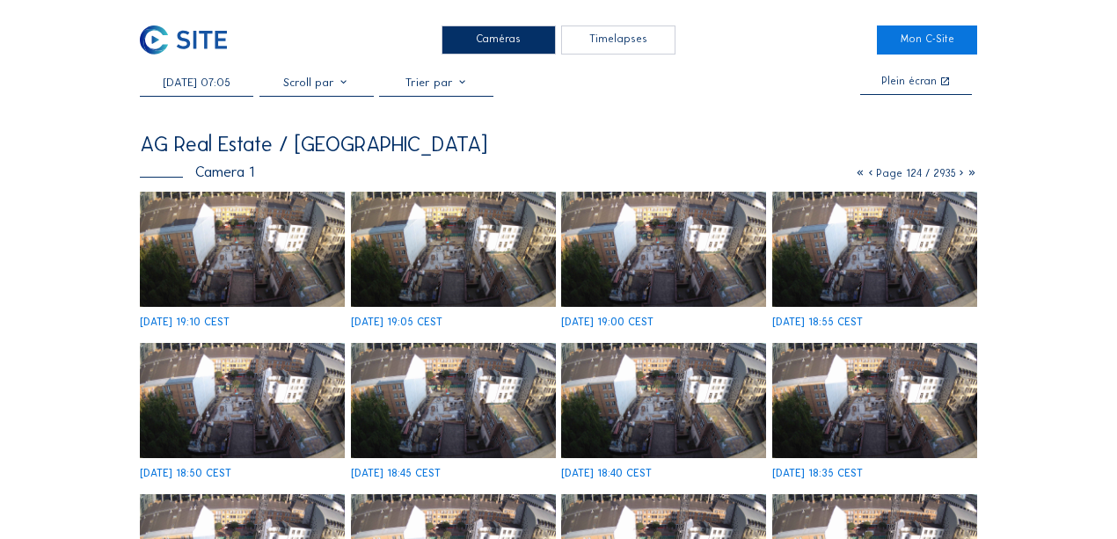
click at [198, 81] on input "[DATE] 07:05" at bounding box center [197, 82] width 114 height 13
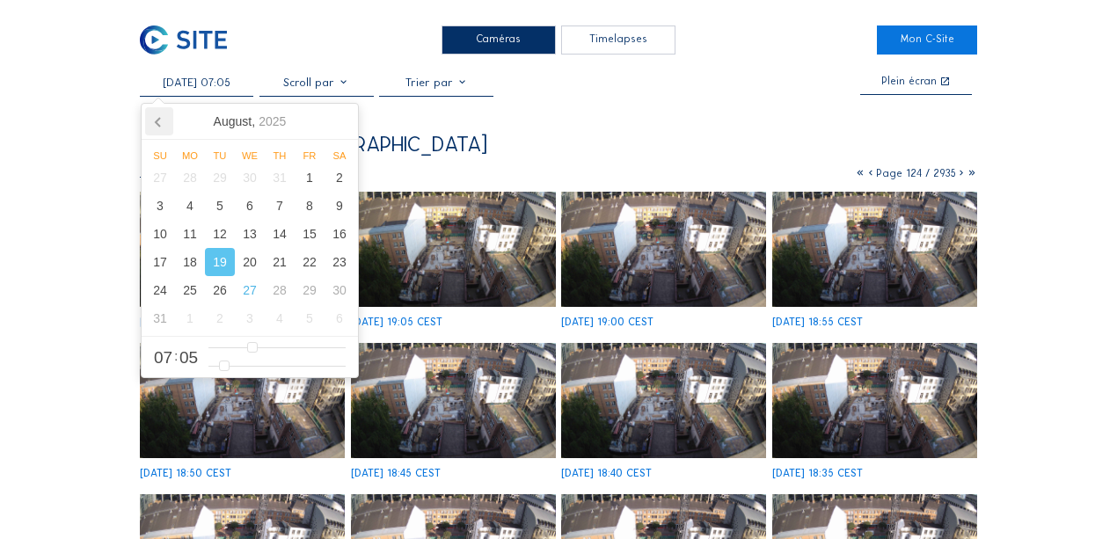
click at [155, 121] on icon at bounding box center [159, 121] width 28 height 28
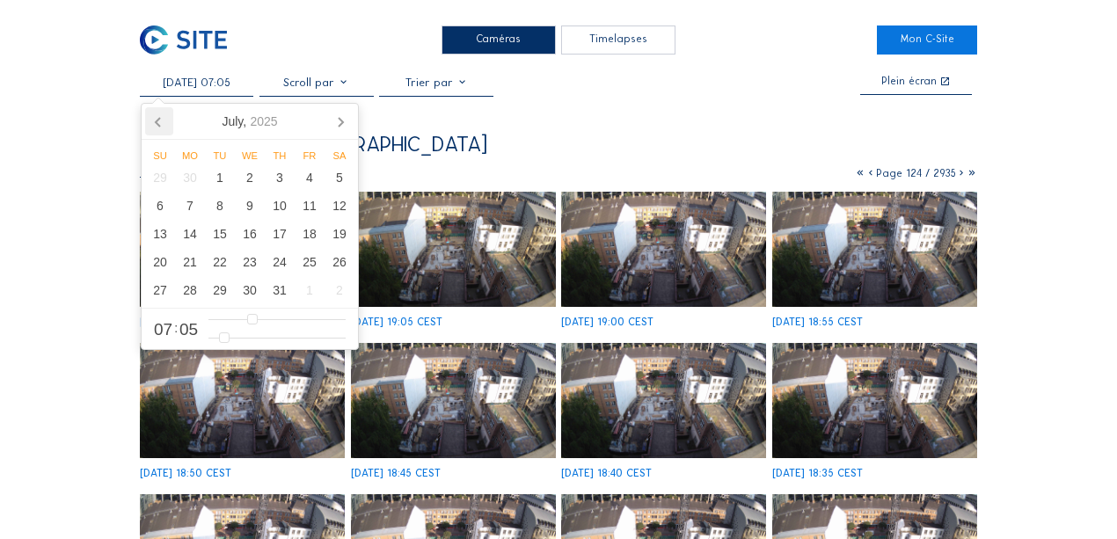
click at [155, 121] on icon at bounding box center [159, 121] width 28 height 28
click at [189, 269] on div "23" at bounding box center [190, 262] width 30 height 28
type input "[DATE] 07:05"
click at [189, 269] on div "23" at bounding box center [190, 262] width 30 height 28
click at [482, 155] on div "AG Real Estate / [GEOGRAPHIC_DATA]" at bounding box center [559, 144] width 839 height 21
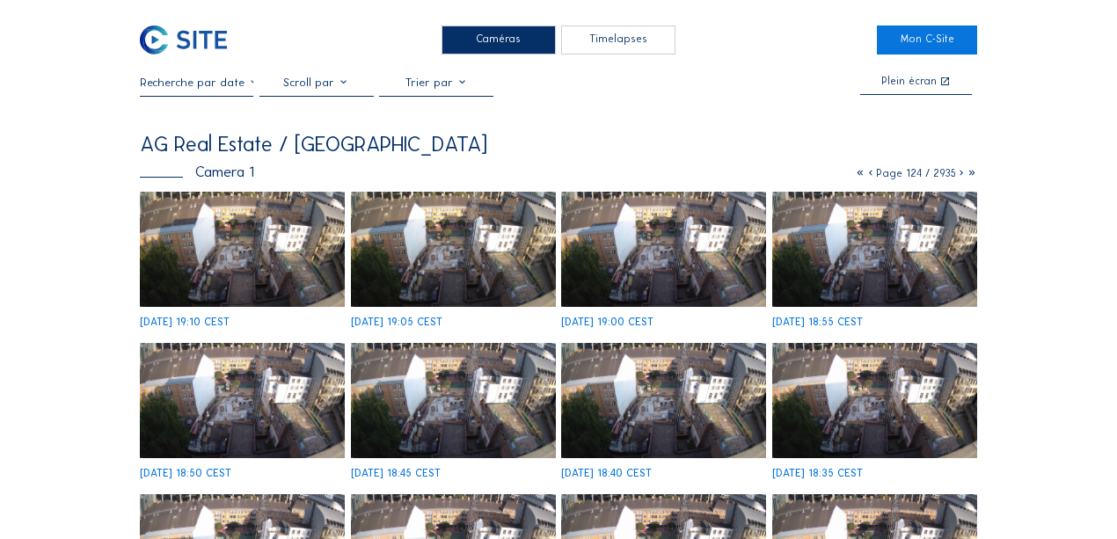
click at [275, 237] on img at bounding box center [242, 249] width 205 height 115
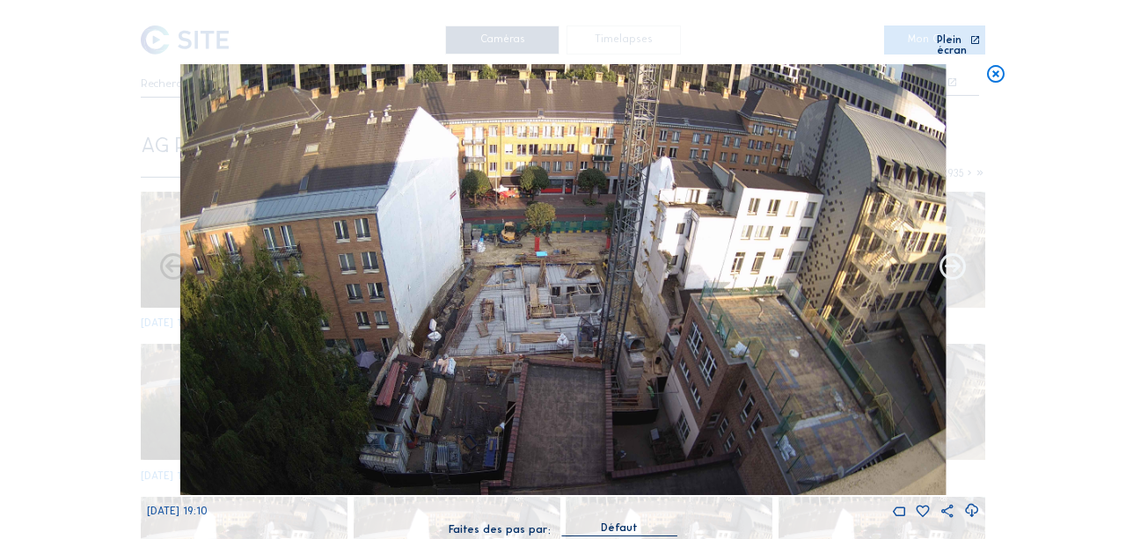
click at [956, 258] on icon at bounding box center [953, 269] width 32 height 32
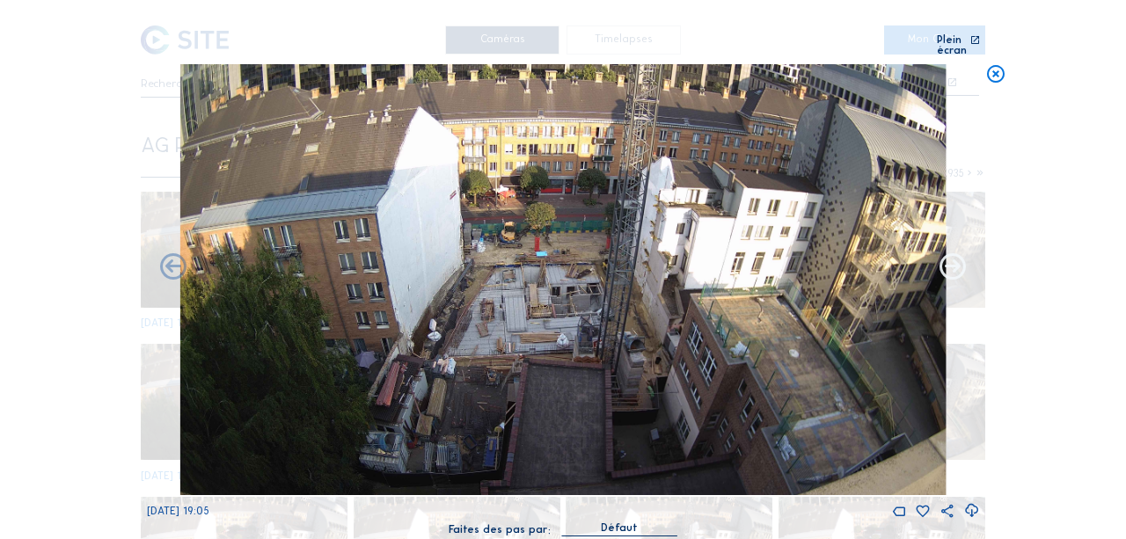
click at [955, 264] on icon at bounding box center [953, 269] width 32 height 32
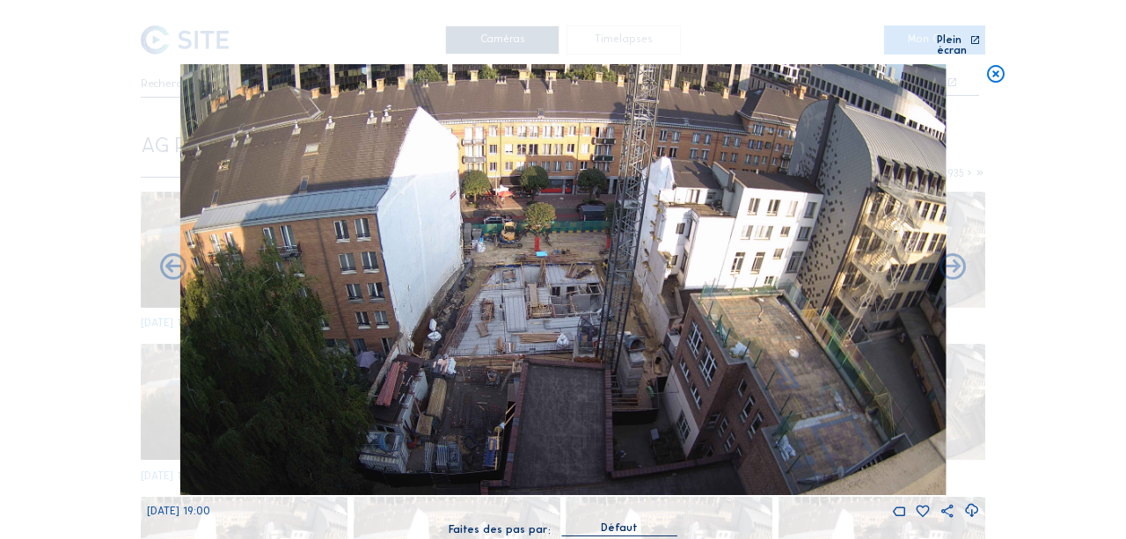
click at [955, 264] on icon at bounding box center [953, 269] width 32 height 32
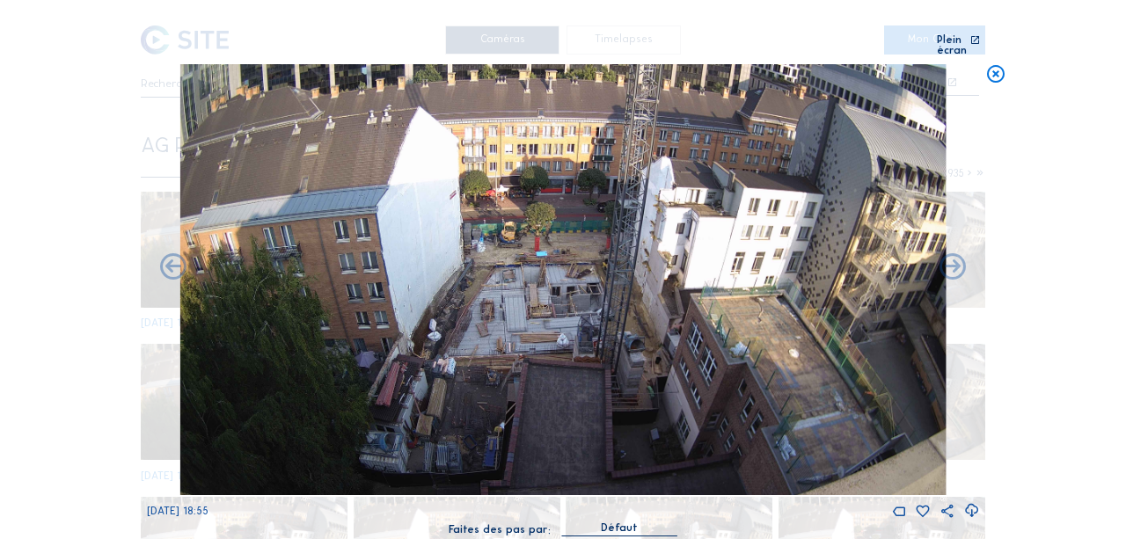
click at [955, 264] on icon at bounding box center [953, 269] width 32 height 32
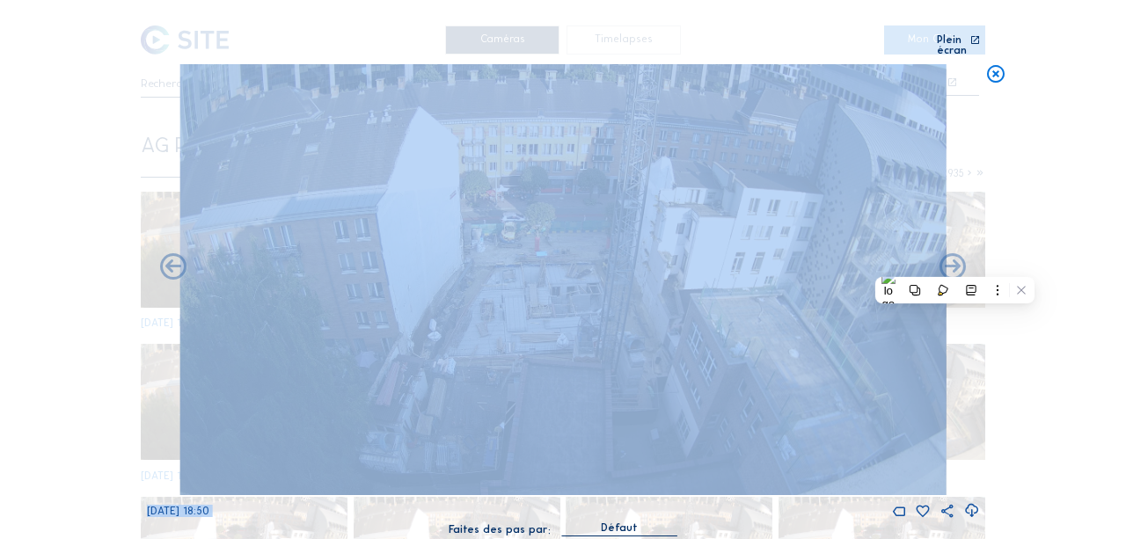
click at [97, 277] on div "Scroll pour voyager dans le temps | Appuie sur le 'Alt' [PERSON_NAME] + Scroll …" at bounding box center [563, 269] width 1126 height 539
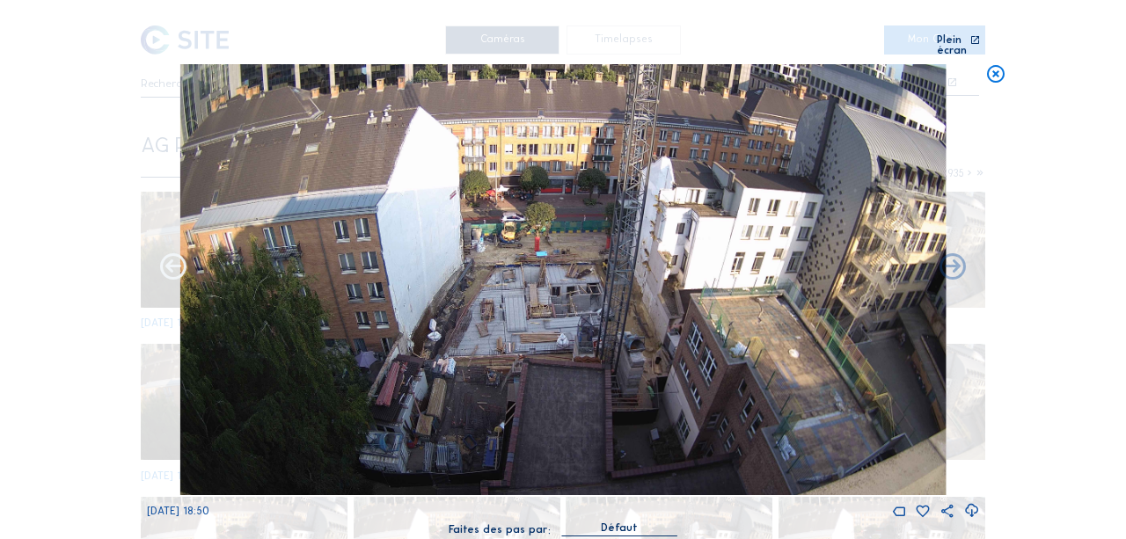
click at [176, 269] on icon at bounding box center [173, 269] width 32 height 32
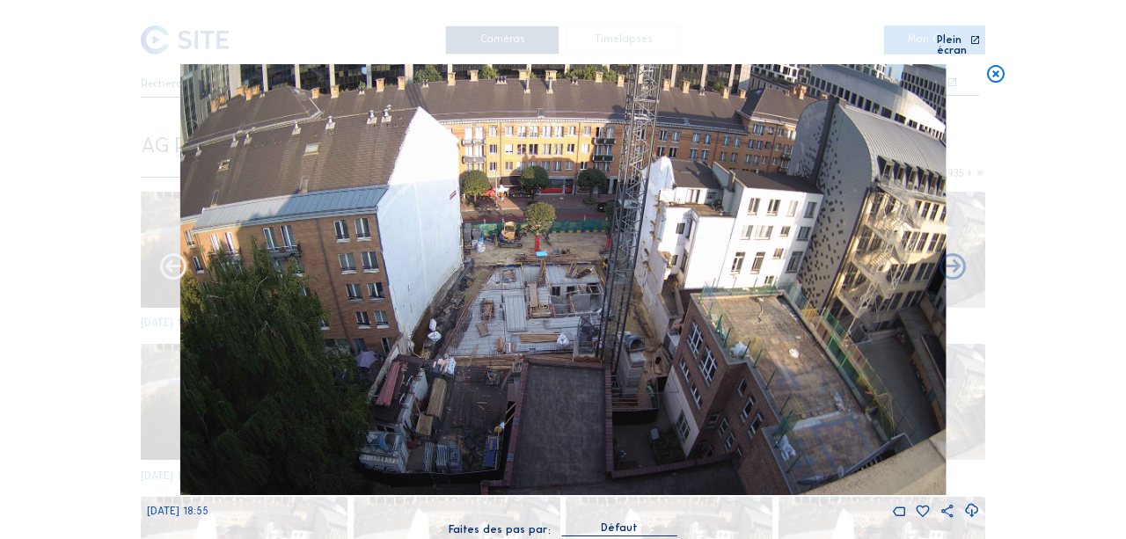
click at [176, 266] on icon at bounding box center [173, 269] width 32 height 32
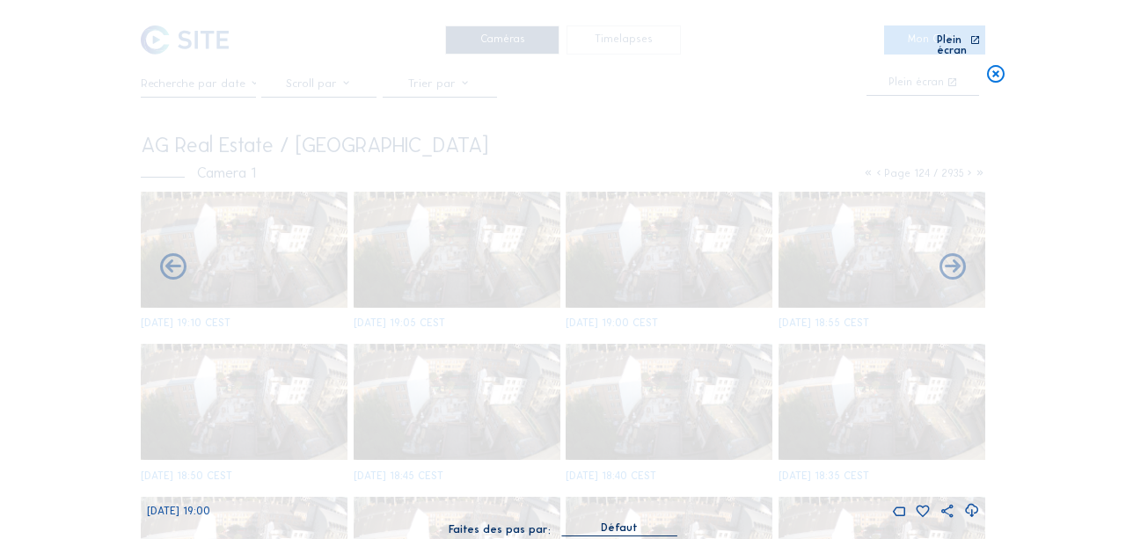
click at [176, 266] on icon at bounding box center [173, 269] width 32 height 32
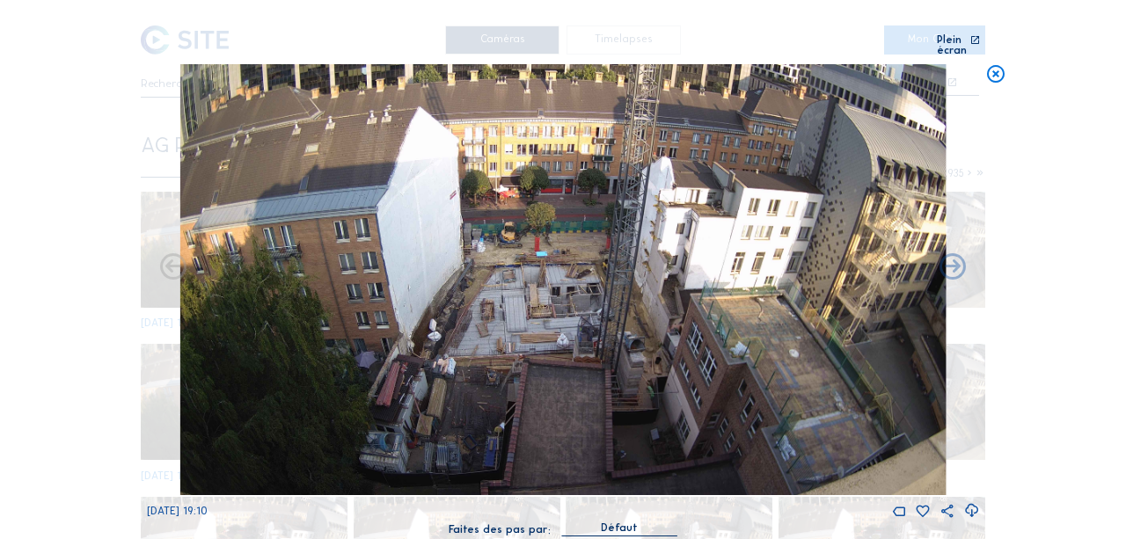
click at [176, 266] on icon at bounding box center [173, 269] width 32 height 32
click at [100, 114] on div "Scroll pour voyager dans le temps | Appuie sur le 'Alt' [PERSON_NAME] + Scroll …" at bounding box center [563, 269] width 1126 height 539
drag, startPoint x: 167, startPoint y: 88, endPoint x: 294, endPoint y: 92, distance: 126.8
click at [167, 91] on div "[DATE] 19:10" at bounding box center [563, 292] width 833 height 457
click at [997, 64] on icon at bounding box center [995, 74] width 21 height 21
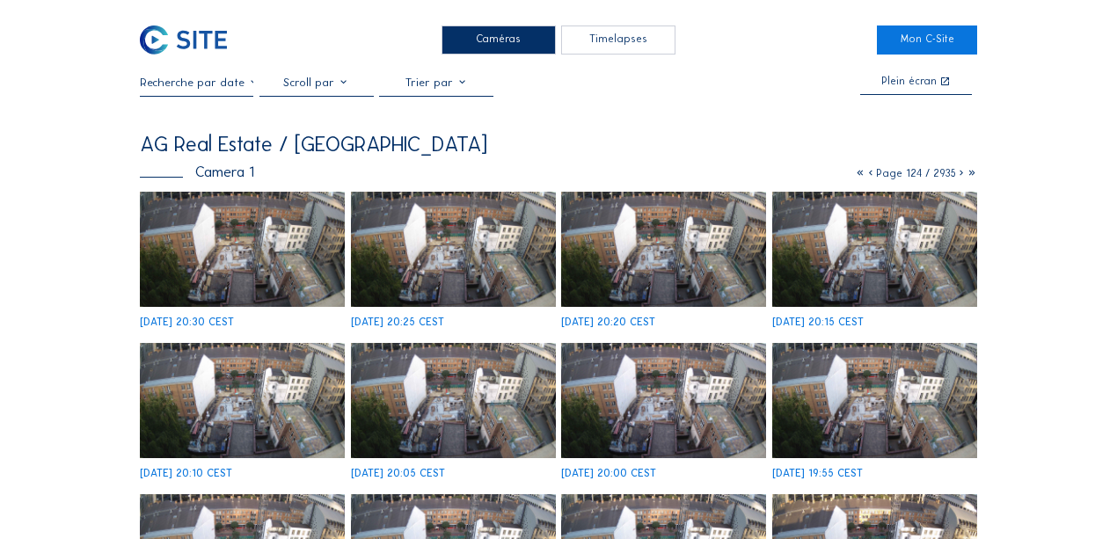
click at [228, 79] on input "text" at bounding box center [197, 82] width 114 height 13
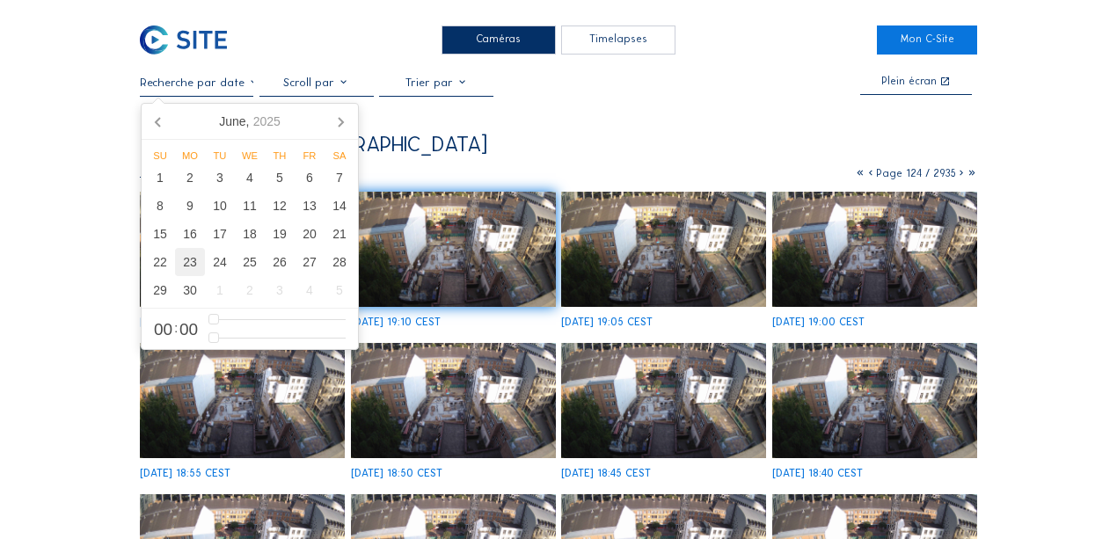
click at [183, 263] on div "23" at bounding box center [190, 262] width 30 height 28
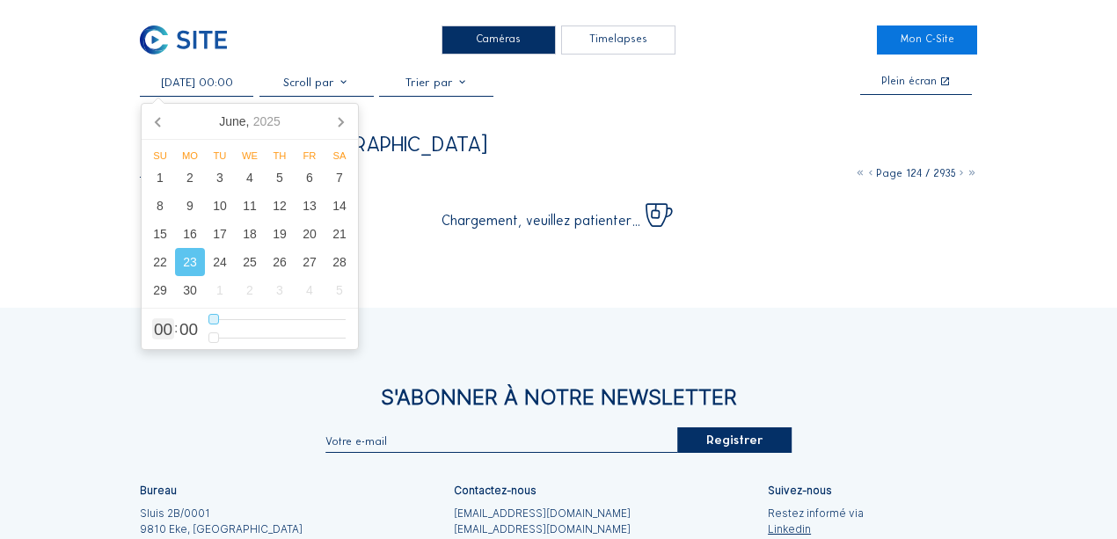
type input "[DATE] 01:00"
type input "1"
type input "[DATE] 02:00"
type input "2"
type input "[DATE] 03:00"
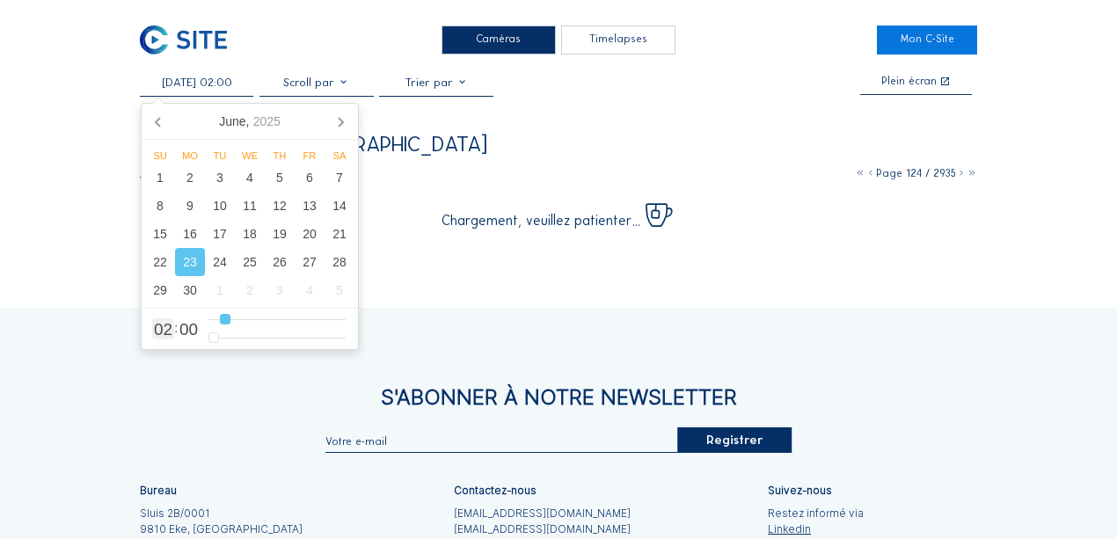
type input "3"
type input "[DATE] 04:00"
type input "4"
type input "[DATE] 05:00"
type input "5"
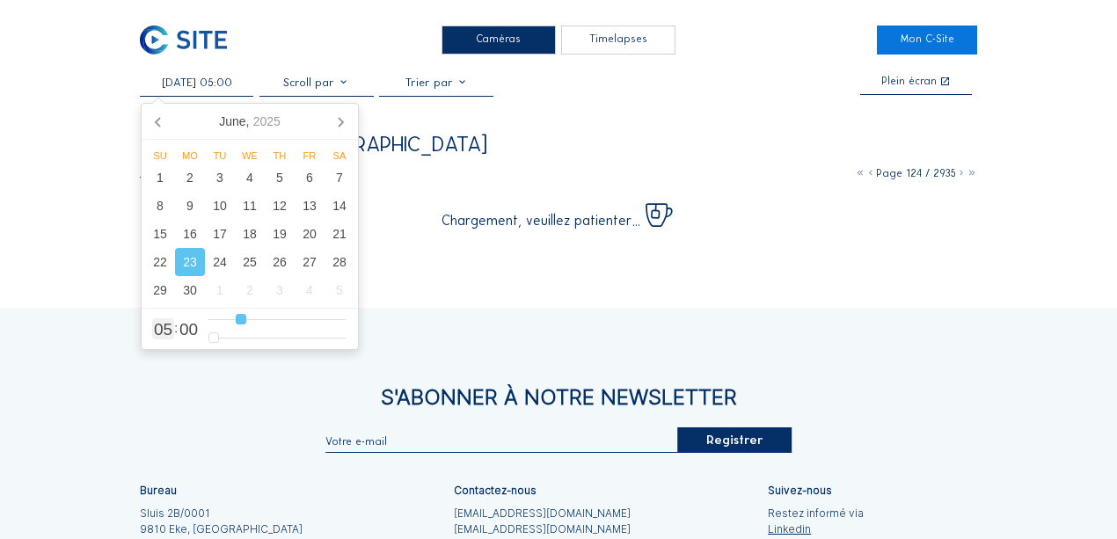
type input "[DATE] 06:00"
type input "6"
type input "[DATE] 07:00"
type input "7"
type input "[DATE] 08:00"
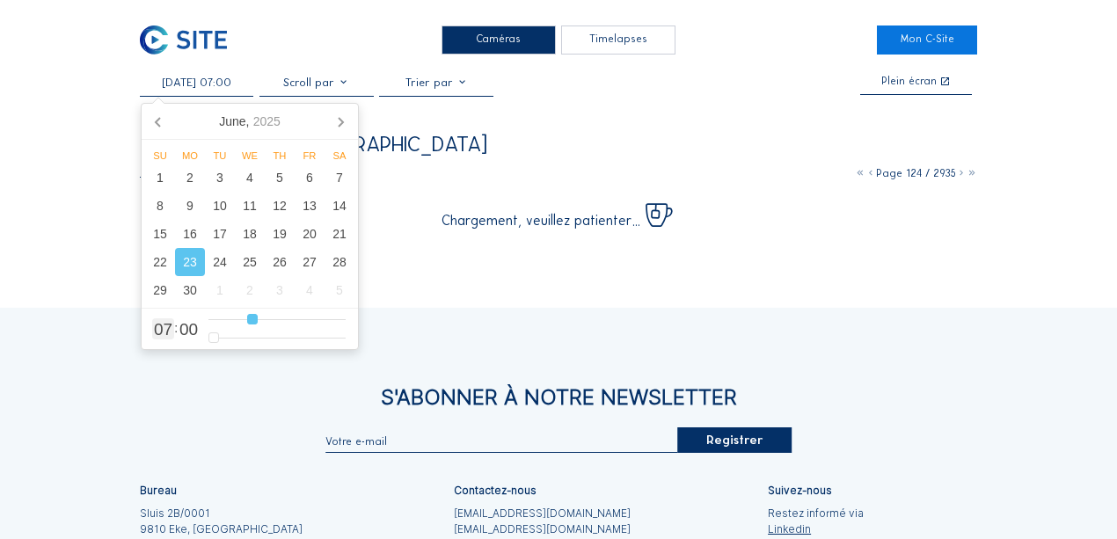
type input "8"
type input "[DATE] 09:00"
type input "9"
type input "[DATE] 10:00"
type input "10"
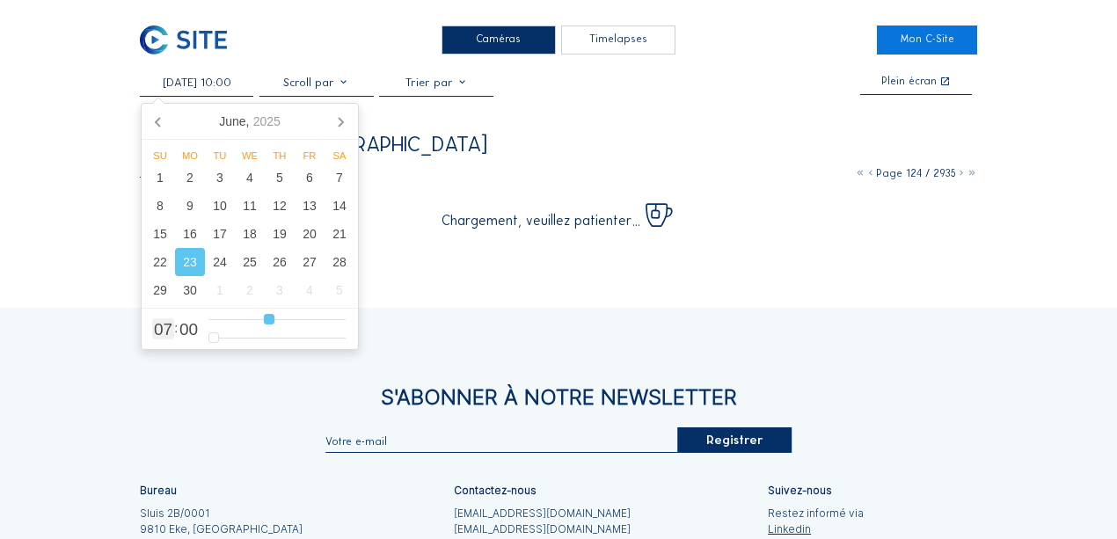
type input "[DATE] 11:00"
type input "11"
type input "[DATE] 12:00"
type input "12"
type input "[DATE] 13:00"
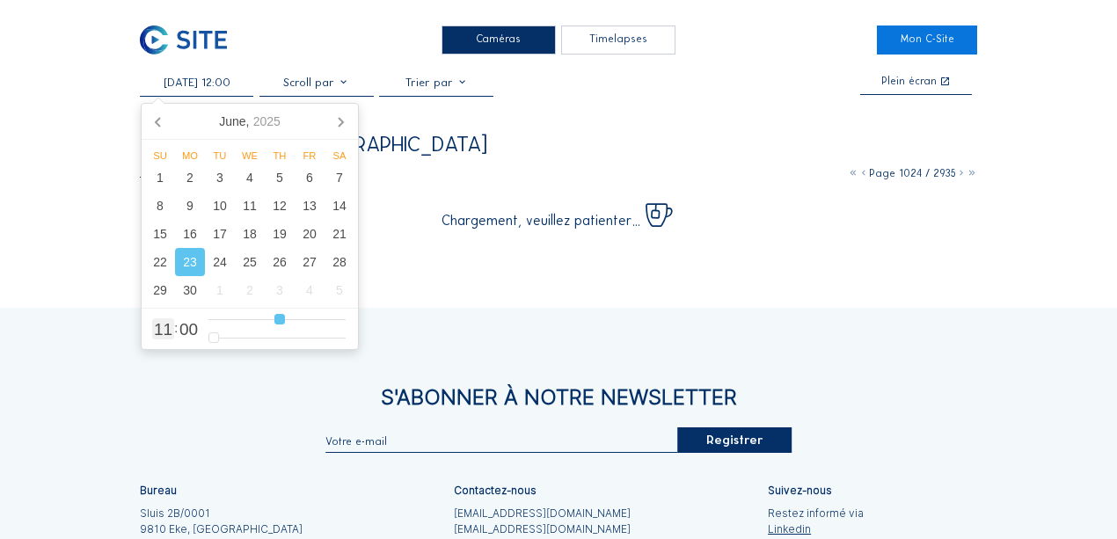
type input "13"
type input "[DATE] 14:00"
type input "14"
type input "[DATE] 15:00"
type input "15"
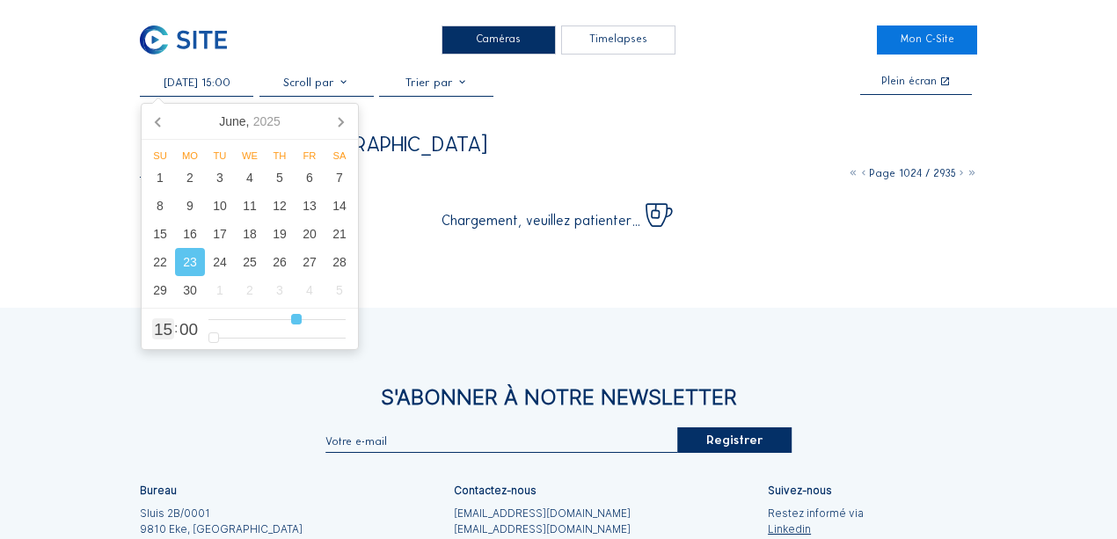
type input "[DATE] 16:00"
type input "16"
type input "[DATE] 17:00"
type input "17"
type input "[DATE] 18:00"
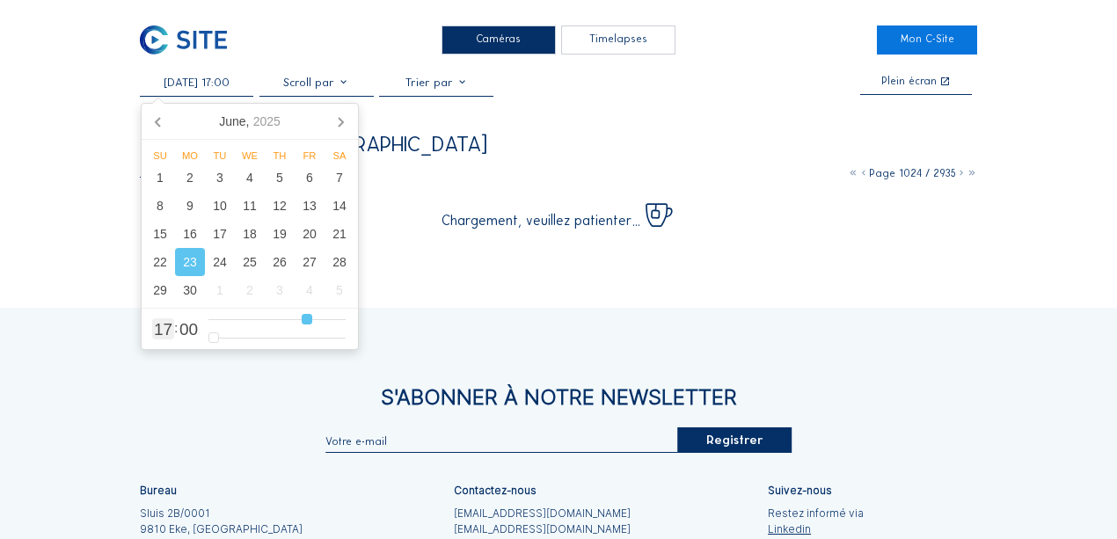
type input "18"
type input "[DATE] 17:00"
type input "17"
type input "[DATE] 16:00"
type input "16"
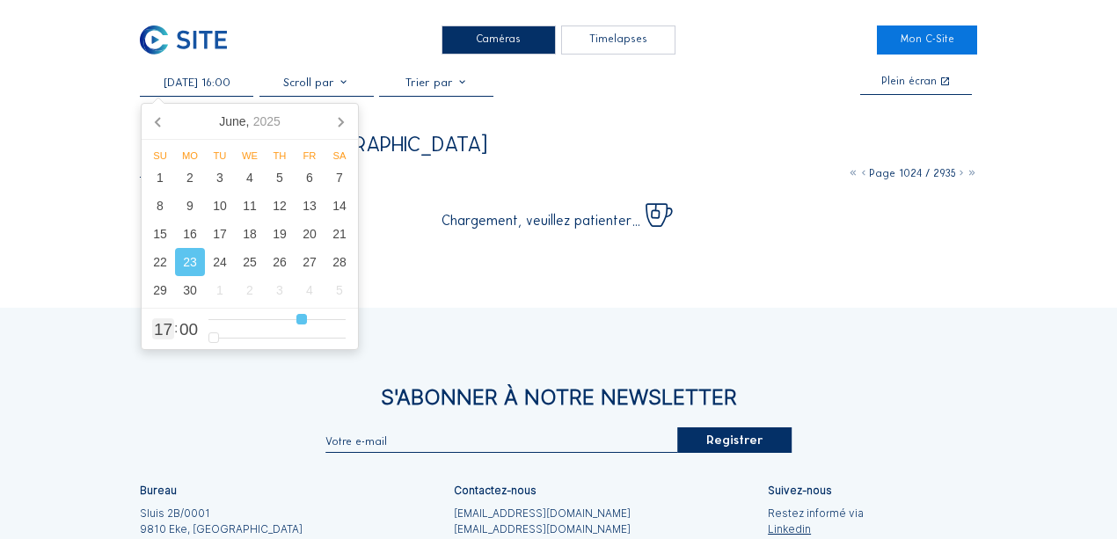
type input "[DATE] 15:00"
type input "15"
type input "[DATE] 14:00"
type input "14"
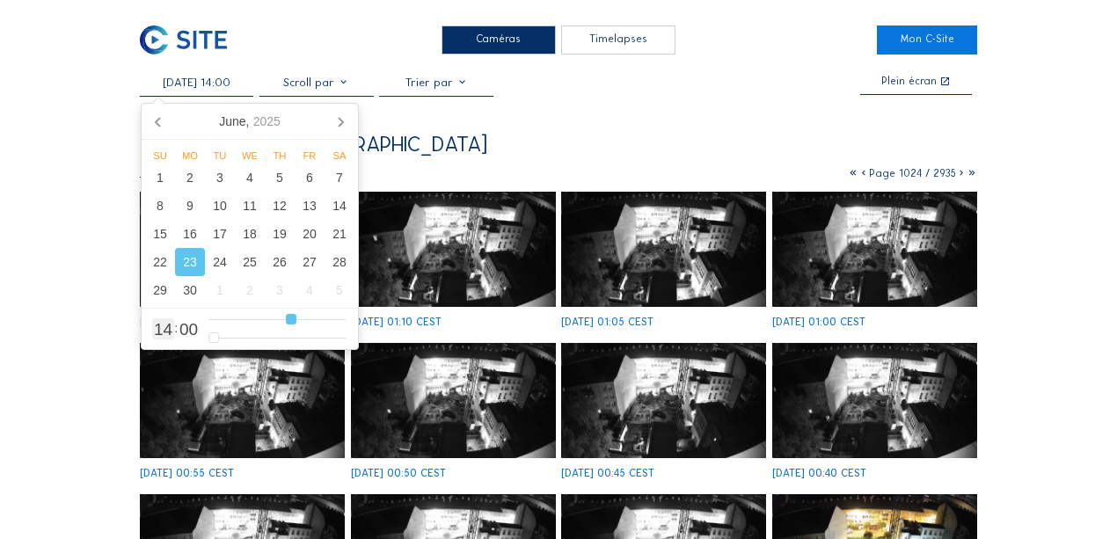
type input "[DATE] 13:00"
drag, startPoint x: 215, startPoint y: 322, endPoint x: 287, endPoint y: 319, distance: 72.2
type input "13"
click at [287, 319] on input "range" at bounding box center [277, 319] width 137 height 15
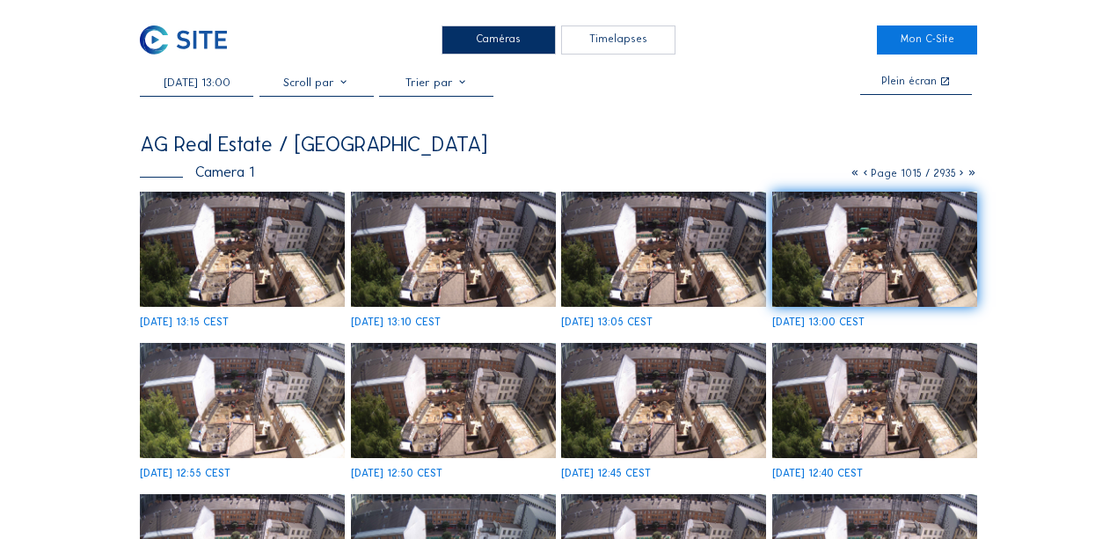
click at [267, 236] on img at bounding box center [242, 249] width 205 height 115
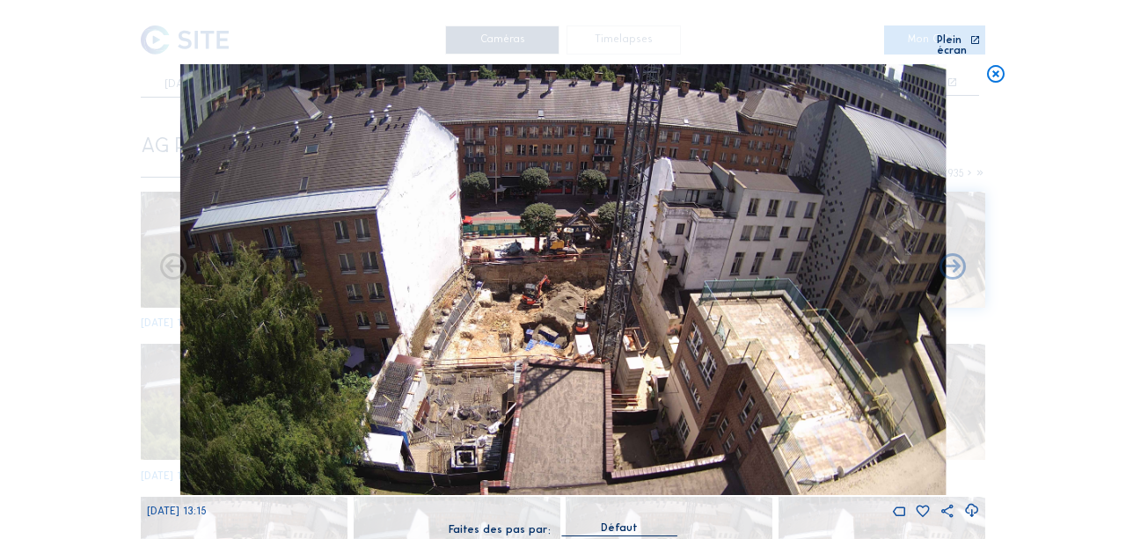
click at [968, 503] on icon at bounding box center [972, 511] width 16 height 19
